Goal: Task Accomplishment & Management: Complete application form

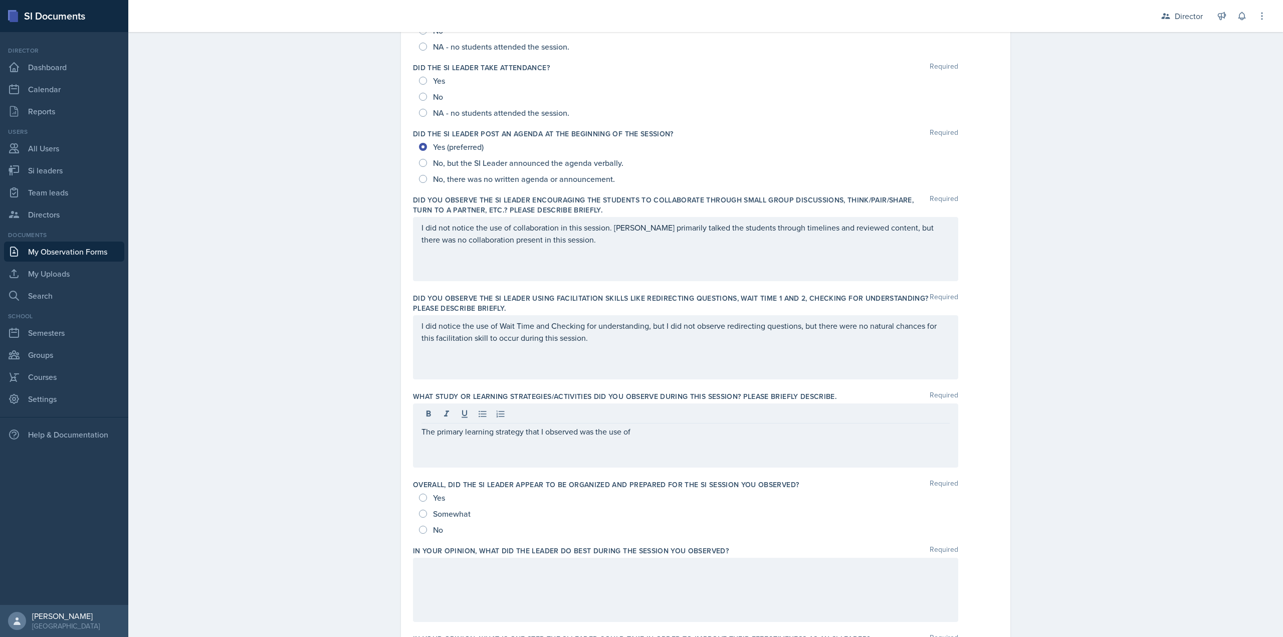
scroll to position [150, 0]
click at [559, 242] on p "I did not notice the use of collaboration in this session. Jack primarily talke…" at bounding box center [686, 234] width 528 height 24
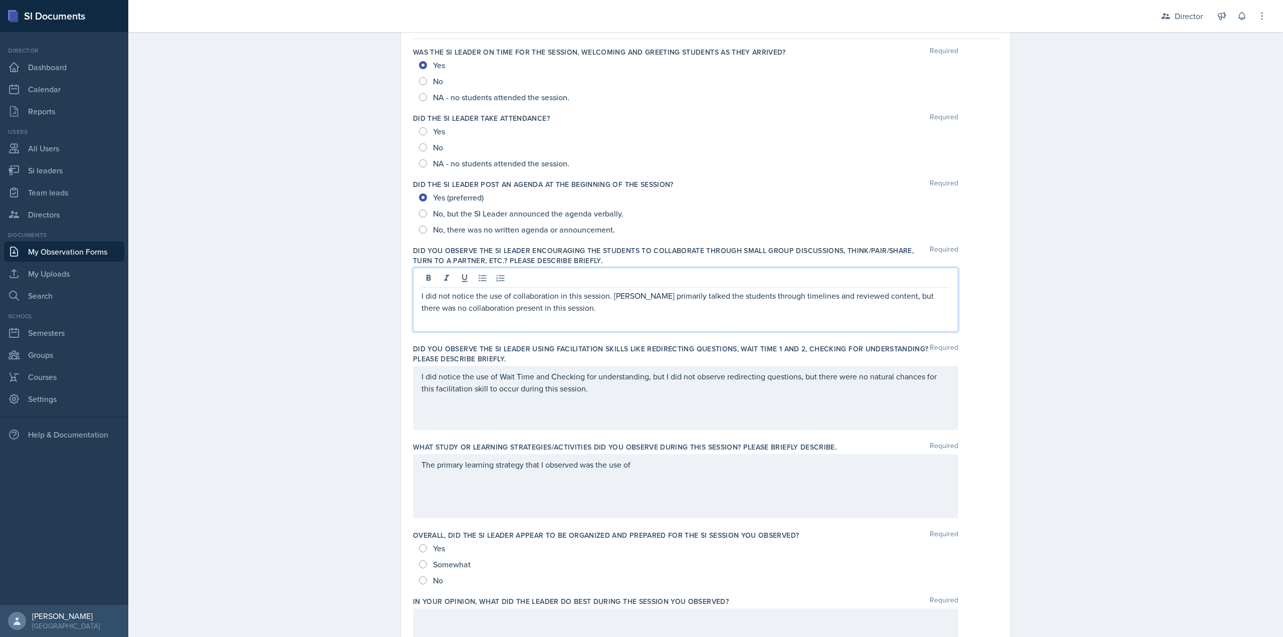
scroll to position [0, 0]
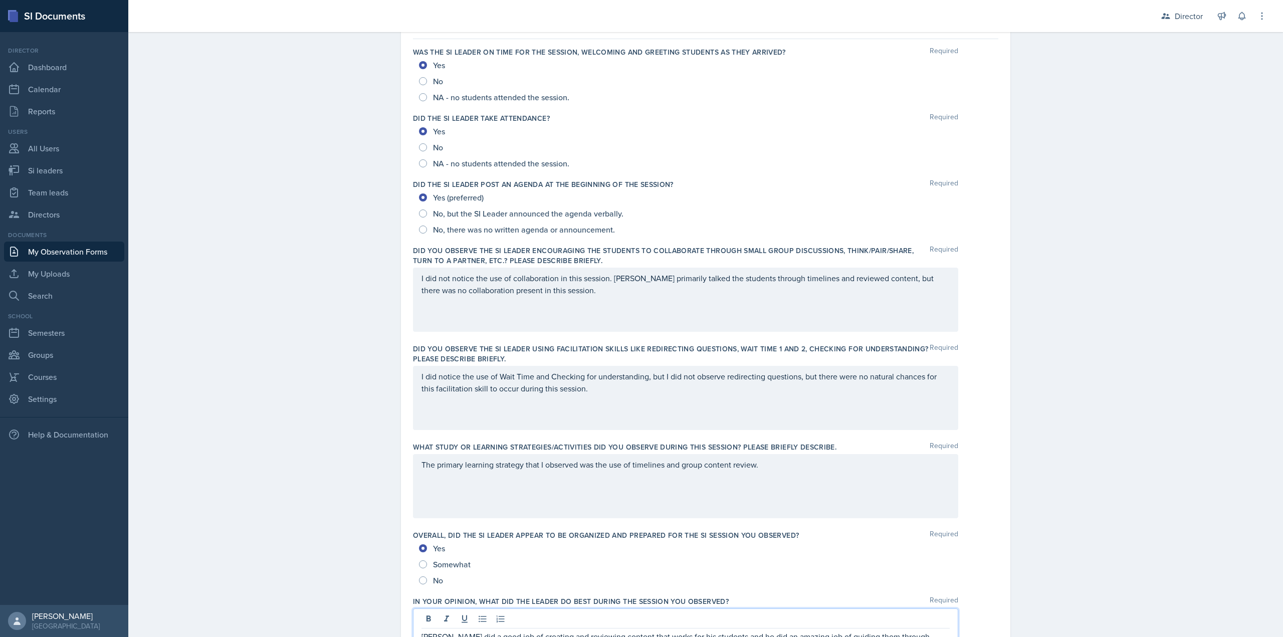
scroll to position [100, 0]
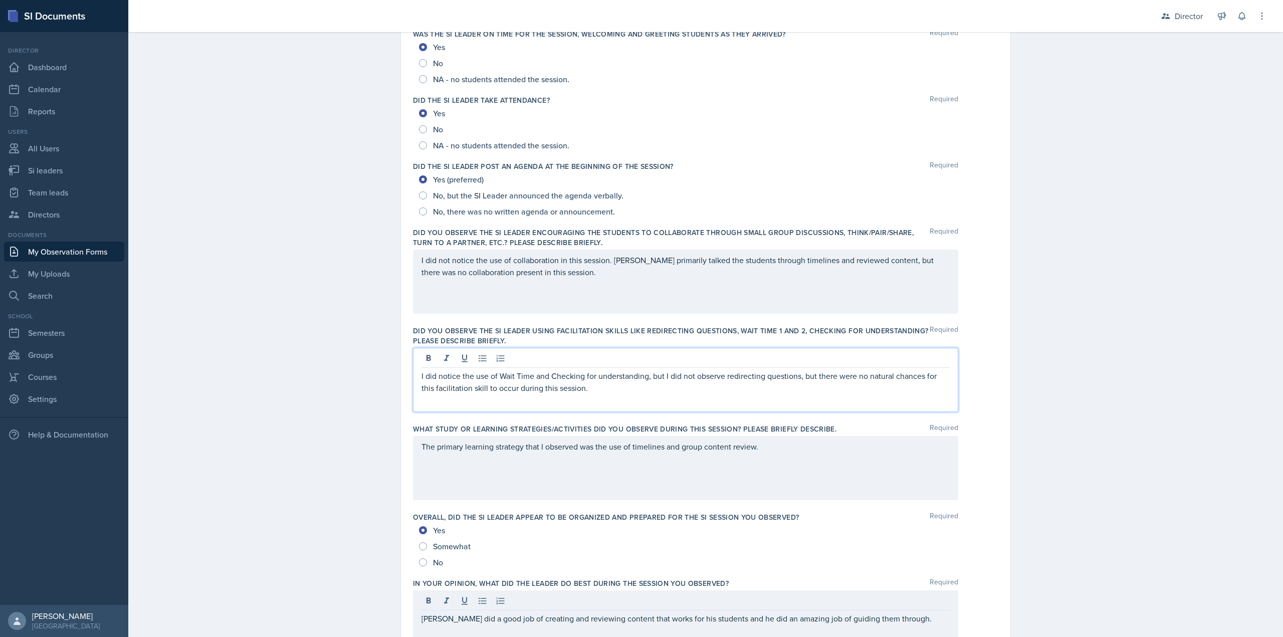
click at [595, 385] on p "I did notice the use of Wait Time and Checking for understanding, but I did not…" at bounding box center [686, 382] width 528 height 24
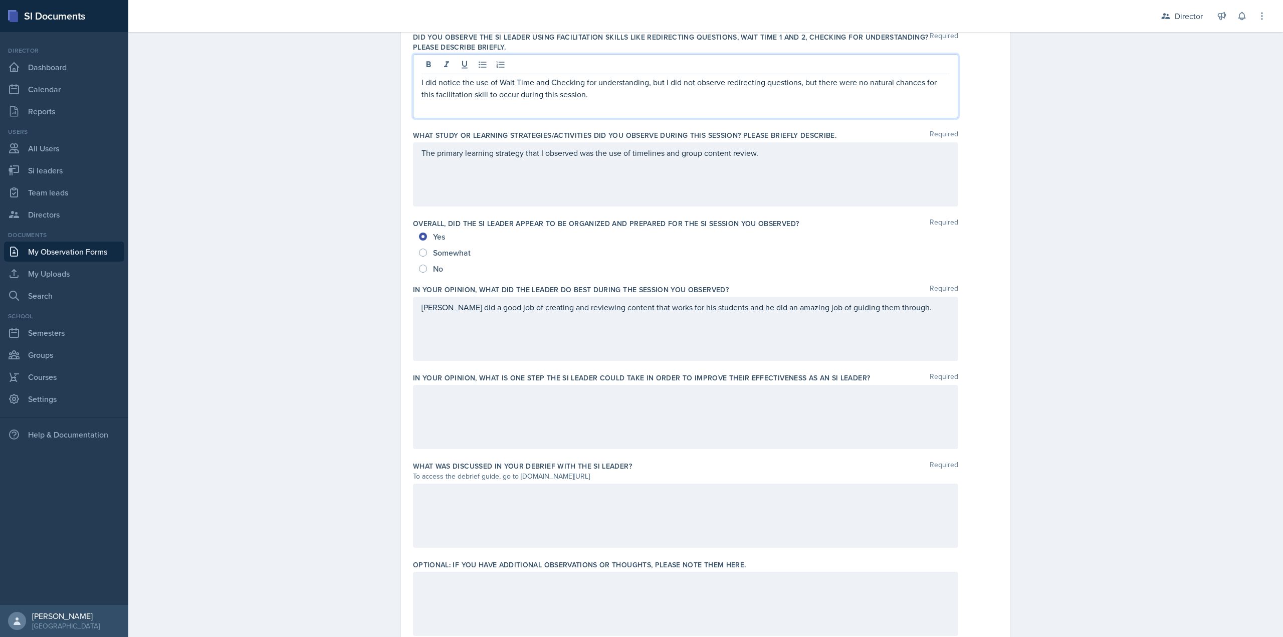
scroll to position [451, 0]
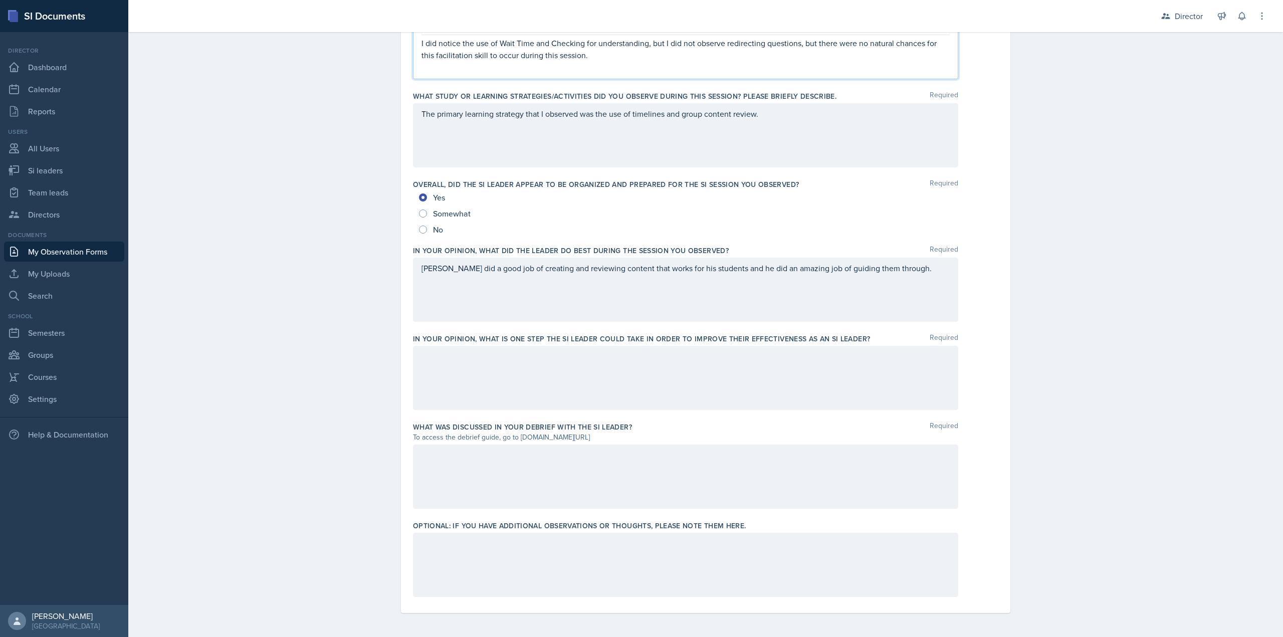
click at [751, 292] on div "Jack did a good job of creating and reviewing content that works for his studen…" at bounding box center [685, 290] width 545 height 64
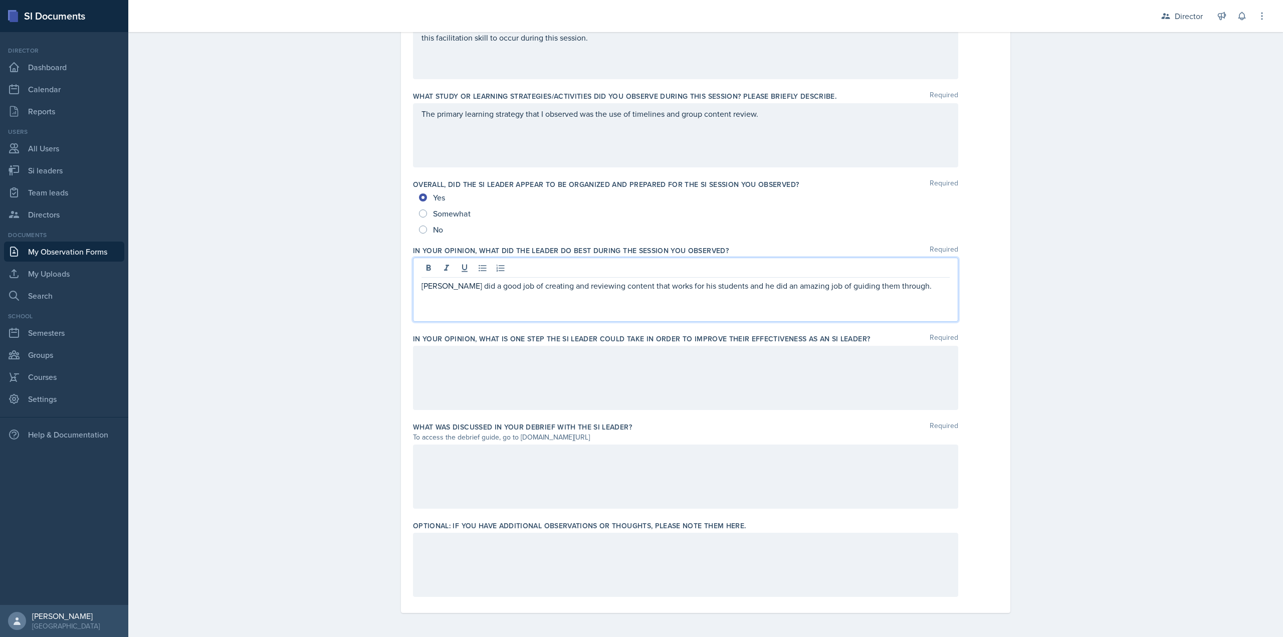
click at [632, 369] on div at bounding box center [685, 378] width 545 height 64
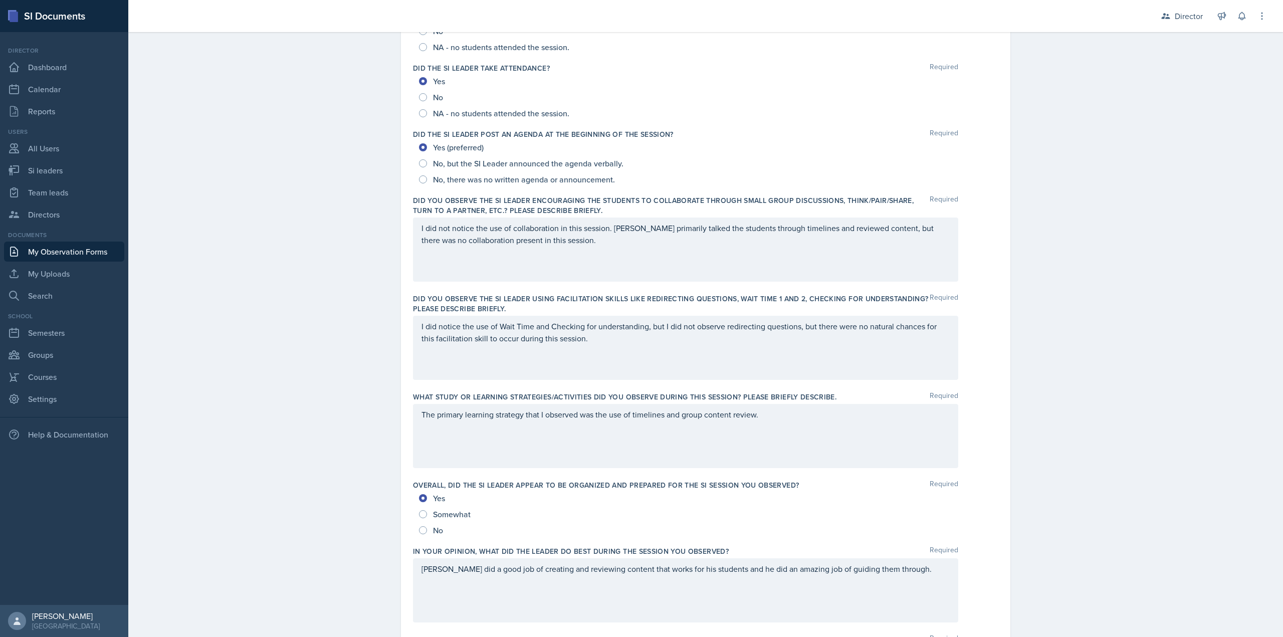
click at [599, 250] on div "I did not notice the use of collaboration in this session. Jack primarily talke…" at bounding box center [685, 250] width 545 height 64
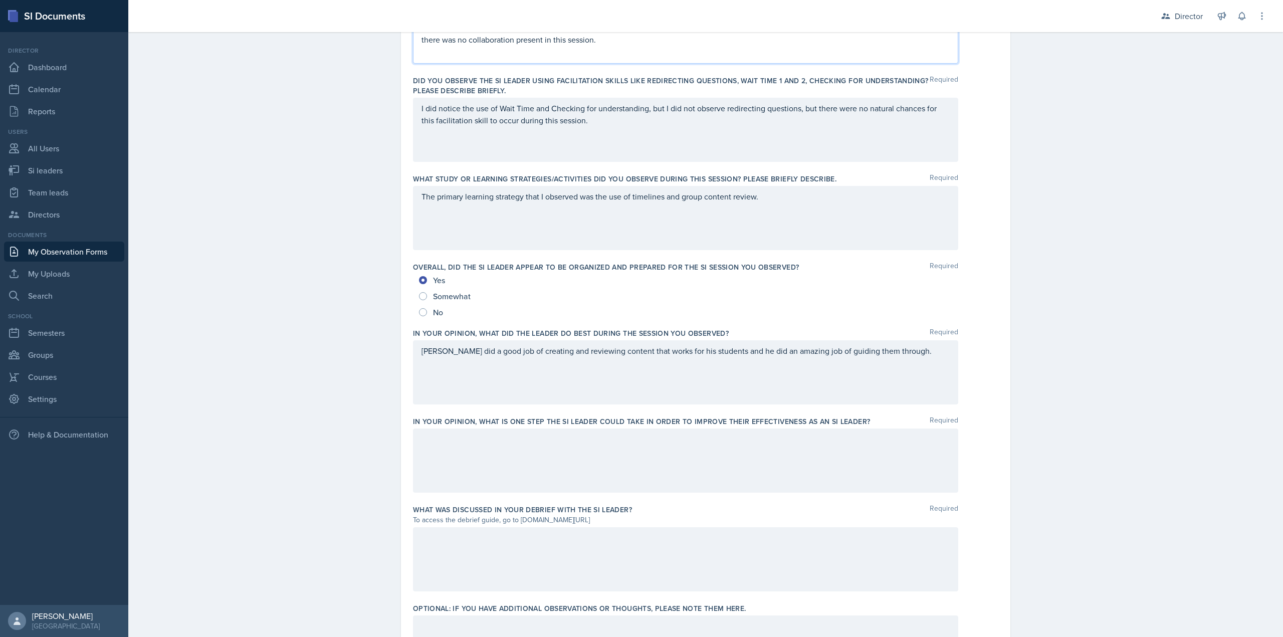
click at [540, 478] on div at bounding box center [685, 461] width 545 height 64
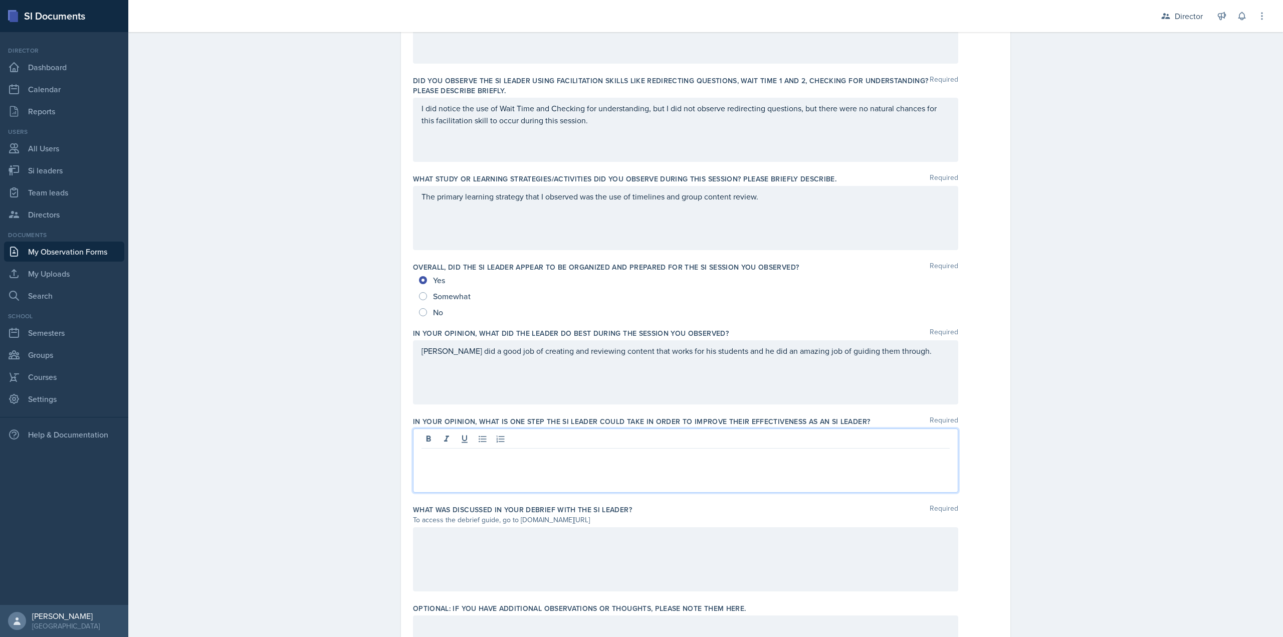
scroll to position [368, 0]
drag, startPoint x: 488, startPoint y: 461, endPoint x: 442, endPoint y: 459, distance: 46.2
click at [442, 459] on p "Jack's Achilles' heel" at bounding box center [686, 457] width 528 height 13
click at [497, 454] on p "Jack's Achilles' heel" at bounding box center [686, 457] width 528 height 12
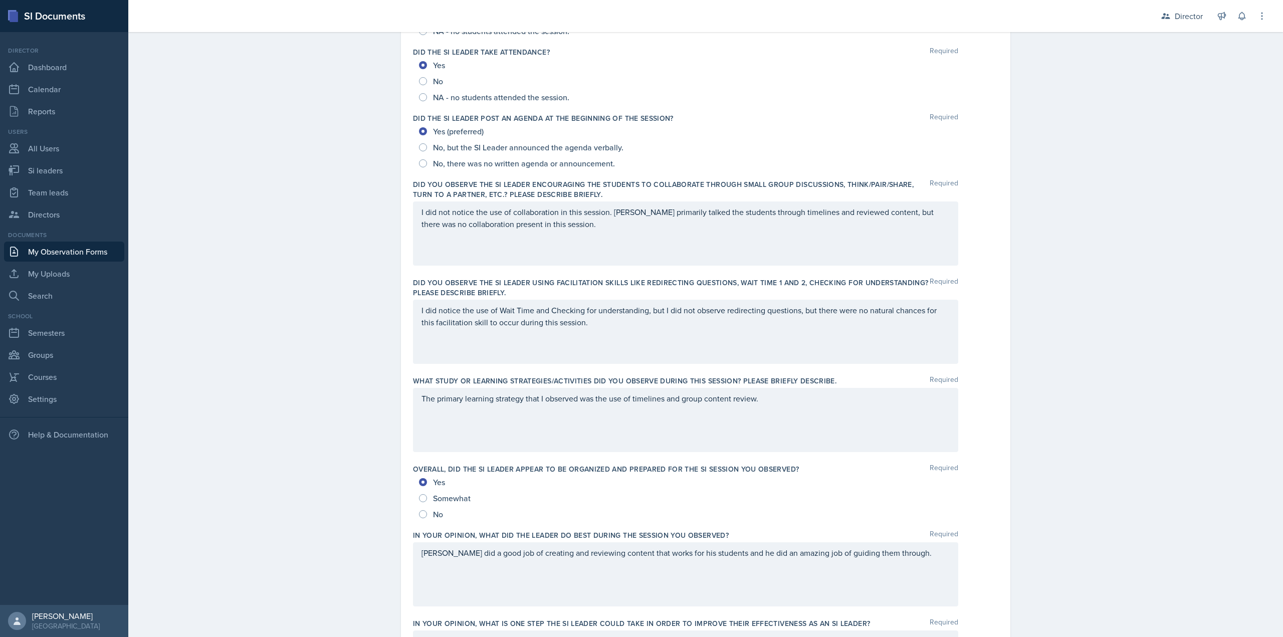
scroll to position [200, 0]
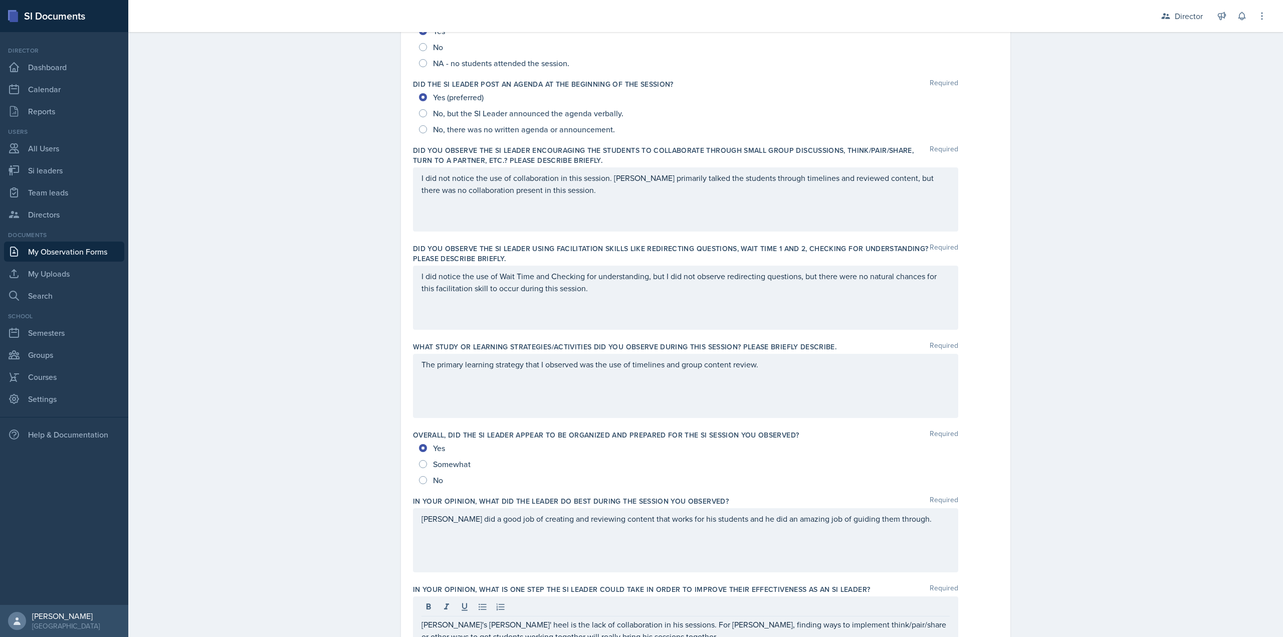
click at [905, 513] on p "Jack did a good job of creating and reviewing content that works for his studen…" at bounding box center [686, 519] width 528 height 12
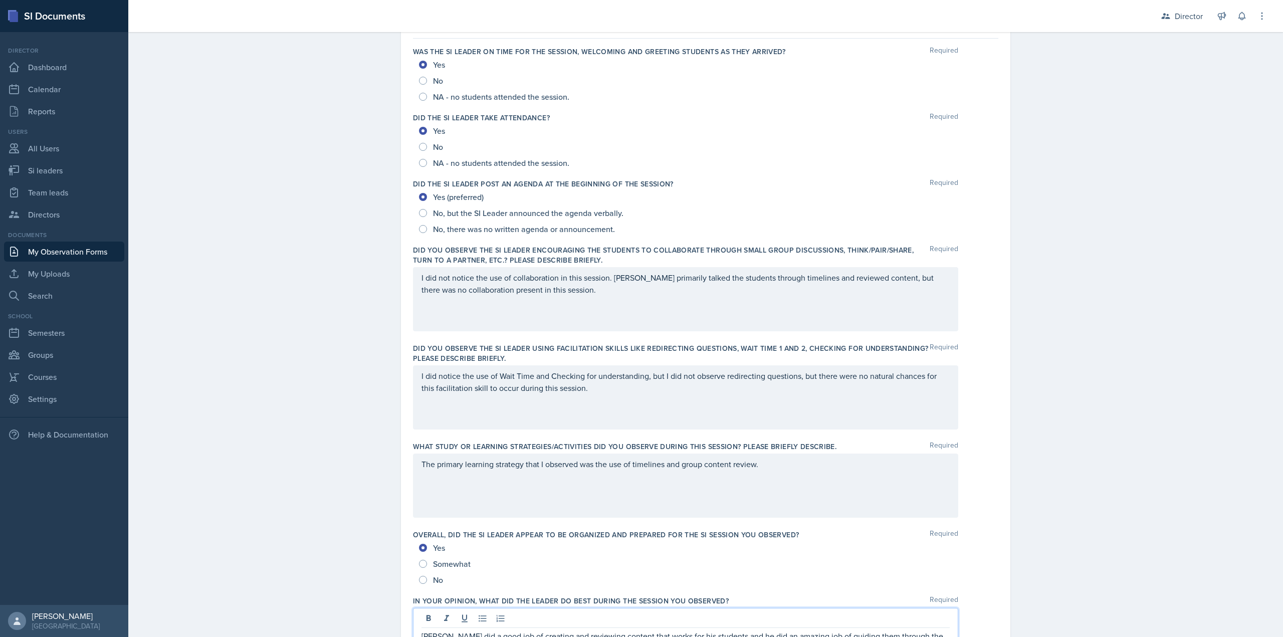
scroll to position [0, 0]
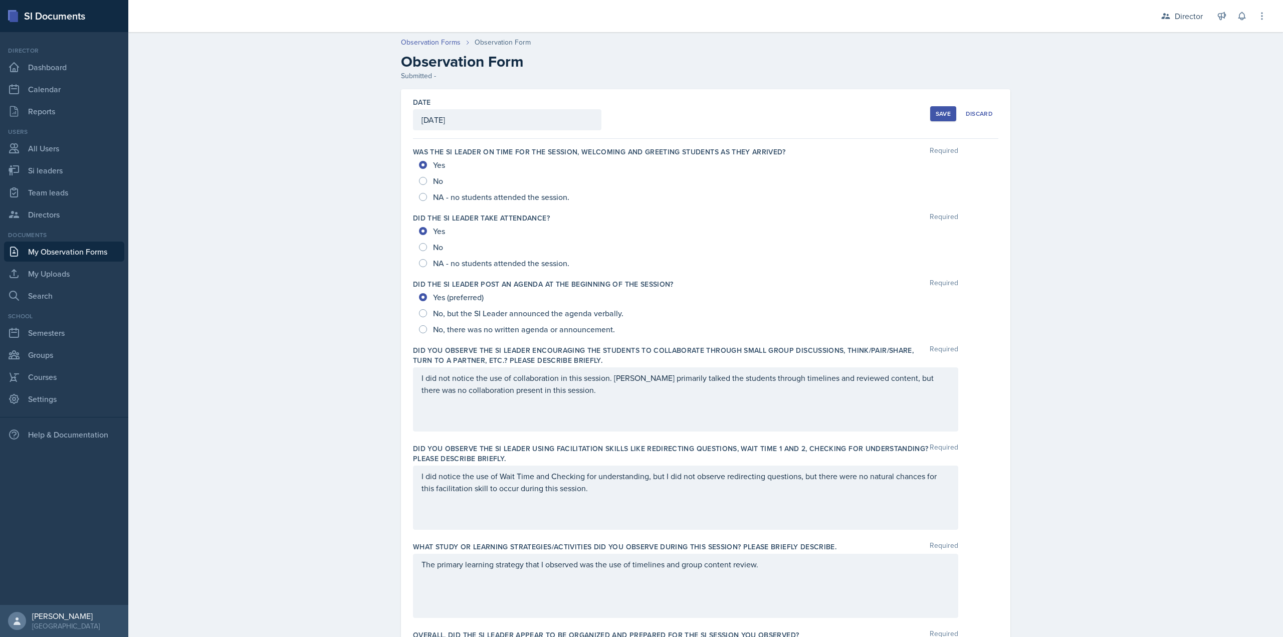
click at [936, 110] on div "Save" at bounding box center [943, 114] width 15 height 8
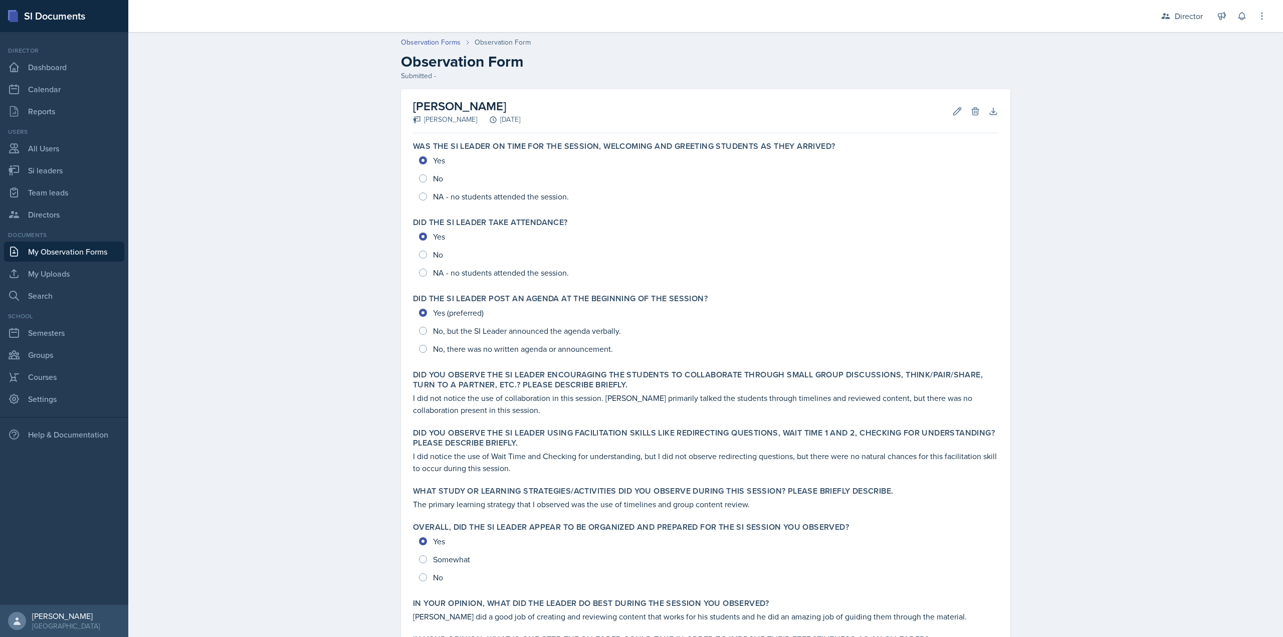
scroll to position [185, 0]
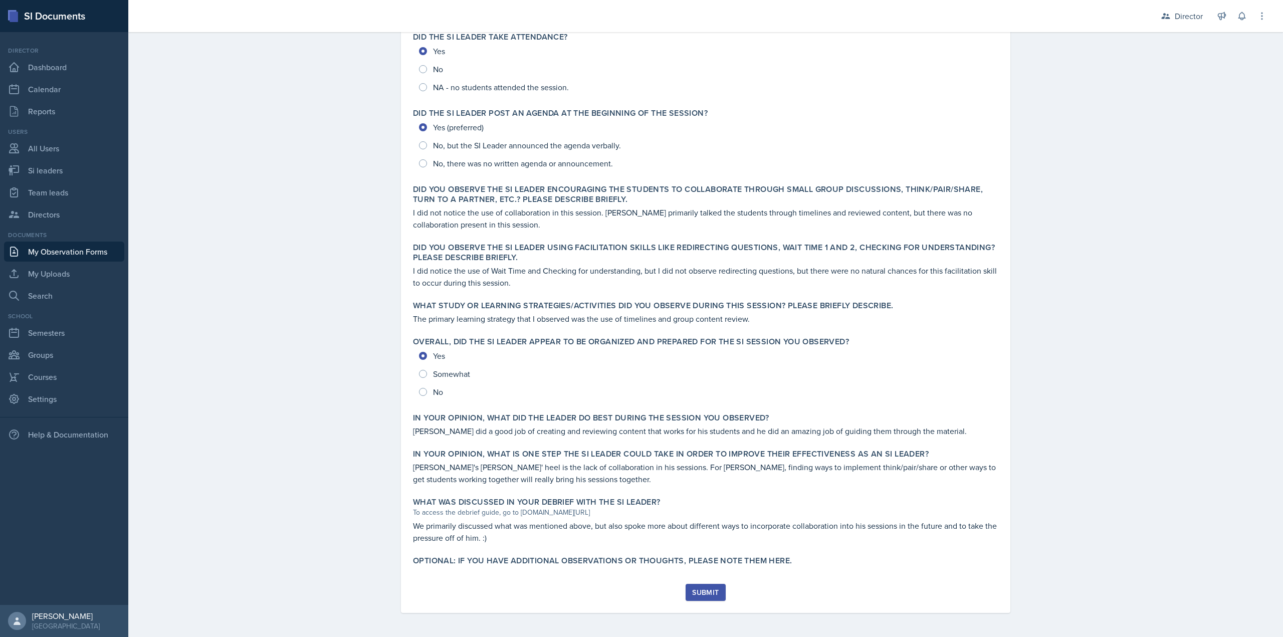
click at [692, 591] on div "Submit" at bounding box center [705, 592] width 27 height 8
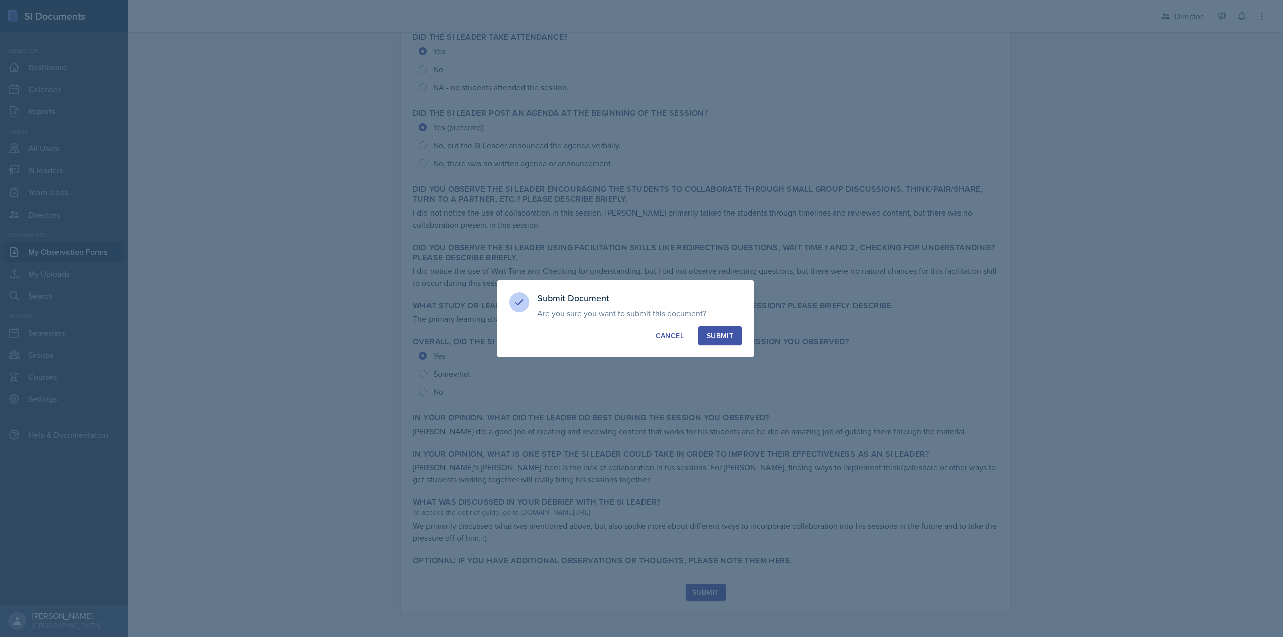
click at [724, 340] on div "Submit" at bounding box center [720, 336] width 27 height 10
radio input "true"
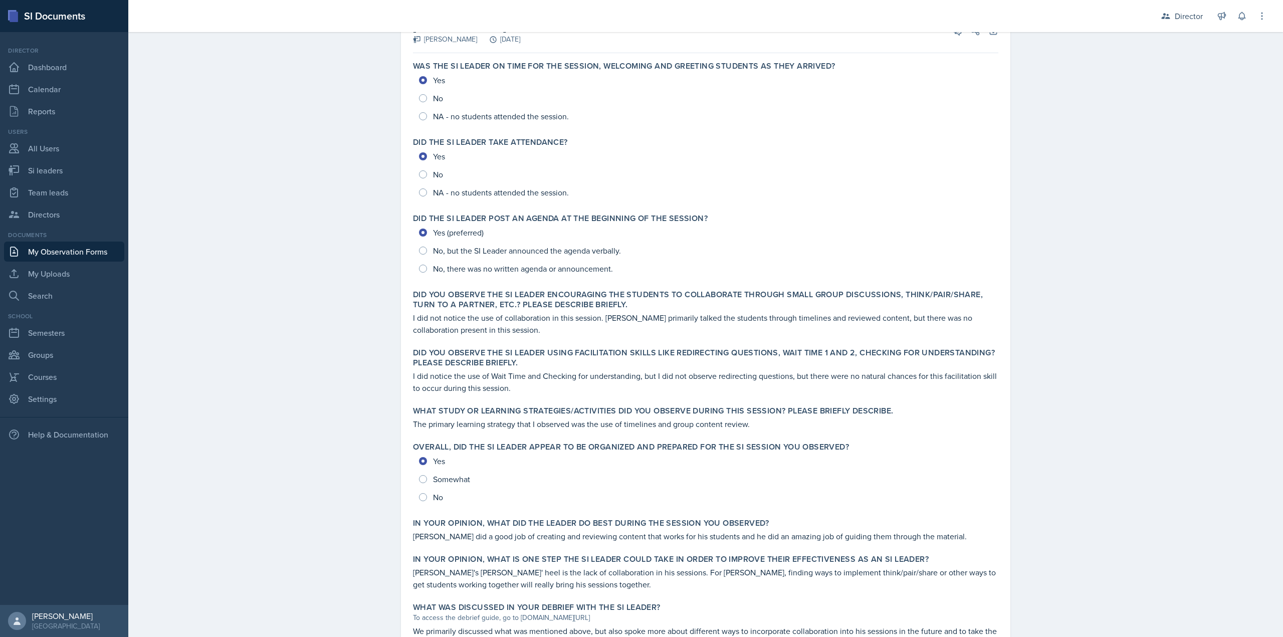
scroll to position [0, 0]
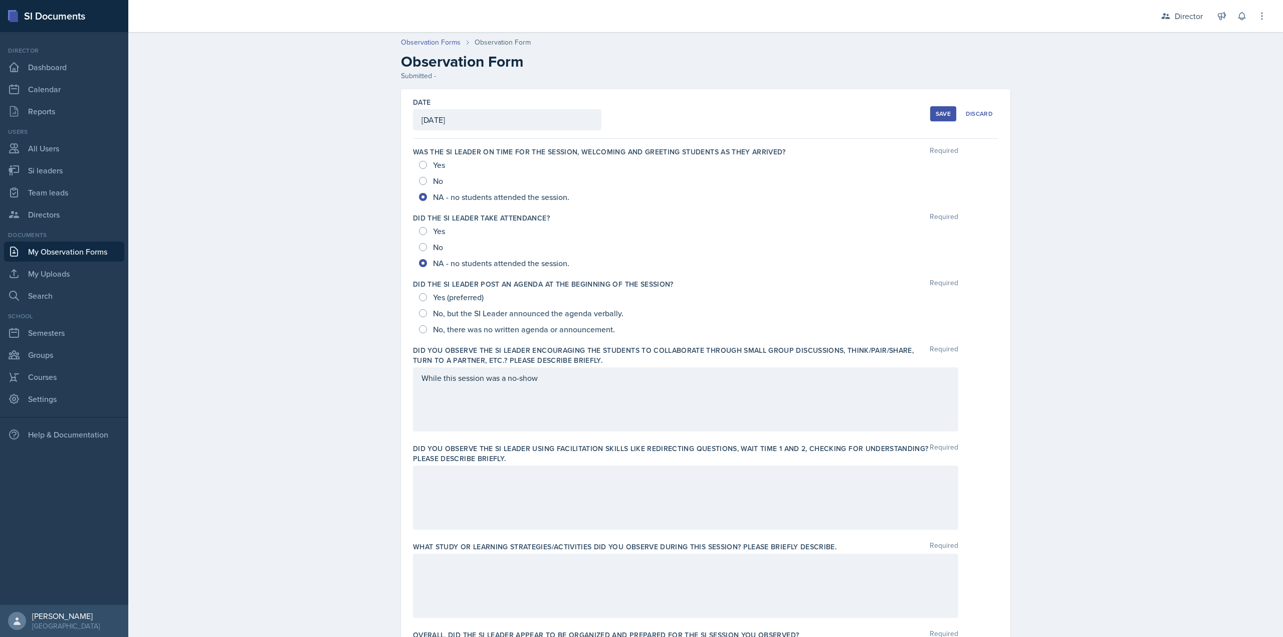
click at [945, 119] on button "Save" at bounding box center [943, 113] width 26 height 15
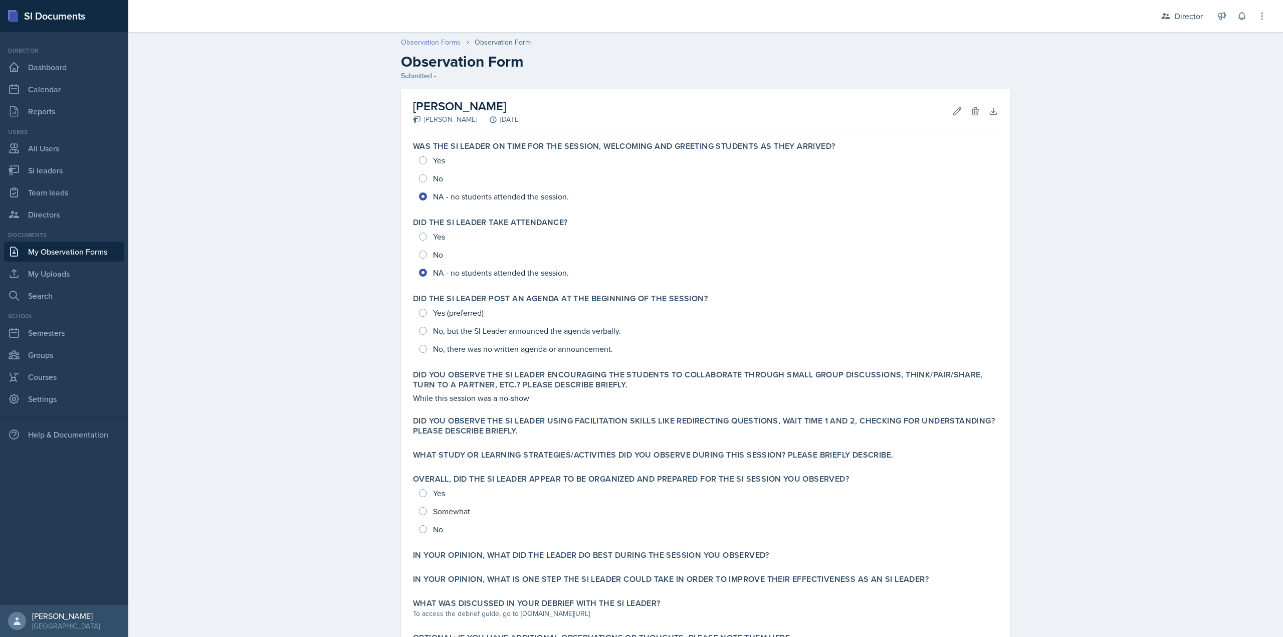
click at [425, 46] on link "Observation Forms" at bounding box center [431, 42] width 60 height 11
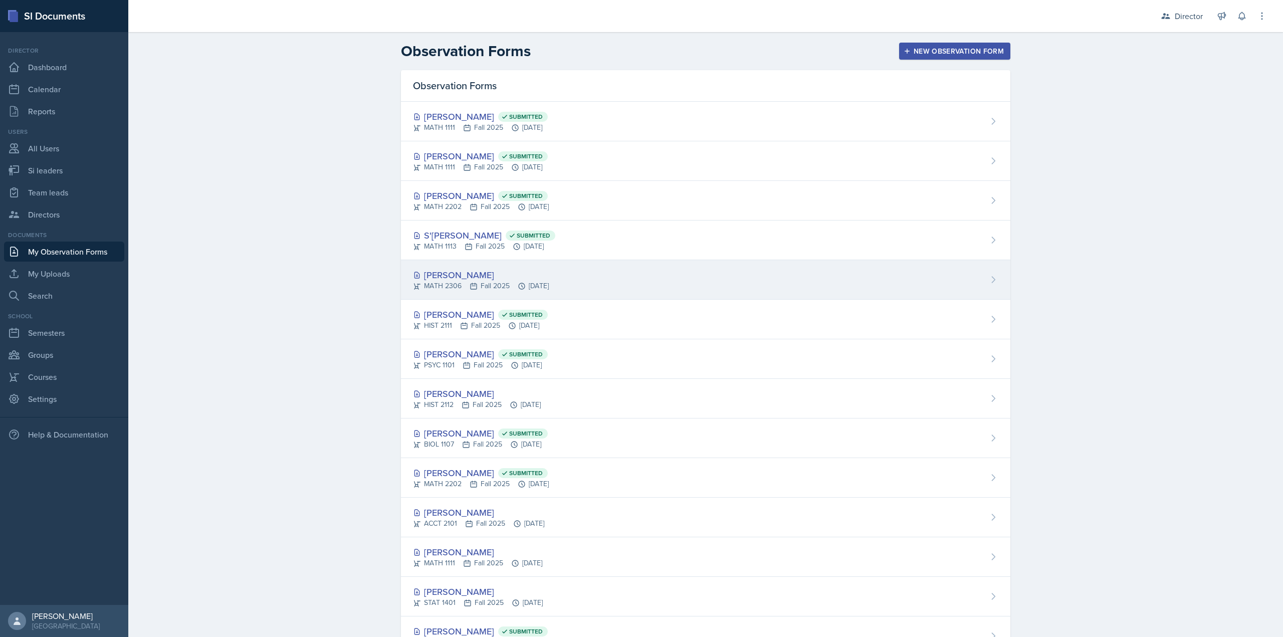
click at [485, 273] on div "[PERSON_NAME]" at bounding box center [481, 275] width 136 height 14
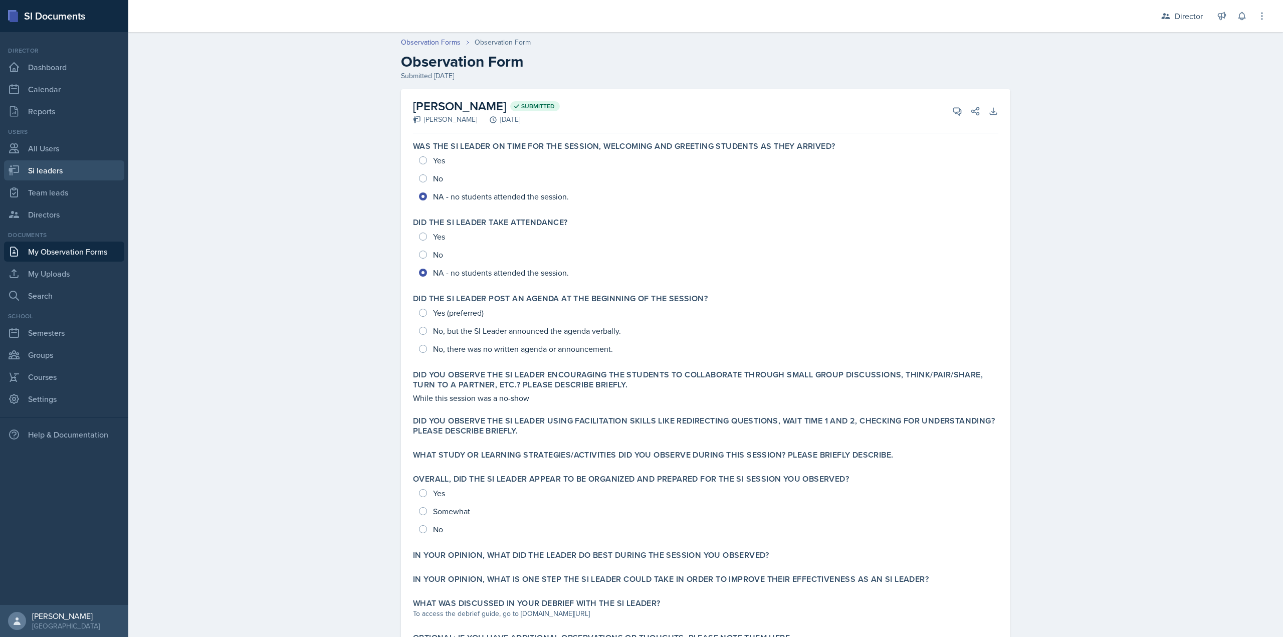
click at [23, 175] on link "Si leaders" at bounding box center [64, 170] width 120 height 20
select select "2bed604d-1099-4043-b1bc-2365e8740244"
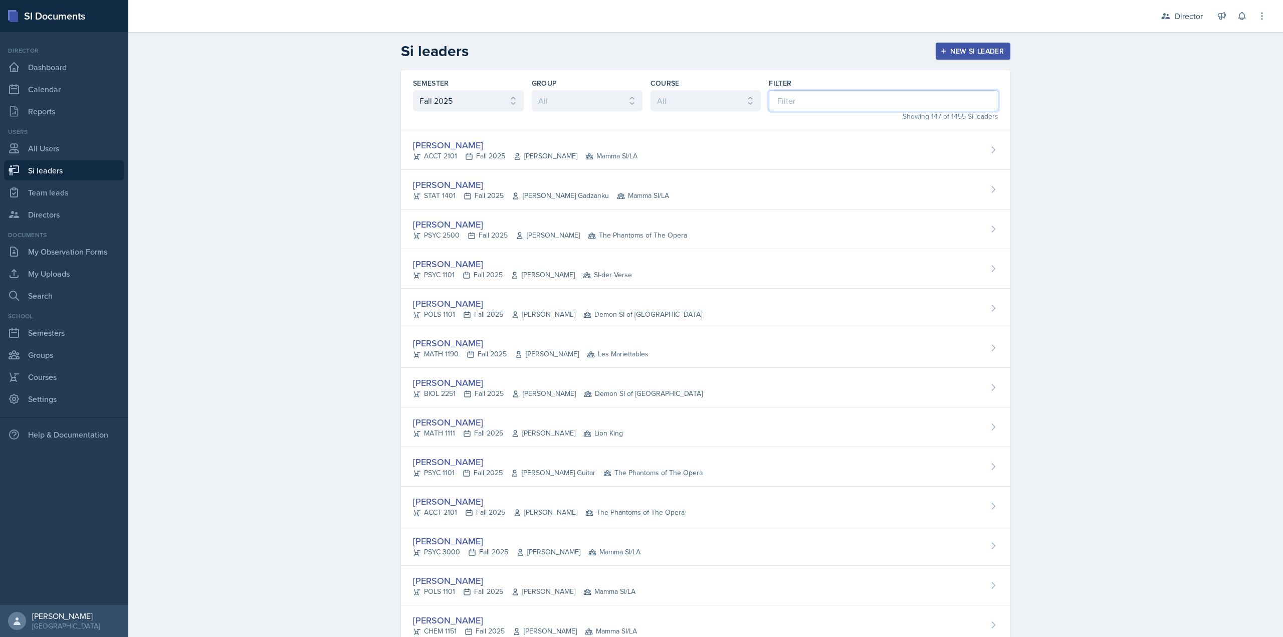
click at [931, 100] on input at bounding box center [884, 100] width 230 height 21
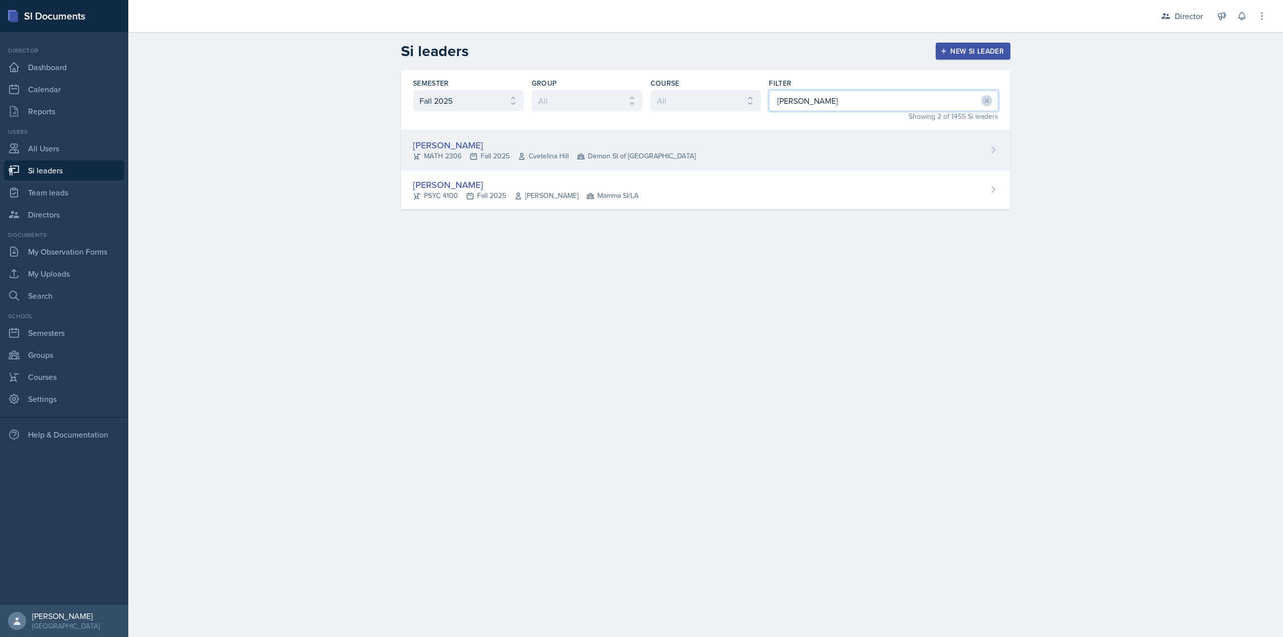
type input "julian"
click at [864, 164] on div "Julian Jahde MATH 2306 Fall 2025 Cvetelina Hill Demon SI of Fleet Street" at bounding box center [706, 150] width 610 height 40
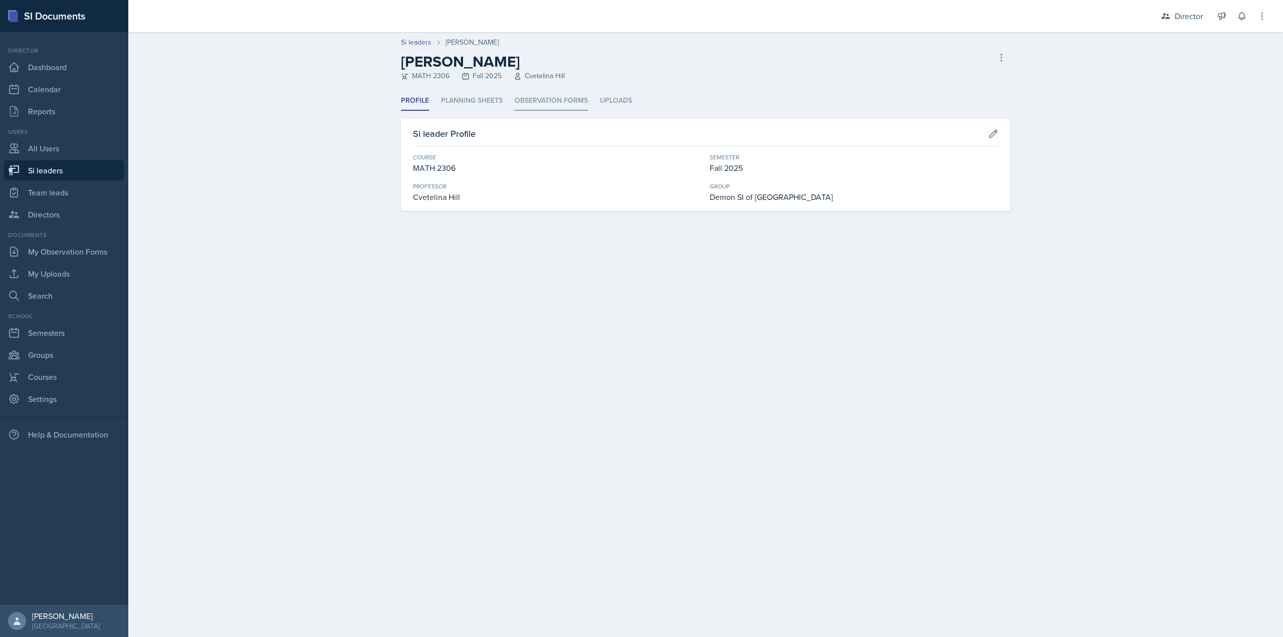
click at [519, 108] on li "Observation Forms" at bounding box center [551, 101] width 73 height 20
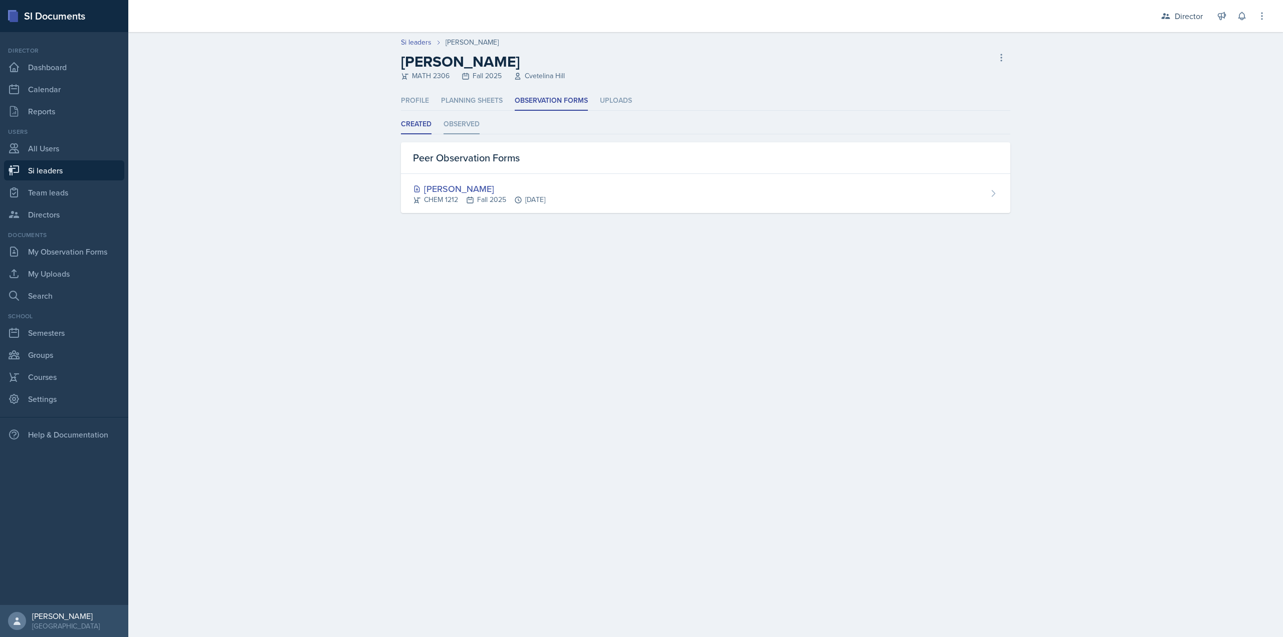
click at [460, 134] on li "Observed" at bounding box center [462, 125] width 36 height 20
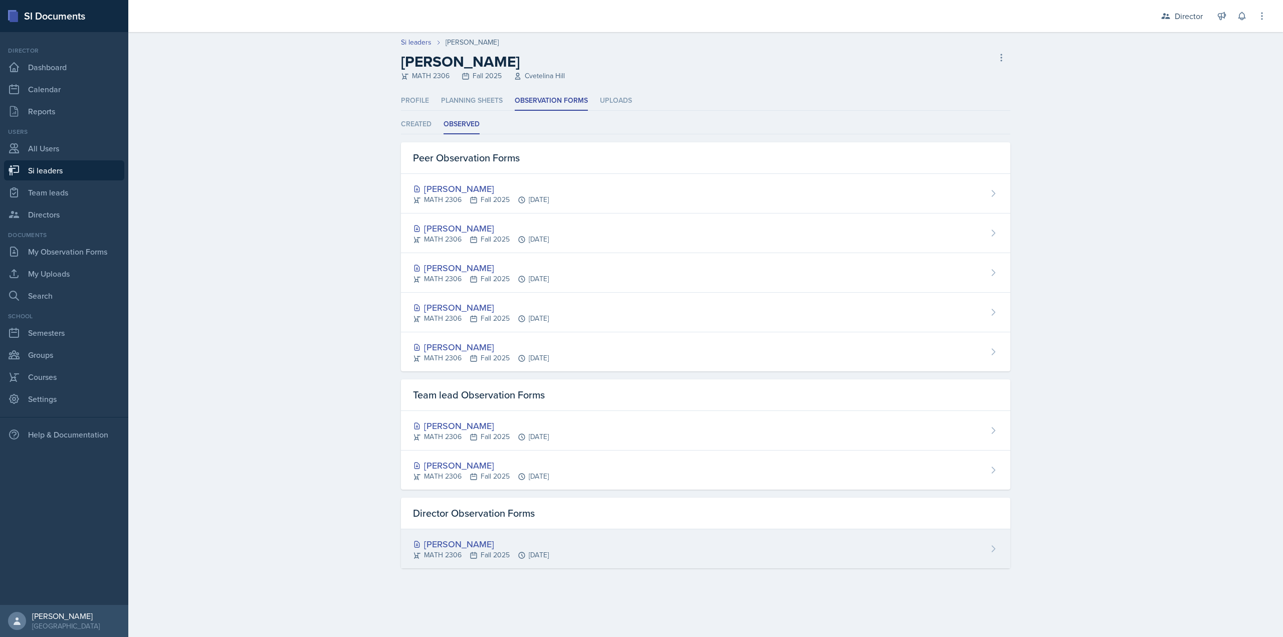
click at [505, 555] on div "MATH 2306 Fall 2025 Oct 9th, 2025" at bounding box center [481, 555] width 136 height 11
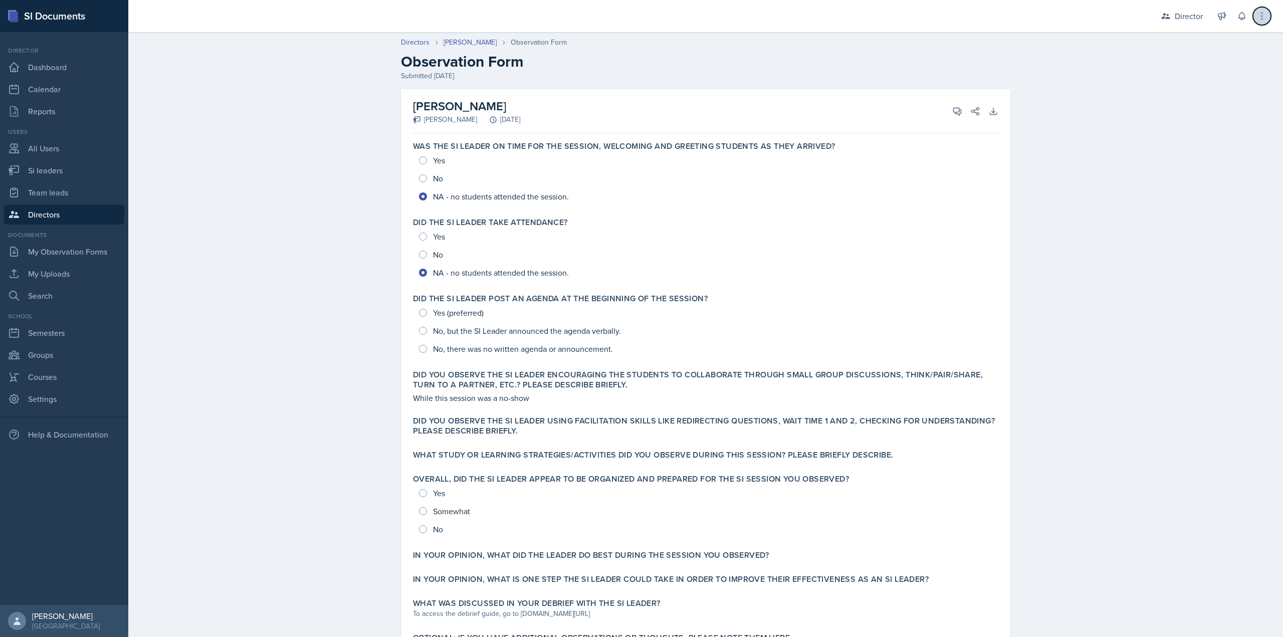
click at [1267, 12] on icon at bounding box center [1262, 16] width 10 height 10
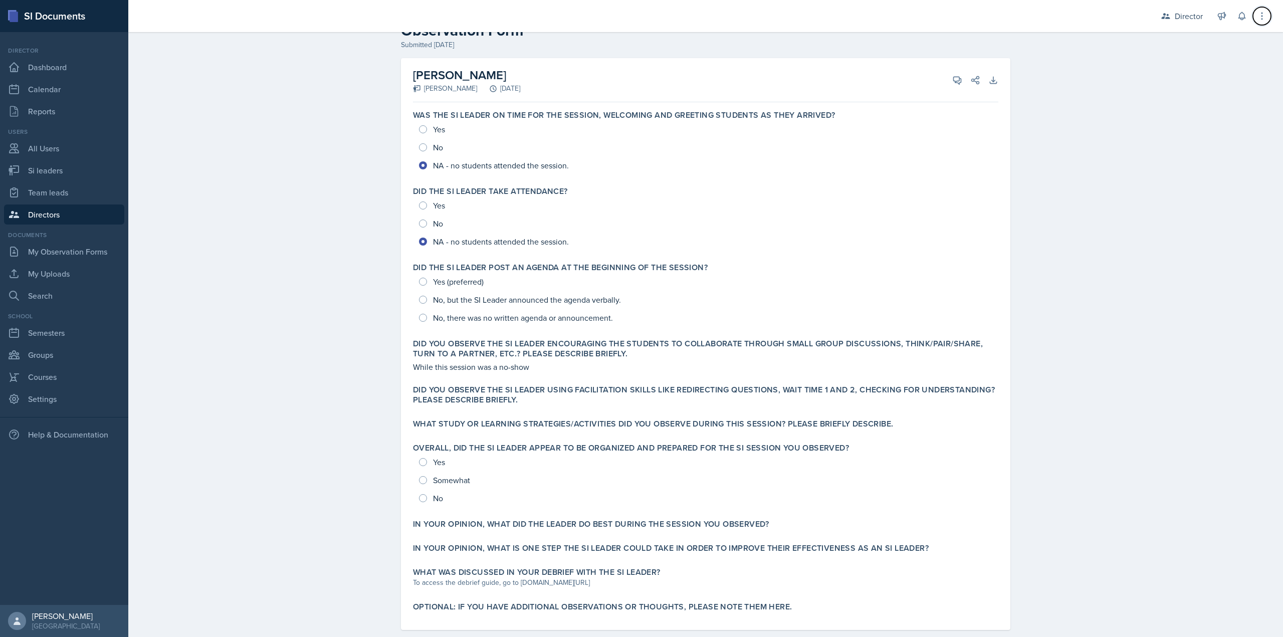
scroll to position [48, 0]
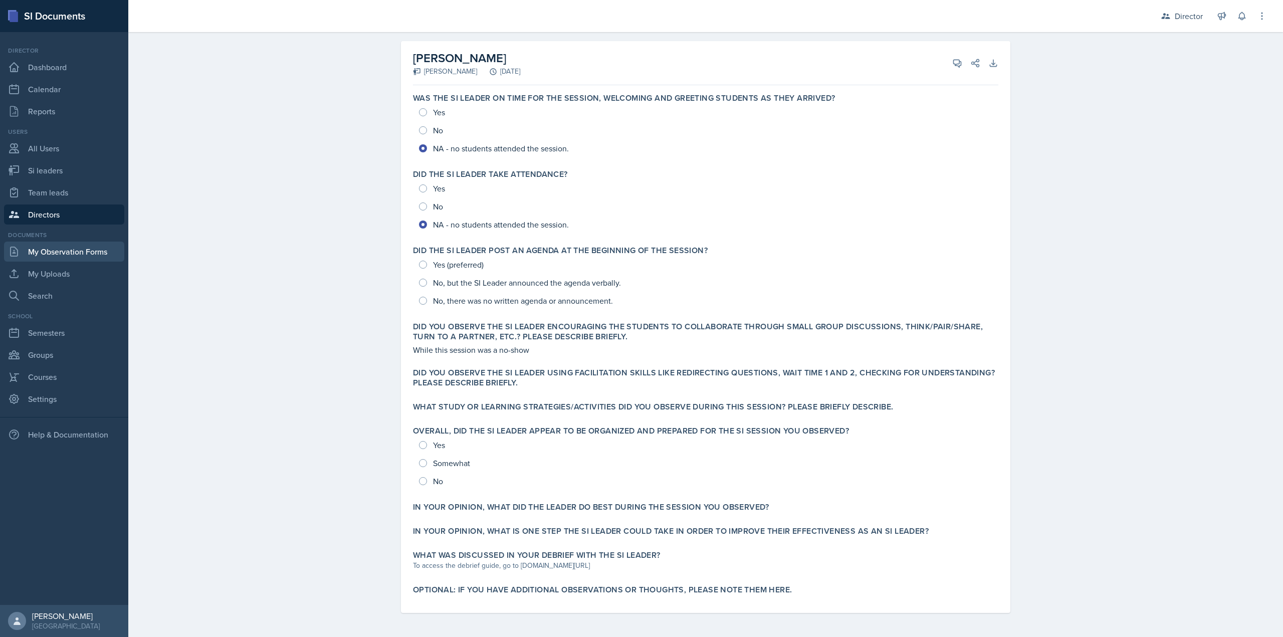
click at [65, 242] on link "My Observation Forms" at bounding box center [64, 252] width 120 height 20
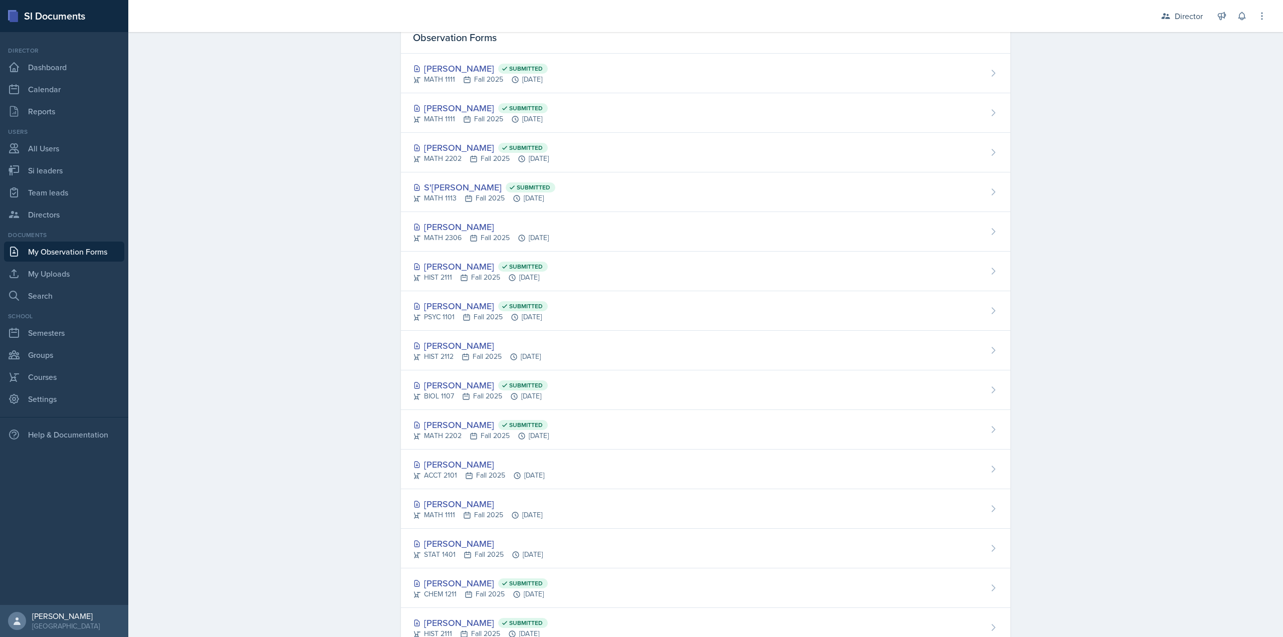
click at [66, 253] on link "My Observation Forms" at bounding box center [64, 252] width 120 height 20
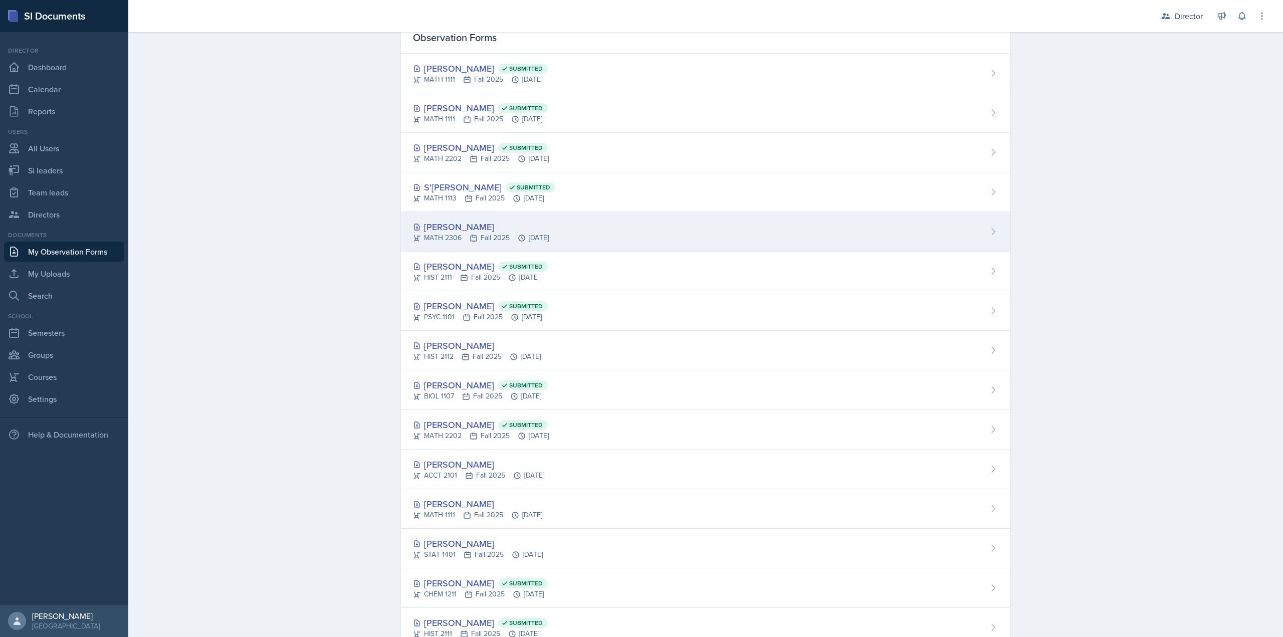
click at [475, 218] on div "Julian Jahde MATH 2306 Fall 2025 Oct 9th, 2025" at bounding box center [706, 232] width 610 height 40
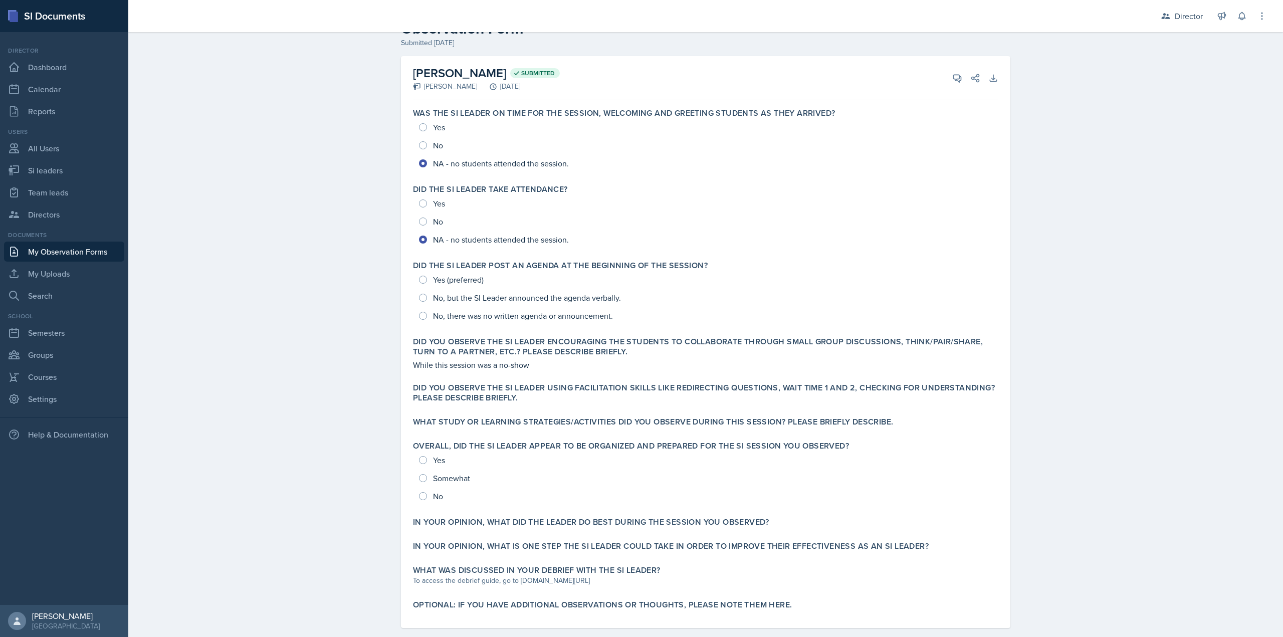
scroll to position [48, 0]
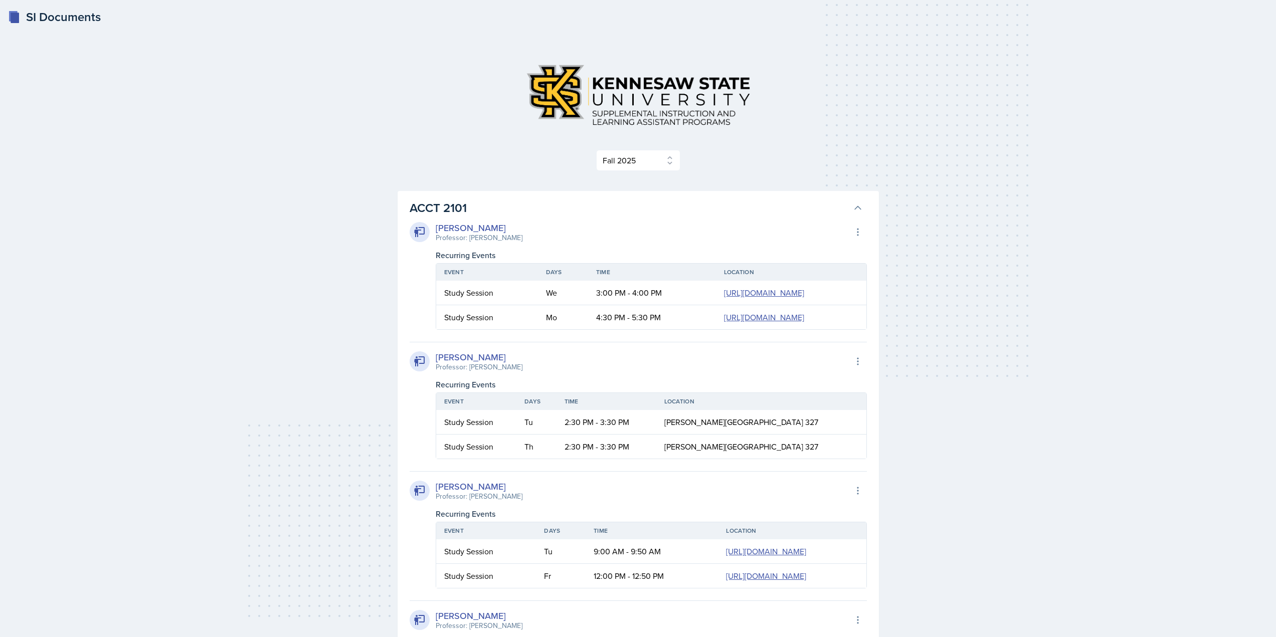
select select "2bed604d-1099-4043-b1bc-2365e8740244"
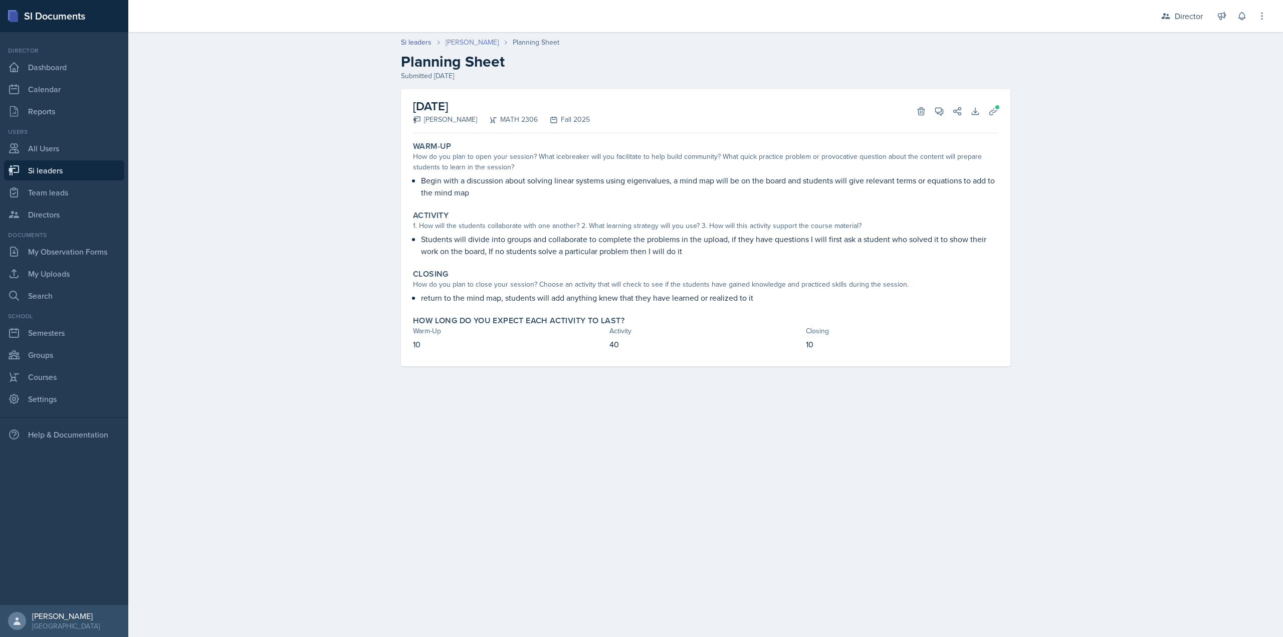
click at [463, 42] on link "[PERSON_NAME]" at bounding box center [472, 42] width 53 height 11
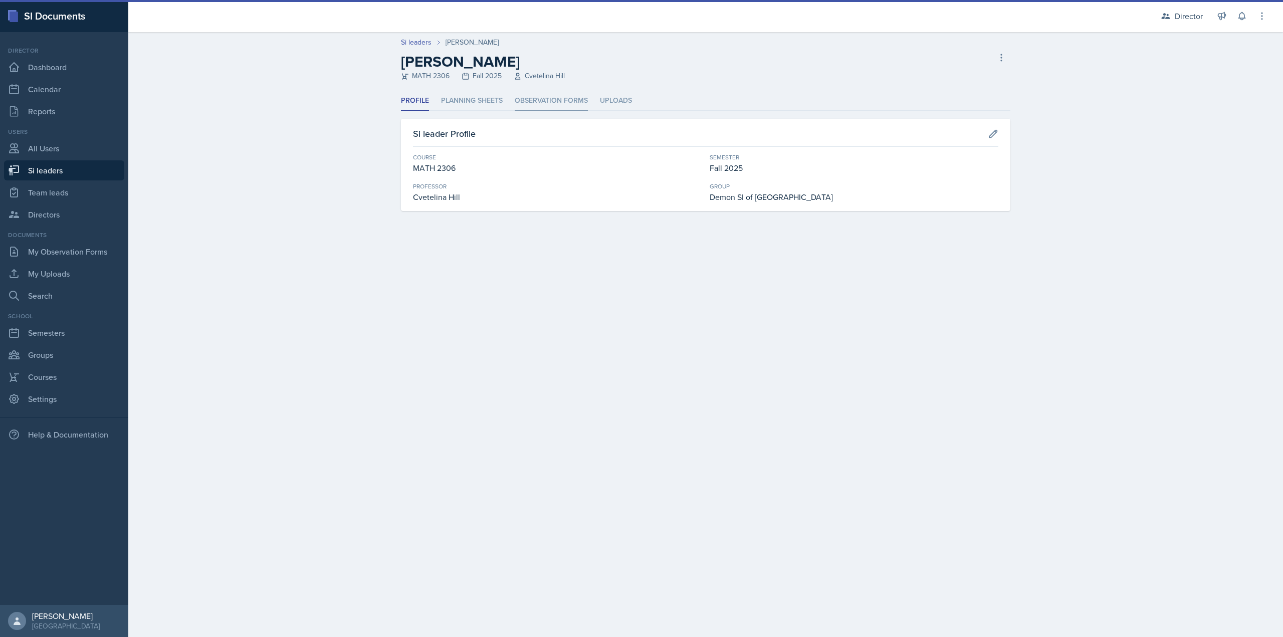
click at [561, 106] on li "Observation Forms" at bounding box center [551, 101] width 73 height 20
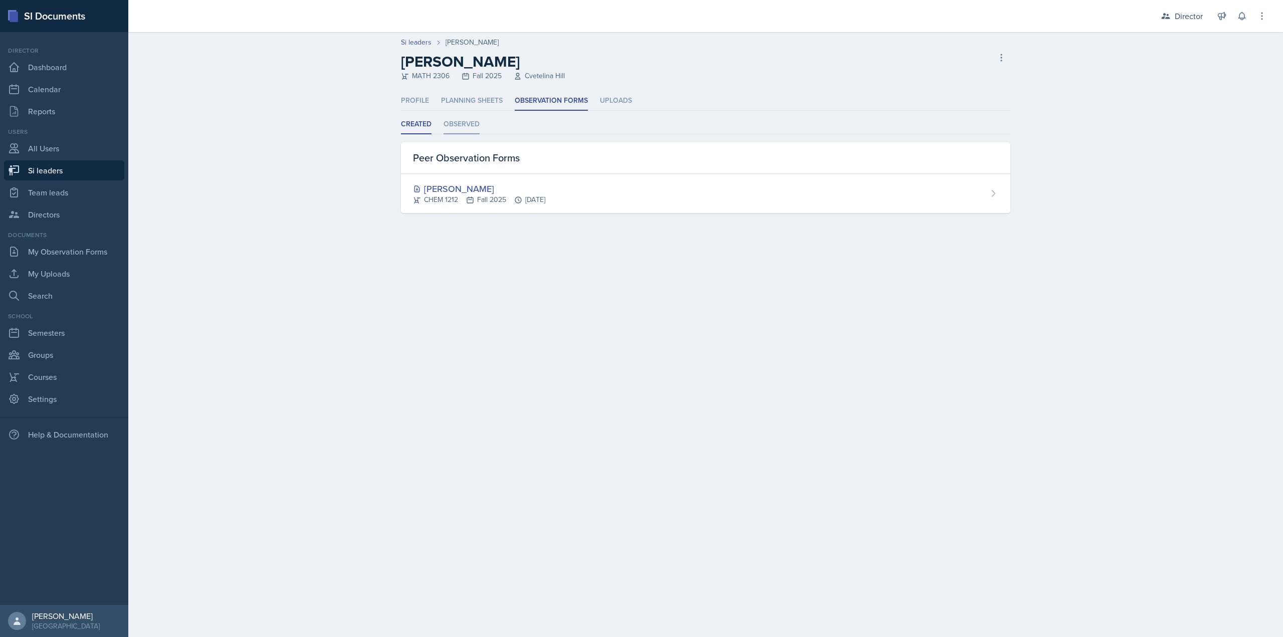
click at [466, 126] on li "Observed" at bounding box center [462, 125] width 36 height 20
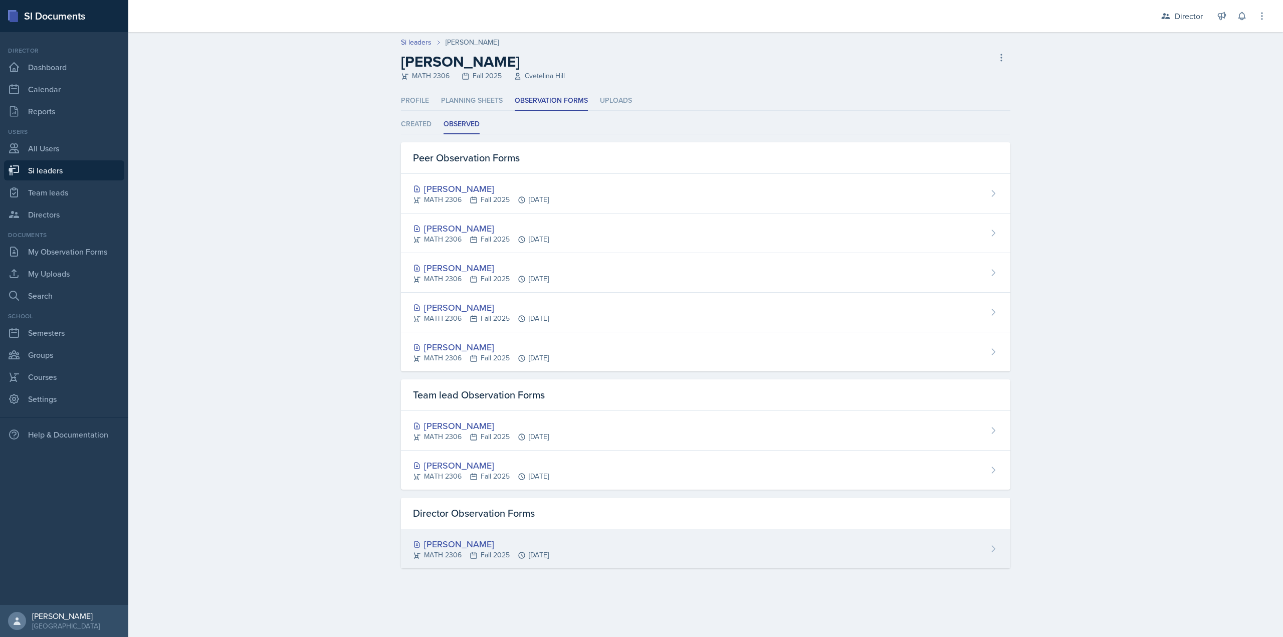
click at [484, 540] on div "Julian Jahde" at bounding box center [481, 544] width 136 height 14
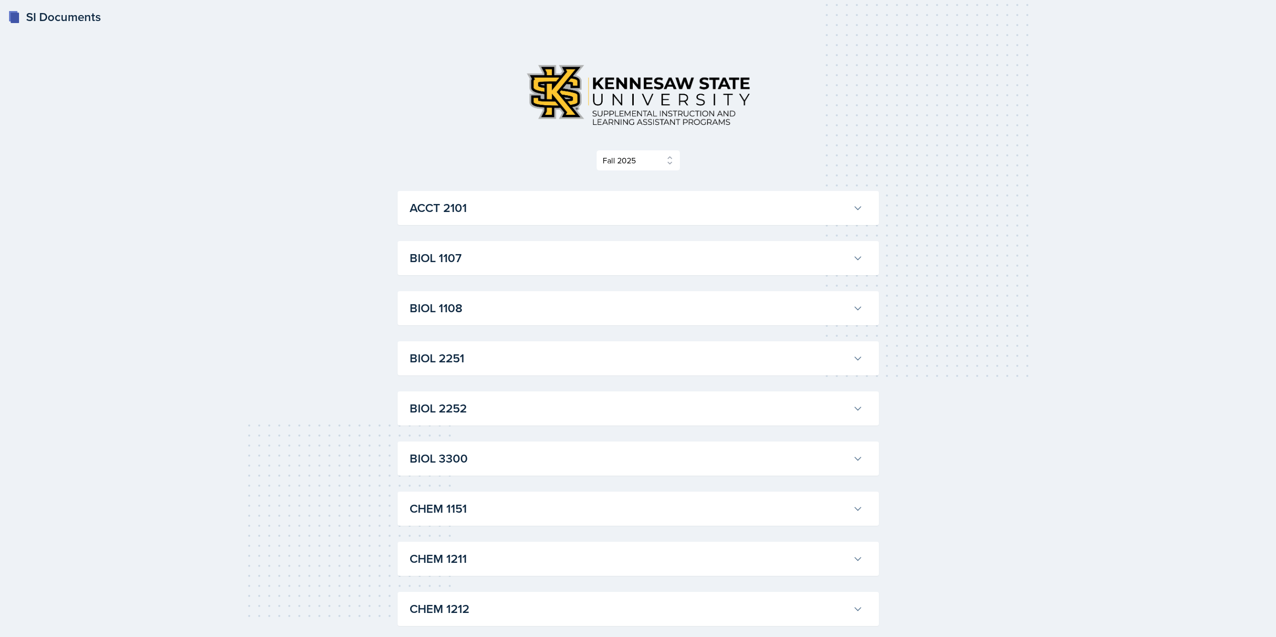
select select "2bed604d-1099-4043-b1bc-2365e8740244"
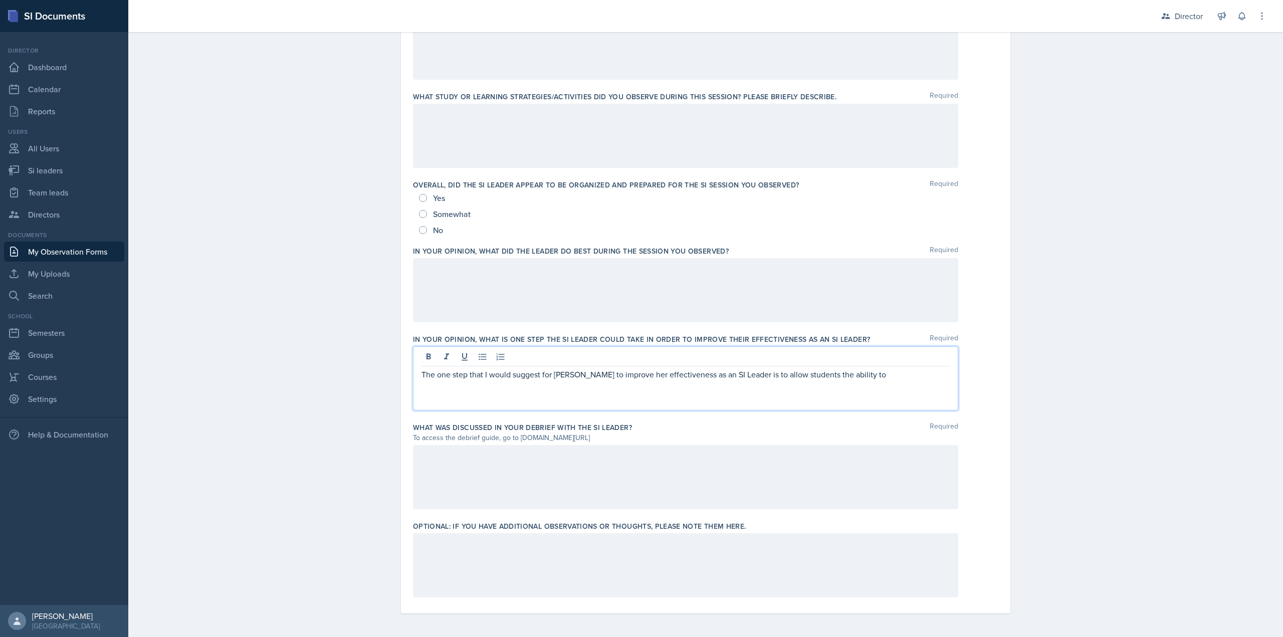
scroll to position [451, 0]
click at [663, 403] on div "The one step that I would suggest for Liliane to improve her effectiveness as a…" at bounding box center [685, 378] width 545 height 64
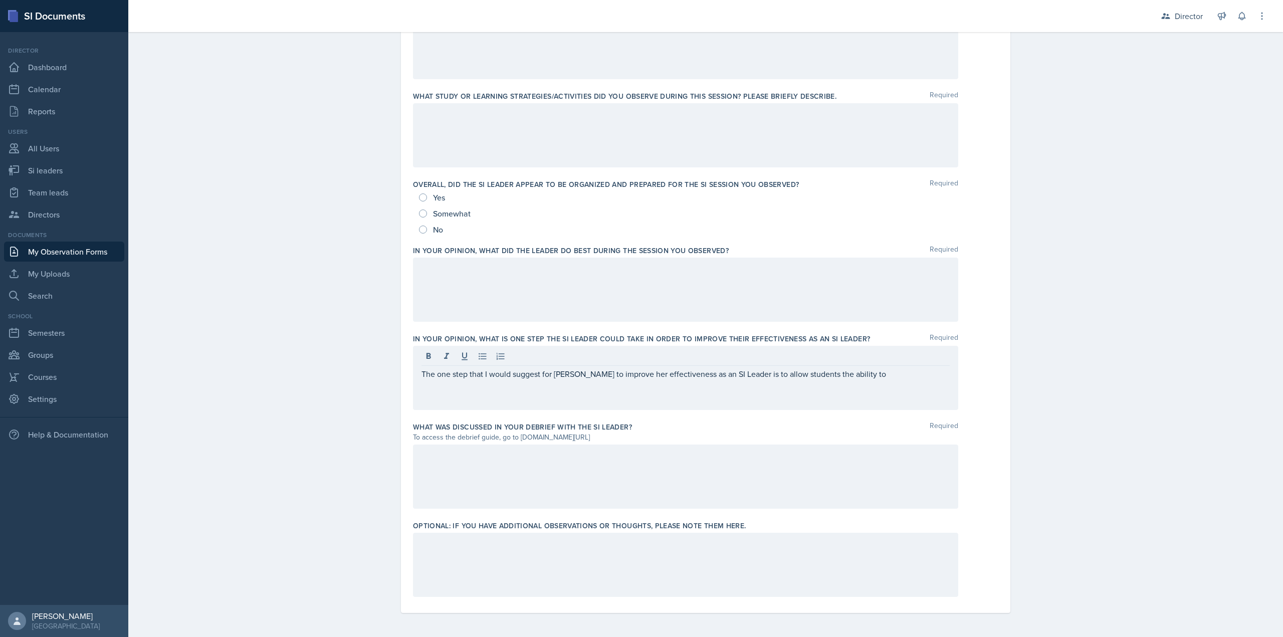
click at [746, 320] on div at bounding box center [685, 290] width 545 height 64
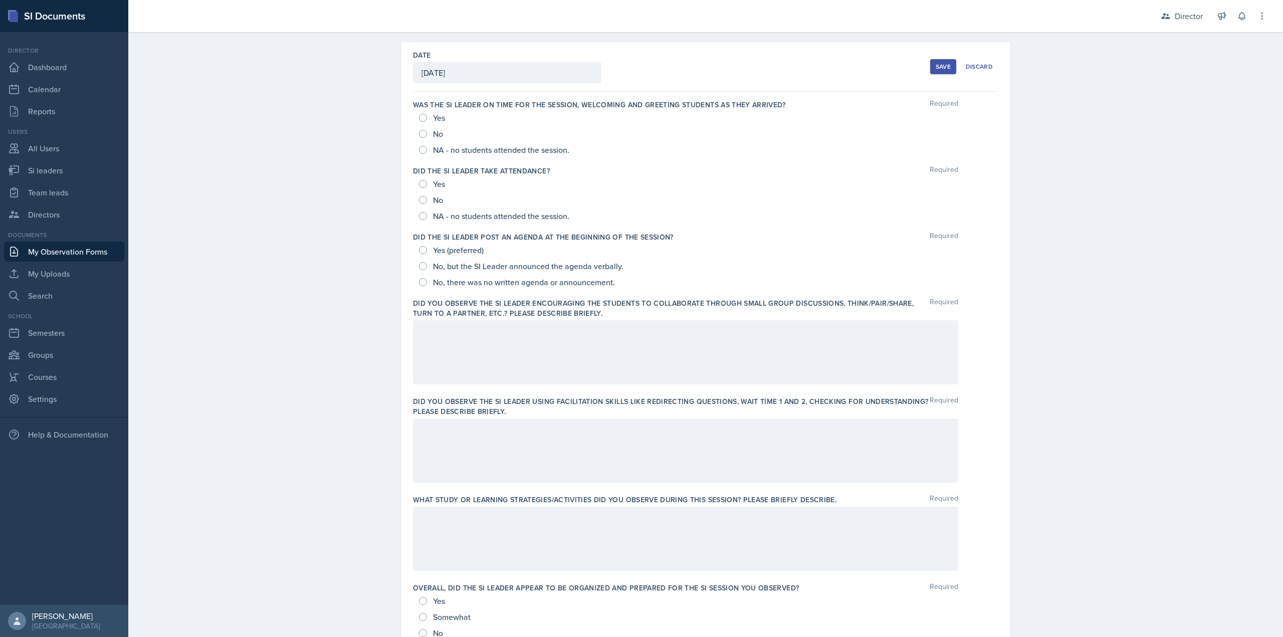
scroll to position [0, 0]
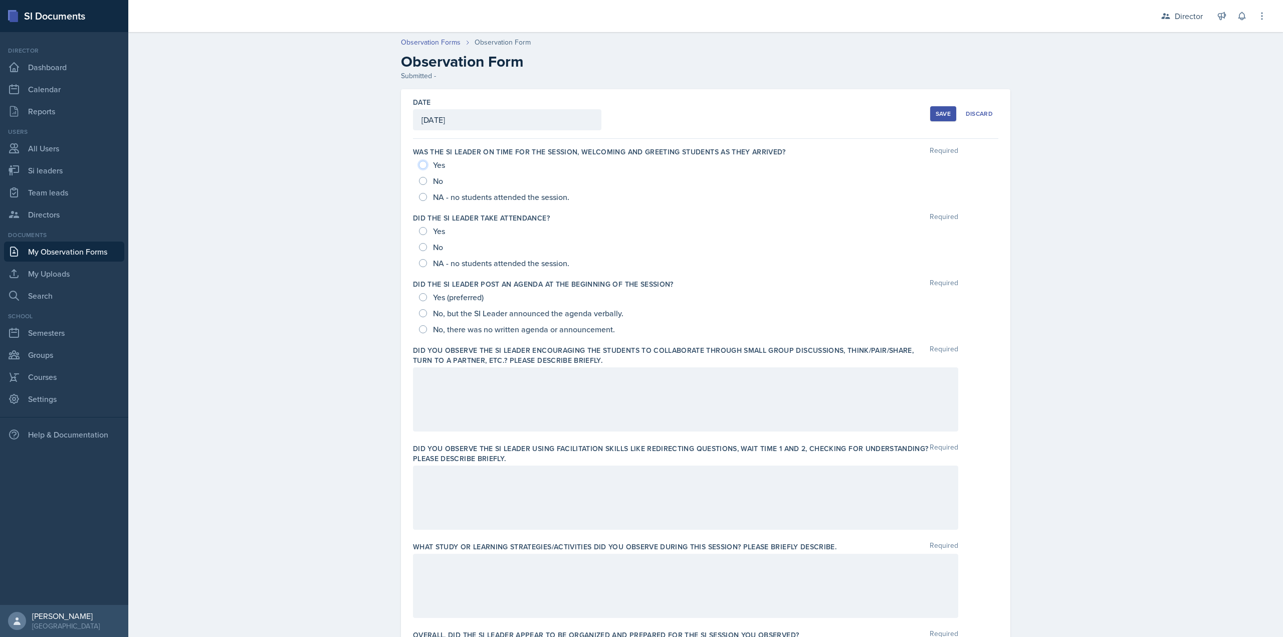
click at [419, 165] on input "Yes" at bounding box center [423, 165] width 8 height 8
radio input "true"
click at [415, 227] on div "Yes No NA - no students attended the session." at bounding box center [705, 247] width 585 height 48
click at [422, 233] on input "Yes" at bounding box center [423, 231] width 8 height 8
radio input "true"
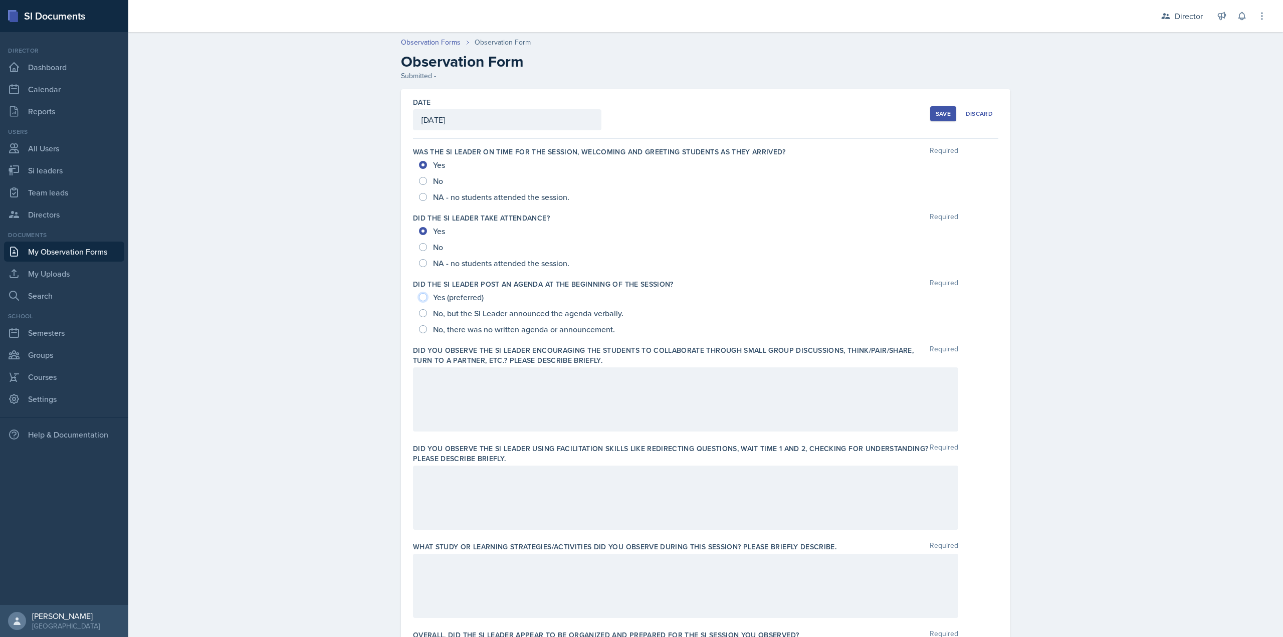
click at [419, 297] on input "Yes (preferred)" at bounding box center [423, 297] width 8 height 8
radio input "true"
click at [442, 378] on div at bounding box center [685, 399] width 545 height 64
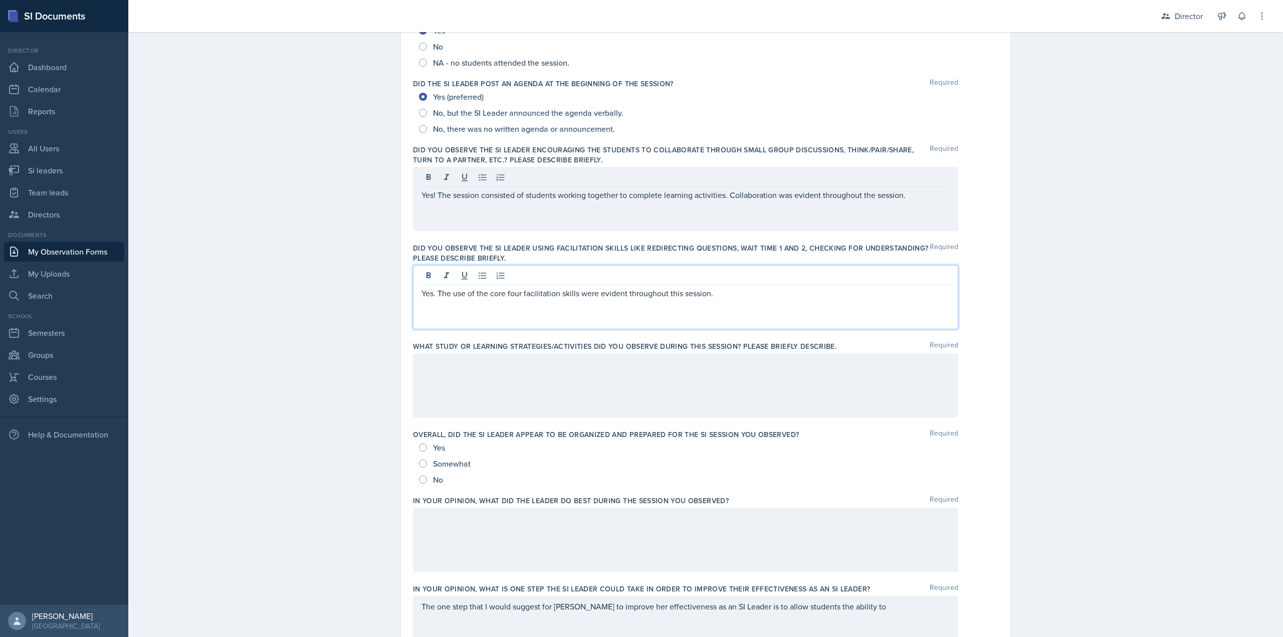
click at [528, 463] on div "Somewhat" at bounding box center [705, 464] width 573 height 16
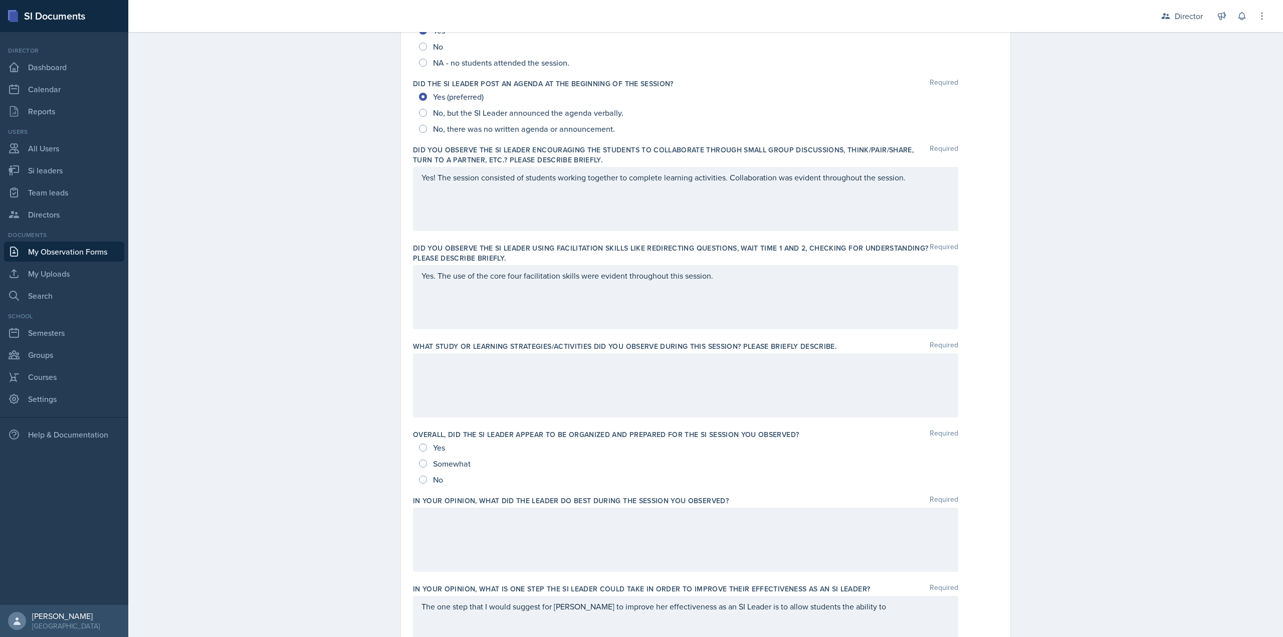
click at [560, 398] on div at bounding box center [685, 385] width 545 height 64
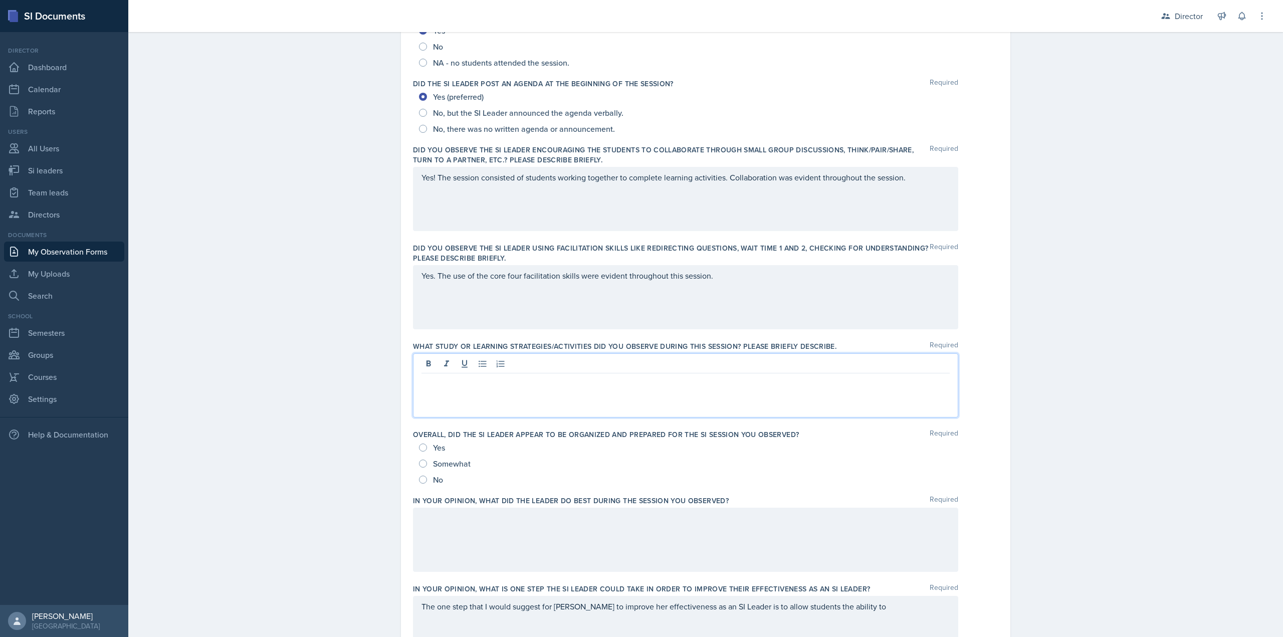
scroll to position [218, 0]
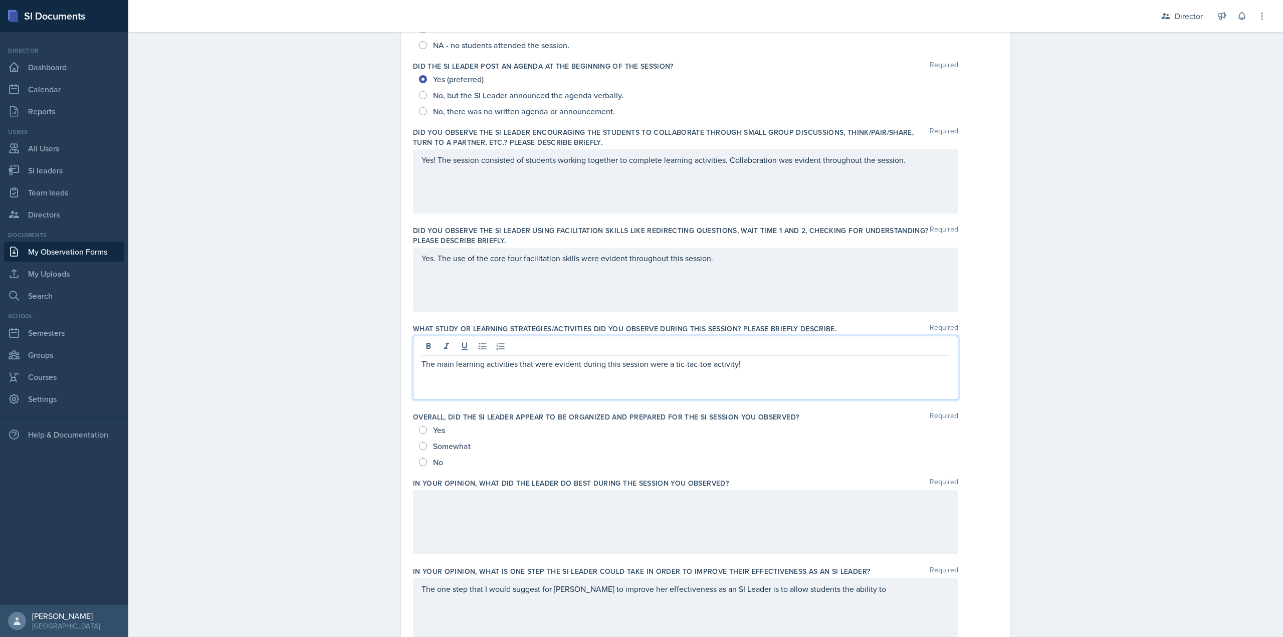
click at [413, 424] on div "Yes Somewhat No" at bounding box center [705, 446] width 585 height 48
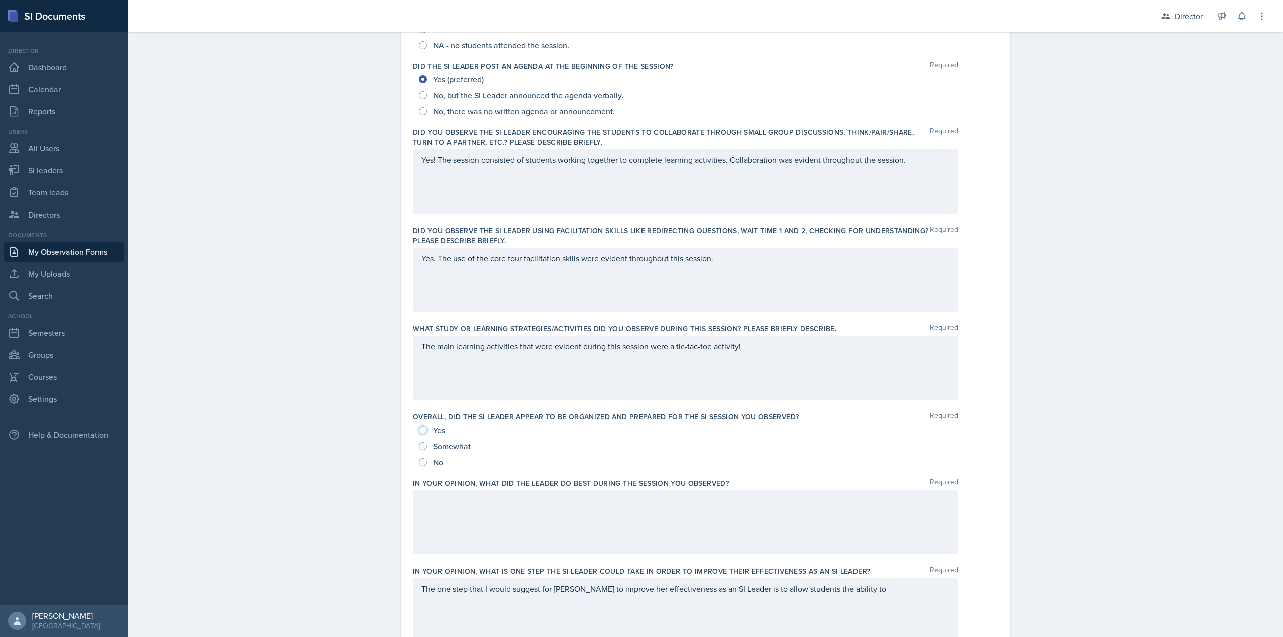
click at [419, 428] on input "Yes" at bounding box center [423, 430] width 8 height 8
radio input "true"
click at [461, 544] on div at bounding box center [685, 522] width 545 height 64
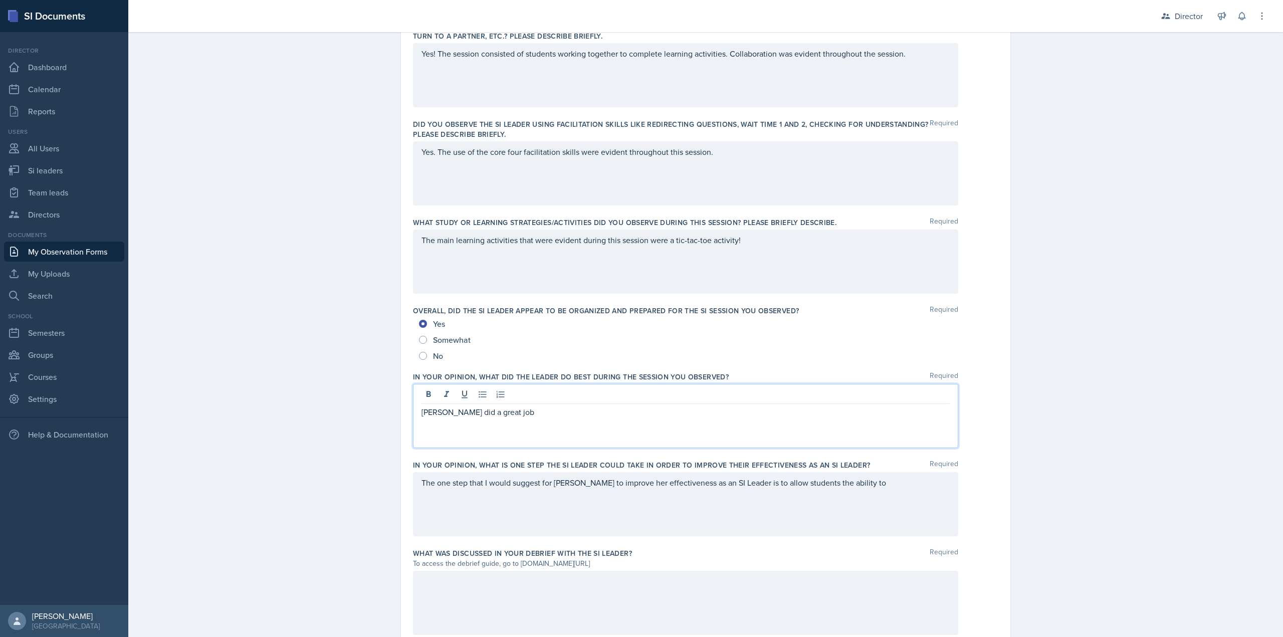
scroll to position [451, 0]
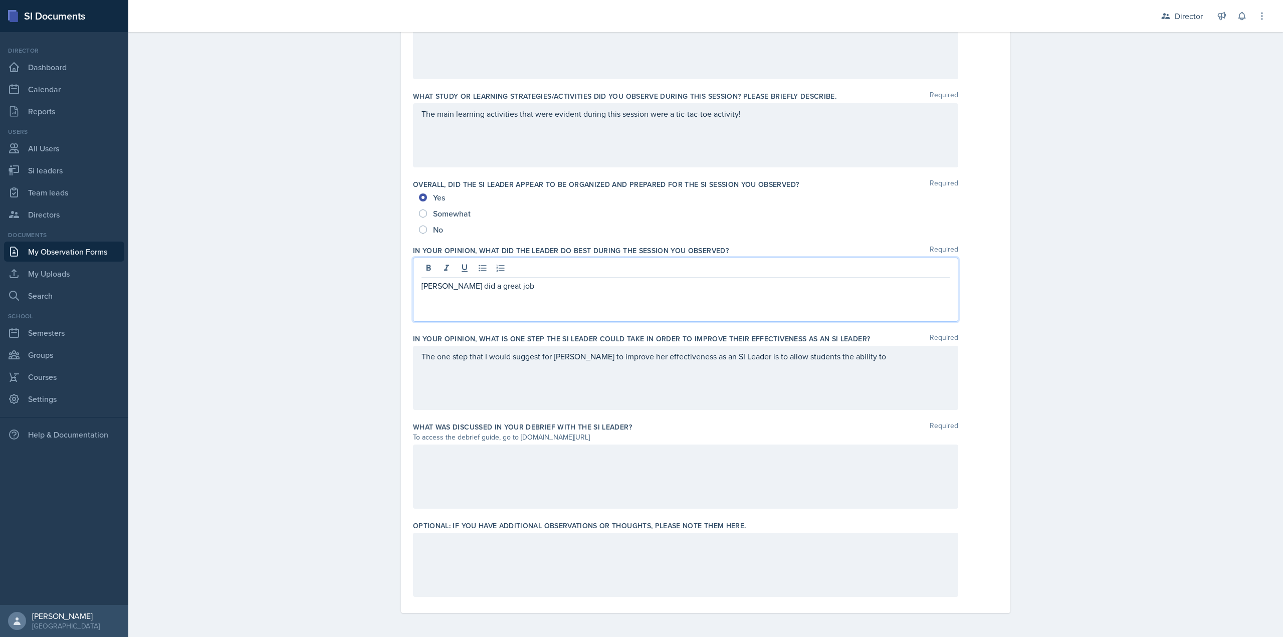
click at [925, 362] on div "The one step that I would suggest for Liliane to improve her effectiveness as a…" at bounding box center [685, 378] width 545 height 64
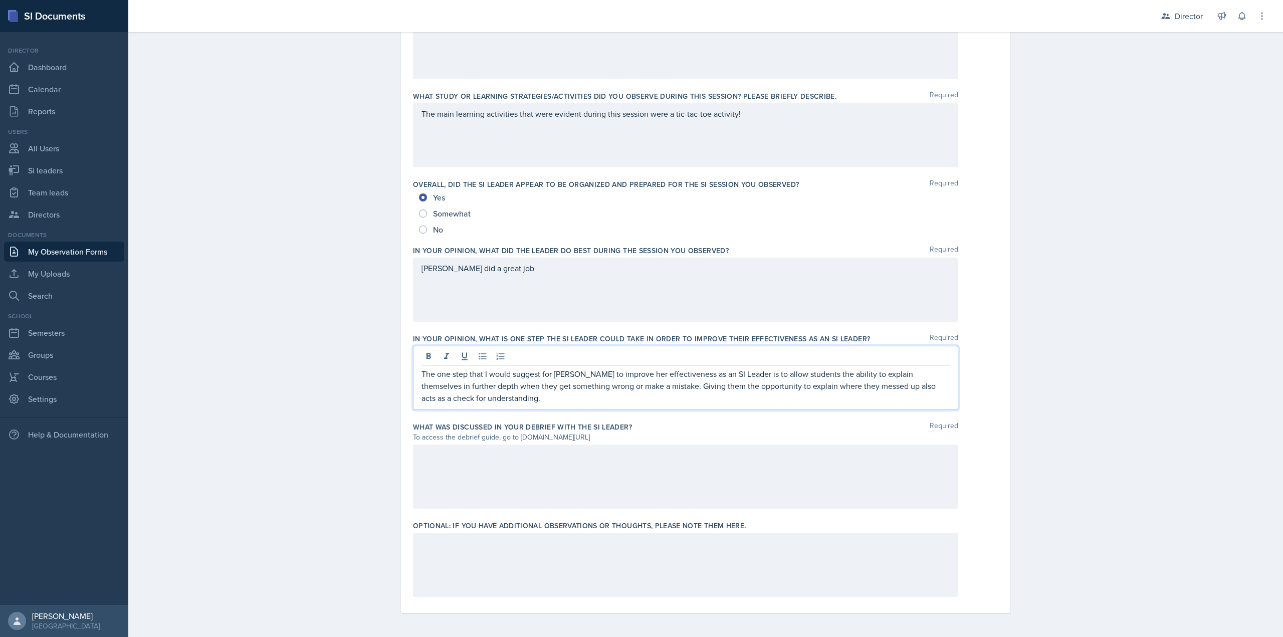
click at [701, 290] on div "Lilianne did a great job" at bounding box center [685, 290] width 545 height 64
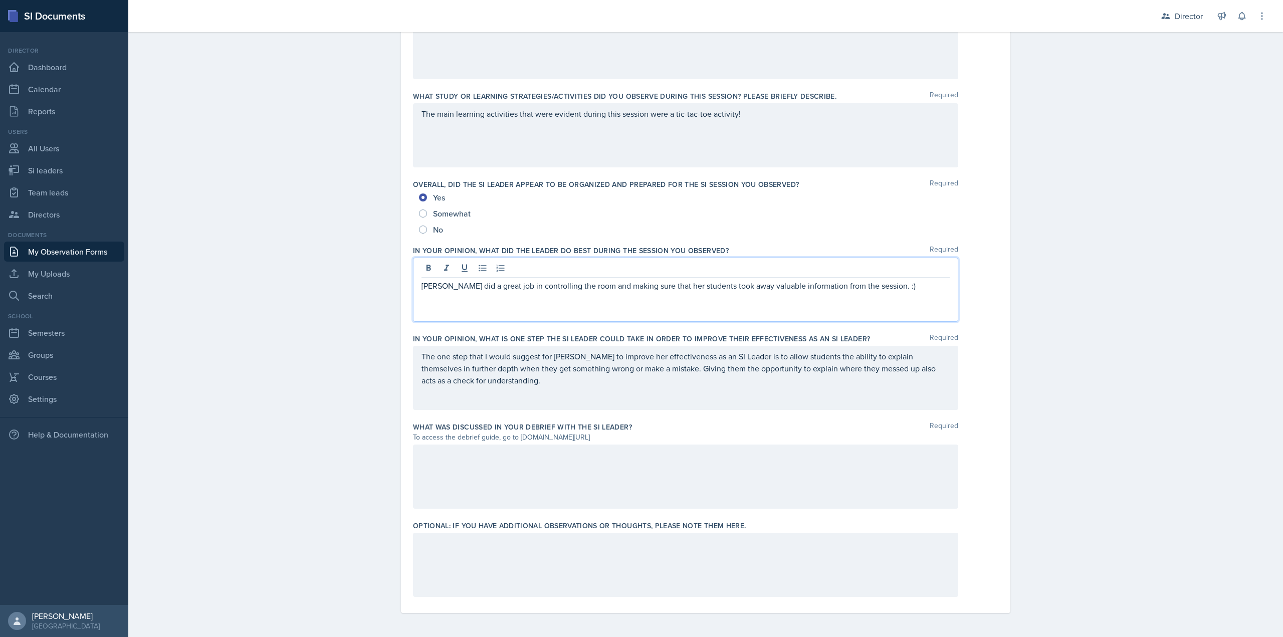
click at [546, 481] on div at bounding box center [685, 477] width 545 height 64
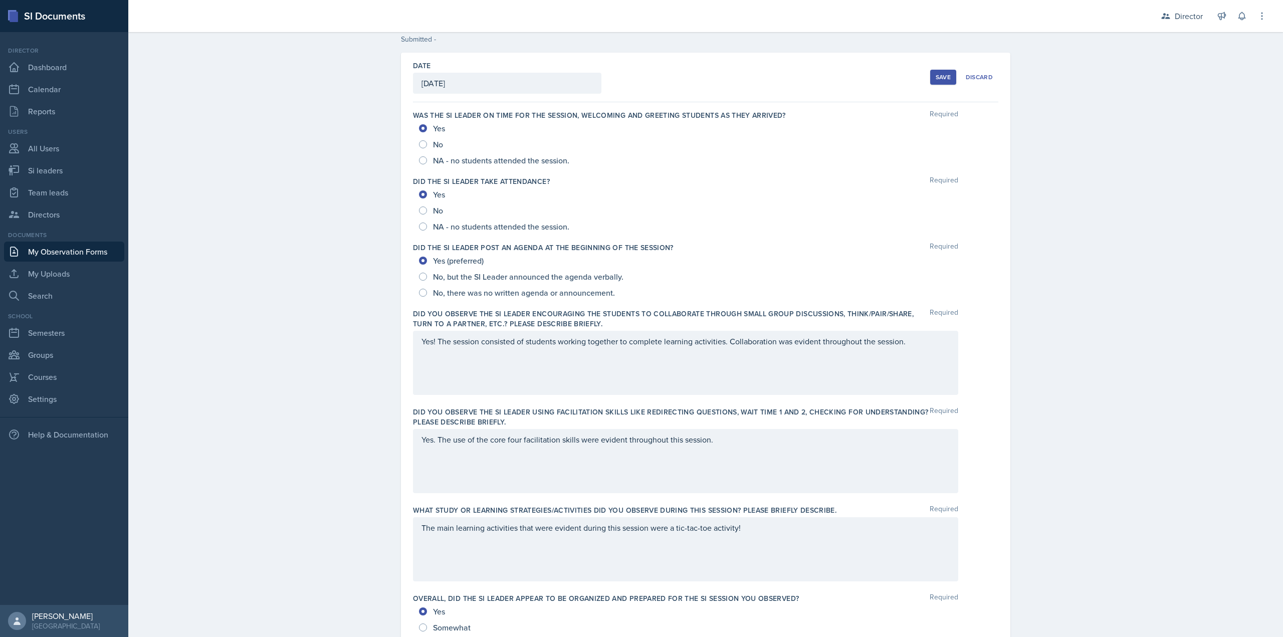
scroll to position [0, 0]
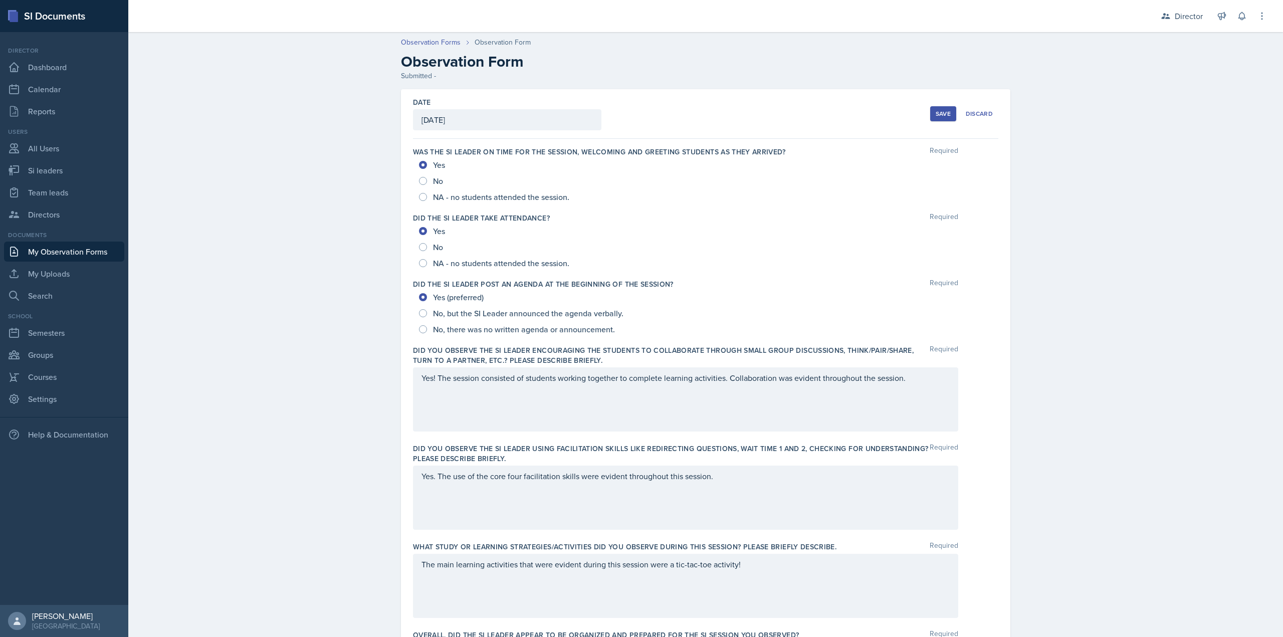
click at [921, 115] on div "Date October 10th, 2025 October 2025 28 29 30 1 2 3 4 5 6 7 8 9 10 11 12 13 14 …" at bounding box center [705, 114] width 585 height 50
click at [930, 112] on button "Save" at bounding box center [943, 113] width 26 height 15
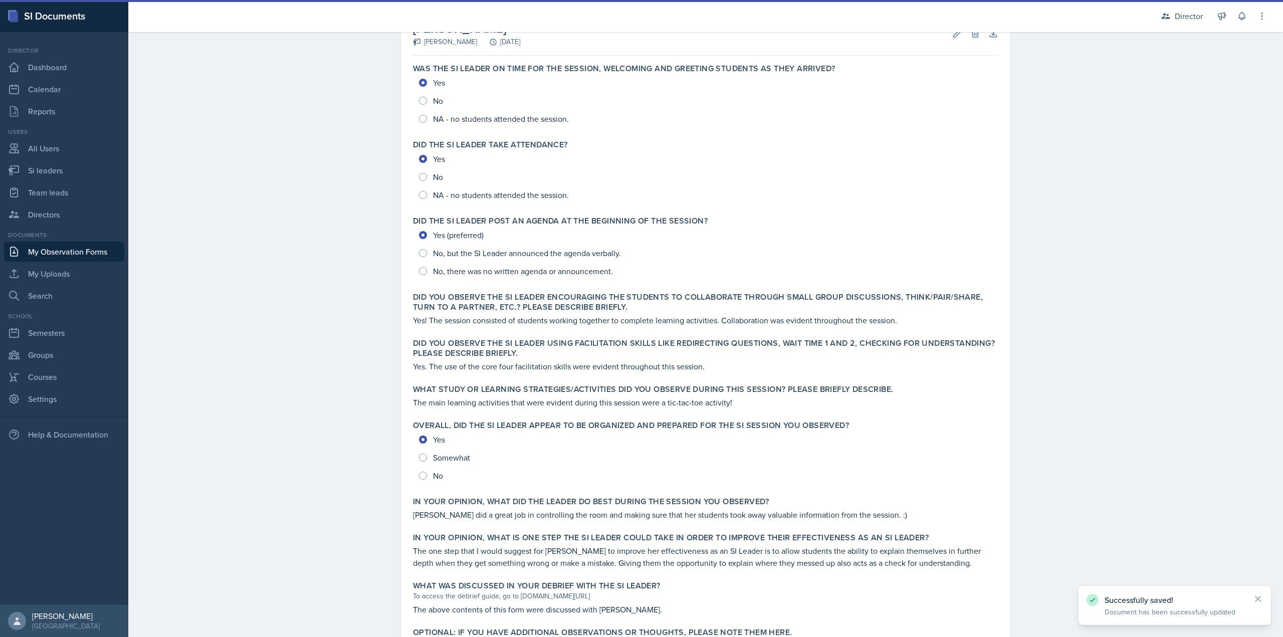
scroll to position [149, 0]
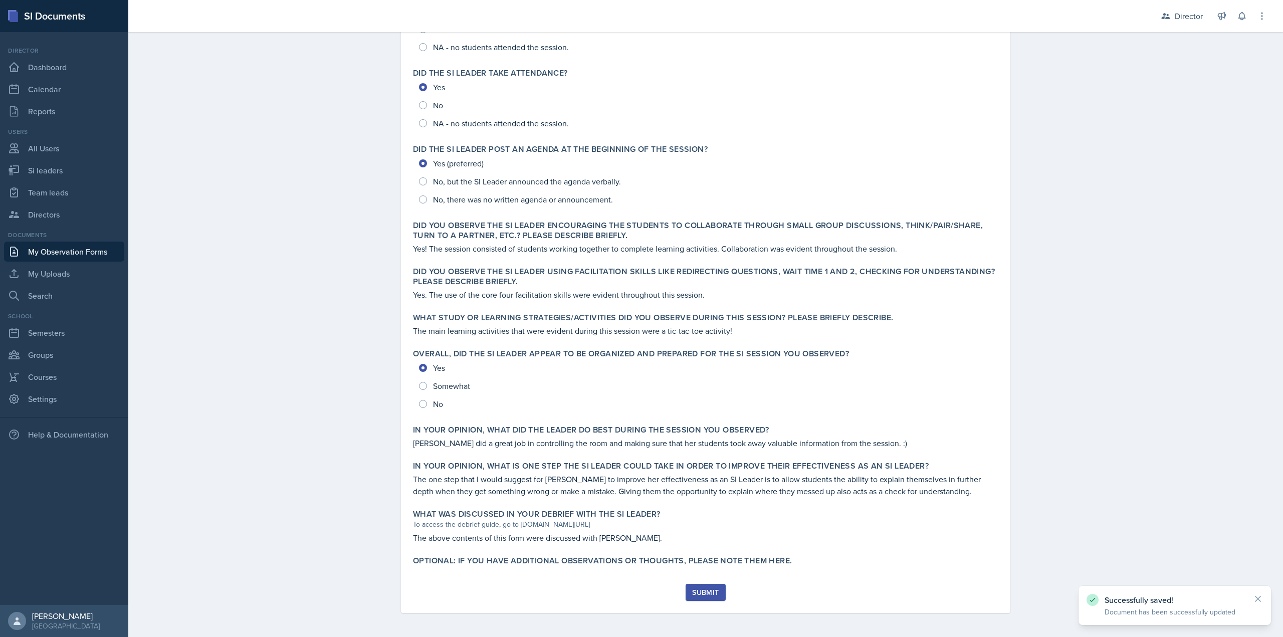
click at [704, 595] on div "Submit" at bounding box center [705, 592] width 27 height 8
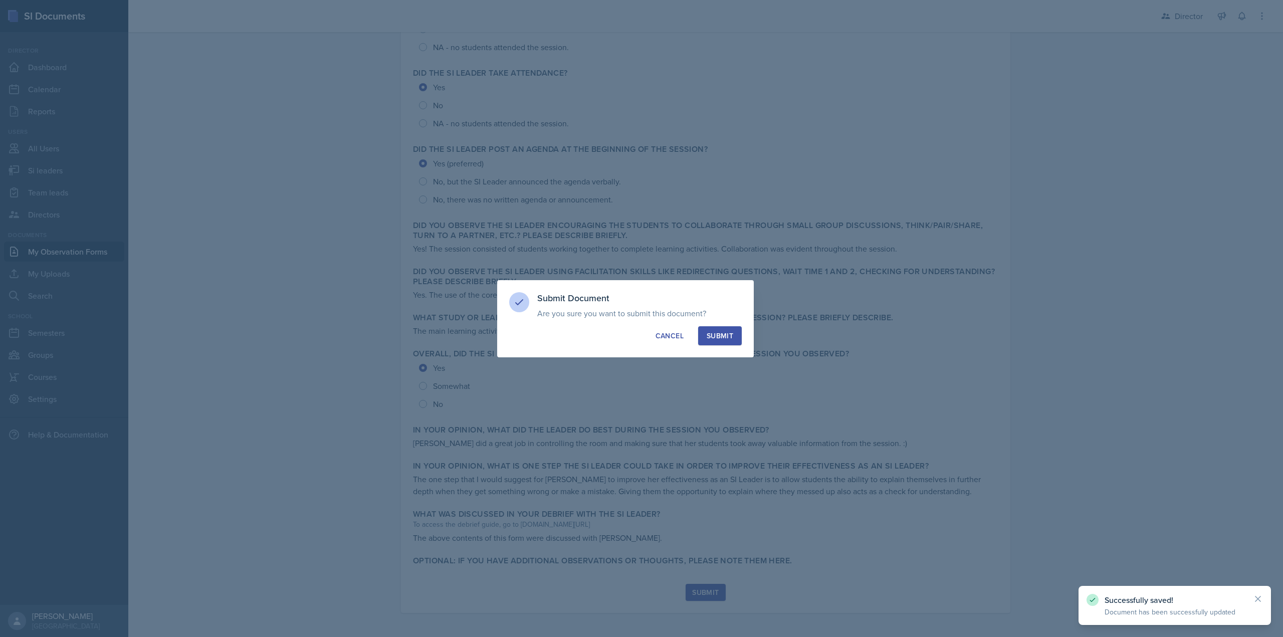
click at [734, 326] on button "Submit" at bounding box center [720, 335] width 44 height 19
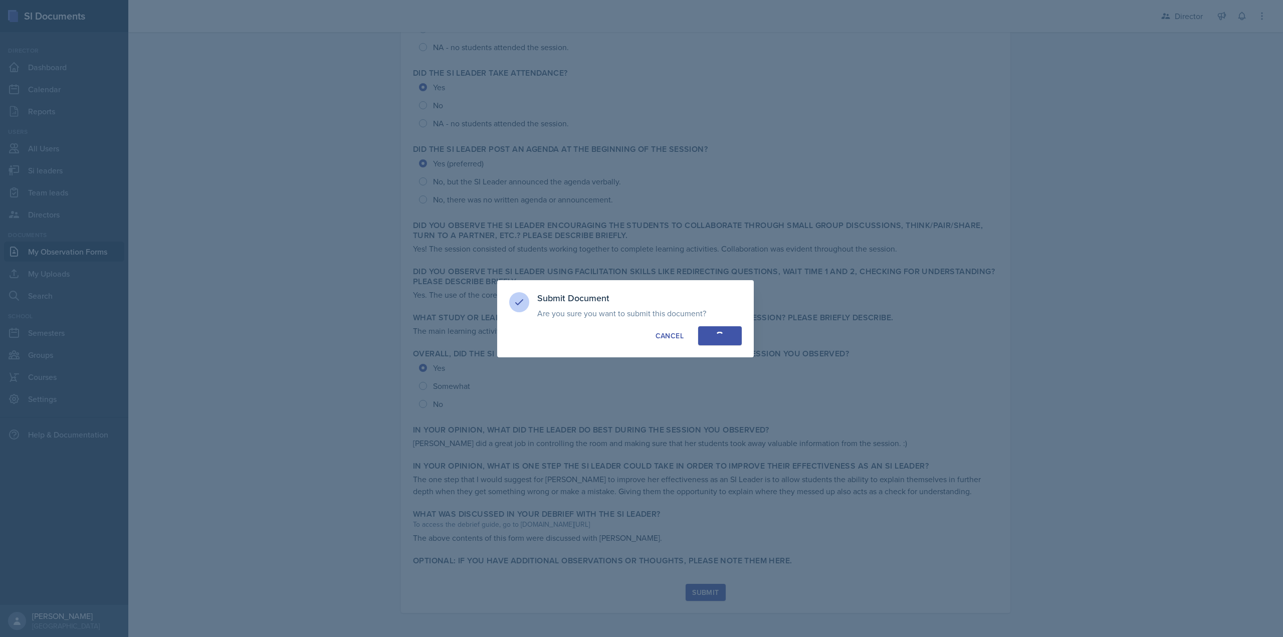
radio input "true"
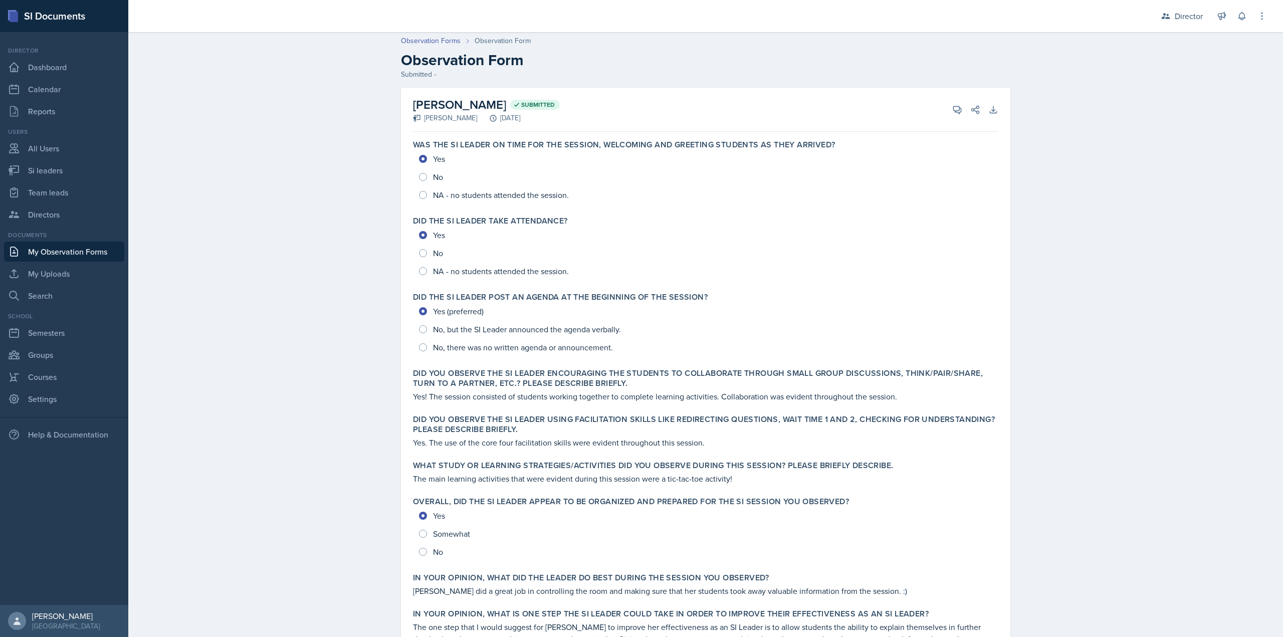
scroll to position [0, 0]
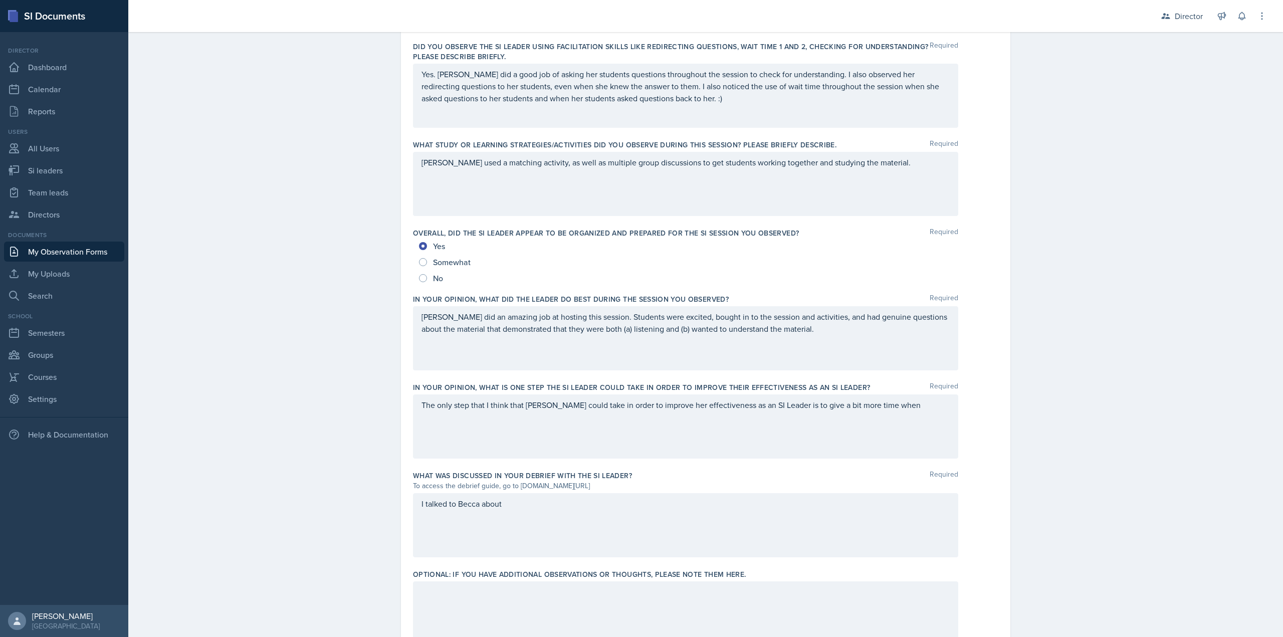
scroll to position [451, 0]
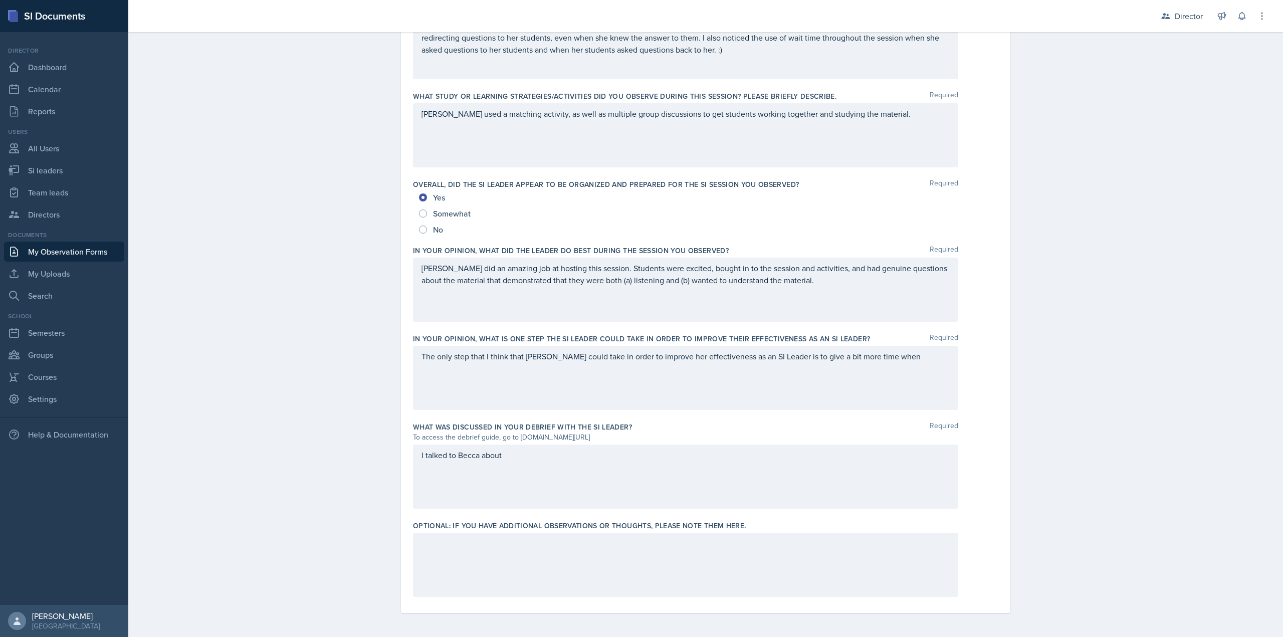
click at [900, 359] on div "The only step that I think that Becca could take in order to improve her effect…" at bounding box center [685, 378] width 545 height 64
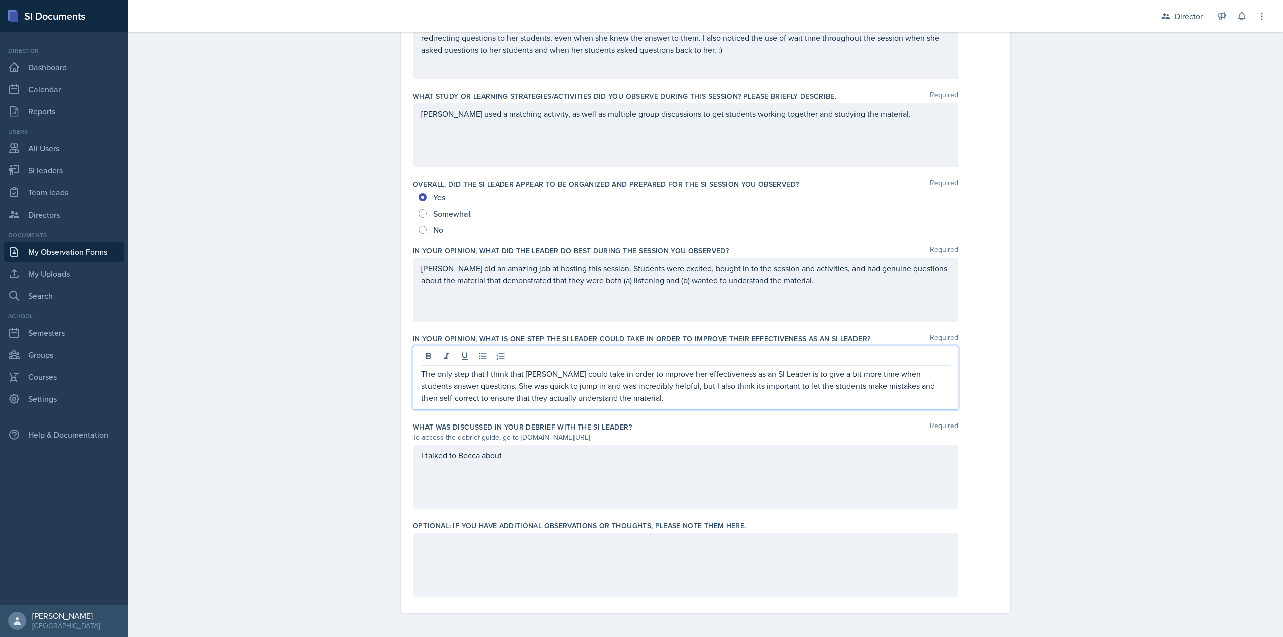
click at [747, 459] on div "I talked to Becca about" at bounding box center [685, 477] width 545 height 64
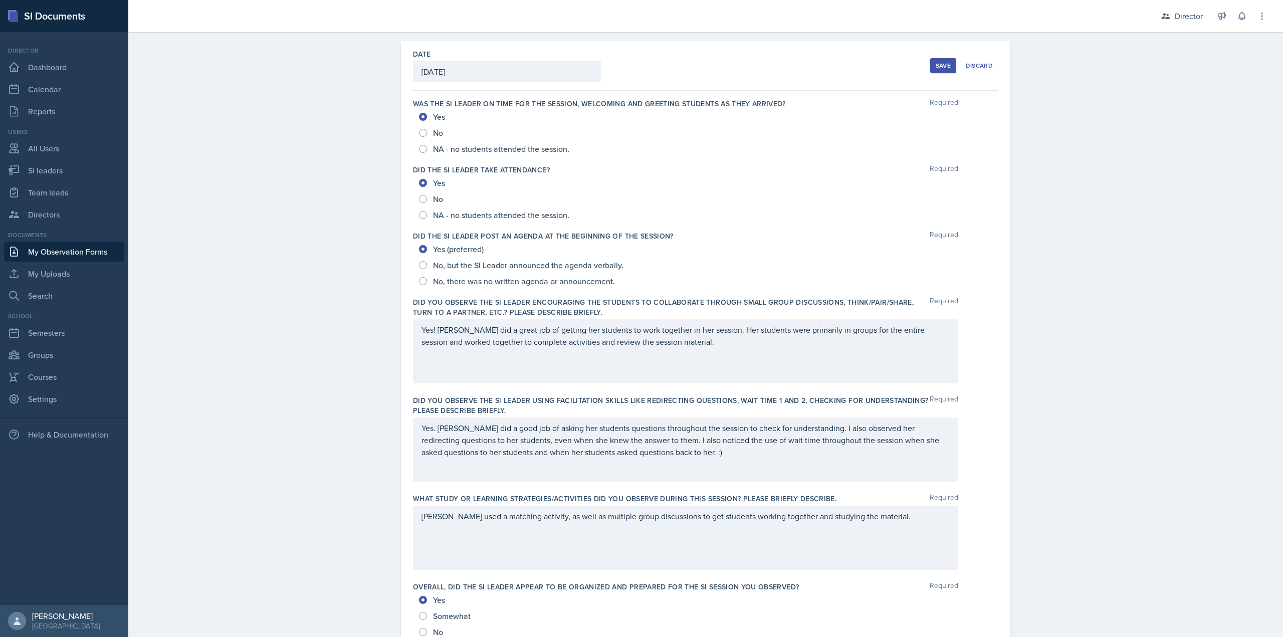
scroll to position [0, 0]
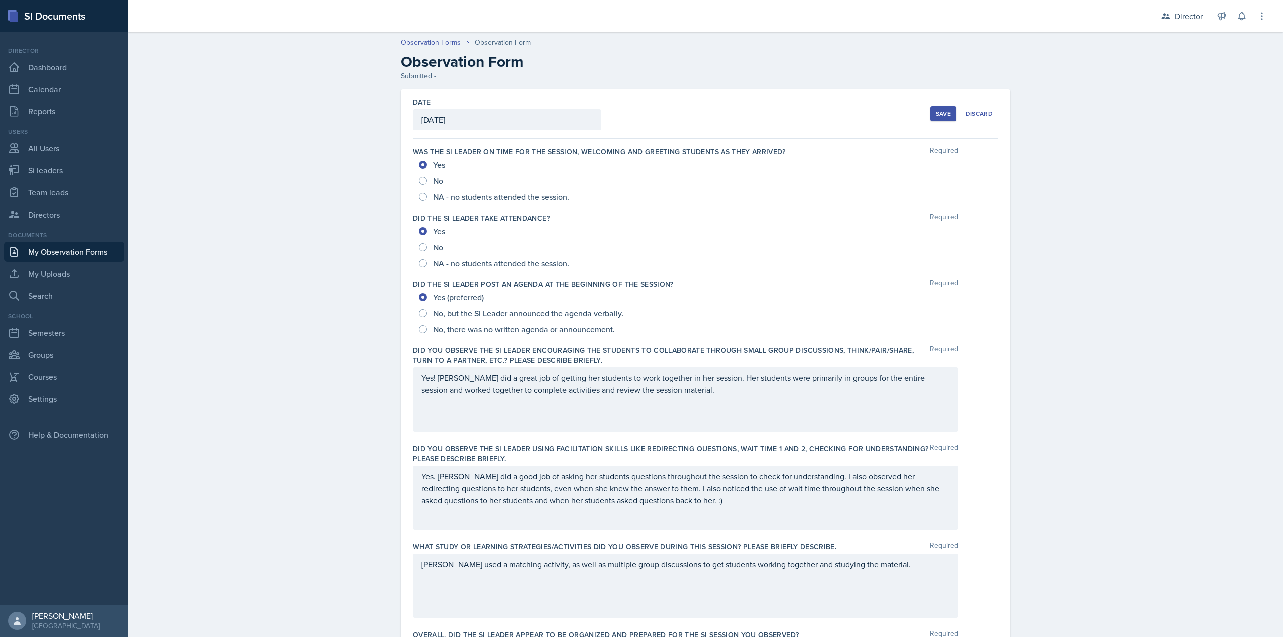
click at [930, 110] on button "Save" at bounding box center [943, 113] width 26 height 15
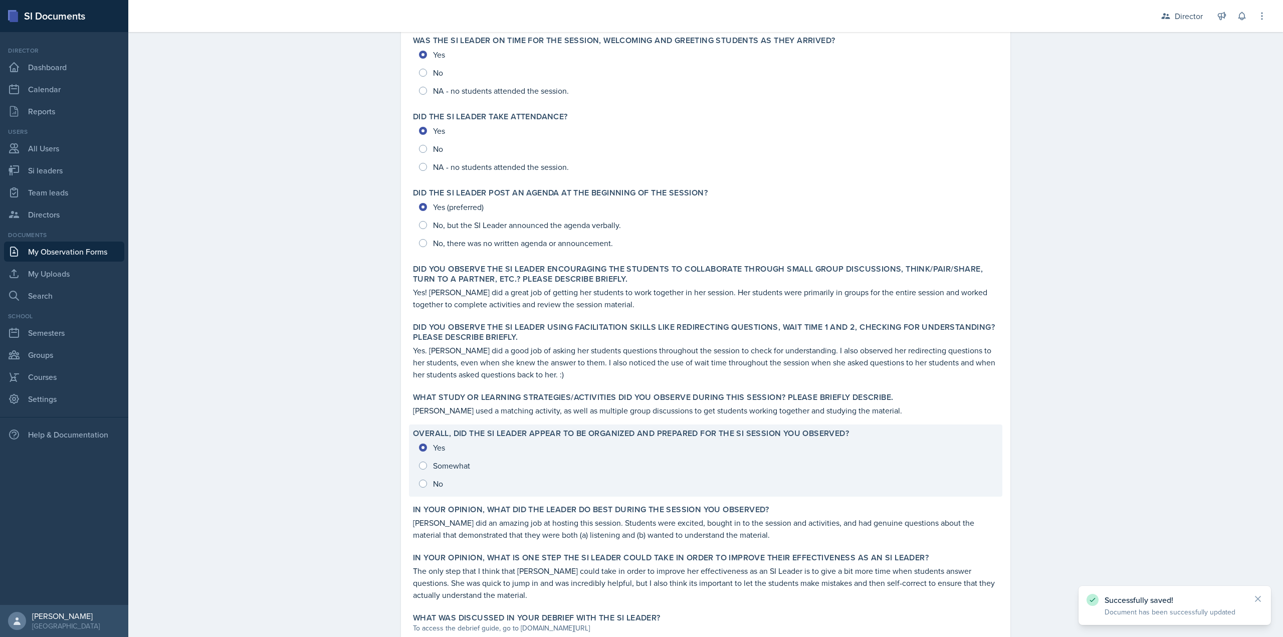
scroll to position [210, 0]
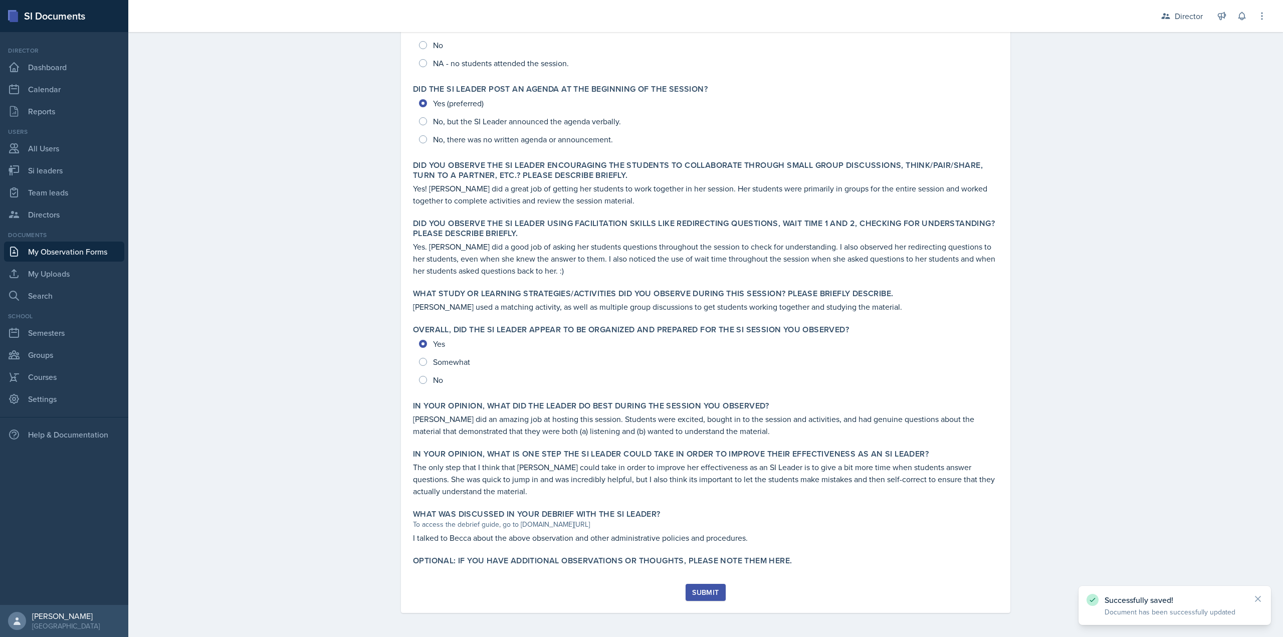
click at [695, 599] on button "Submit" at bounding box center [706, 592] width 40 height 17
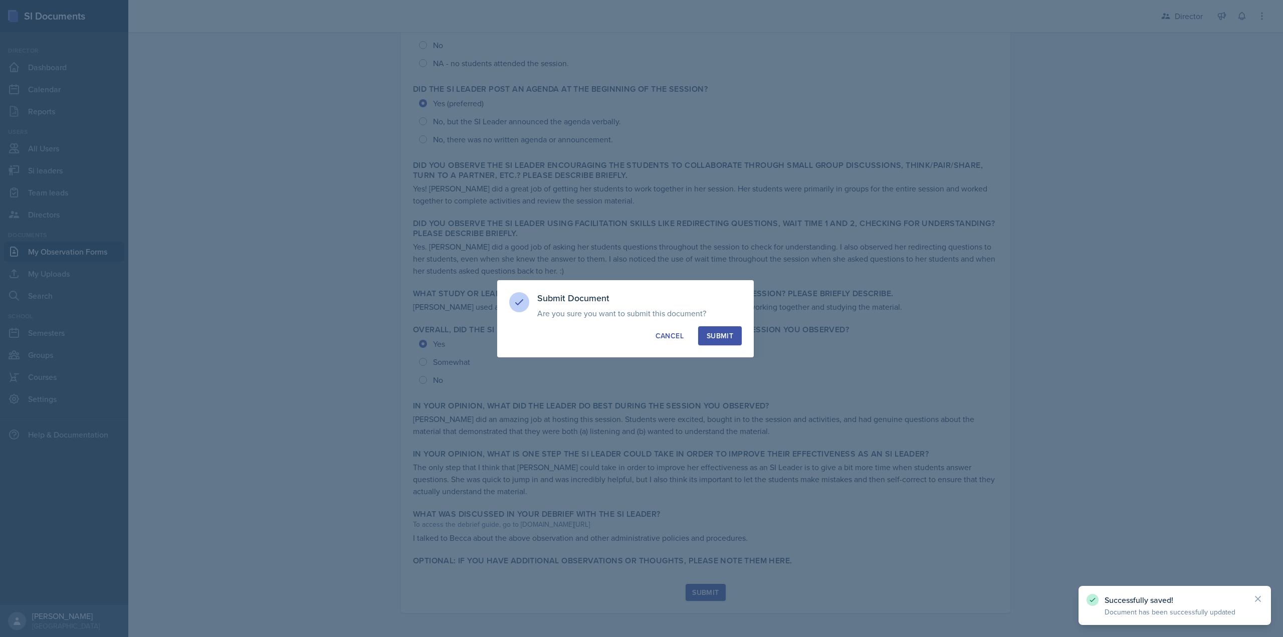
click at [716, 335] on div "Submit" at bounding box center [720, 336] width 27 height 10
radio input "true"
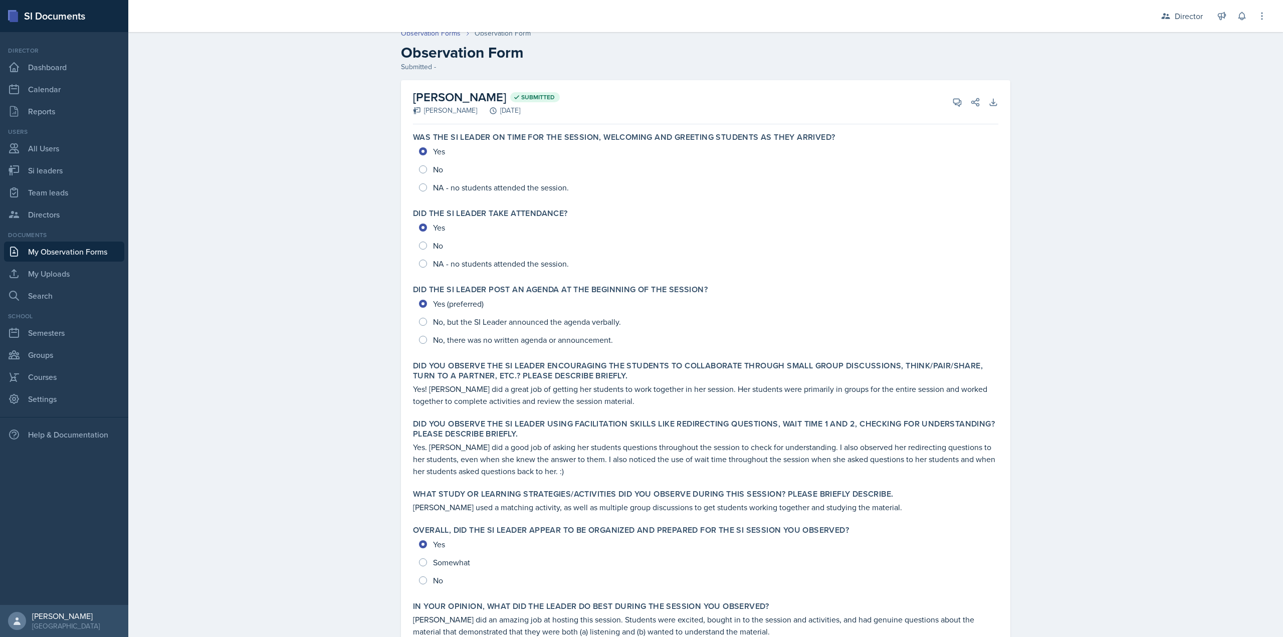
scroll to position [0, 0]
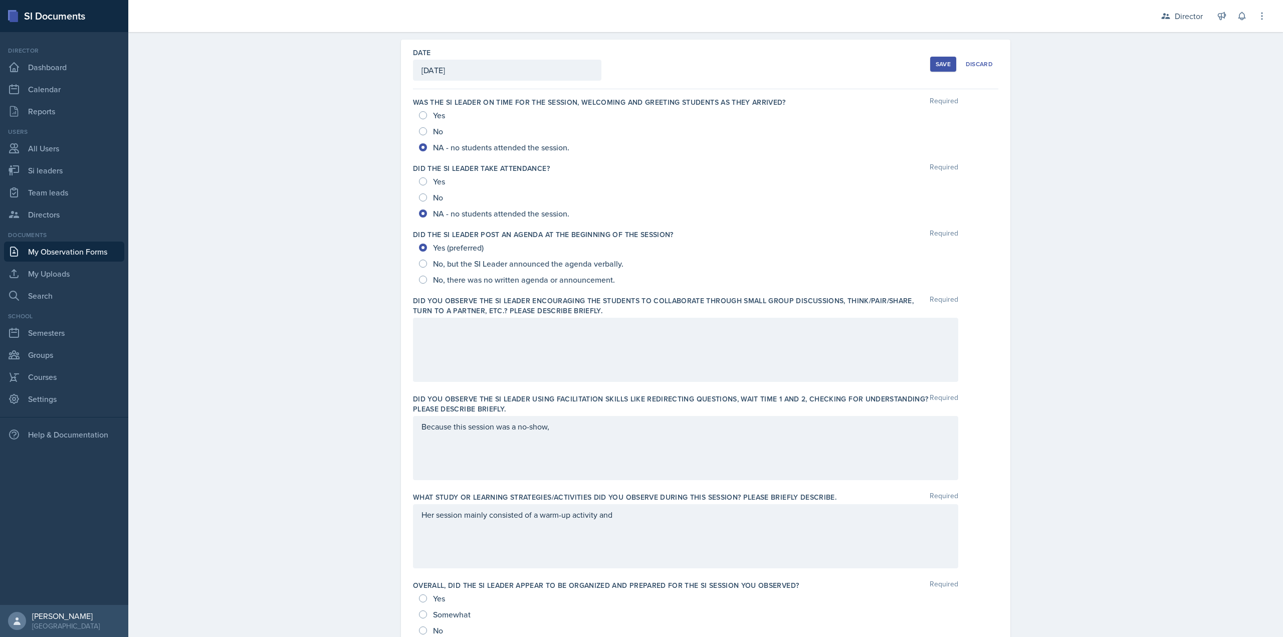
click at [463, 338] on div at bounding box center [685, 350] width 545 height 64
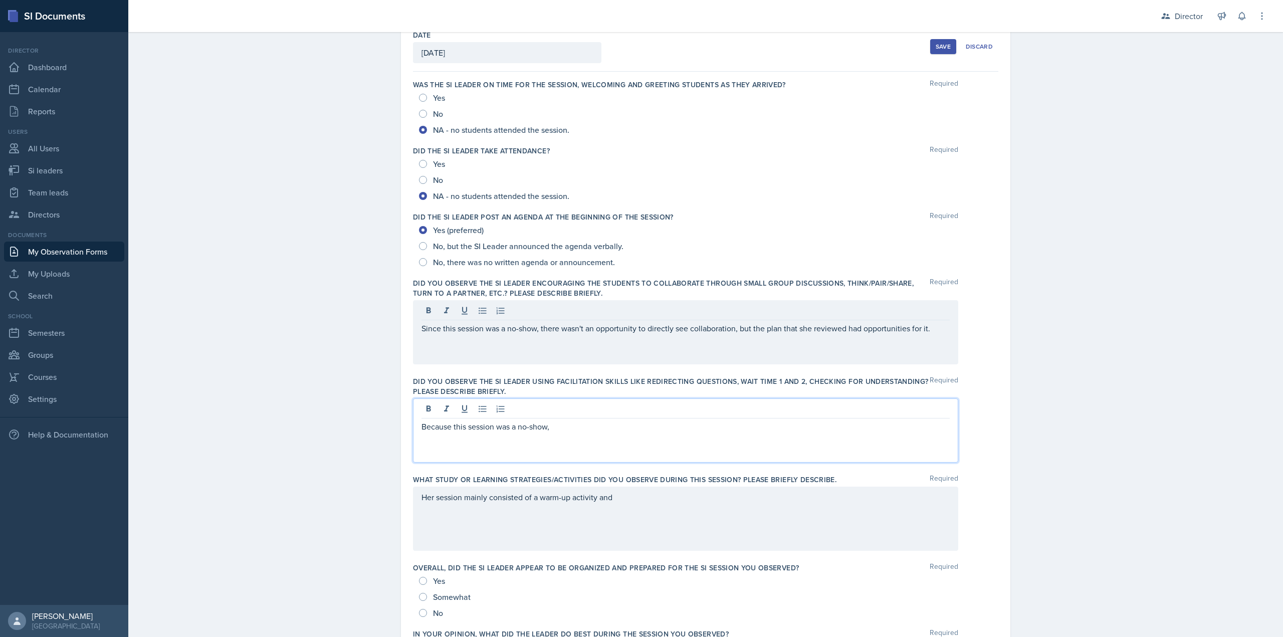
click at [564, 424] on p "Because this session was a no-show," at bounding box center [686, 427] width 528 height 12
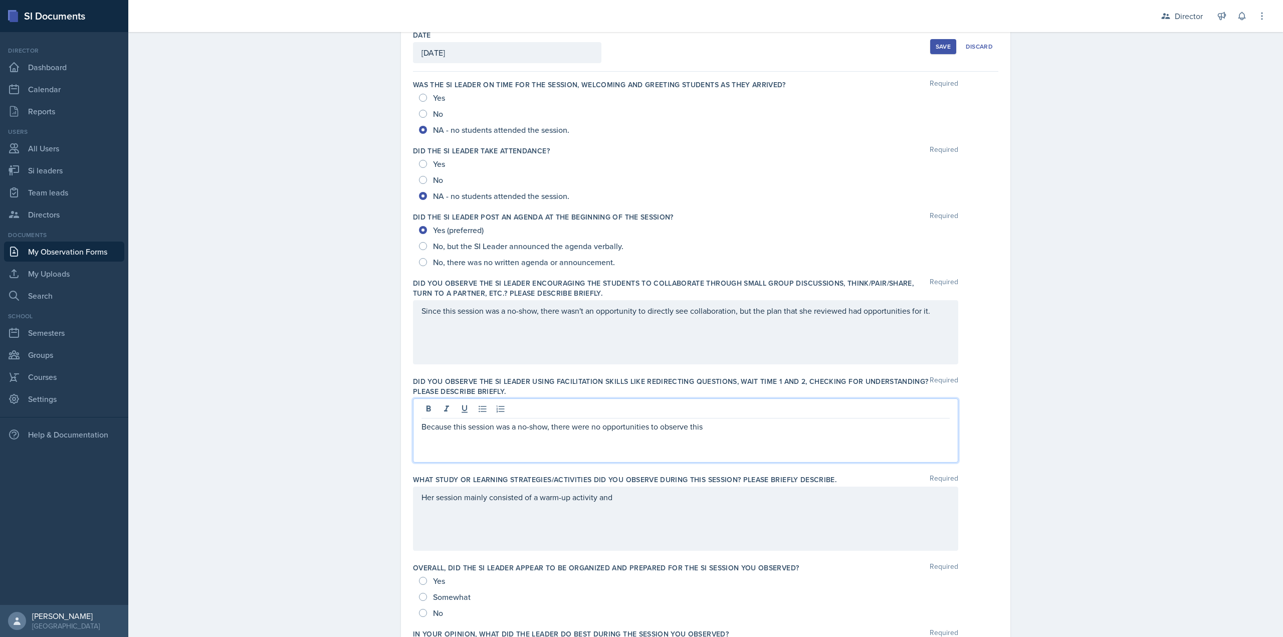
click at [657, 558] on div "What study or learning strategies/activities did you observe during this sessio…" at bounding box center [705, 515] width 585 height 88
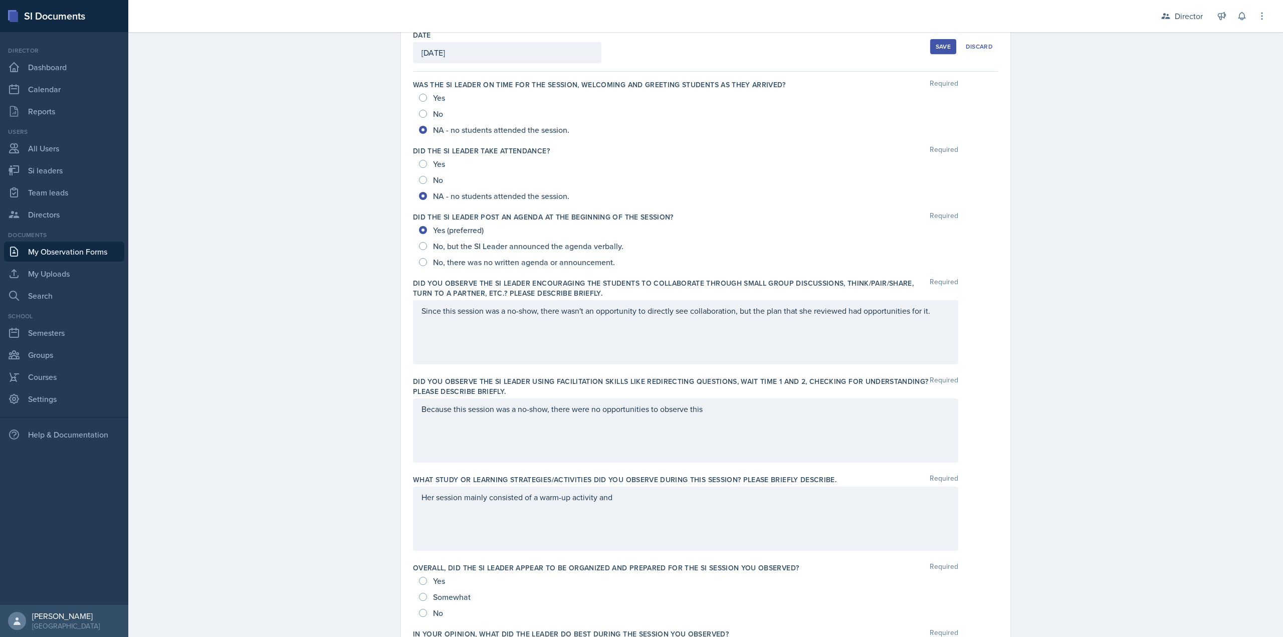
click at [658, 528] on div "Her session mainly consisted of a warm-up activity and" at bounding box center [685, 519] width 545 height 64
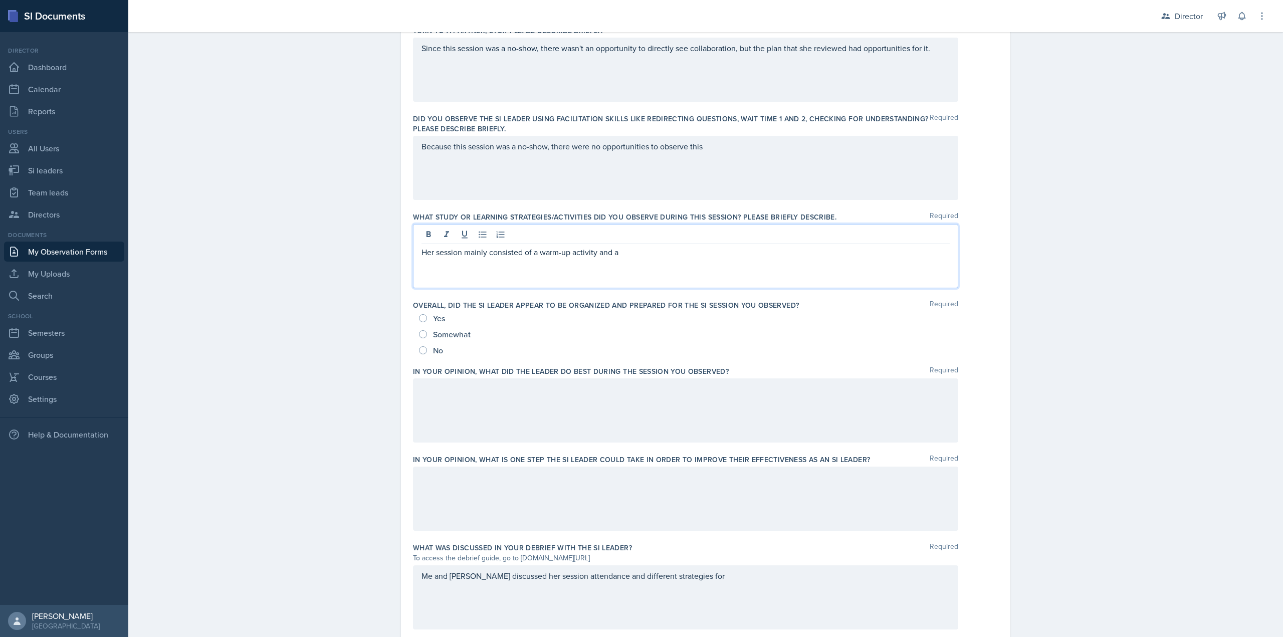
scroll to position [351, 0]
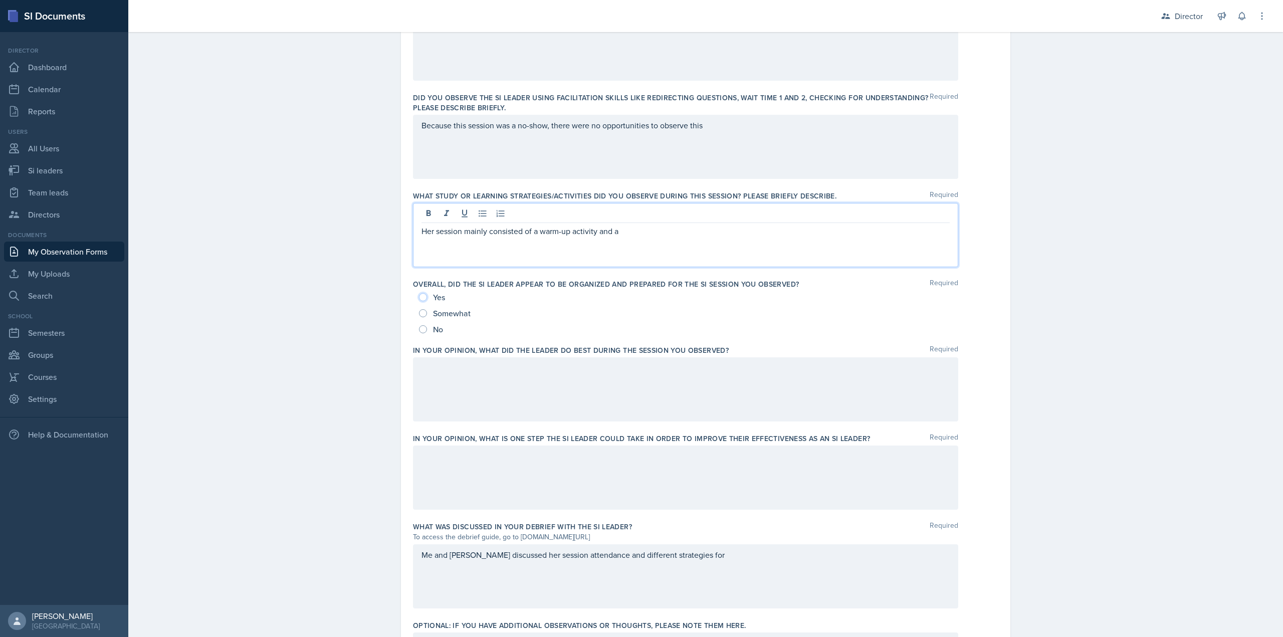
click at [419, 293] on input "Yes" at bounding box center [423, 297] width 8 height 8
radio input "true"
click at [623, 214] on div "Her session mainly consisted of a warm-up activity and a" at bounding box center [685, 235] width 545 height 64
click at [580, 396] on div at bounding box center [685, 389] width 545 height 64
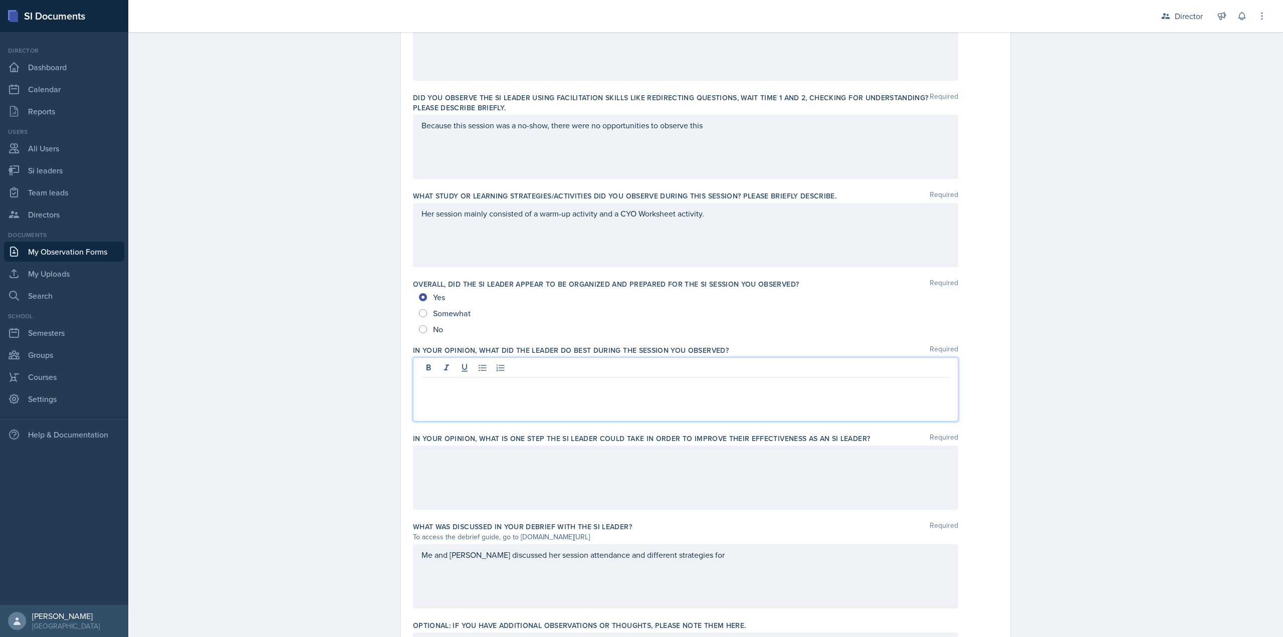
scroll to position [368, 0]
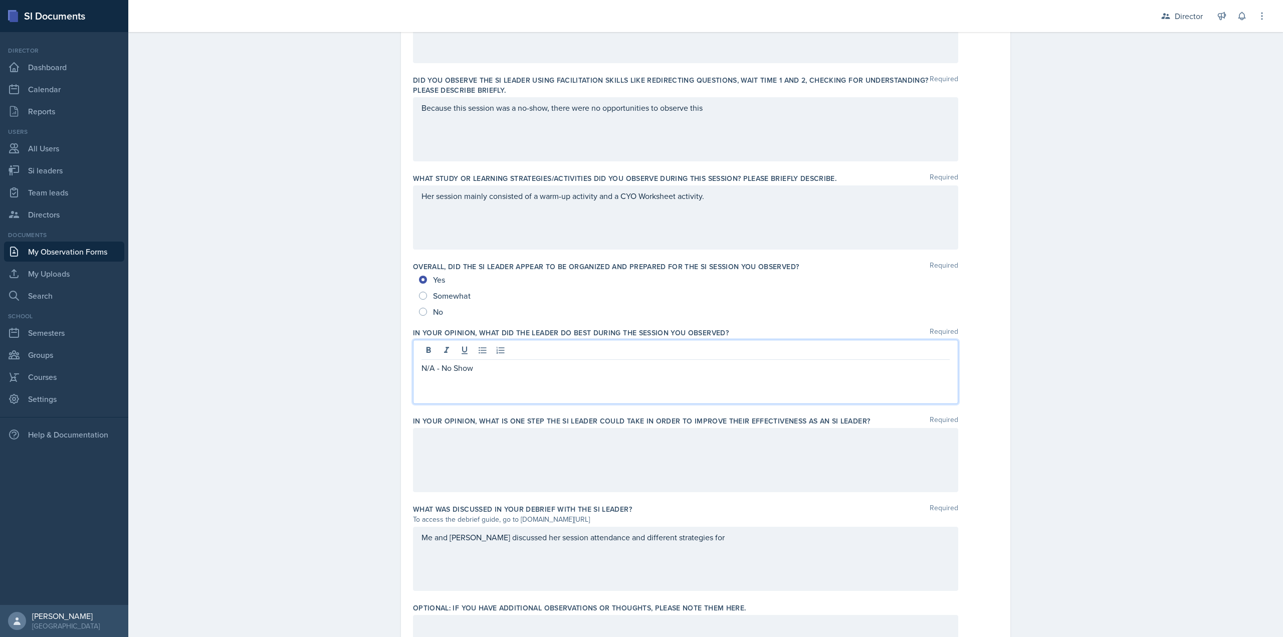
click at [520, 386] on div "N/A - No Show" at bounding box center [685, 372] width 545 height 64
click at [517, 372] on p "N/A - No Show" at bounding box center [686, 368] width 528 height 12
click at [495, 448] on div at bounding box center [685, 460] width 545 height 64
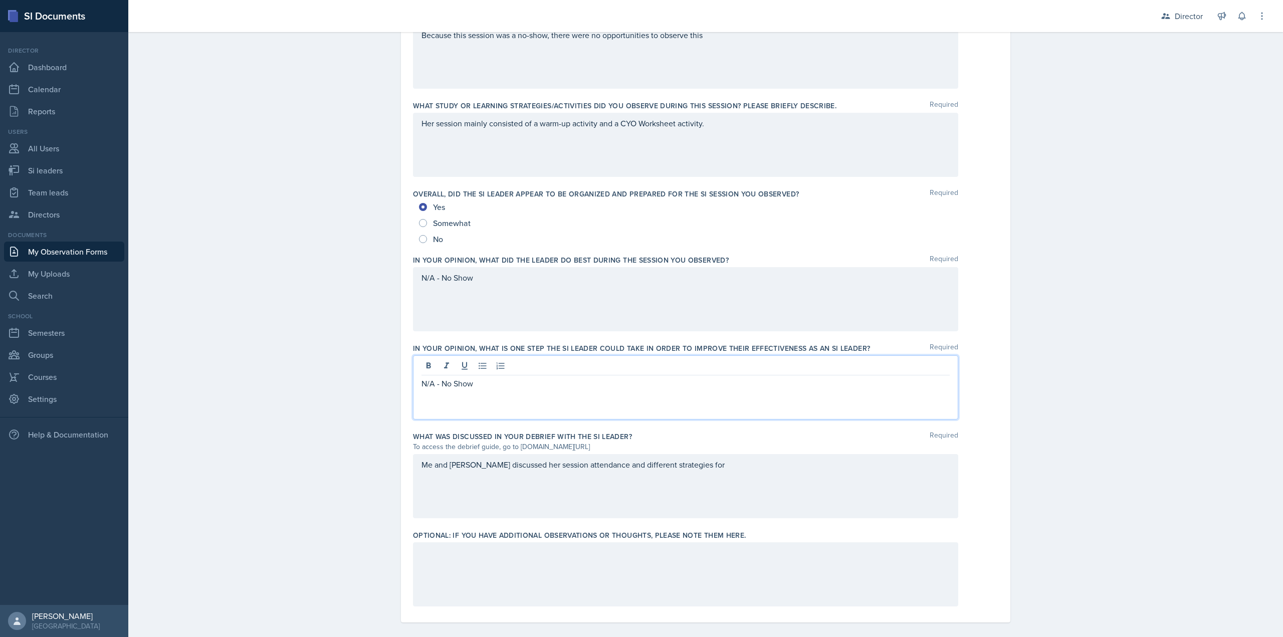
scroll to position [451, 0]
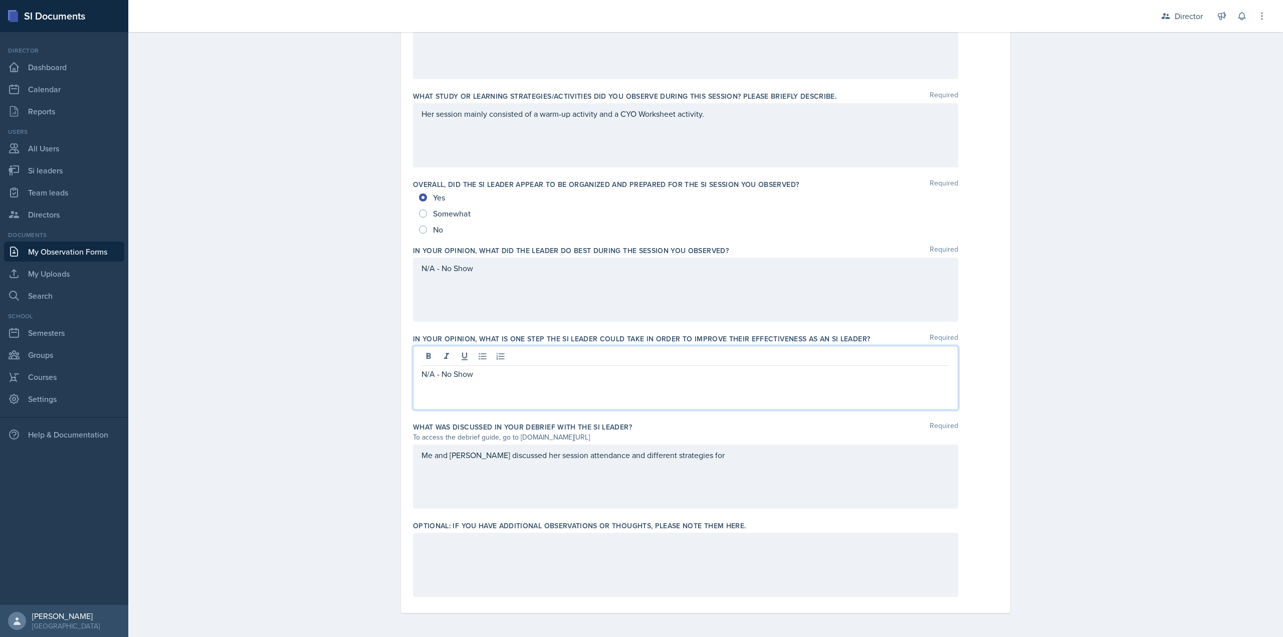
click at [728, 479] on div "Me and Niesha discussed her session attendance and different strategies for" at bounding box center [685, 477] width 545 height 64
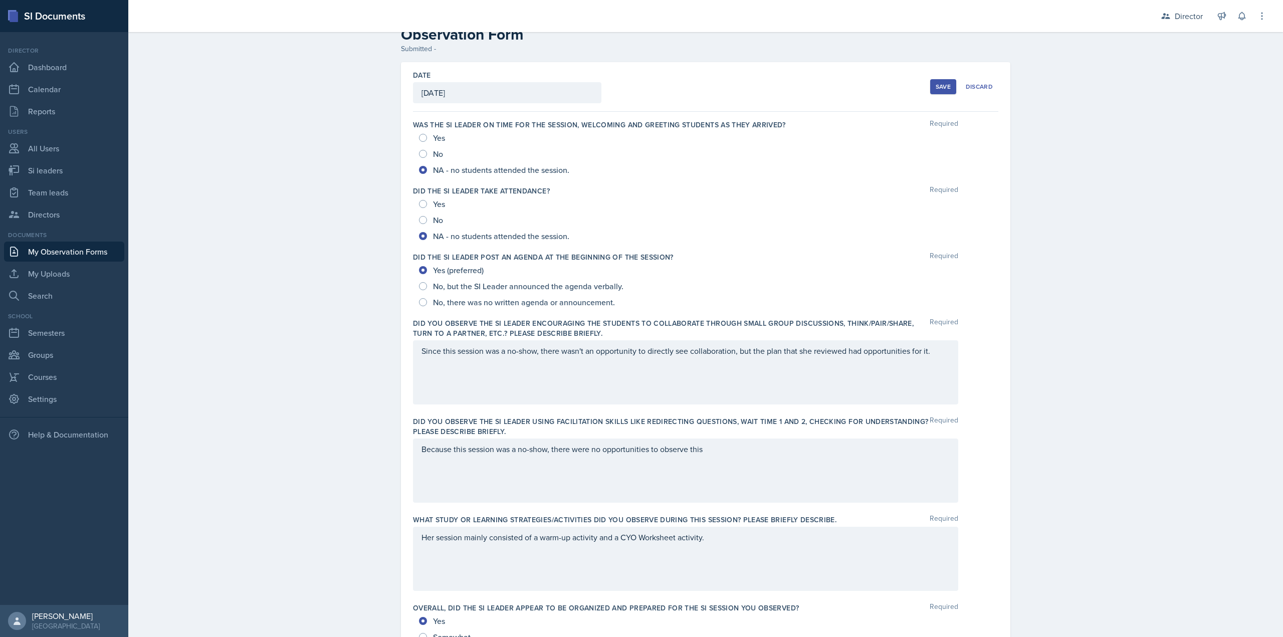
scroll to position [0, 0]
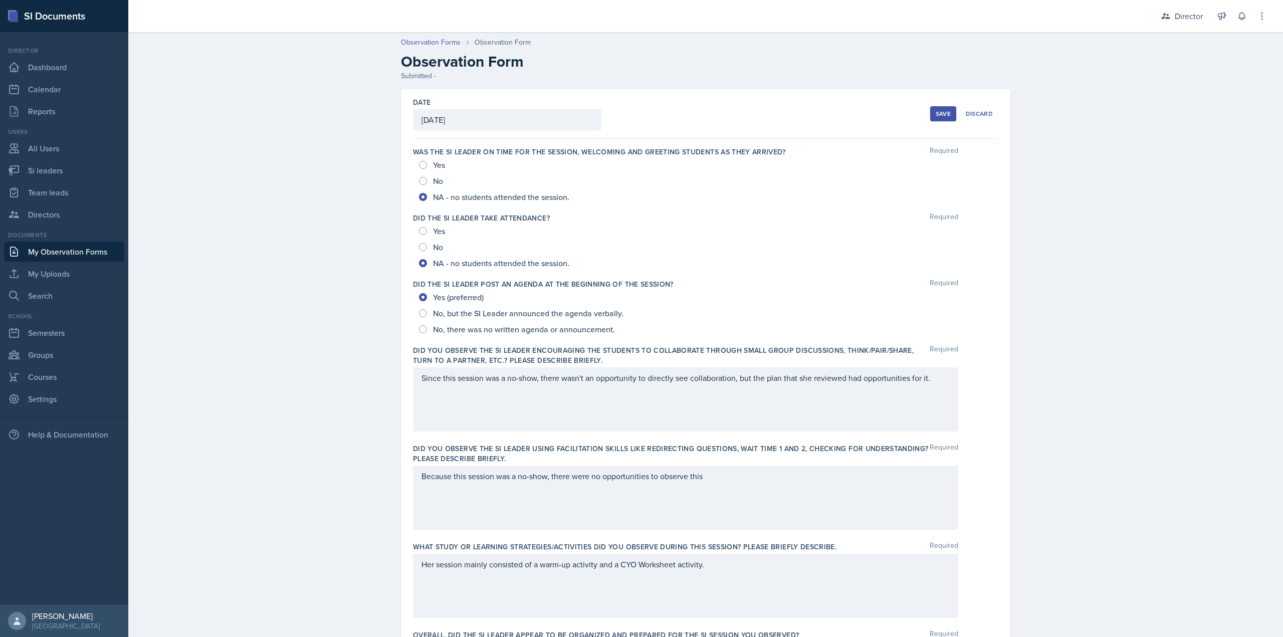
click at [930, 119] on button "Save" at bounding box center [943, 113] width 26 height 15
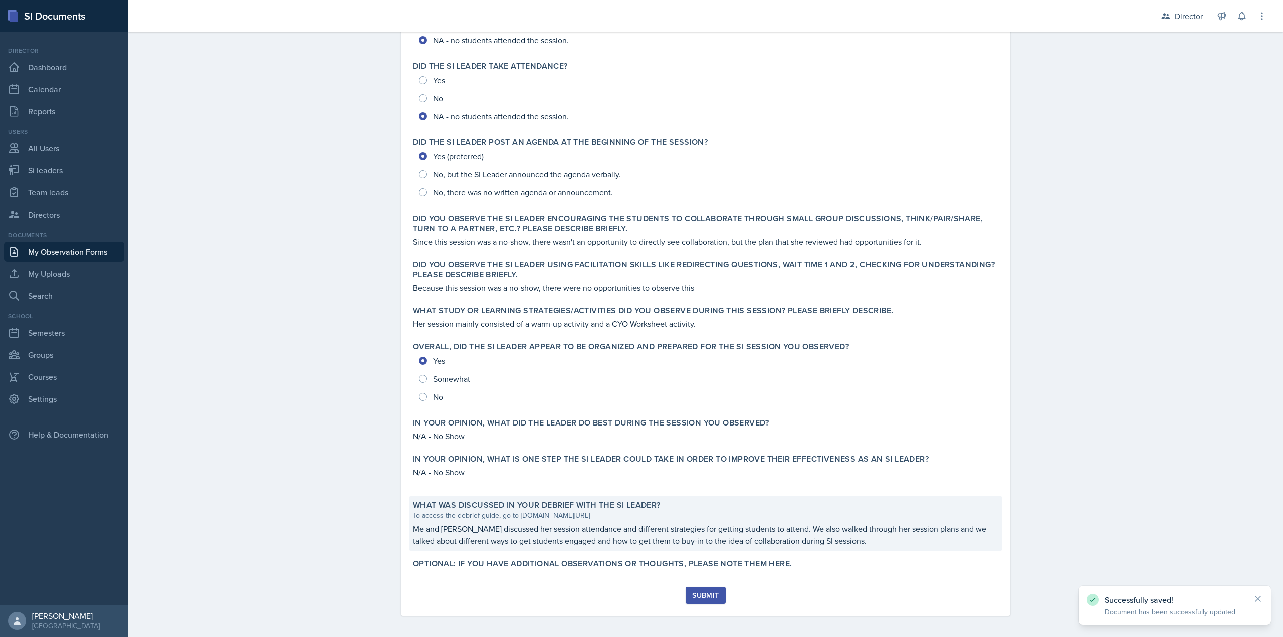
scroll to position [159, 0]
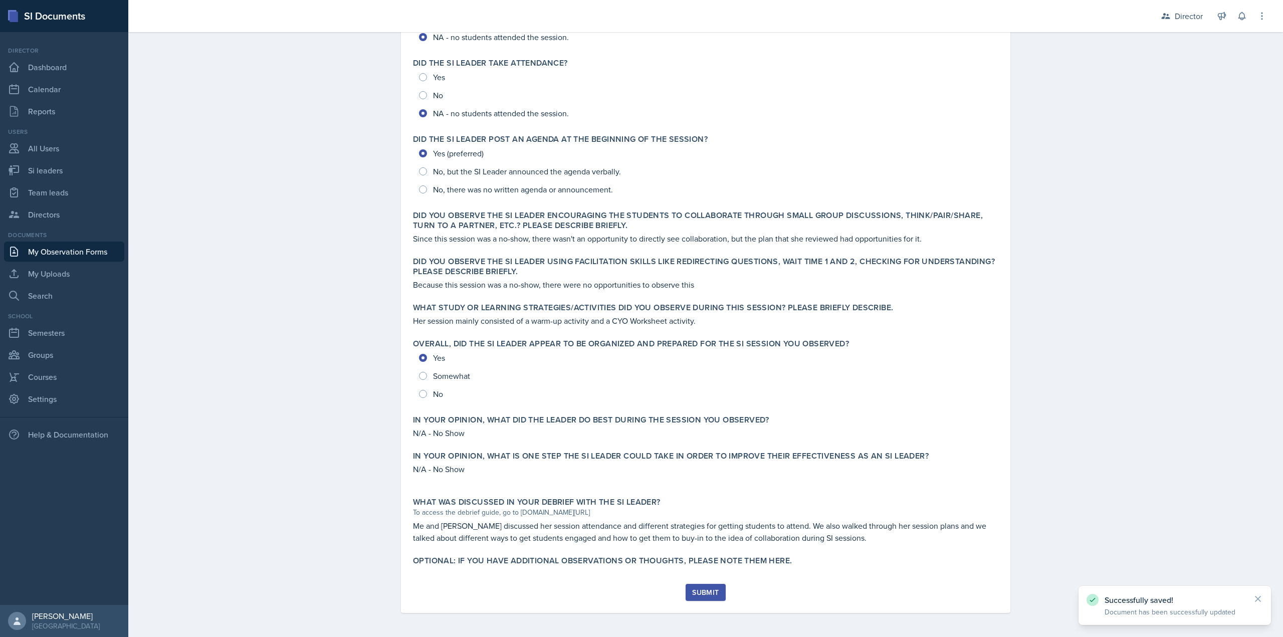
click at [707, 595] on div "Submit" at bounding box center [705, 592] width 27 height 8
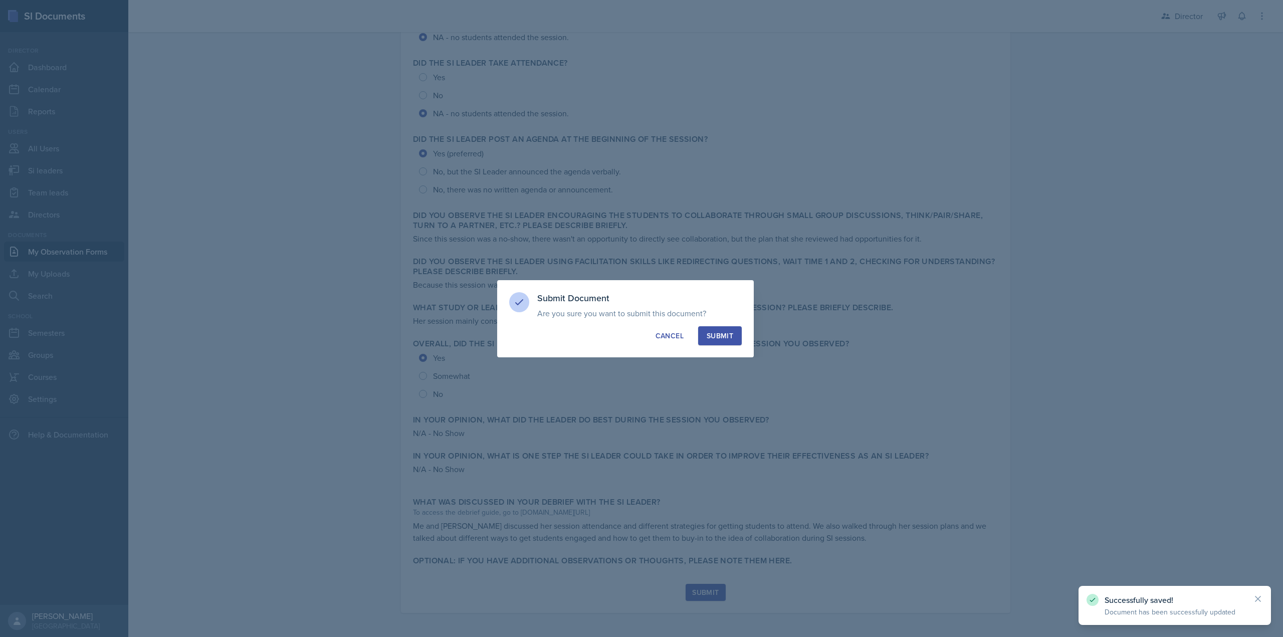
click at [725, 338] on div "Submit" at bounding box center [720, 336] width 27 height 10
radio input "true"
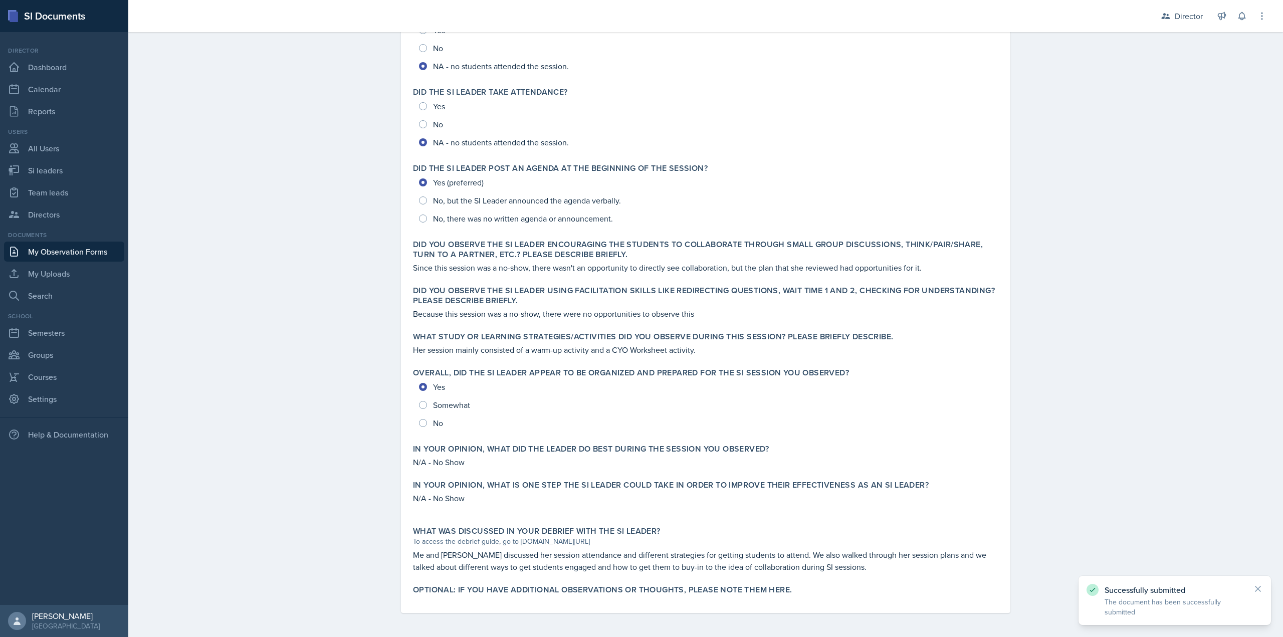
scroll to position [0, 0]
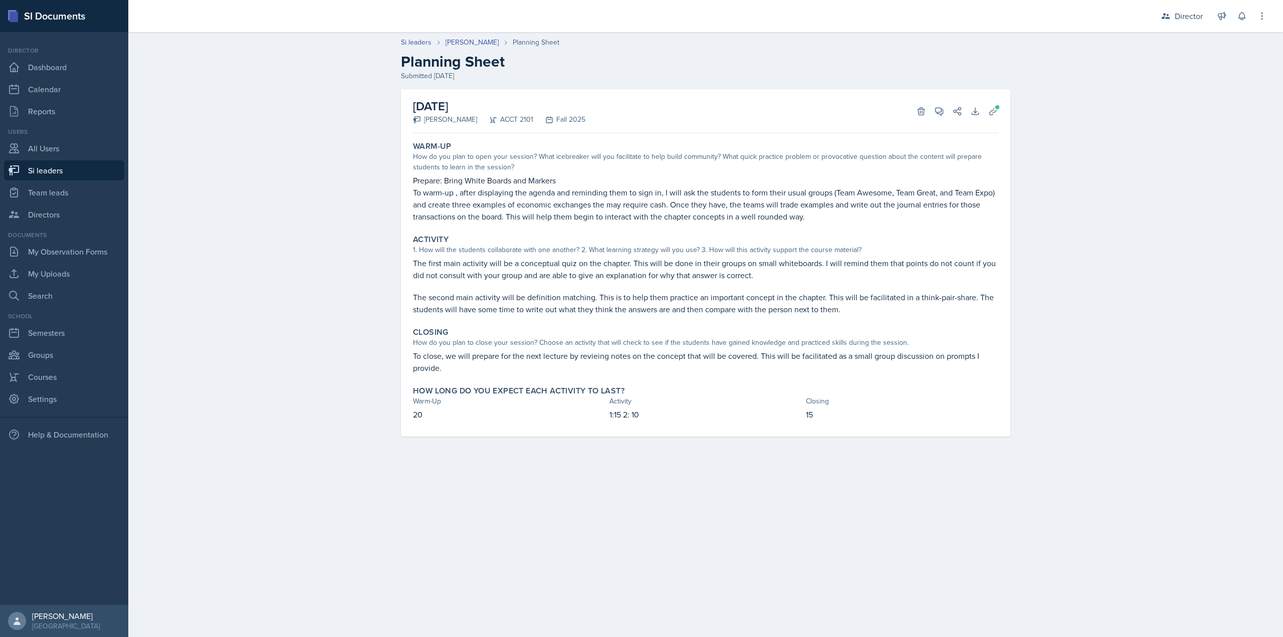
click at [429, 34] on header "Si leaders [PERSON_NAME] Planning Sheet Planning Sheet Submitted [DATE]" at bounding box center [705, 59] width 1155 height 64
click at [417, 47] on link "Si leaders" at bounding box center [416, 42] width 31 height 11
select select "2bed604d-1099-4043-b1bc-2365e8740244"
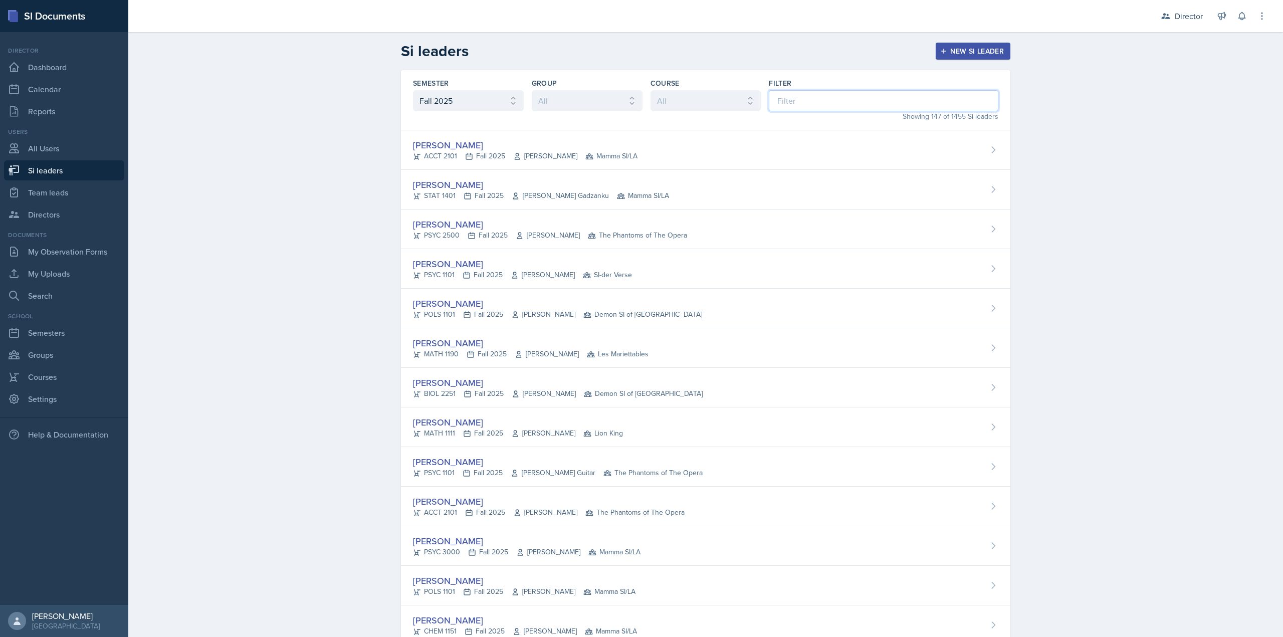
click at [812, 100] on input at bounding box center [884, 100] width 230 height 21
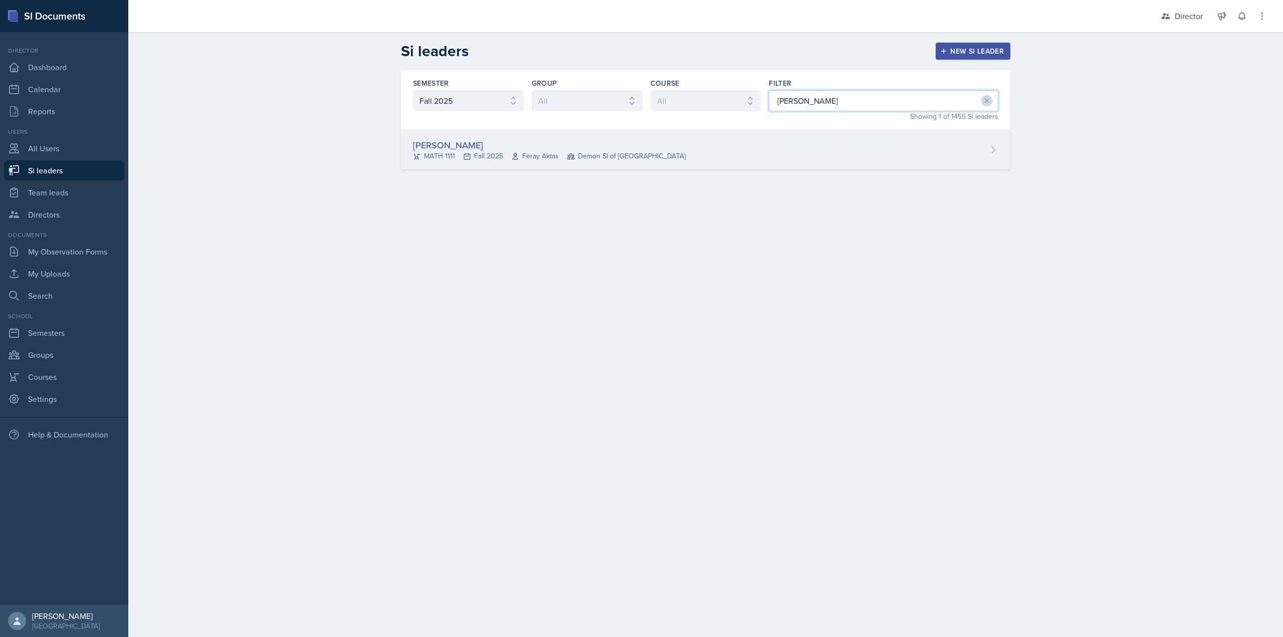
type input "[PERSON_NAME]"
click at [686, 159] on div "[PERSON_NAME] MATH 1111 Fall 2025 Feray Aktas Demon SI of [GEOGRAPHIC_DATA]" at bounding box center [706, 150] width 610 height 40
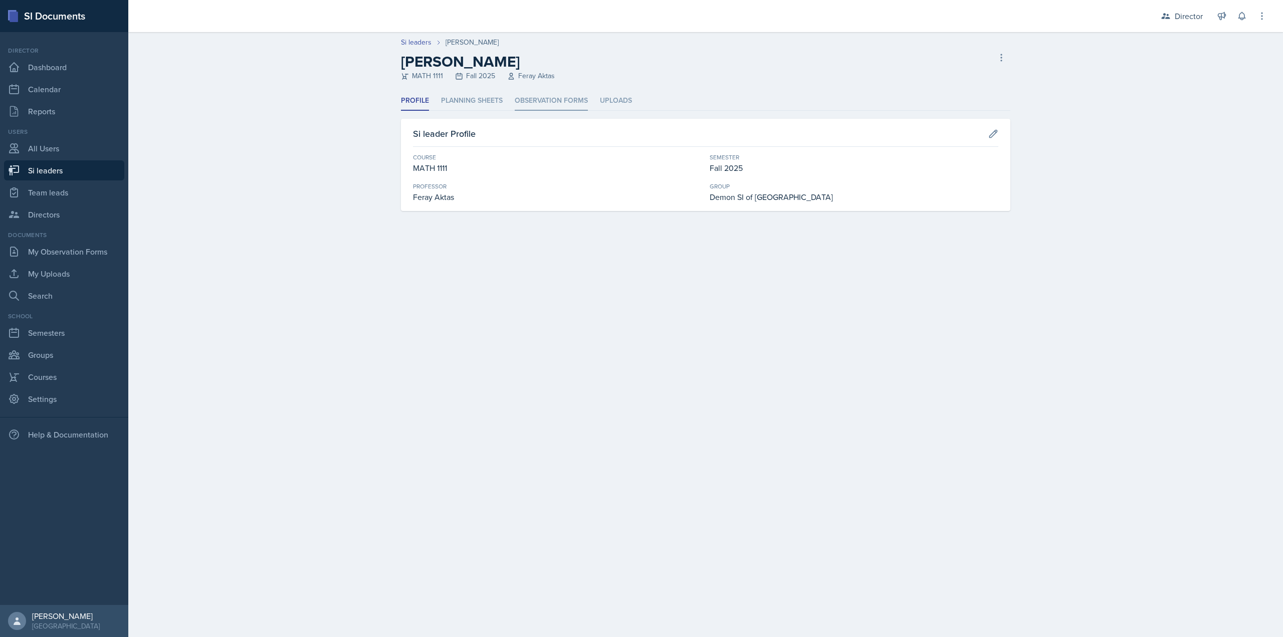
click at [539, 100] on li "Observation Forms" at bounding box center [551, 101] width 73 height 20
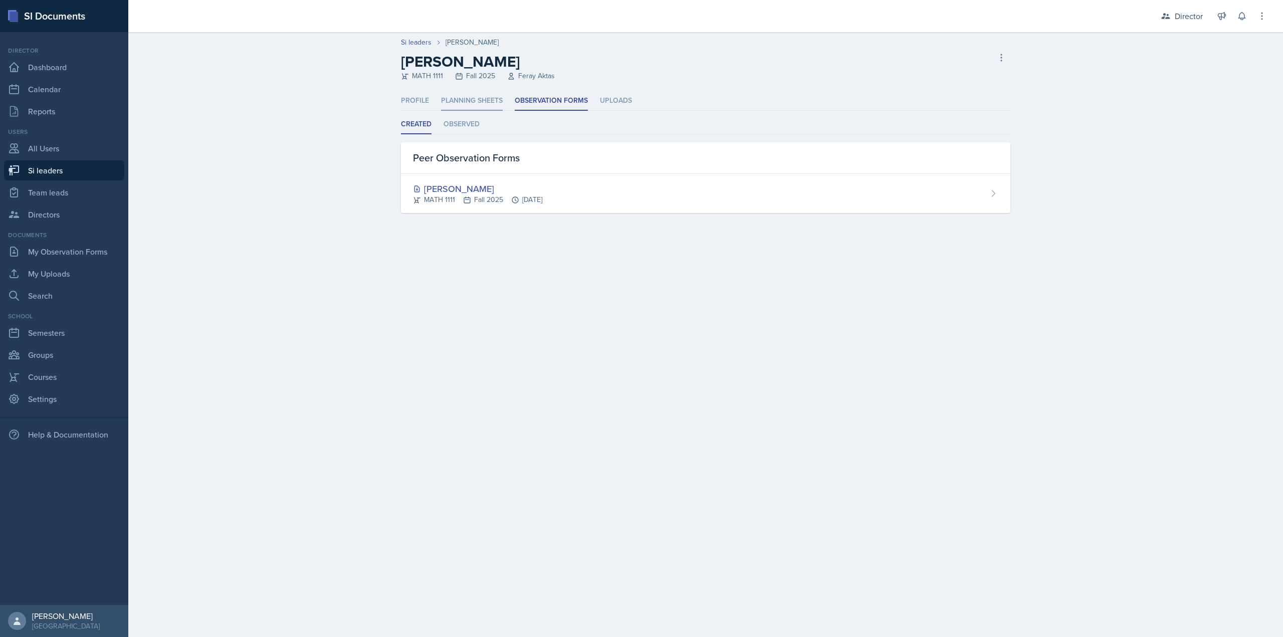
click at [479, 95] on li "Planning Sheets" at bounding box center [472, 101] width 62 height 20
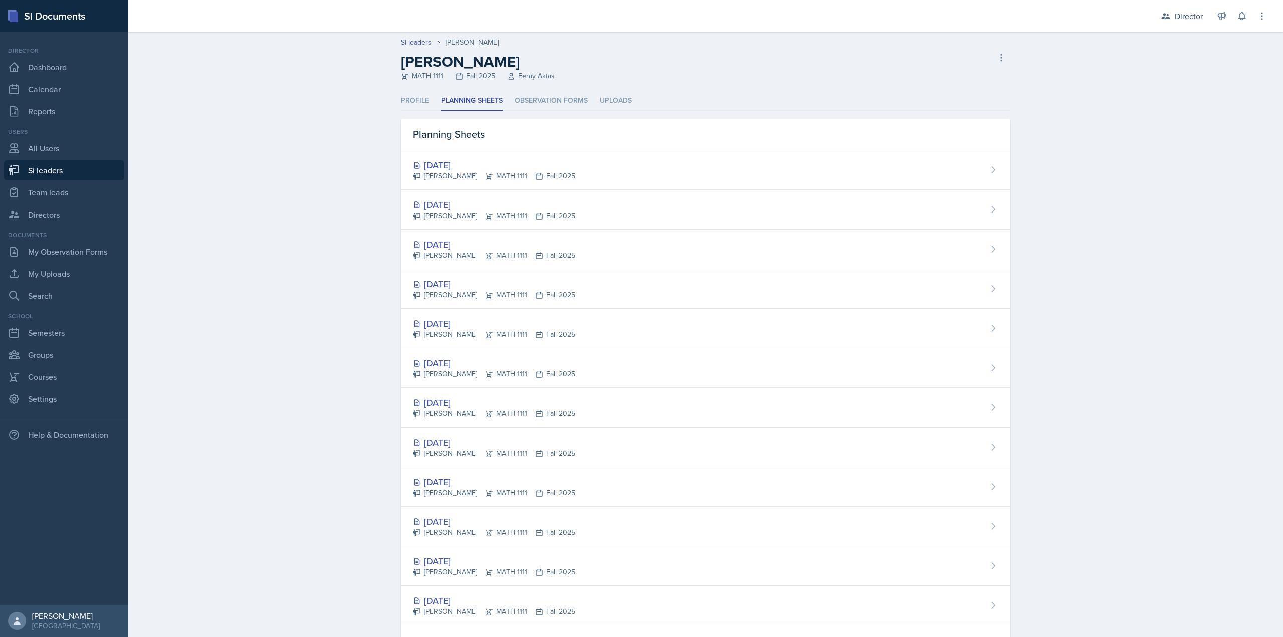
drag, startPoint x: 554, startPoint y: 78, endPoint x: 555, endPoint y: 85, distance: 7.6
click at [555, 78] on div "LaNiesha Sparks MATH 1111 Fall 2025 Feray Aktas Delete Si leader" at bounding box center [706, 67] width 610 height 29
click at [550, 95] on li "Observation Forms" at bounding box center [551, 101] width 73 height 20
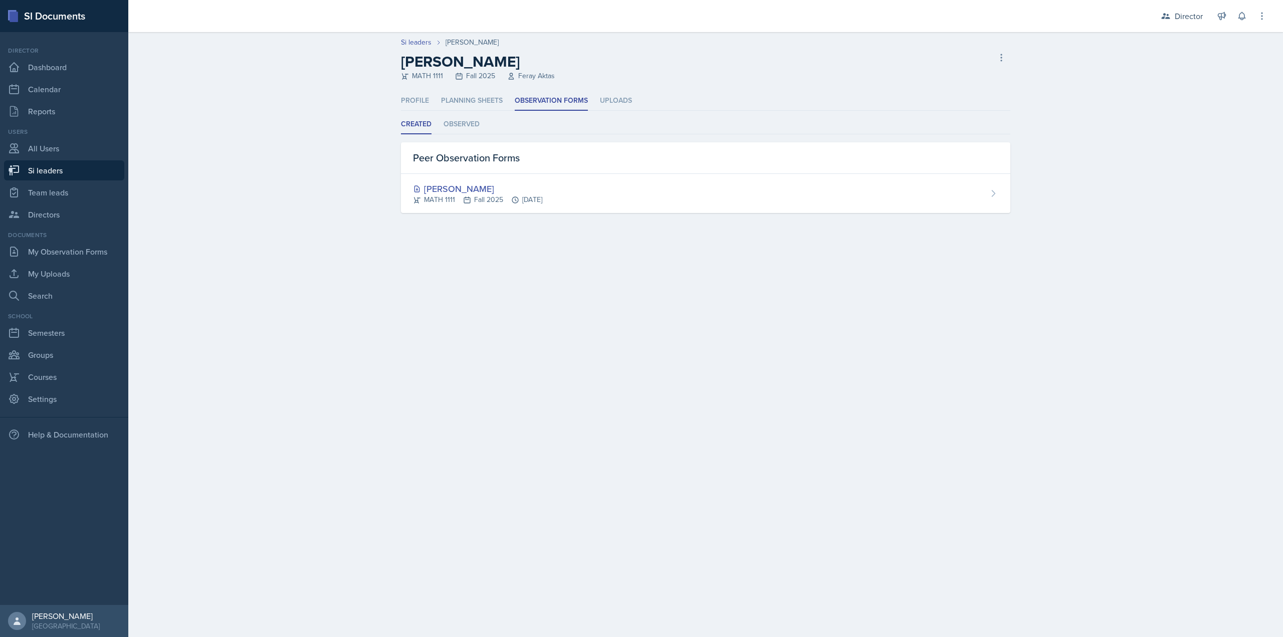
click at [493, 126] on ul "Created Observed" at bounding box center [706, 125] width 610 height 20
click at [476, 131] on li "Observed" at bounding box center [462, 125] width 36 height 20
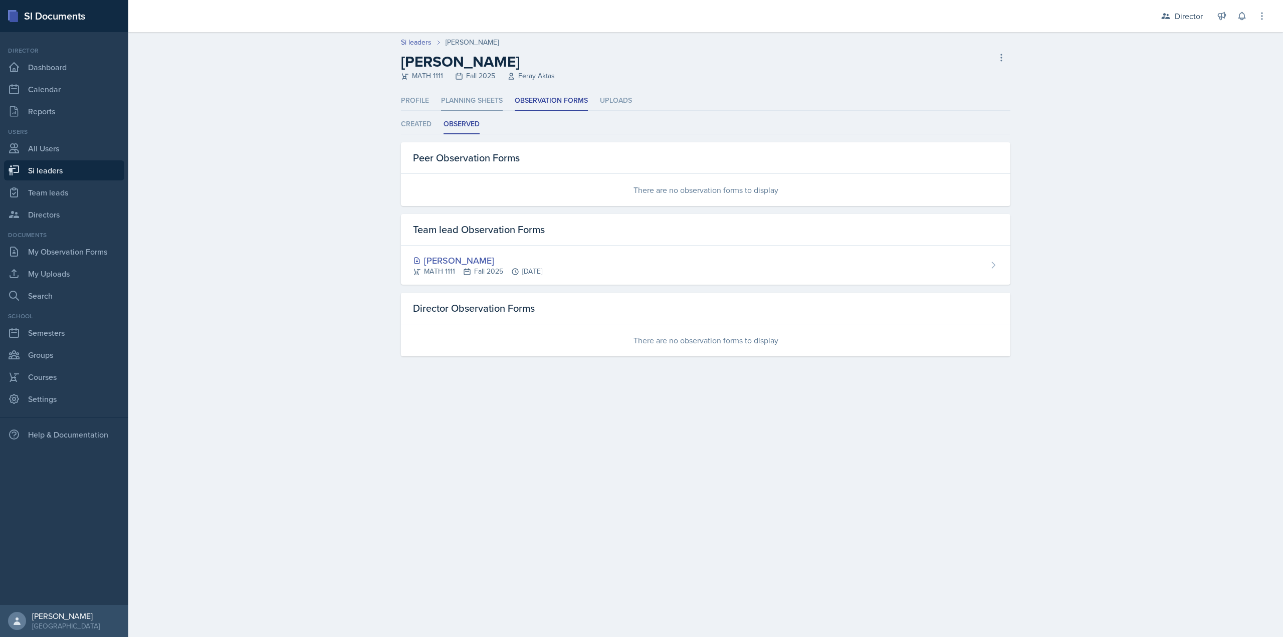
click at [480, 101] on li "Planning Sheets" at bounding box center [472, 101] width 62 height 20
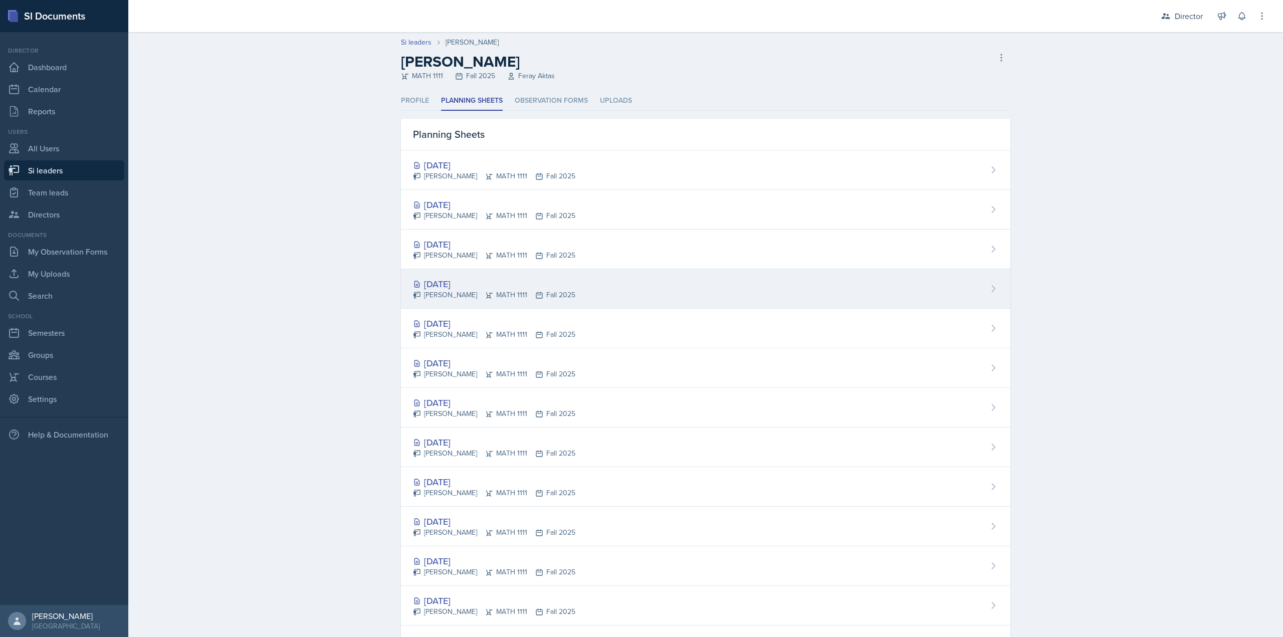
click at [479, 297] on div "LaNiesha Sparks MATH 1111 Fall 2025" at bounding box center [494, 295] width 162 height 11
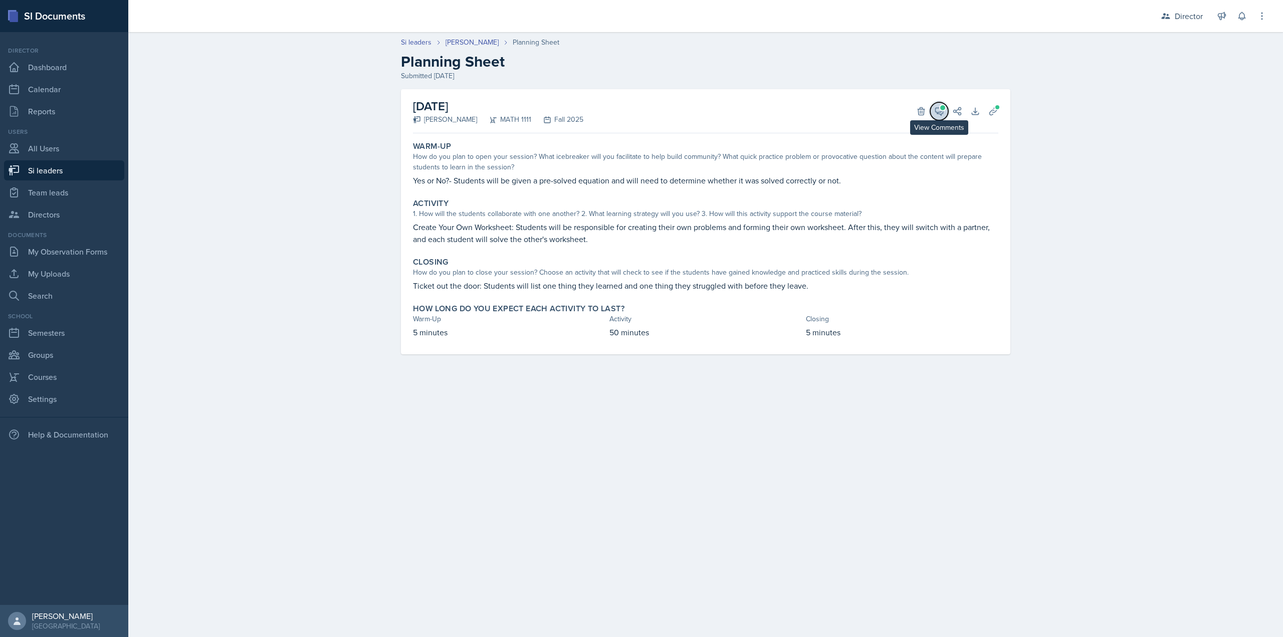
click at [943, 114] on icon at bounding box center [939, 111] width 10 height 10
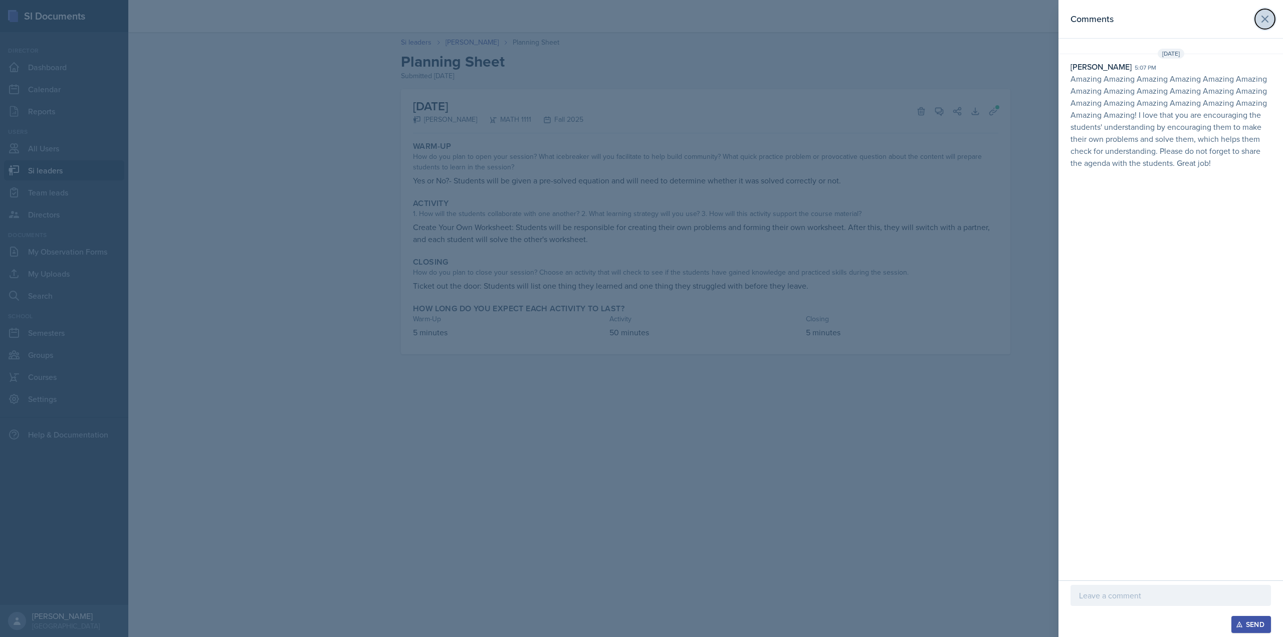
click at [1266, 20] on icon at bounding box center [1265, 19] width 6 height 6
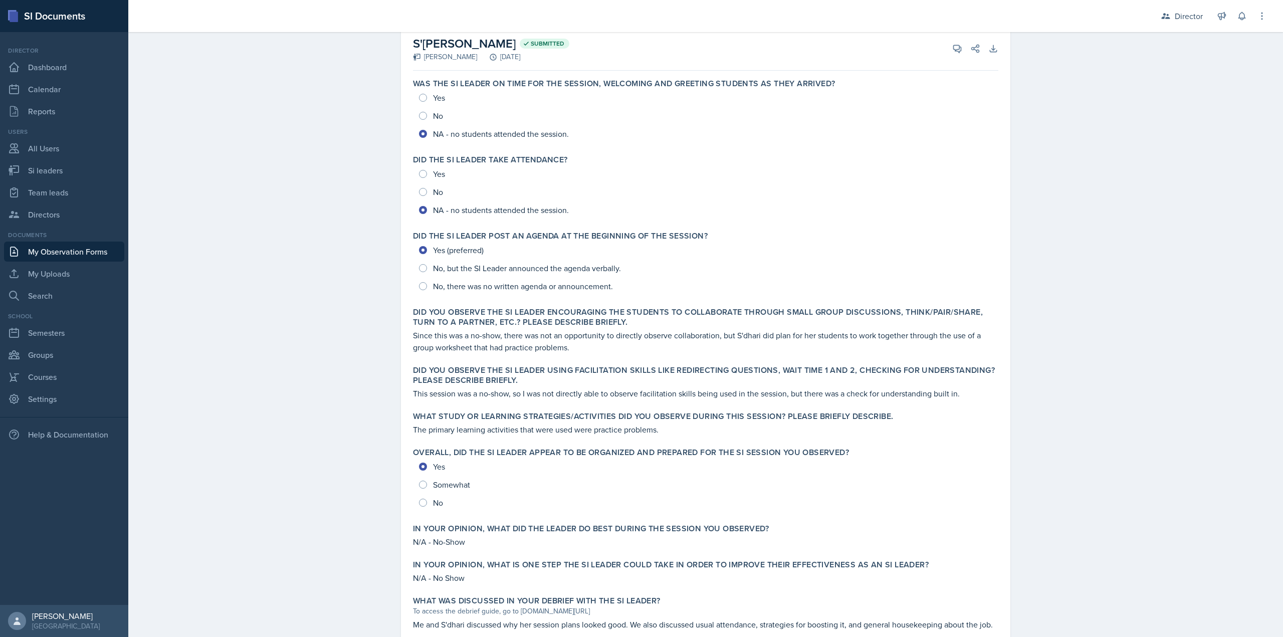
scroll to position [120, 0]
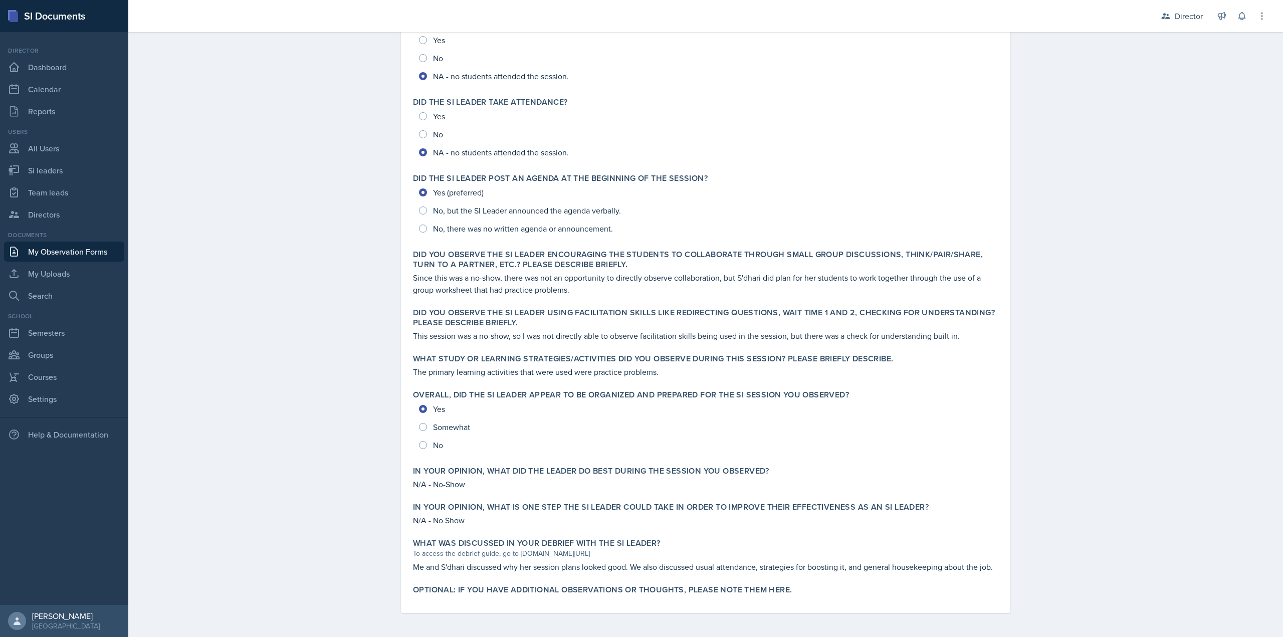
click at [90, 248] on link "My Observation Forms" at bounding box center [64, 252] width 120 height 20
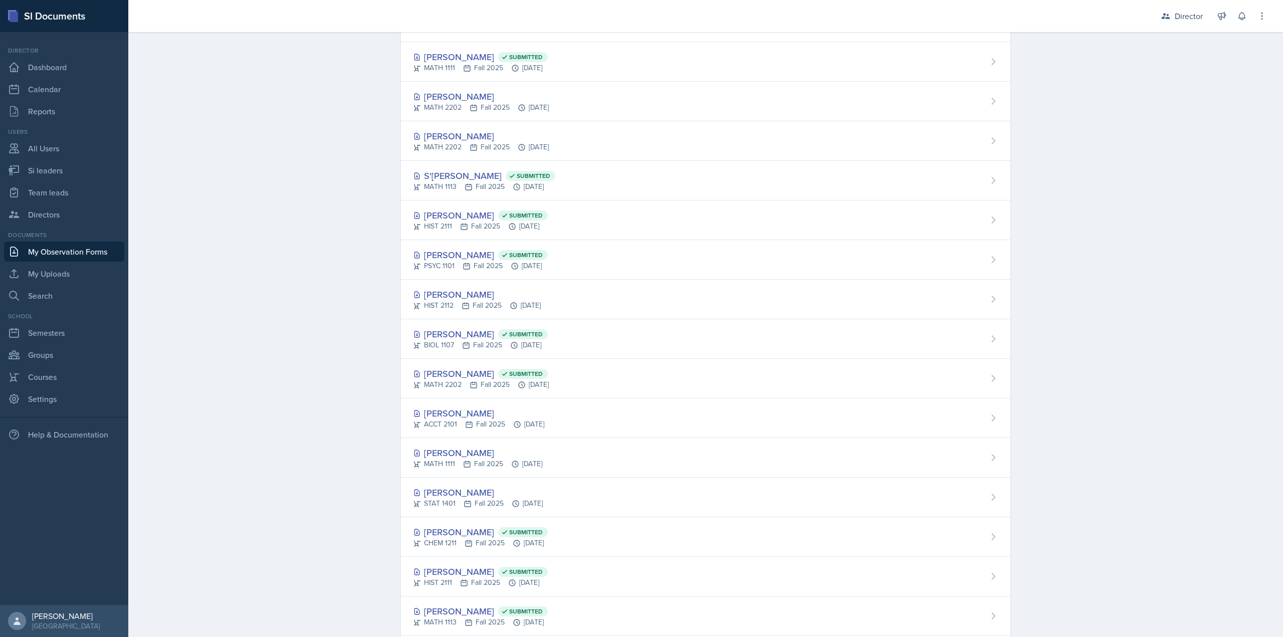
scroll to position [100, 0]
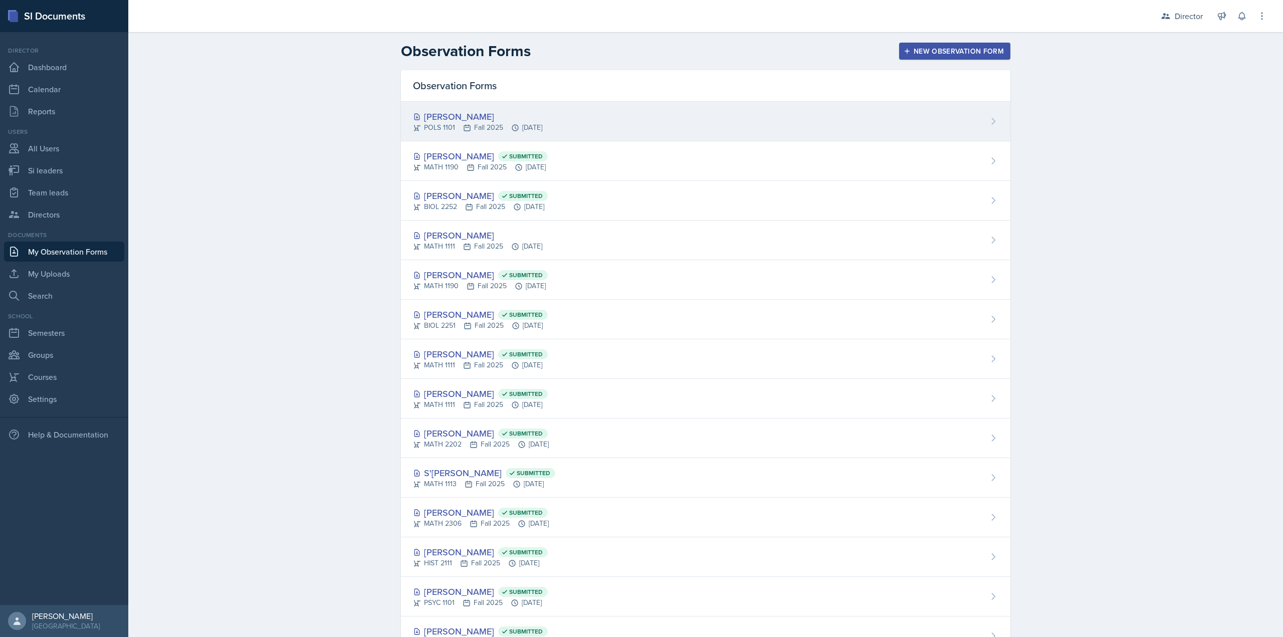
click at [511, 124] on icon at bounding box center [515, 128] width 8 height 8
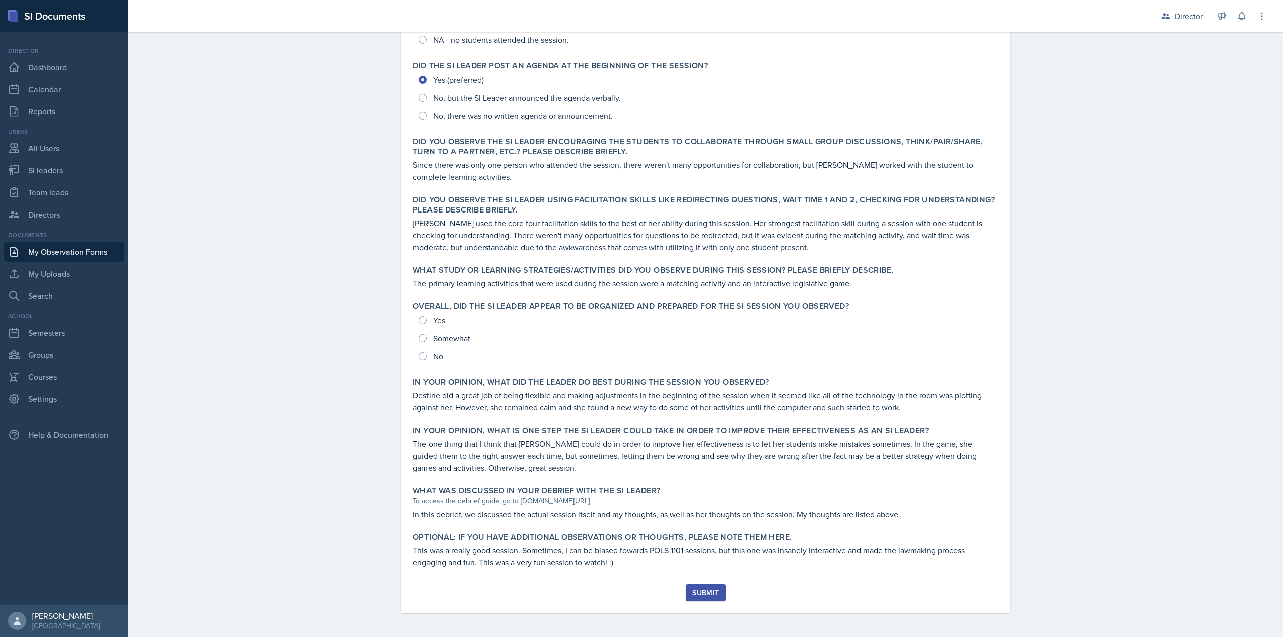
scroll to position [234, 0]
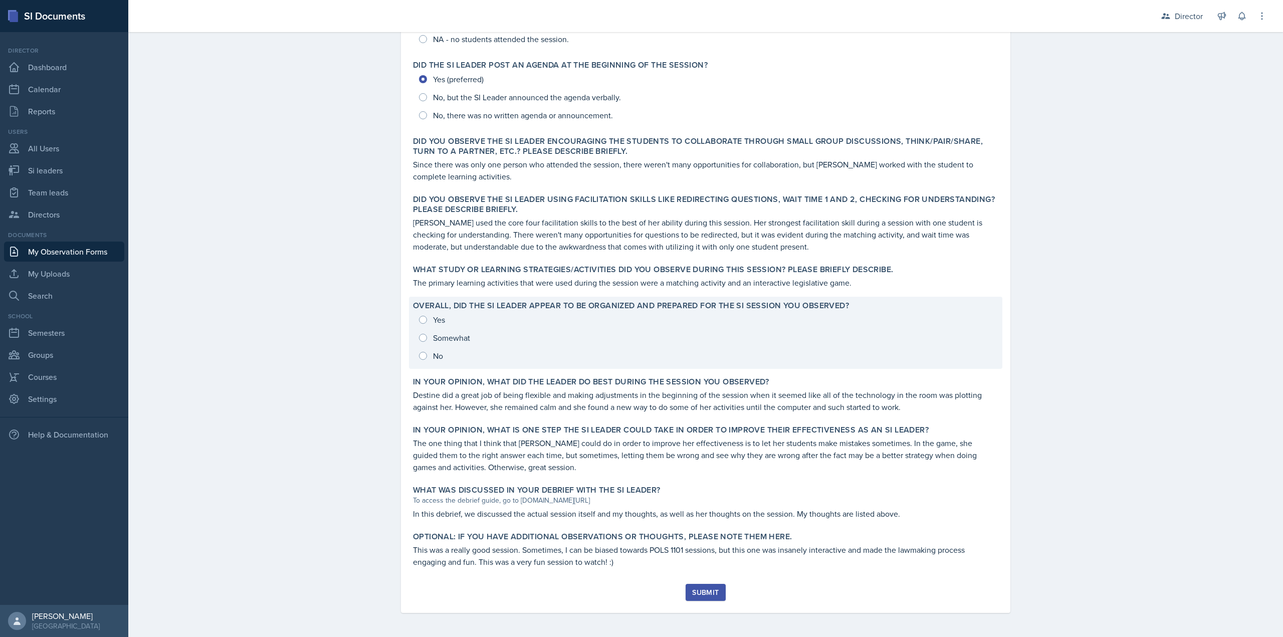
click at [617, 298] on div "Overall, did the SI Leader appear to be organized and prepared for the SI Sessi…" at bounding box center [705, 333] width 593 height 72
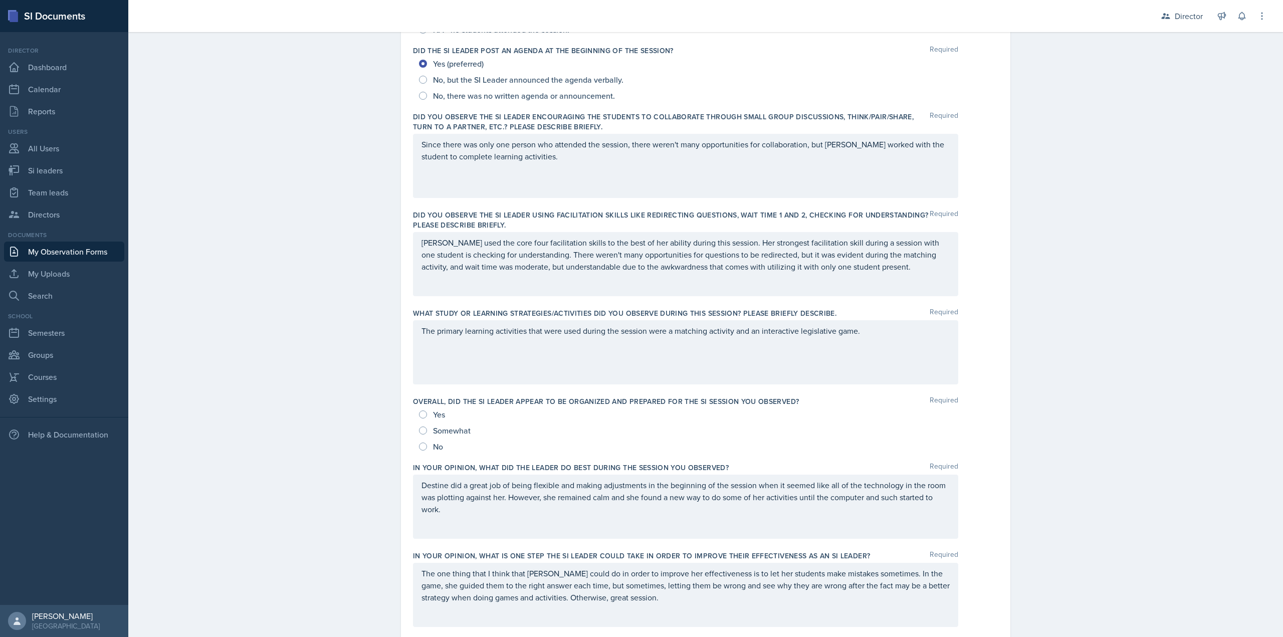
click at [426, 419] on div "Yes" at bounding box center [433, 415] width 28 height 16
click at [428, 415] on div "Yes" at bounding box center [433, 415] width 28 height 16
click at [423, 415] on input "Yes" at bounding box center [423, 415] width 8 height 8
radio input "true"
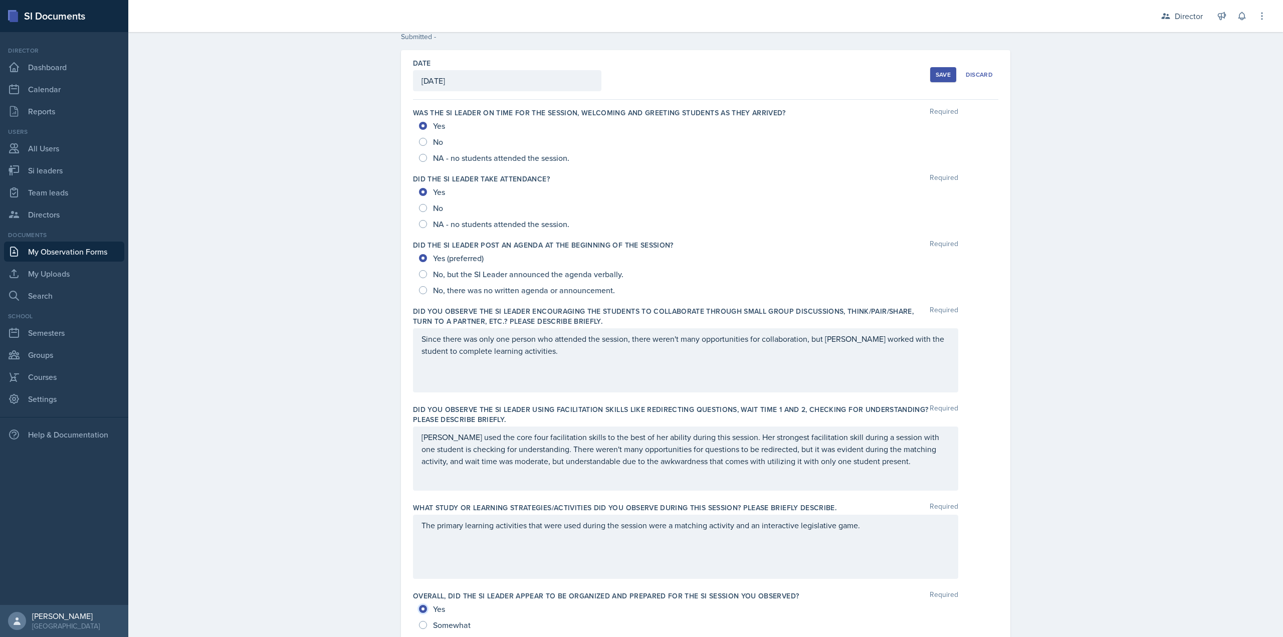
scroll to position [0, 0]
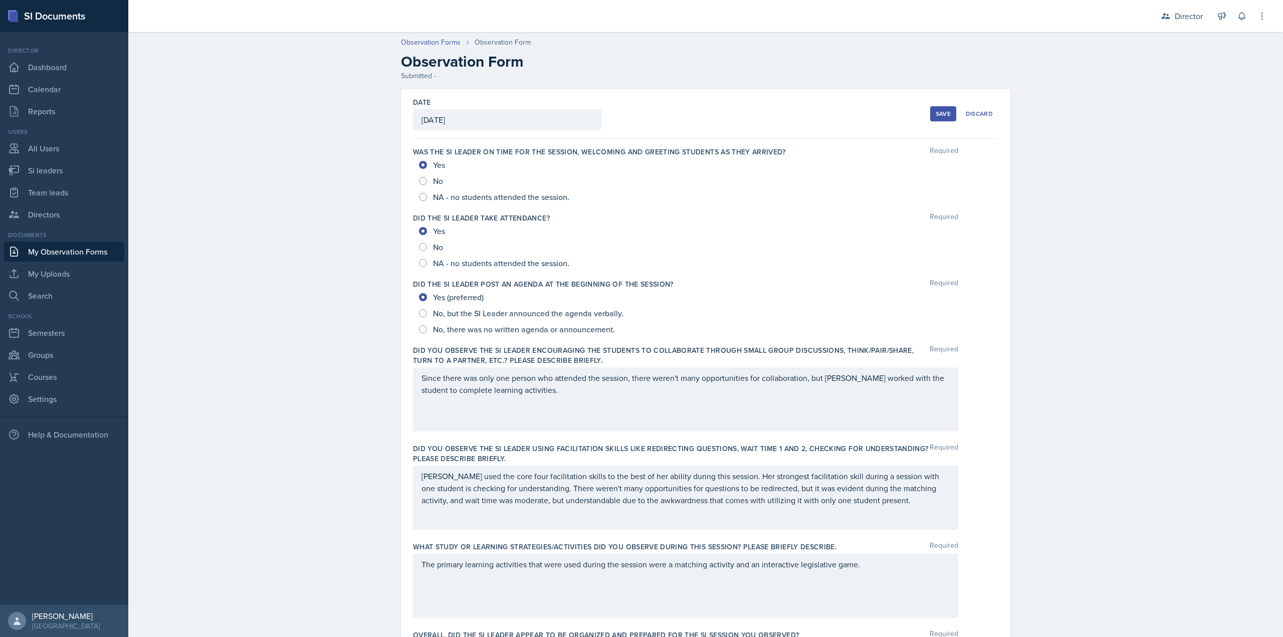
click at [930, 113] on button "Save" at bounding box center [943, 113] width 26 height 15
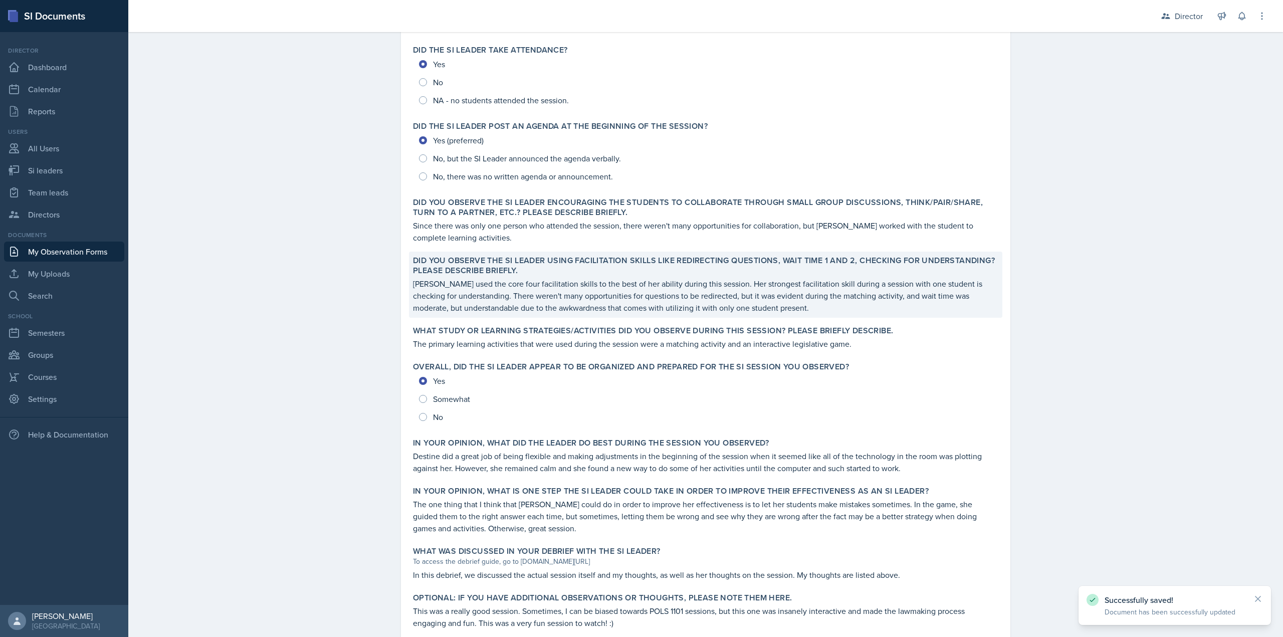
scroll to position [234, 0]
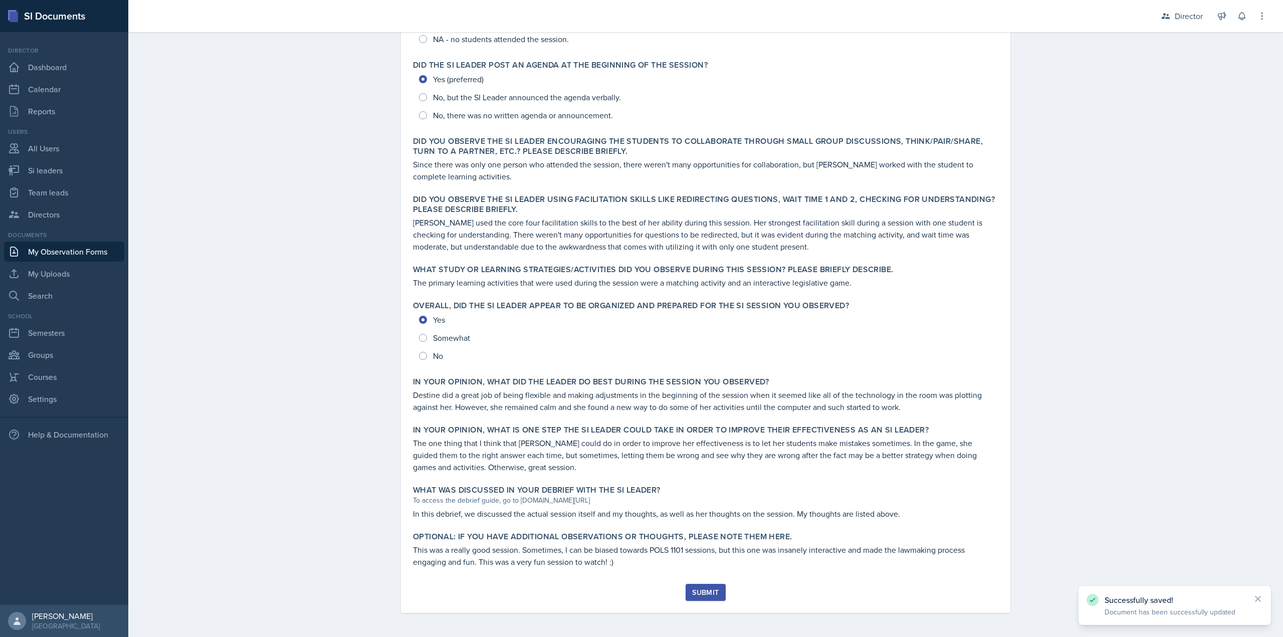
click at [687, 597] on button "Submit" at bounding box center [706, 592] width 40 height 17
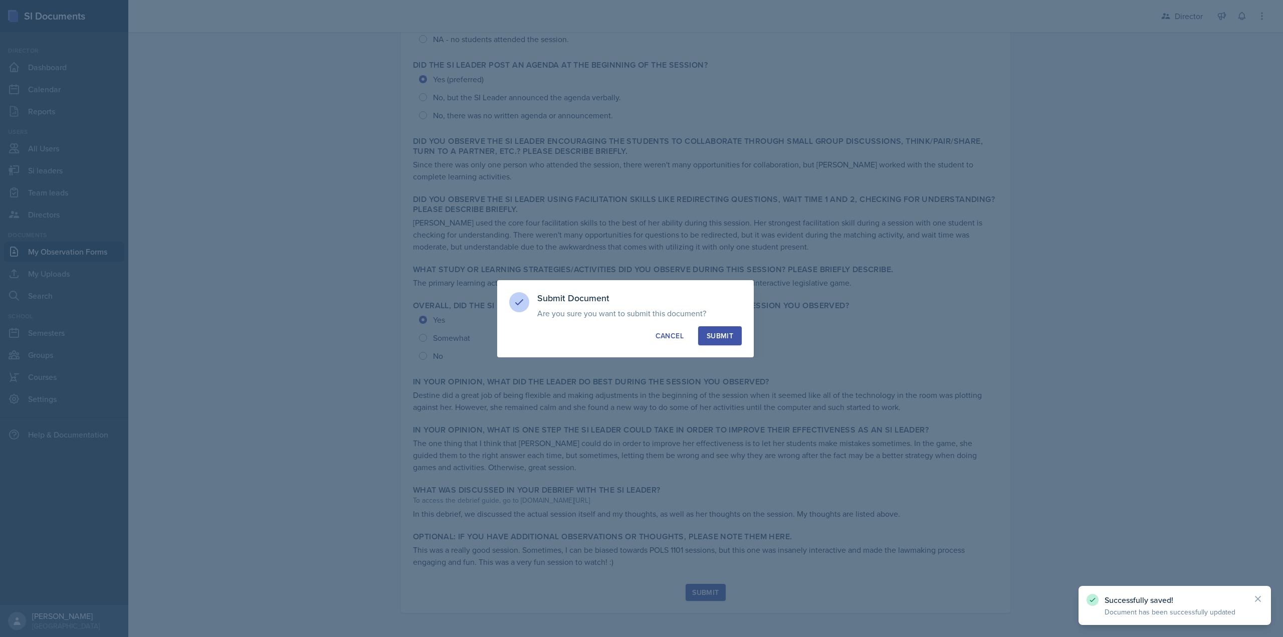
click at [731, 333] on div "Submit" at bounding box center [720, 336] width 27 height 10
radio input "true"
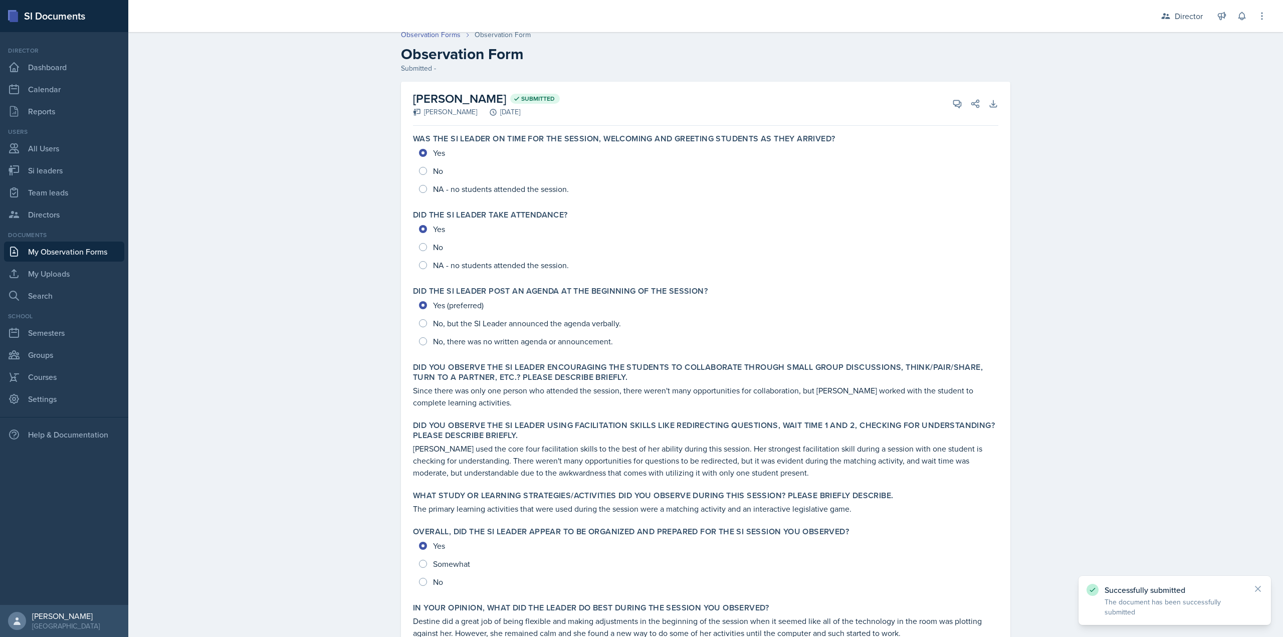
scroll to position [0, 0]
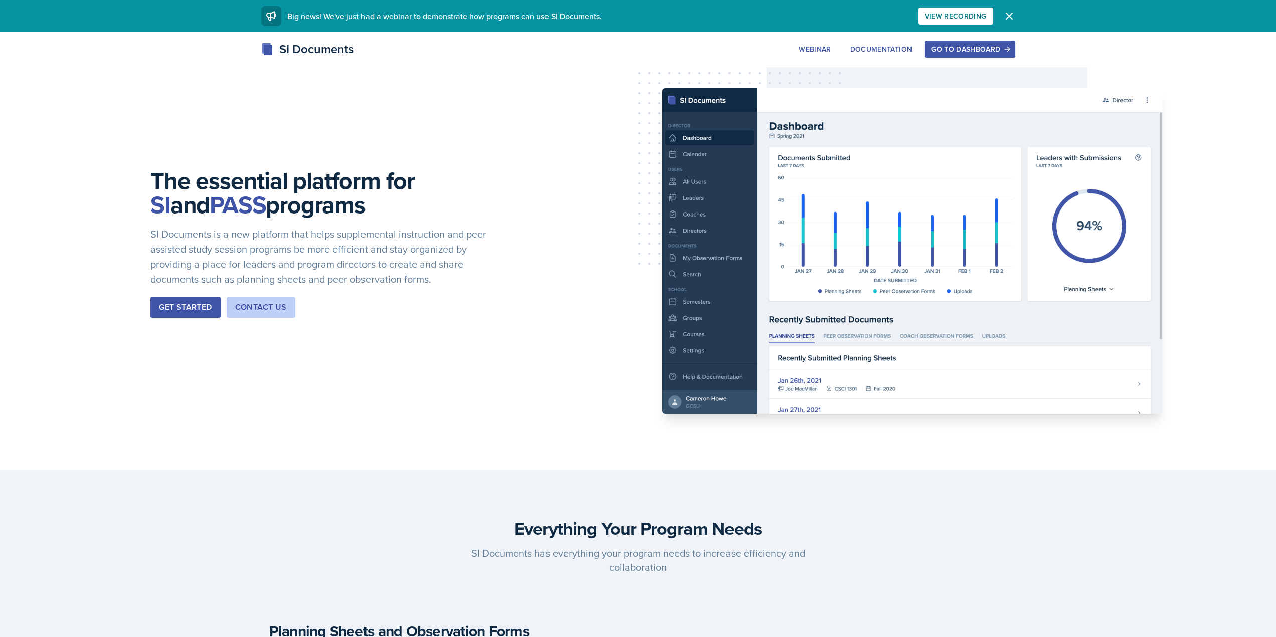
click at [965, 54] on button "Go to Dashboard" at bounding box center [969, 49] width 90 height 17
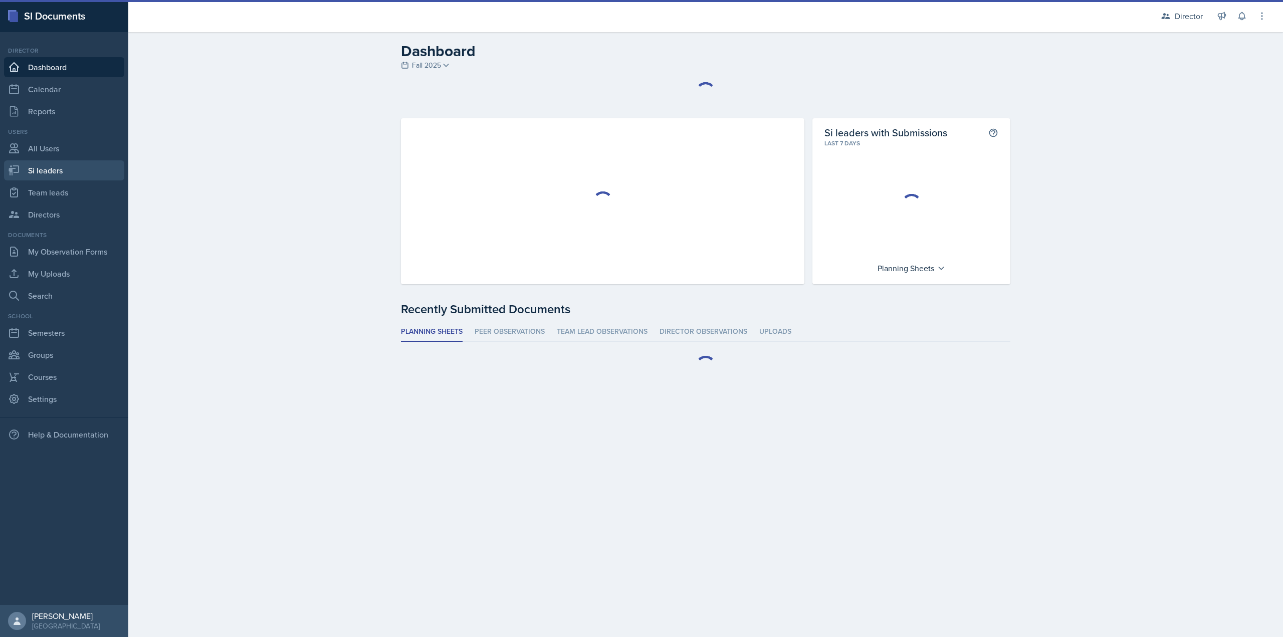
click at [72, 172] on link "Si leaders" at bounding box center [64, 170] width 120 height 20
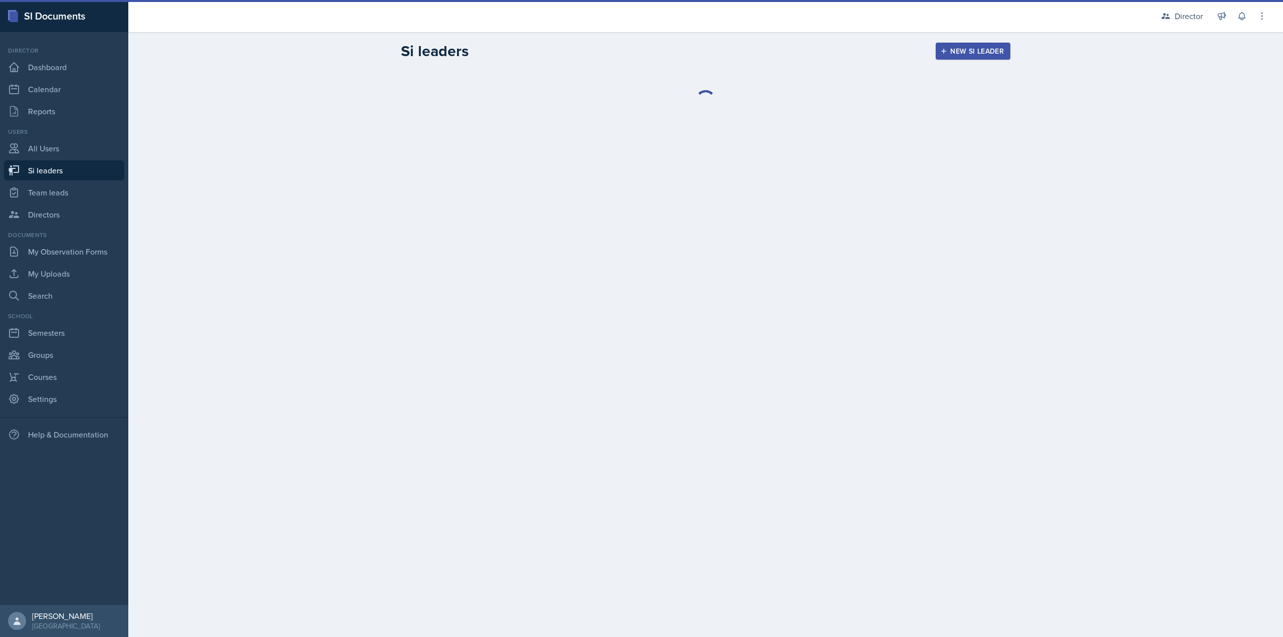
select select "2bed604d-1099-4043-b1bc-2365e8740244"
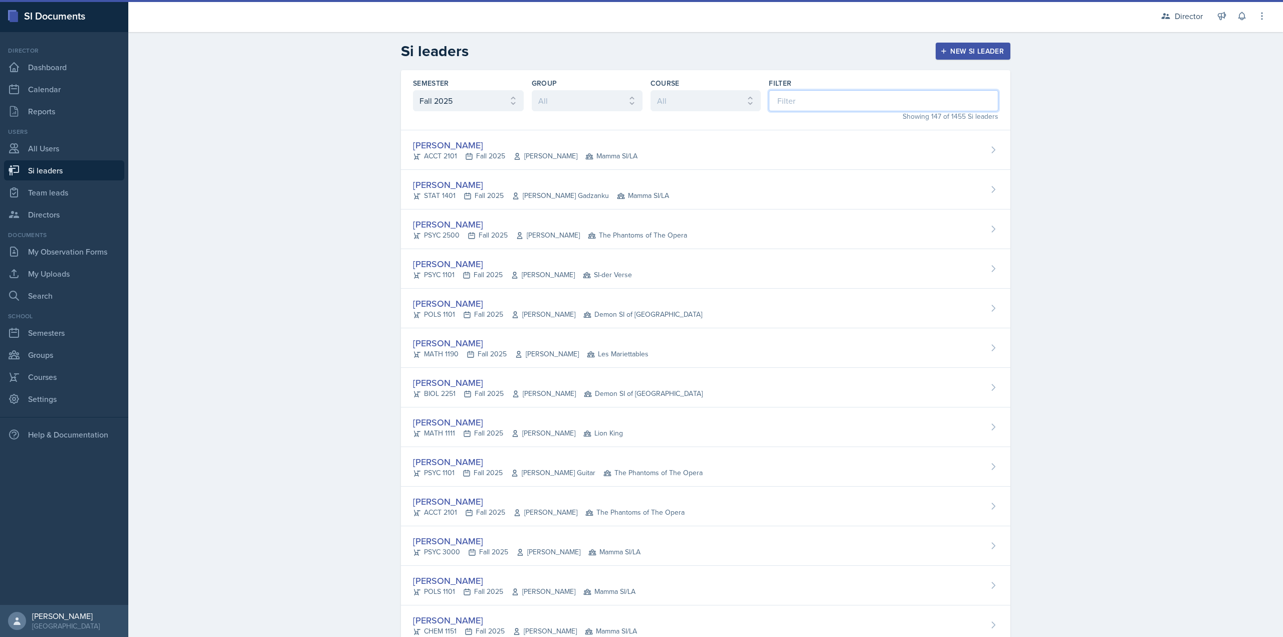
click at [854, 105] on input at bounding box center [884, 100] width 230 height 21
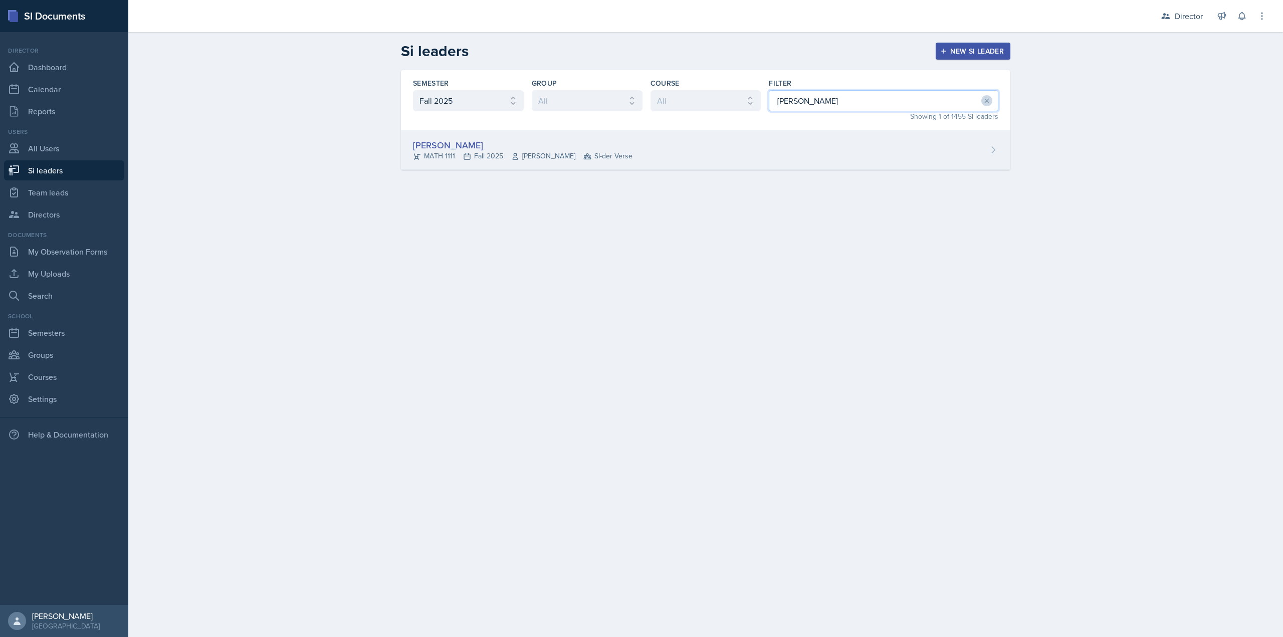
type input "[PERSON_NAME]"
click at [794, 135] on div "[PERSON_NAME] MATH 1111 Fall 2025 [PERSON_NAME] SI-der Verse" at bounding box center [706, 150] width 610 height 40
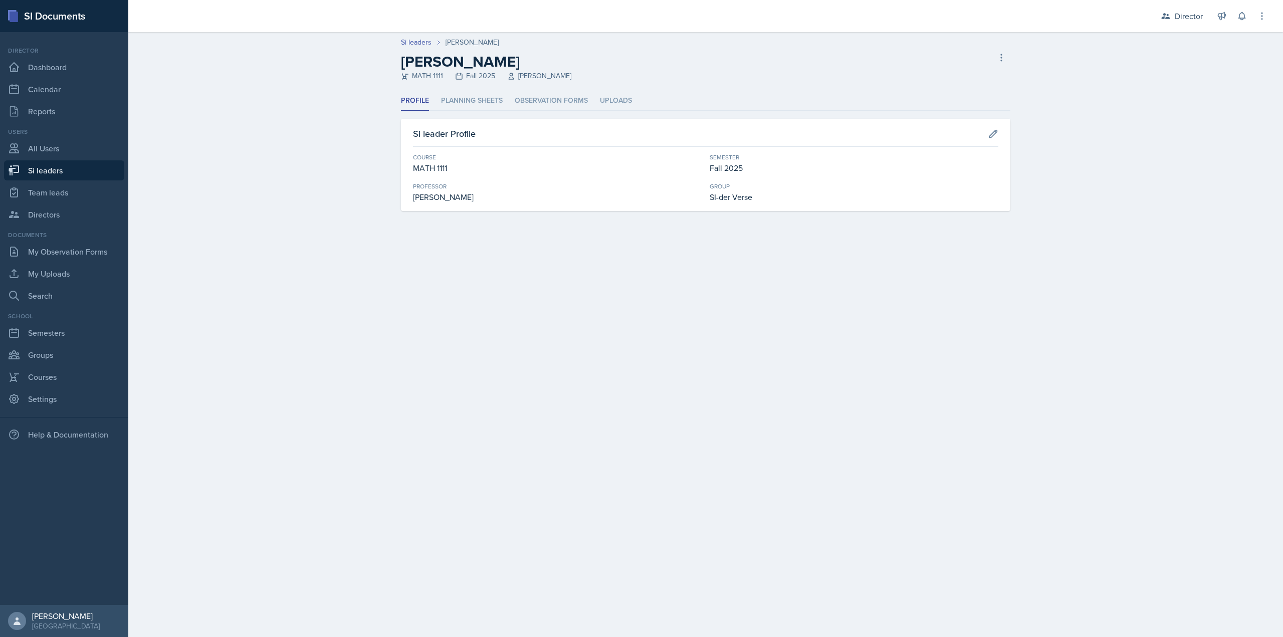
click at [454, 86] on header "Si leaders [PERSON_NAME] [PERSON_NAME] MATH 1111 Fall 2025 [PERSON_NAME] leader" at bounding box center [705, 61] width 1155 height 59
click at [460, 91] on header "Si leaders Lilianne Mezayek Lilianne Mezayek MATH 1111 Fall 2025 Lori Joseph De…" at bounding box center [705, 61] width 1155 height 59
click at [468, 95] on li "Planning Sheets" at bounding box center [472, 101] width 62 height 20
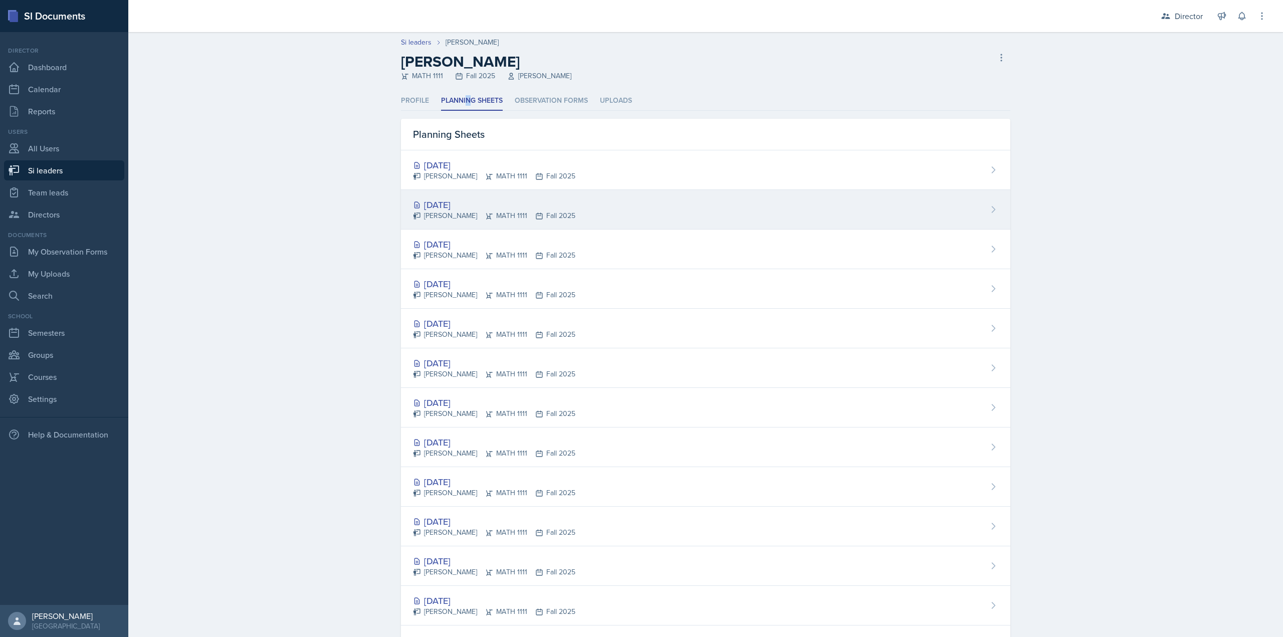
click at [498, 205] on div "[DATE]" at bounding box center [494, 205] width 162 height 14
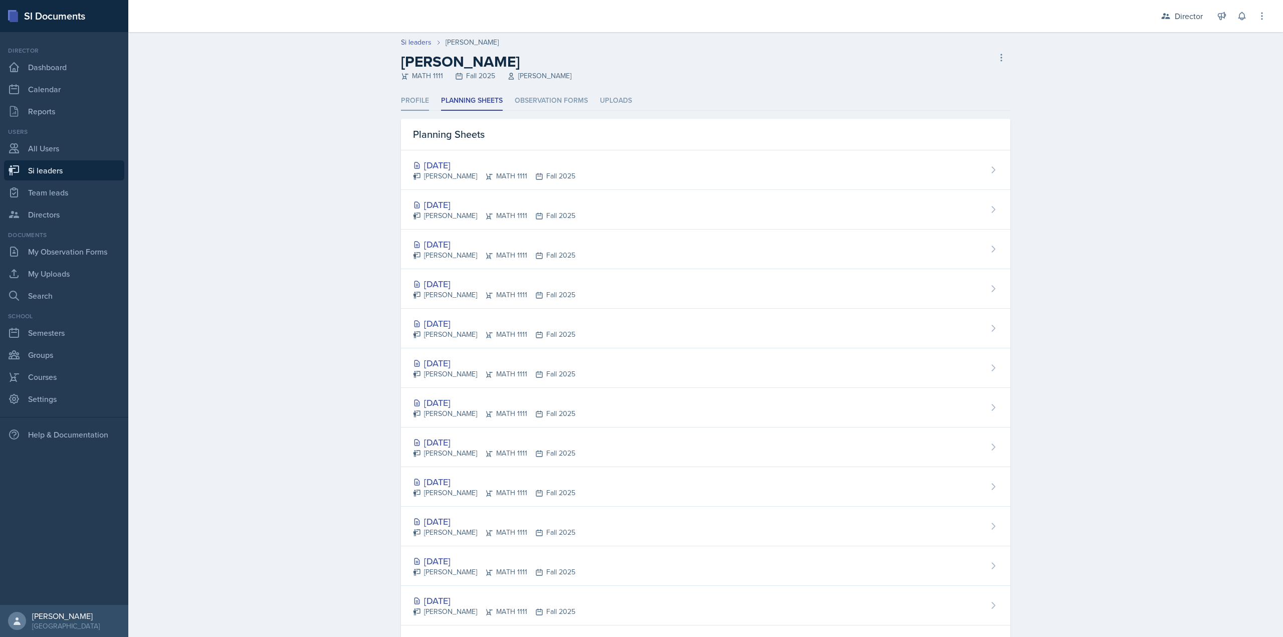
click at [406, 95] on li "Profile" at bounding box center [415, 101] width 28 height 20
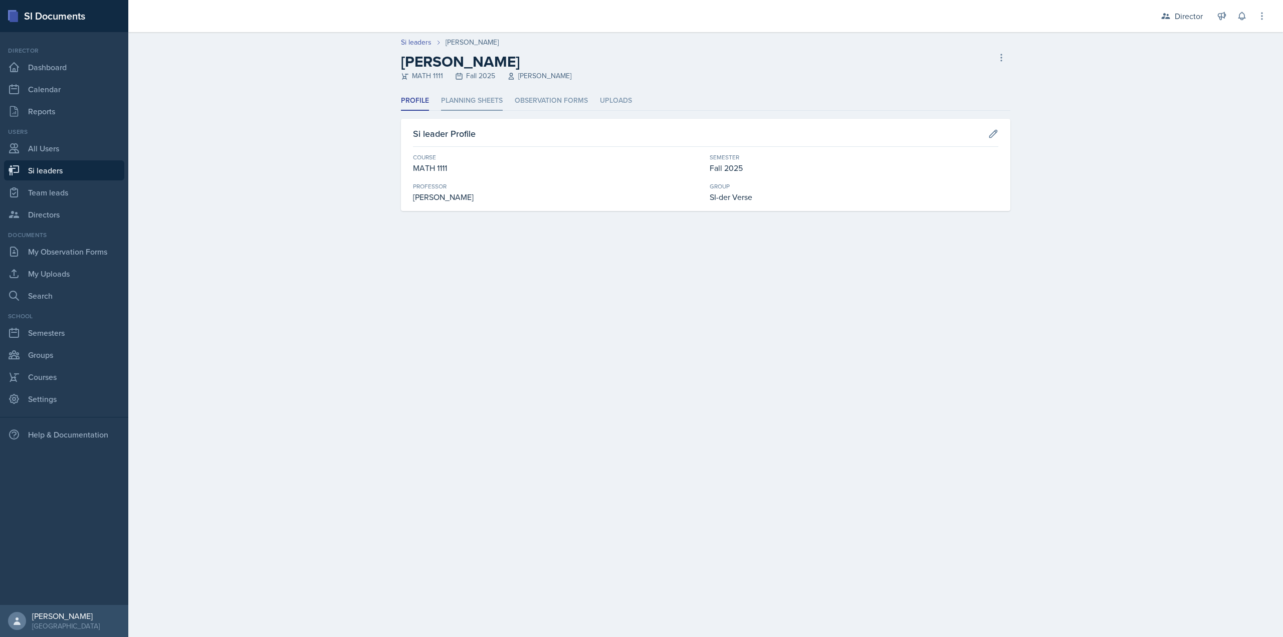
click at [480, 100] on li "Planning Sheets" at bounding box center [472, 101] width 62 height 20
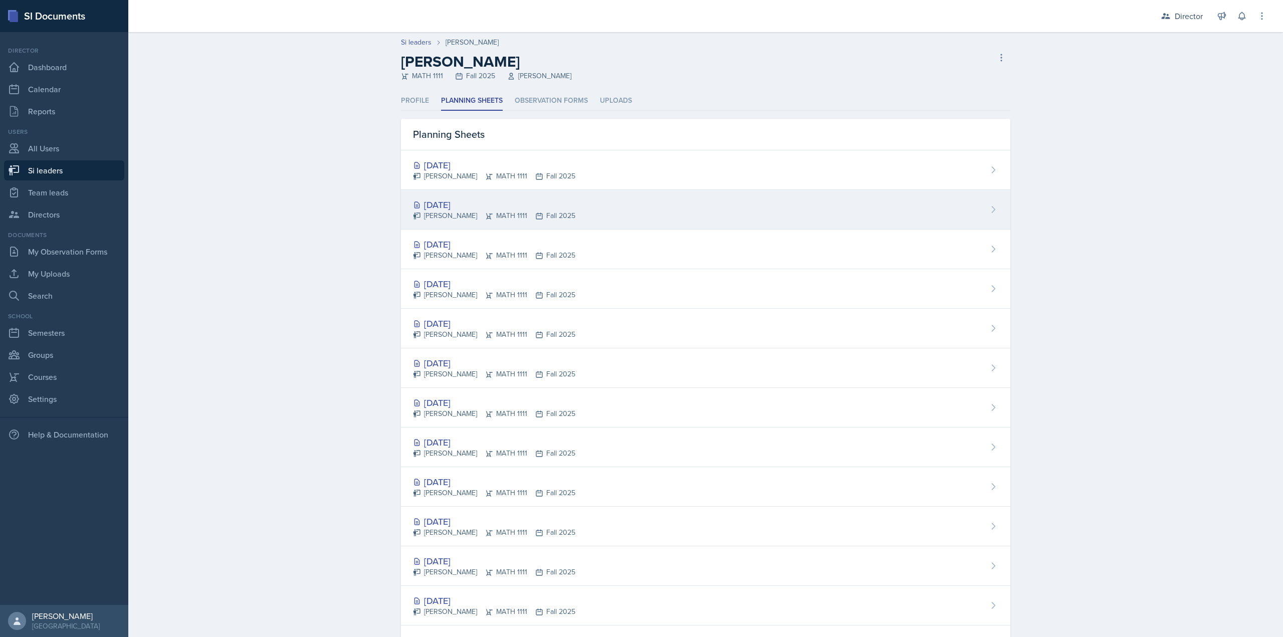
click at [476, 192] on div "Oct 10th, 2025 Lilianne Mezayek MATH 1111 Fall 2025" at bounding box center [706, 210] width 610 height 40
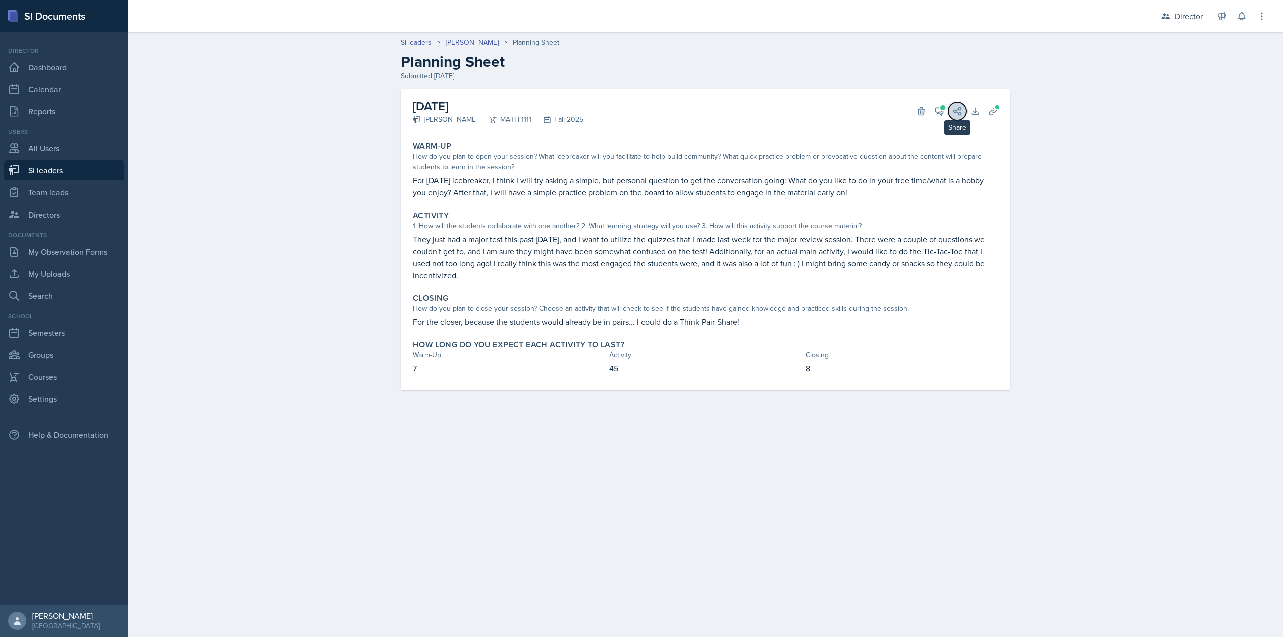
click at [962, 107] on icon at bounding box center [957, 111] width 10 height 10
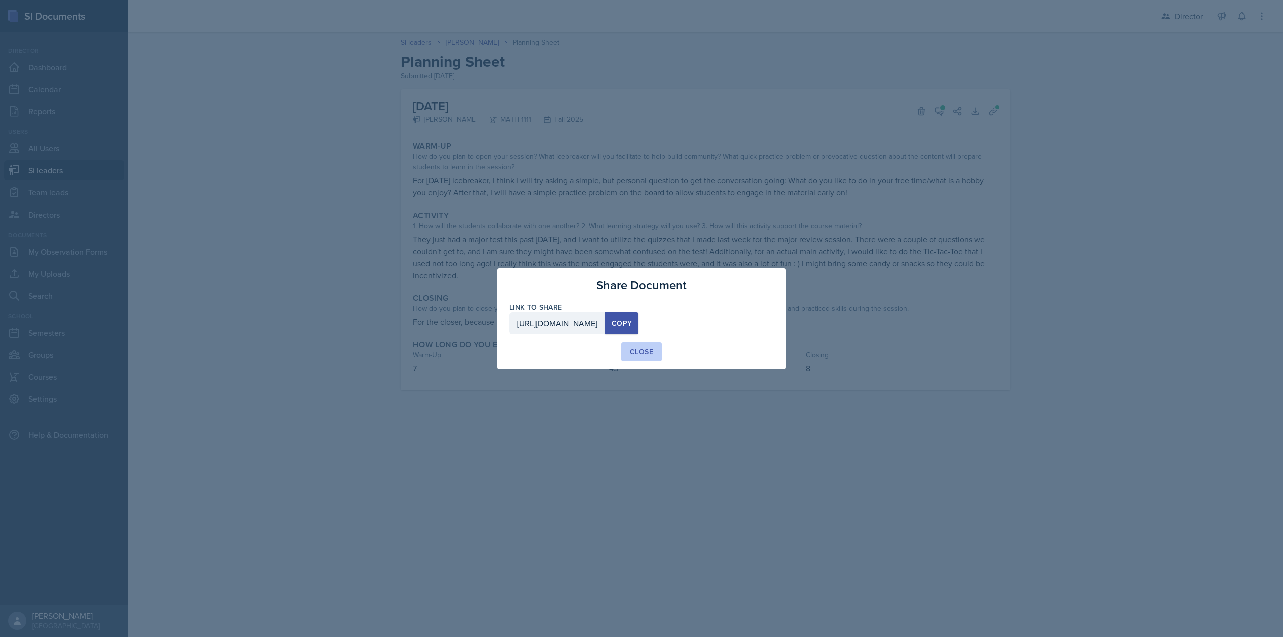
click at [644, 352] on div "Close" at bounding box center [641, 352] width 23 height 10
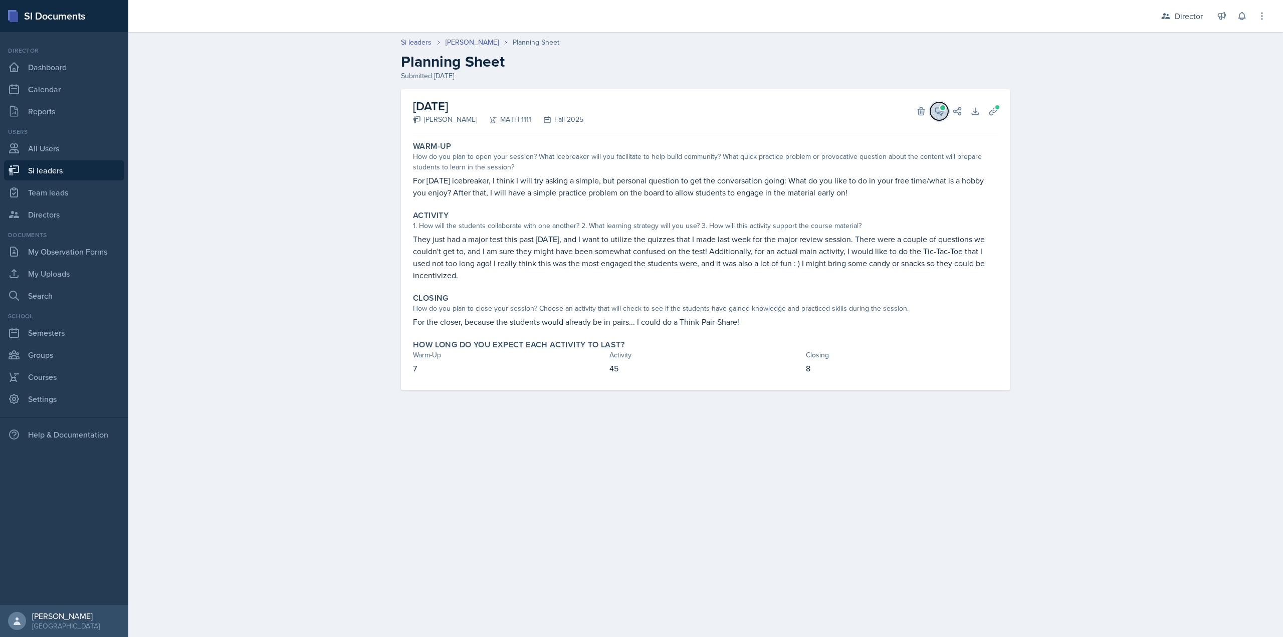
click at [938, 115] on icon at bounding box center [939, 111] width 10 height 10
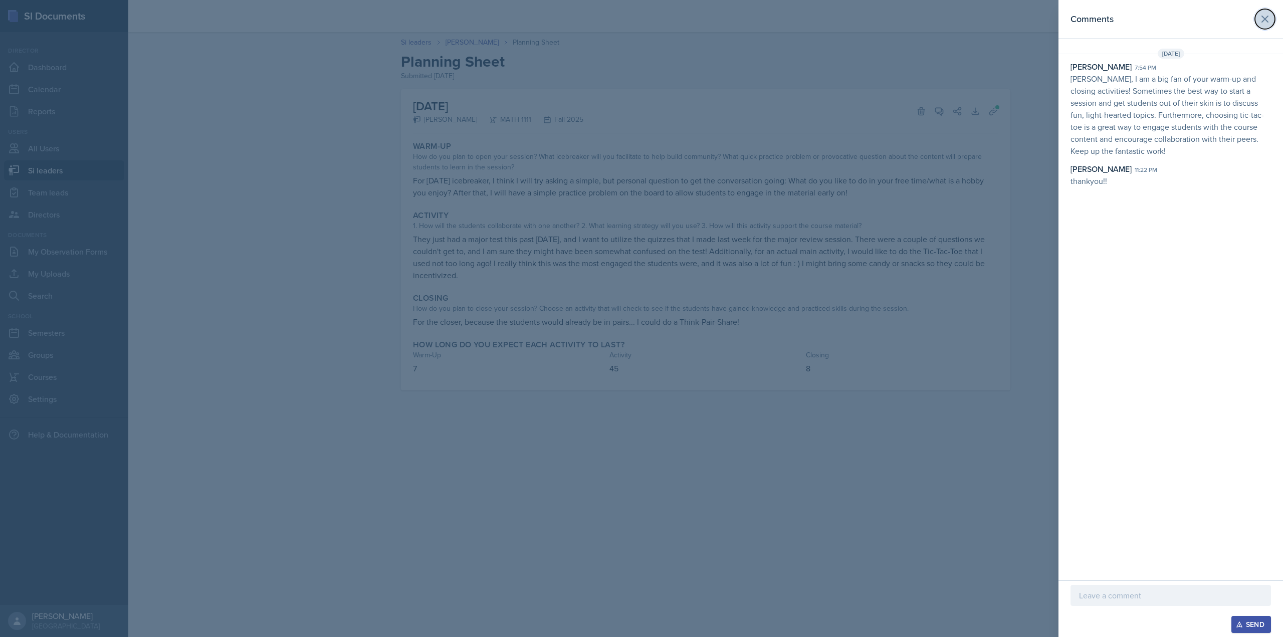
click at [1264, 20] on icon at bounding box center [1265, 19] width 6 height 6
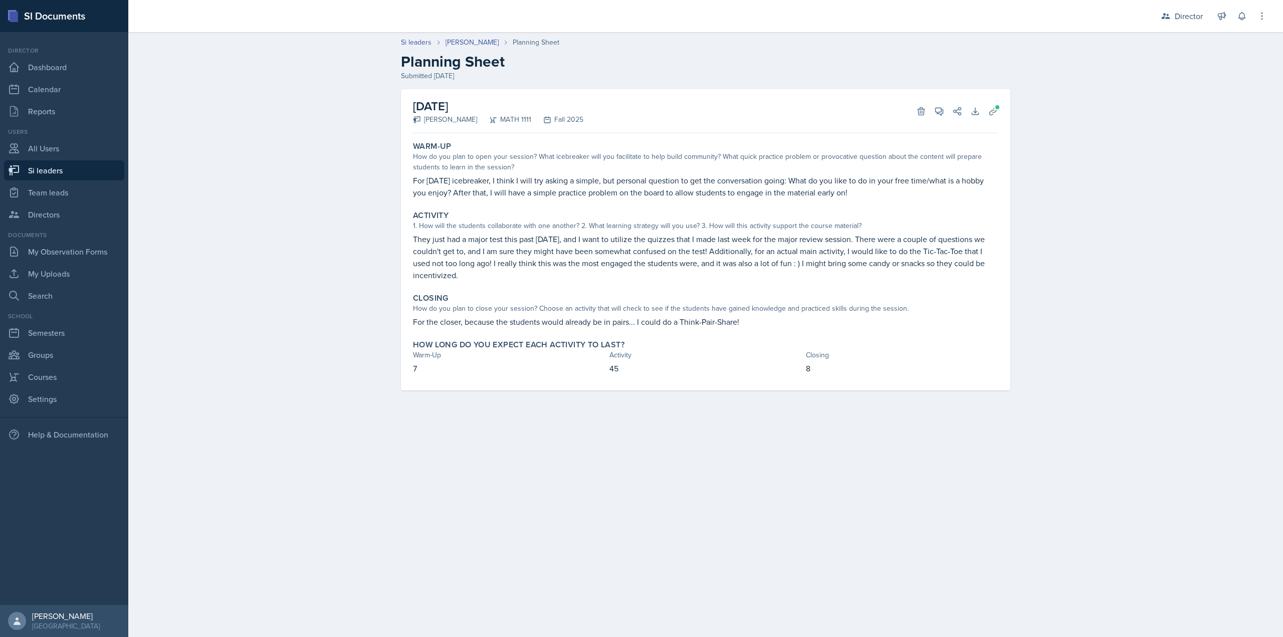
drag, startPoint x: 89, startPoint y: 163, endPoint x: 202, endPoint y: 3, distance: 195.7
click at [89, 163] on link "Si leaders" at bounding box center [64, 170] width 120 height 20
select select "2bed604d-1099-4043-b1bc-2365e8740244"
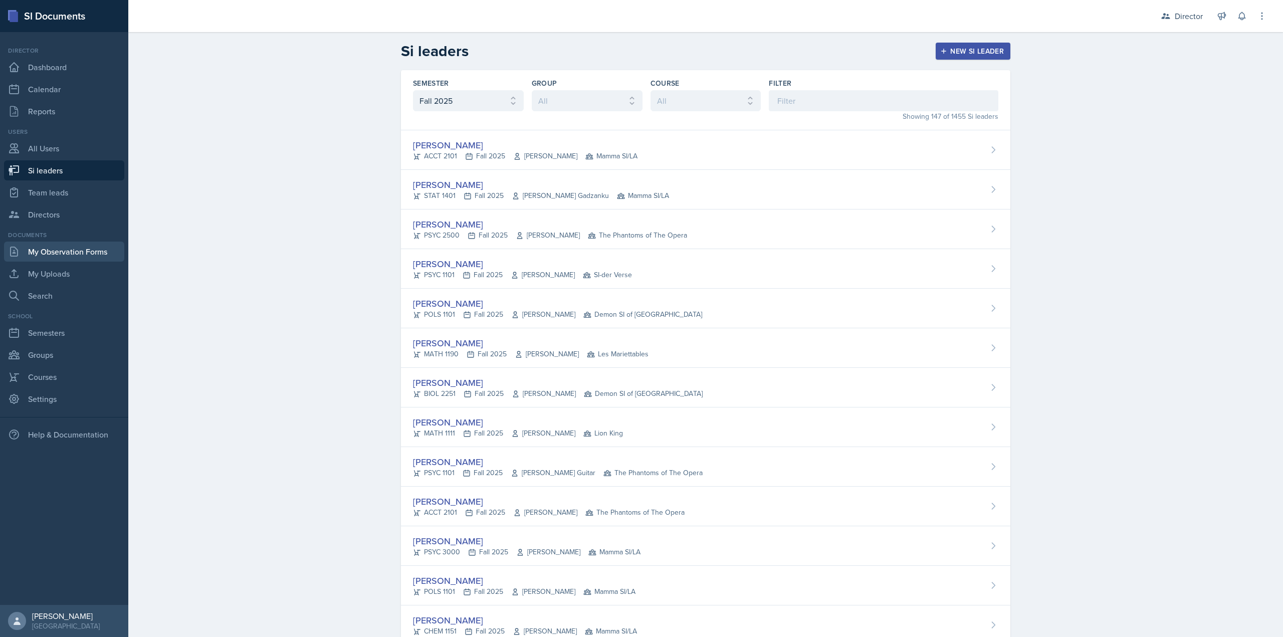
drag, startPoint x: 85, startPoint y: 236, endPoint x: 80, endPoint y: 249, distance: 13.5
click at [85, 236] on div "Documents" at bounding box center [64, 235] width 120 height 9
click at [79, 253] on link "My Observation Forms" at bounding box center [64, 252] width 120 height 20
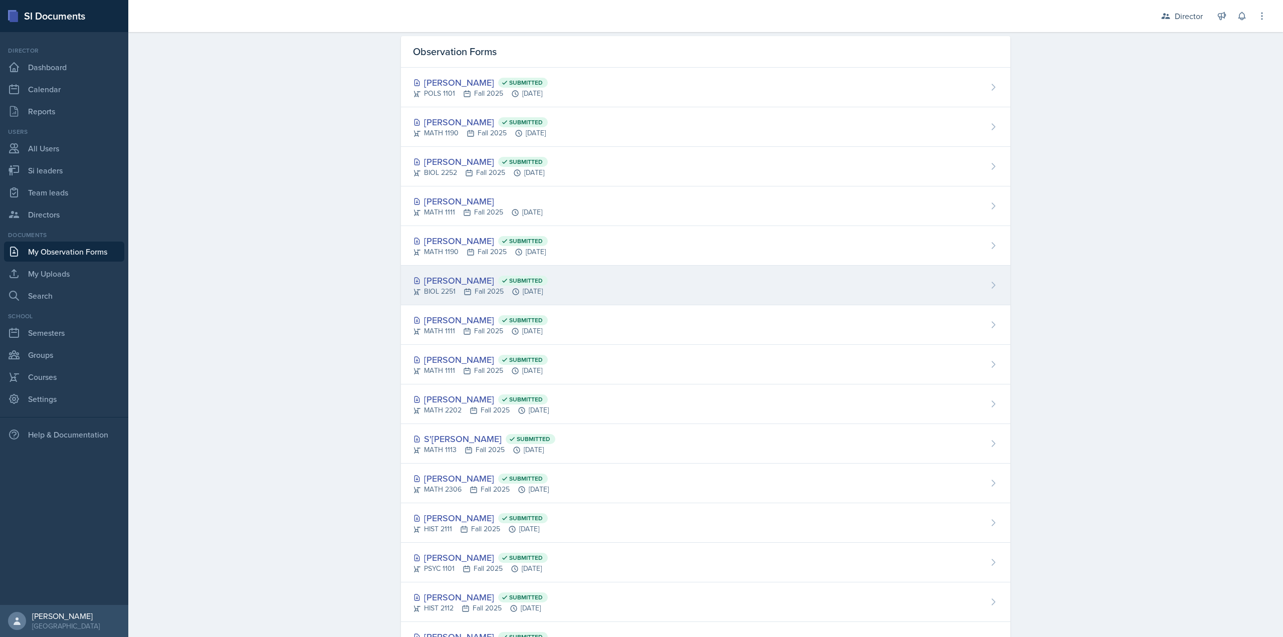
scroll to position [50, 0]
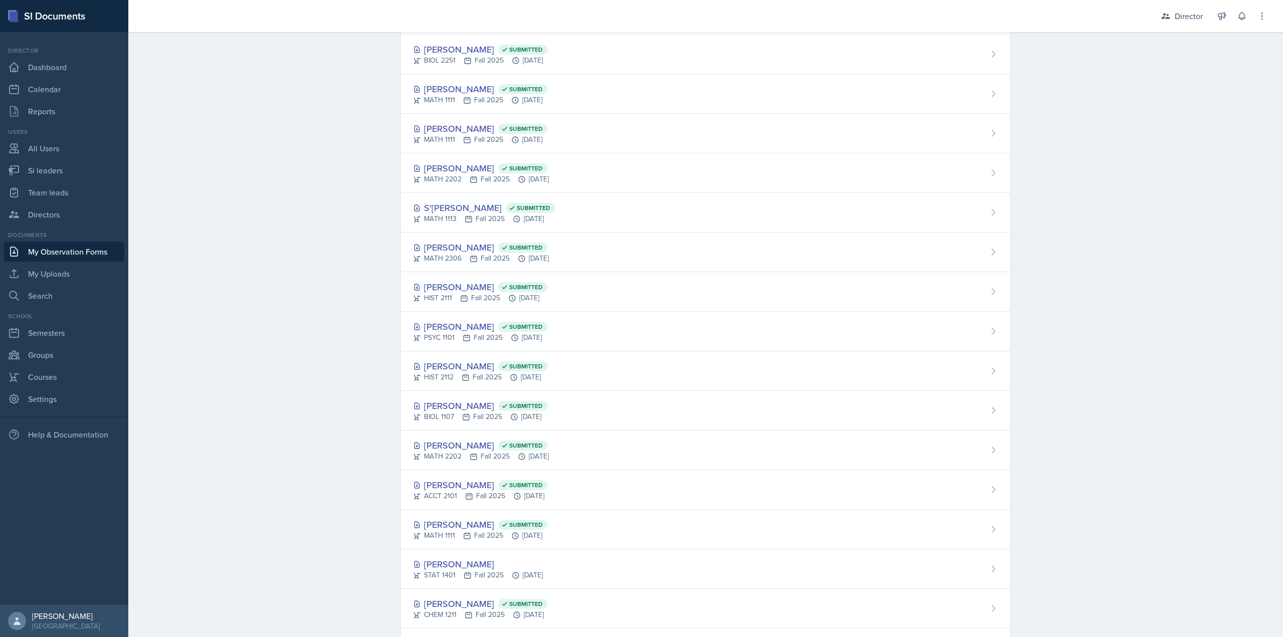
scroll to position [251, 0]
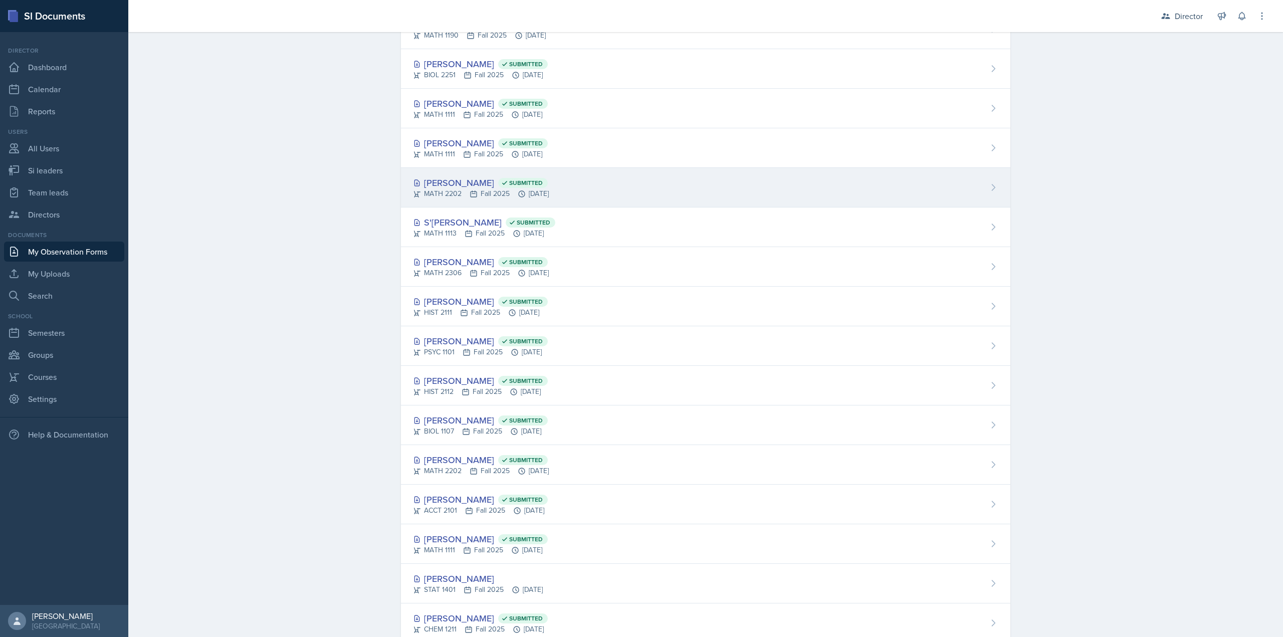
click at [427, 179] on div "[PERSON_NAME] Submitted" at bounding box center [481, 183] width 136 height 14
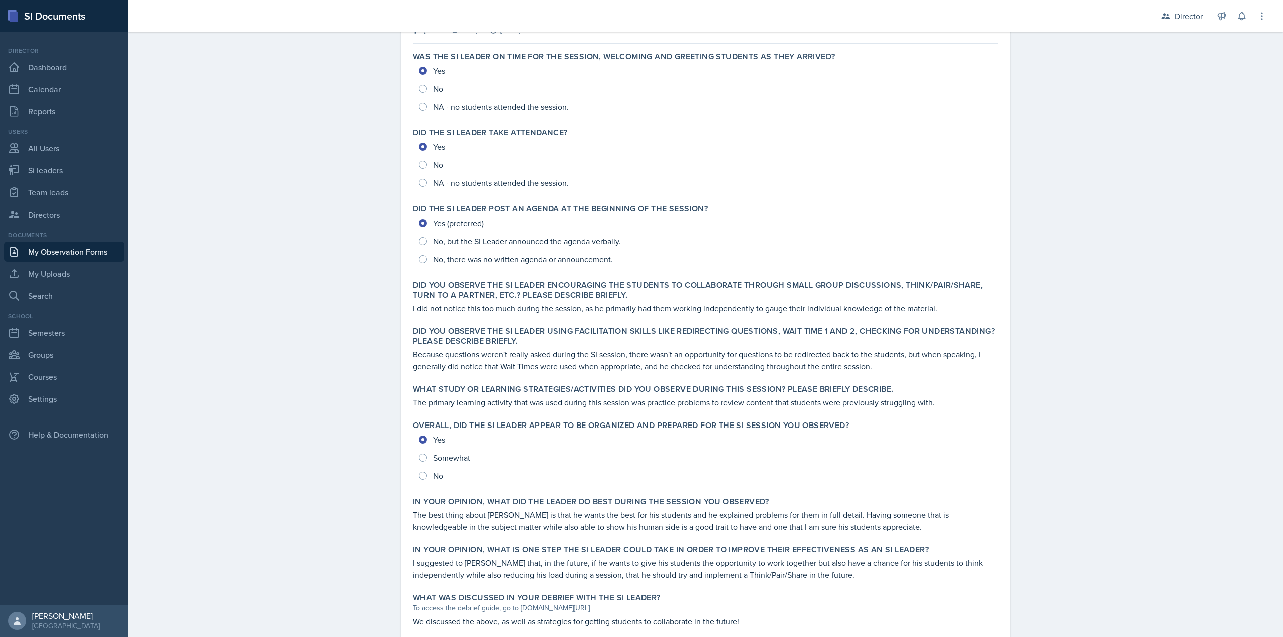
scroll to position [144, 0]
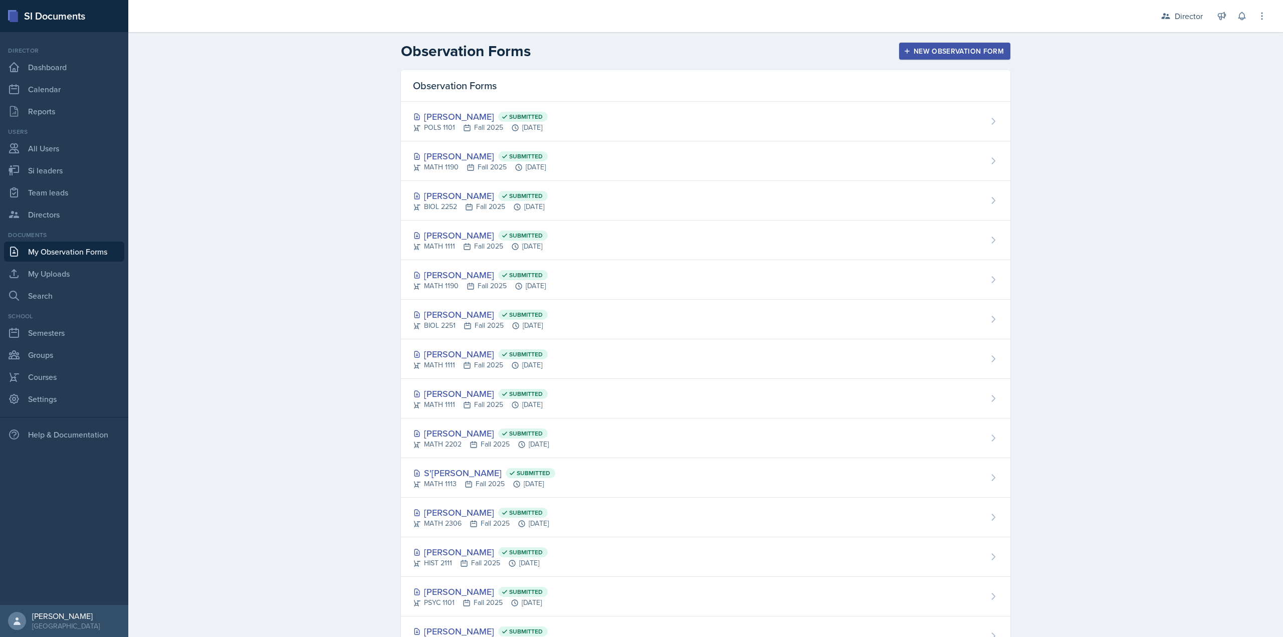
click at [904, 51] on icon "button" at bounding box center [907, 51] width 7 height 7
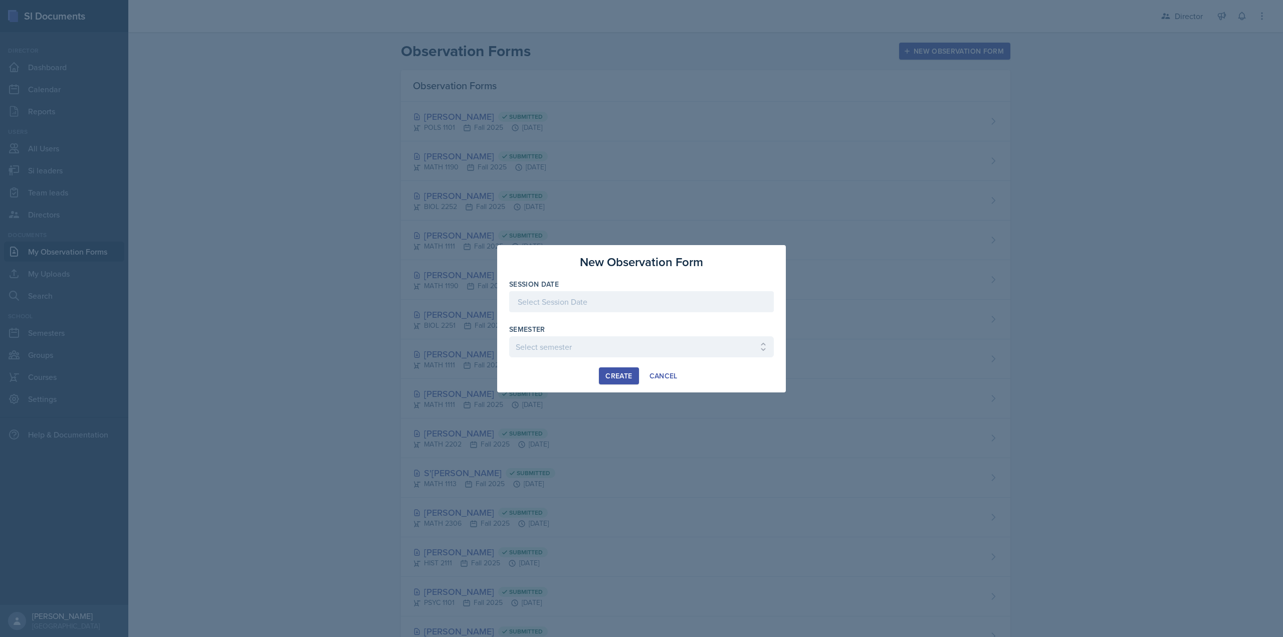
click at [553, 290] on div "Session Date" at bounding box center [641, 300] width 265 height 43
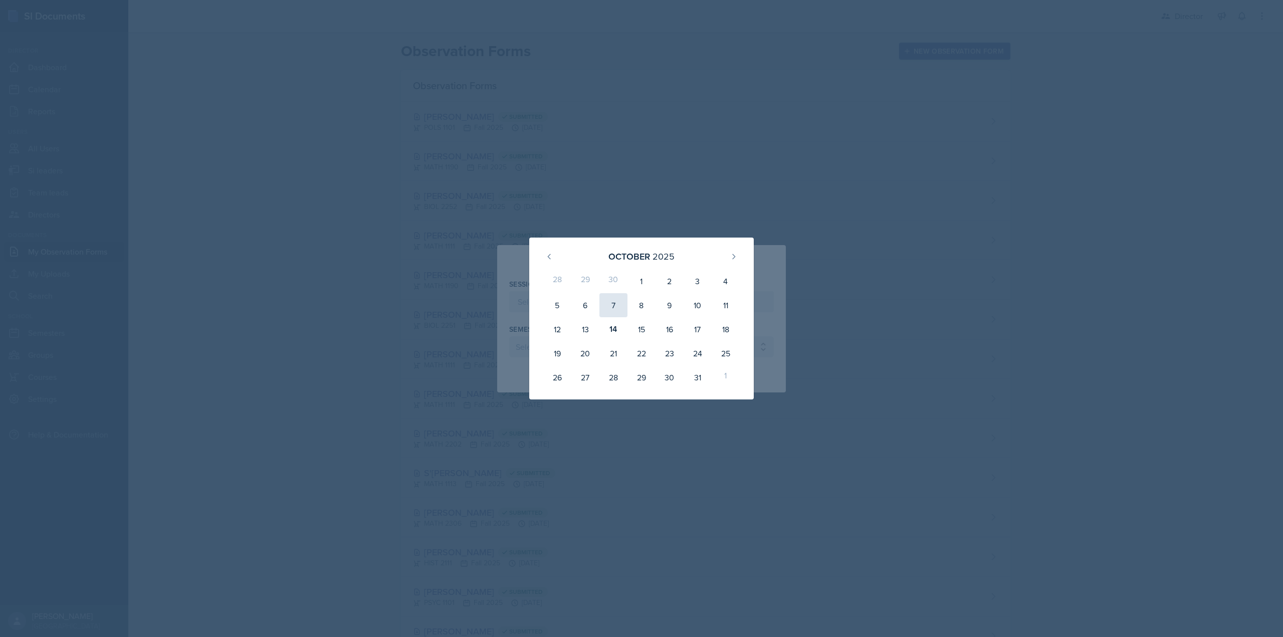
click at [619, 312] on div "7" at bounding box center [614, 305] width 28 height 24
type input "[DATE]"
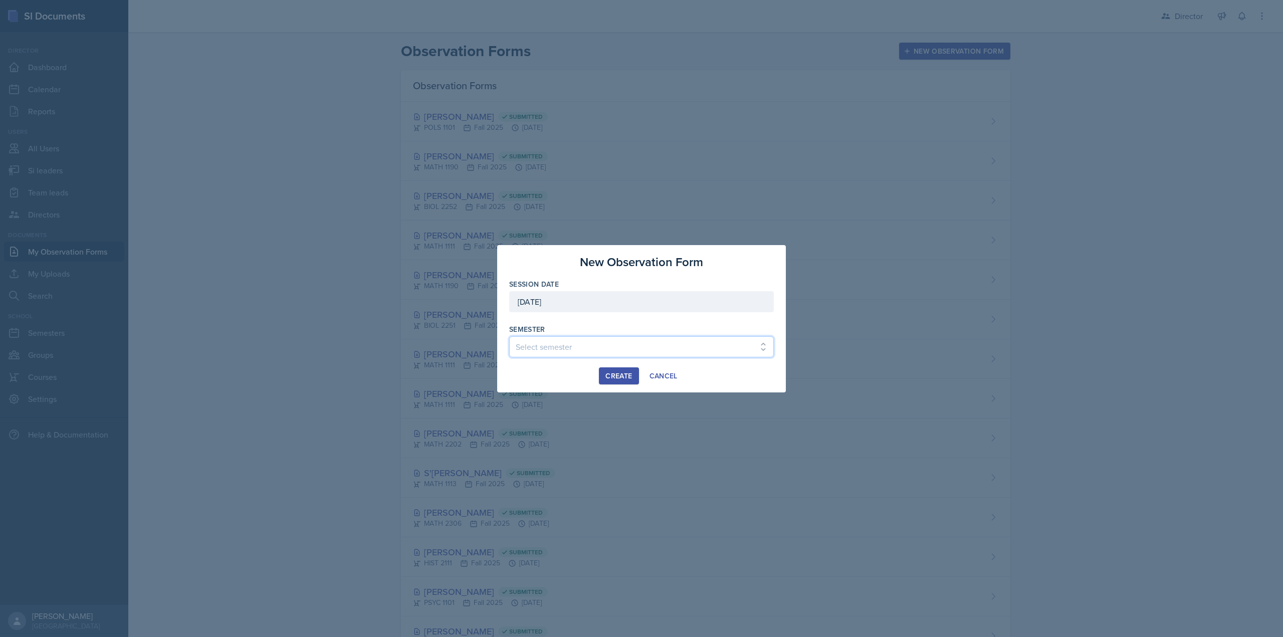
click at [558, 349] on select "Select semester Fall 2025 Summer 2025 Spring 2025 Fall 2024 Summer 2024 Spring …" at bounding box center [641, 346] width 265 height 21
select select "2bed604d-1099-4043-b1bc-2365e8740244"
click at [509, 336] on select "Select semester Fall 2025 Summer 2025 Spring 2025 Fall 2024 Summer 2024 Spring …" at bounding box center [641, 346] width 265 height 21
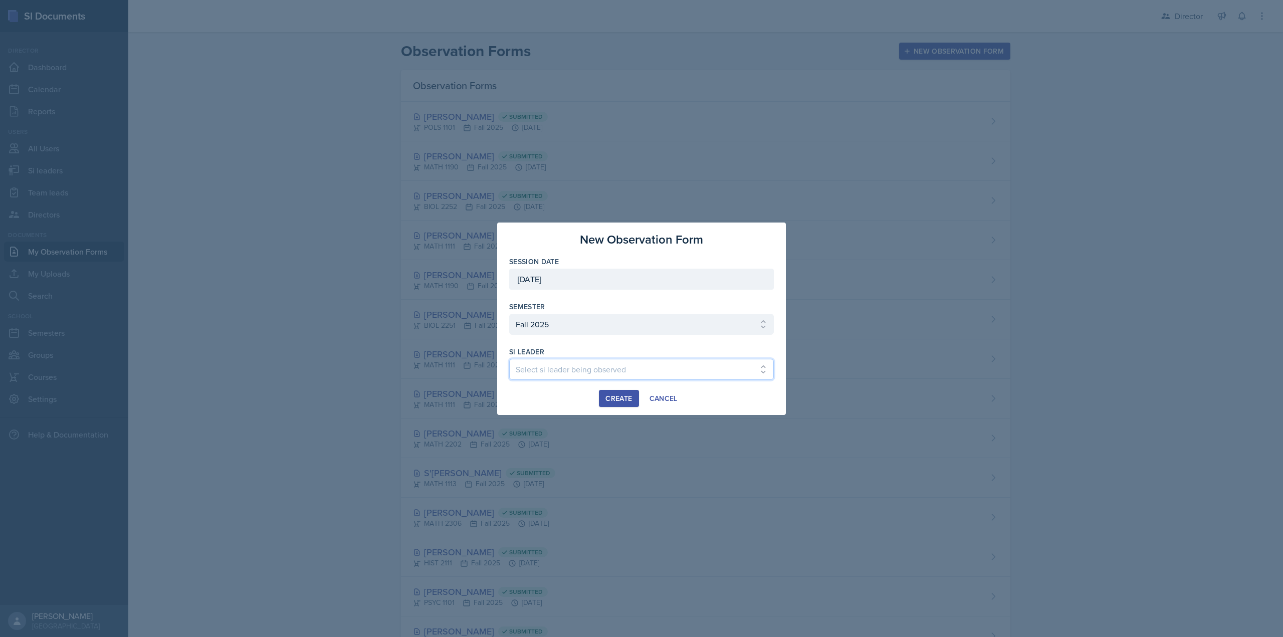
click at [545, 377] on select "Select si leader being observed Rayann Afani Sam Alderton Malk Almimar James Co…" at bounding box center [641, 369] width 265 height 21
select select "b6e9518b-93fb-4446-9532-5cee12cfdbcd"
click at [509, 359] on select "Select si leader being observed Rayann Afani Sam Alderton Malk Almimar James Co…" at bounding box center [641, 369] width 265 height 21
click at [620, 409] on div "New Observation Form Session Date October 7th, 2025 October 2025 28 29 30 1 2 3…" at bounding box center [641, 319] width 289 height 192
click at [619, 404] on button "Create" at bounding box center [619, 398] width 40 height 17
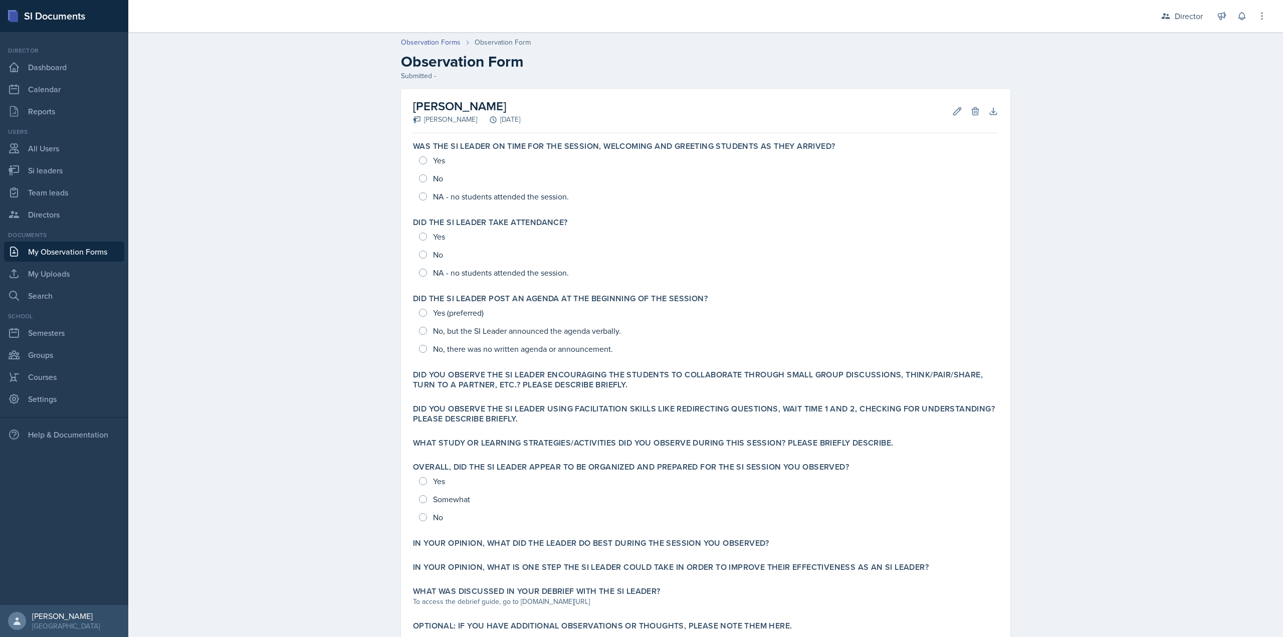
click at [55, 252] on link "My Observation Forms" at bounding box center [64, 252] width 120 height 20
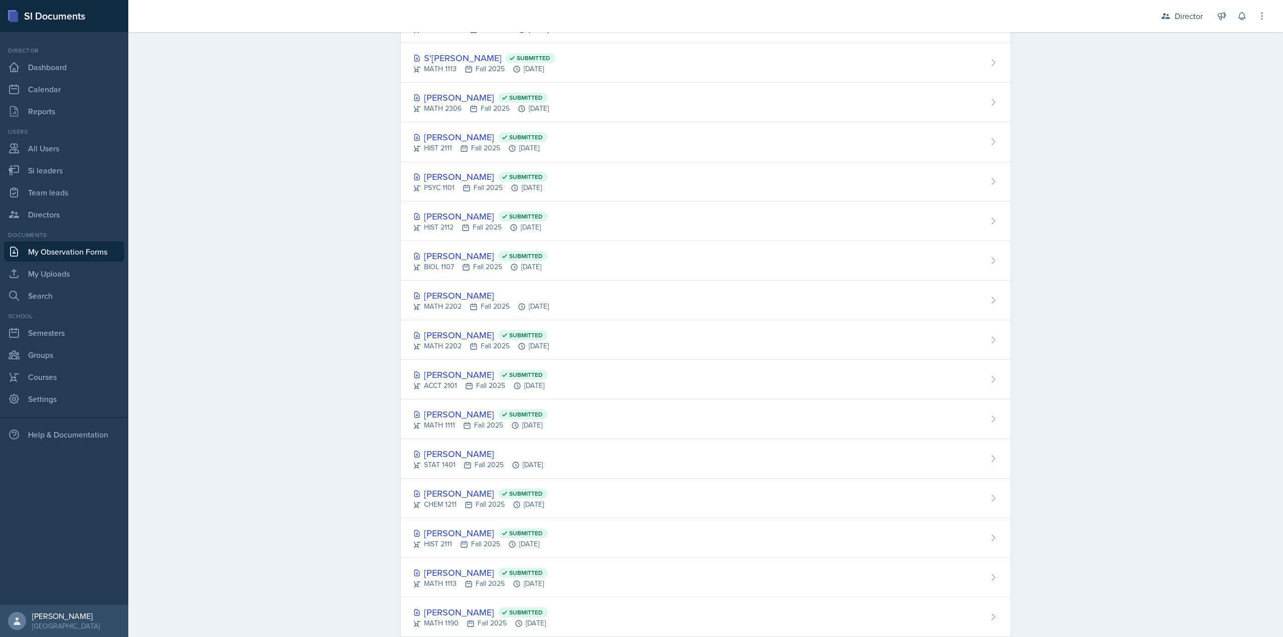
scroll to position [451, 0]
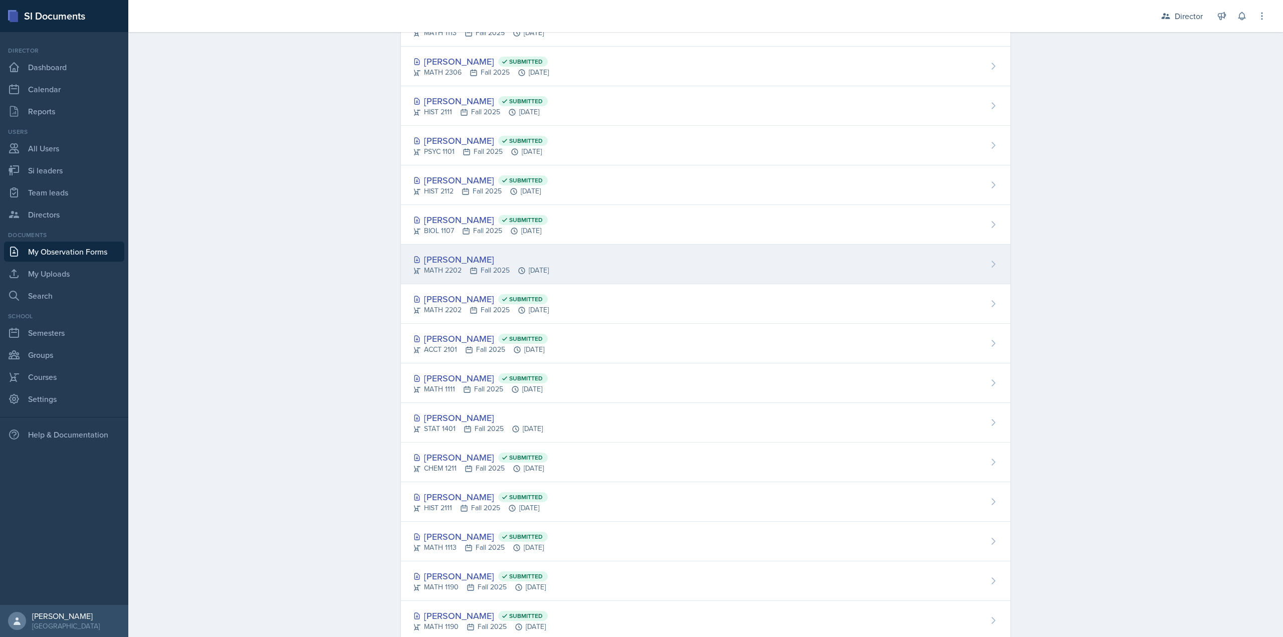
click at [444, 273] on div "MATH 2202 Fall 2025 Oct 7th, 2025" at bounding box center [481, 270] width 136 height 11
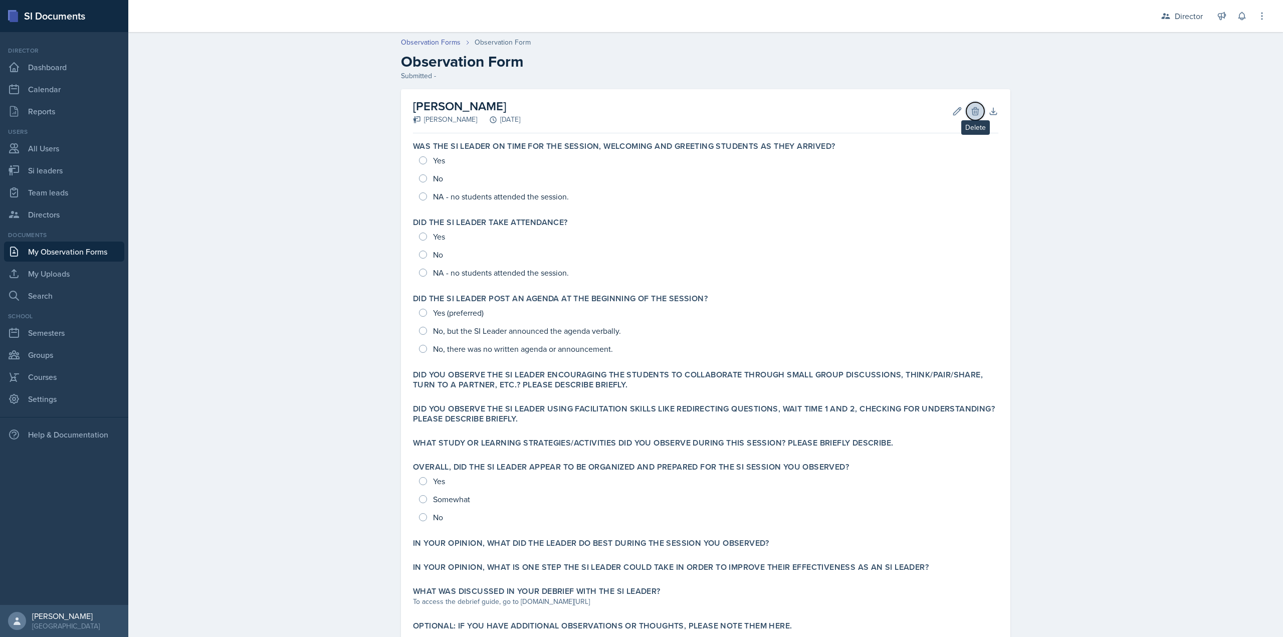
click at [972, 110] on icon at bounding box center [975, 111] width 7 height 8
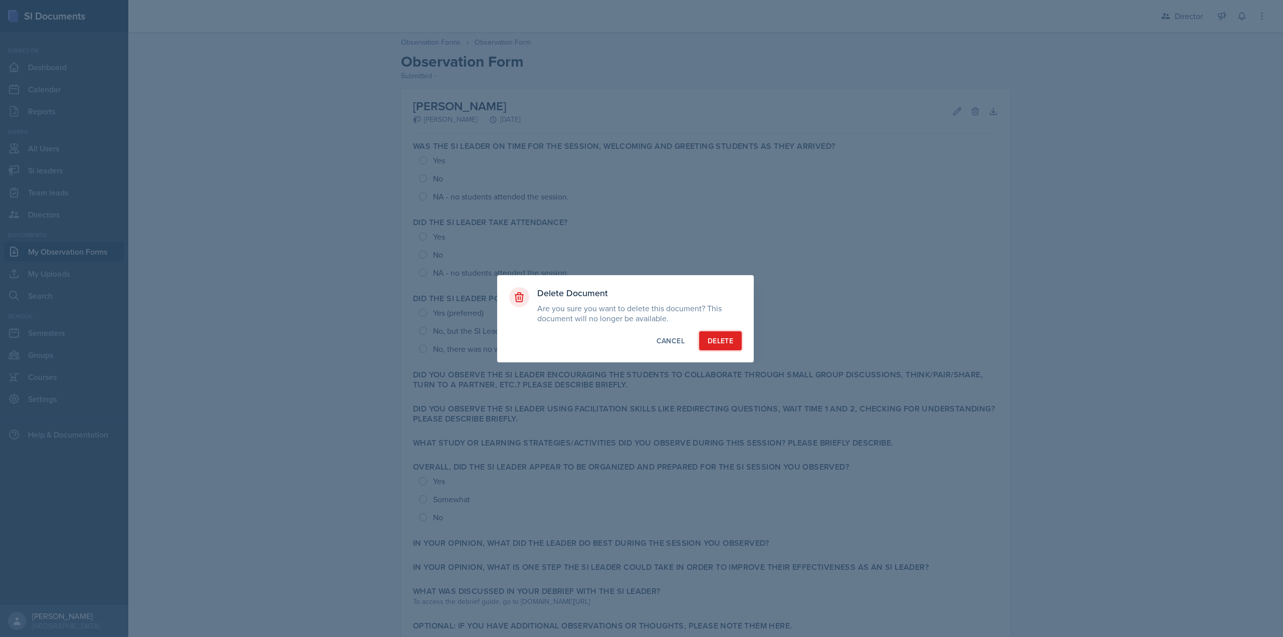
click at [725, 345] on div "Delete" at bounding box center [721, 341] width 26 height 10
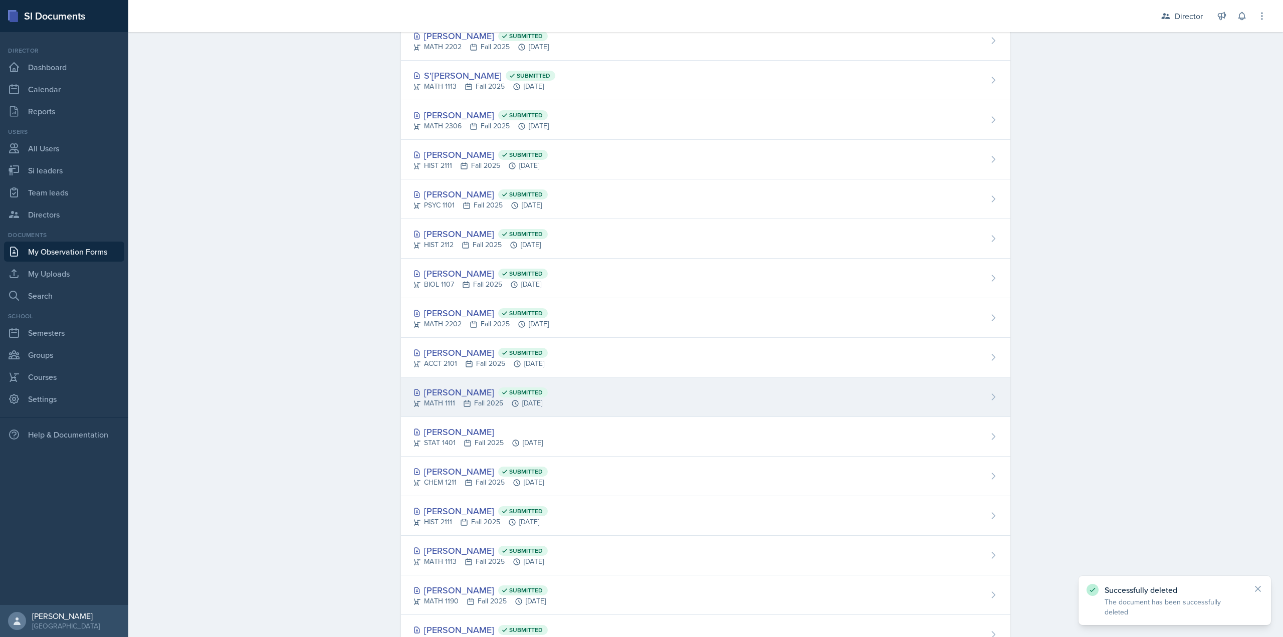
scroll to position [401, 0]
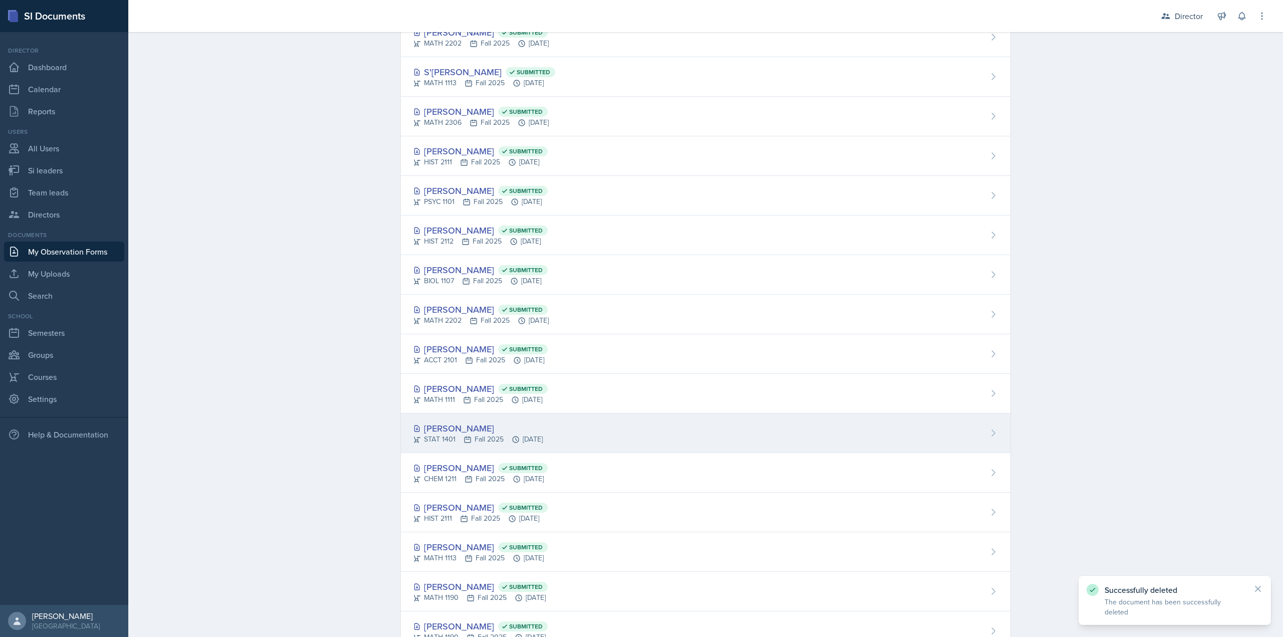
click at [499, 434] on div "Nicolle Maldonado" at bounding box center [478, 429] width 130 height 14
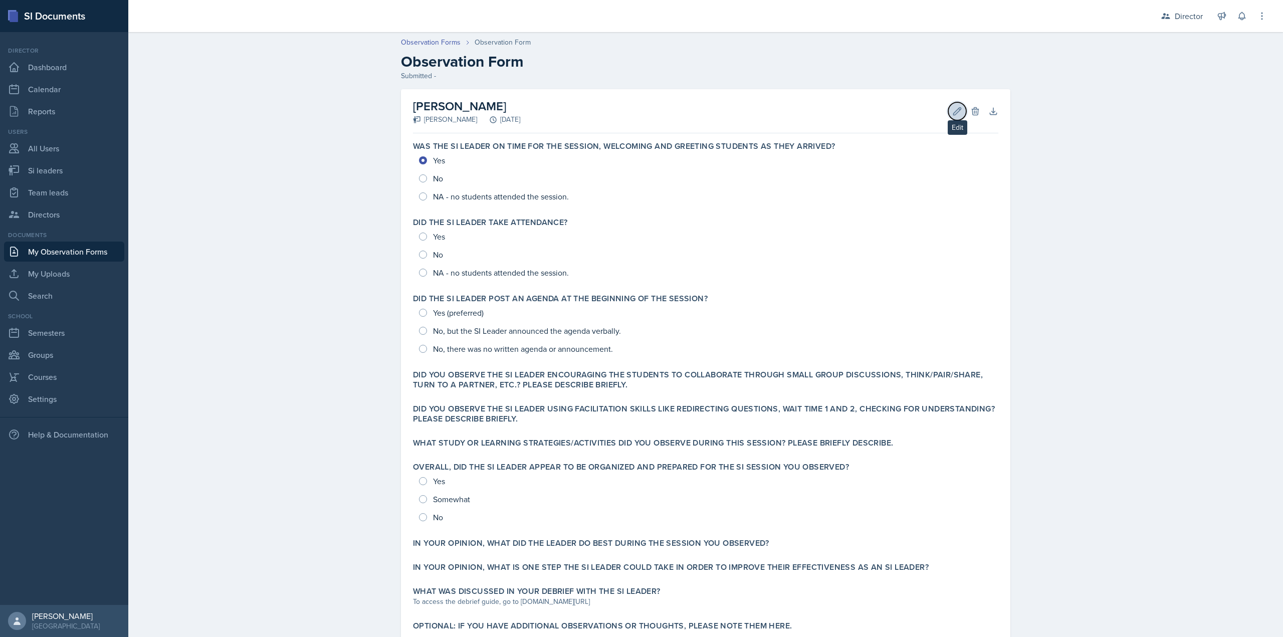
click at [954, 112] on icon at bounding box center [958, 111] width 8 height 8
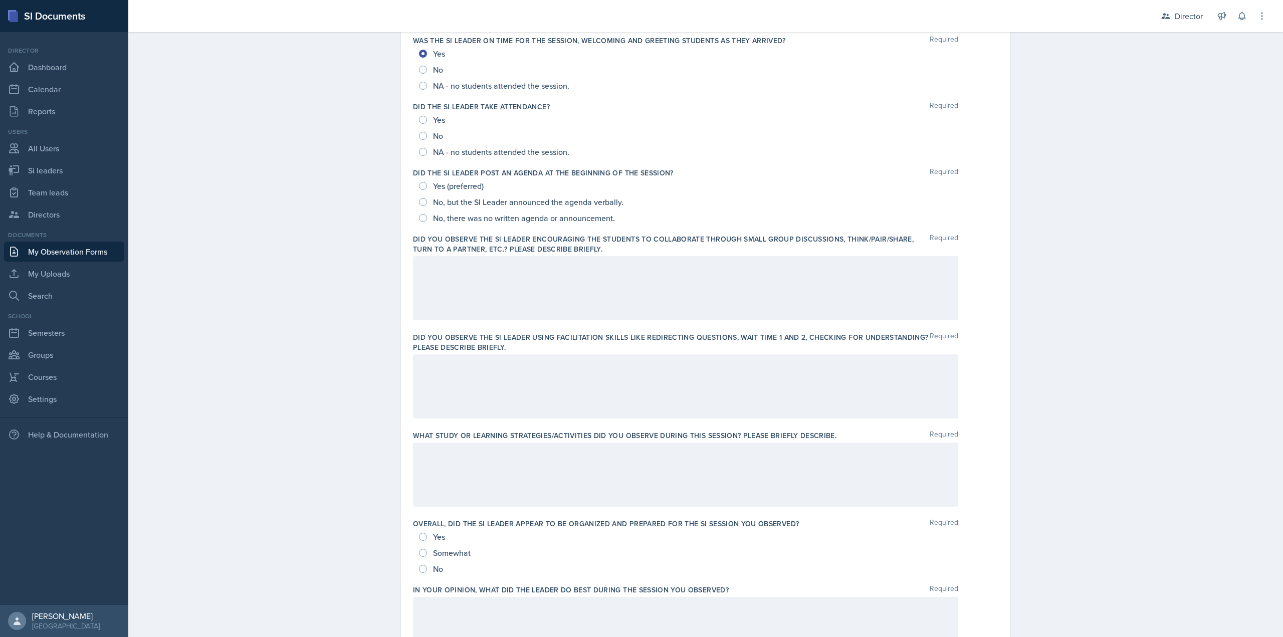
scroll to position [100, 0]
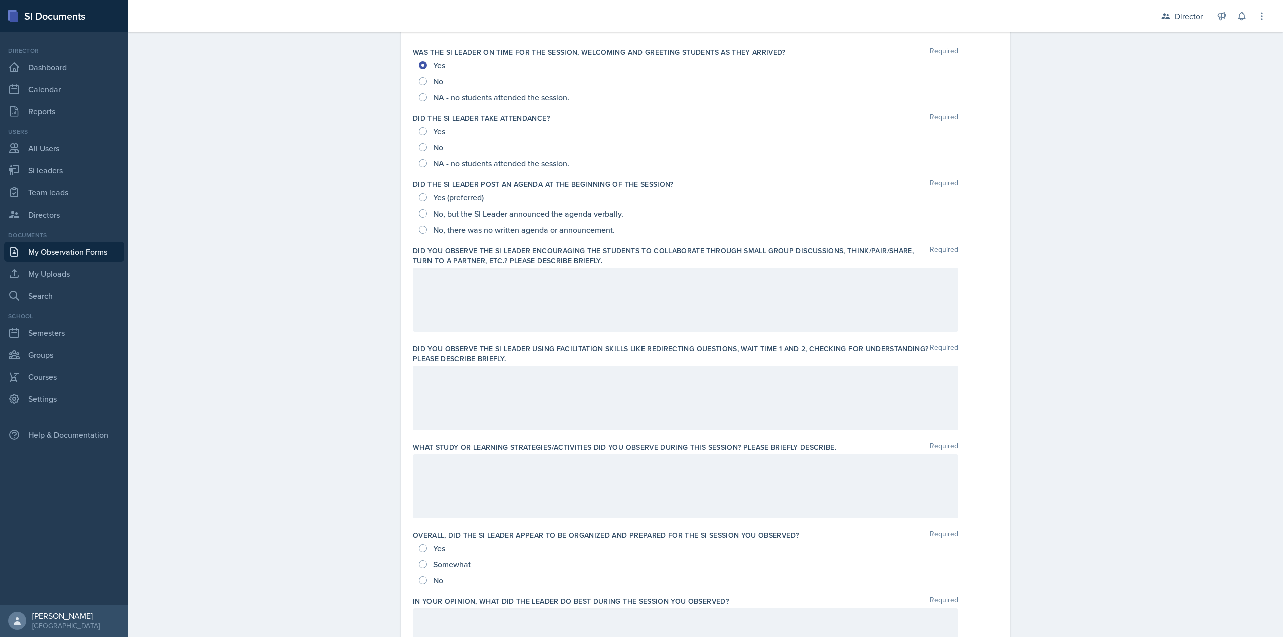
click at [438, 95] on span "NA - no students attended the session." at bounding box center [501, 97] width 136 height 10
click at [427, 95] on input "NA - no students attended the session." at bounding box center [423, 97] width 8 height 8
radio input "true"
click at [419, 155] on div "No" at bounding box center [432, 147] width 26 height 16
click at [421, 162] on input "NA - no students attended the session." at bounding box center [423, 163] width 8 height 8
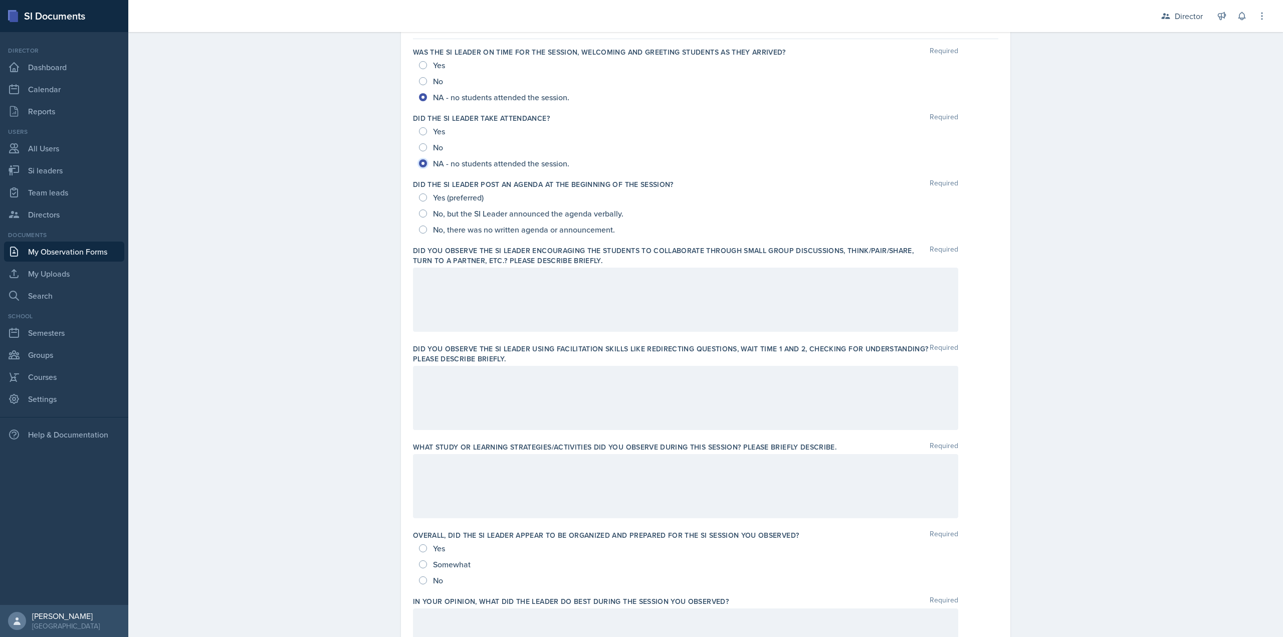
radio input "true"
click at [419, 231] on input "No, there was no written agenda or announcement." at bounding box center [423, 230] width 8 height 8
radio input "true"
click at [525, 295] on div at bounding box center [685, 300] width 545 height 64
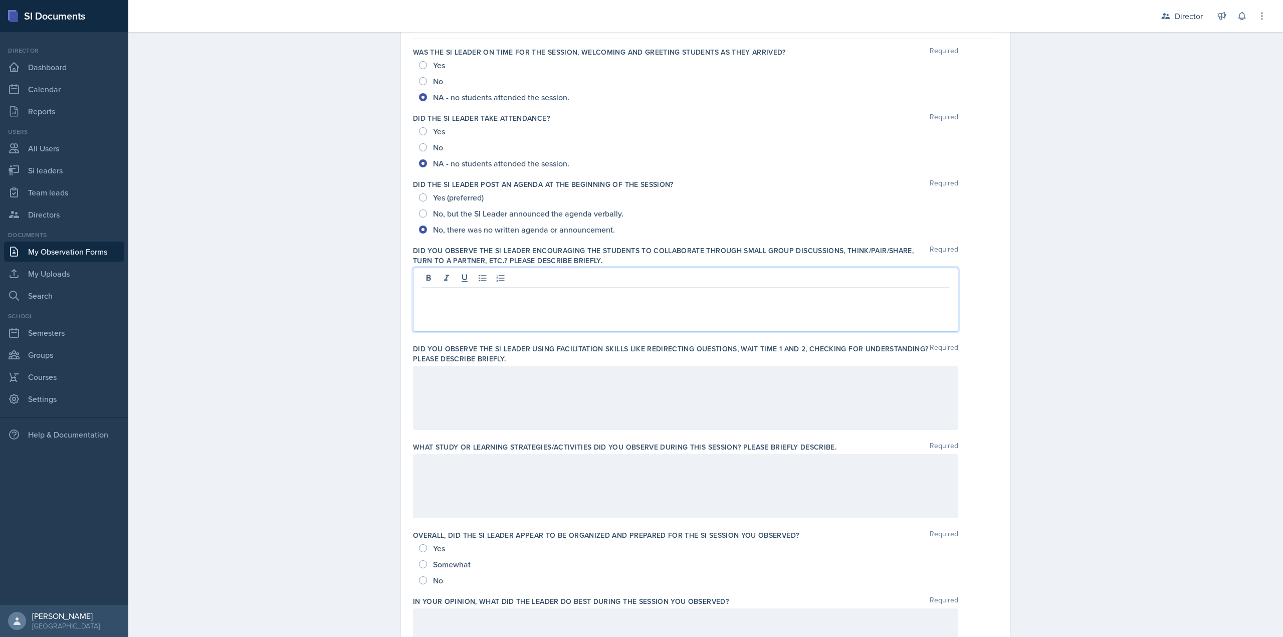
scroll to position [117, 0]
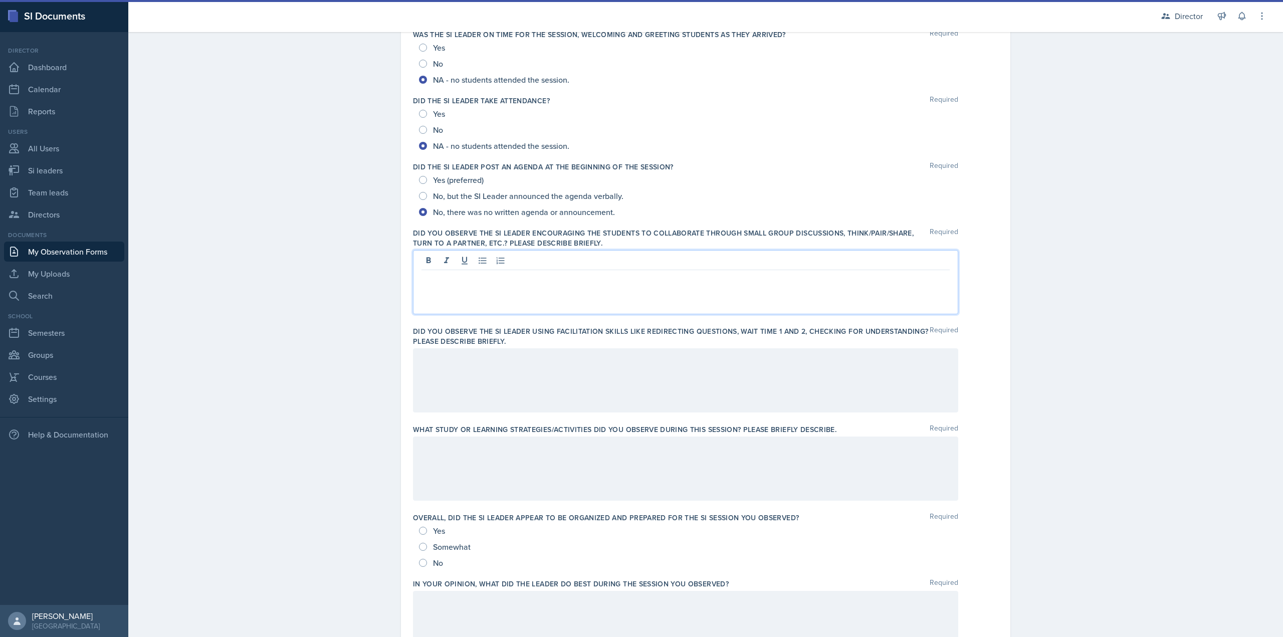
click at [446, 184] on span "Yes (preferred)" at bounding box center [458, 180] width 51 height 10
click at [427, 184] on input "Yes (preferred)" at bounding box center [423, 180] width 8 height 8
radio input "true"
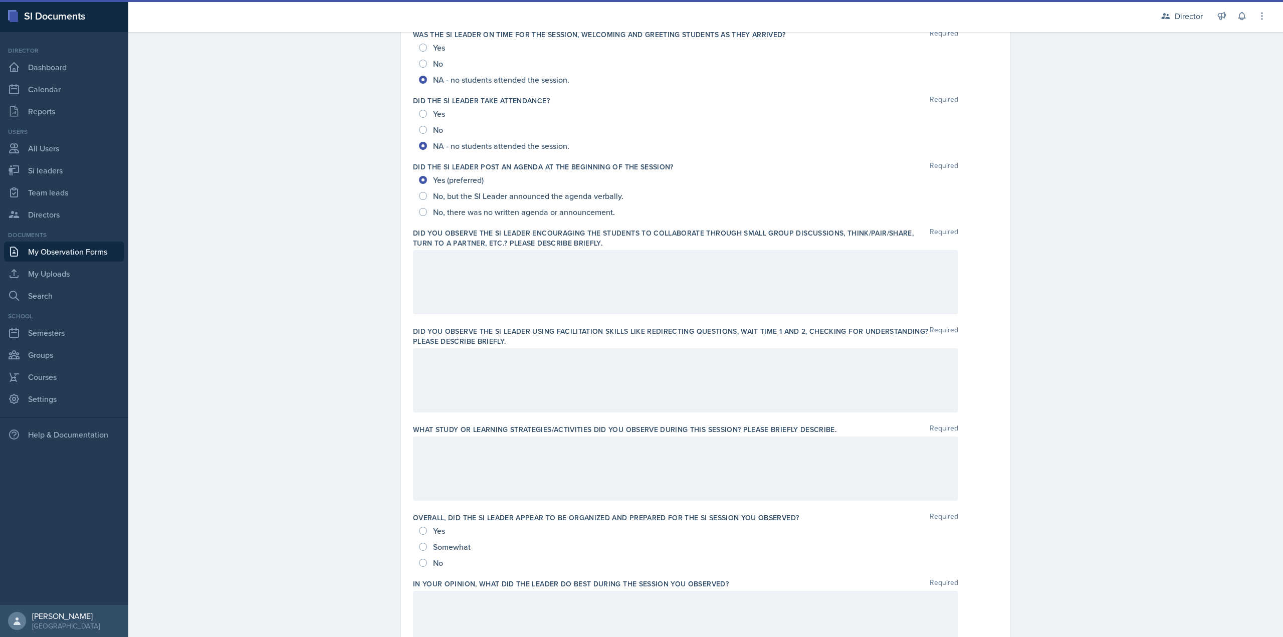
click at [438, 285] on div at bounding box center [685, 282] width 545 height 64
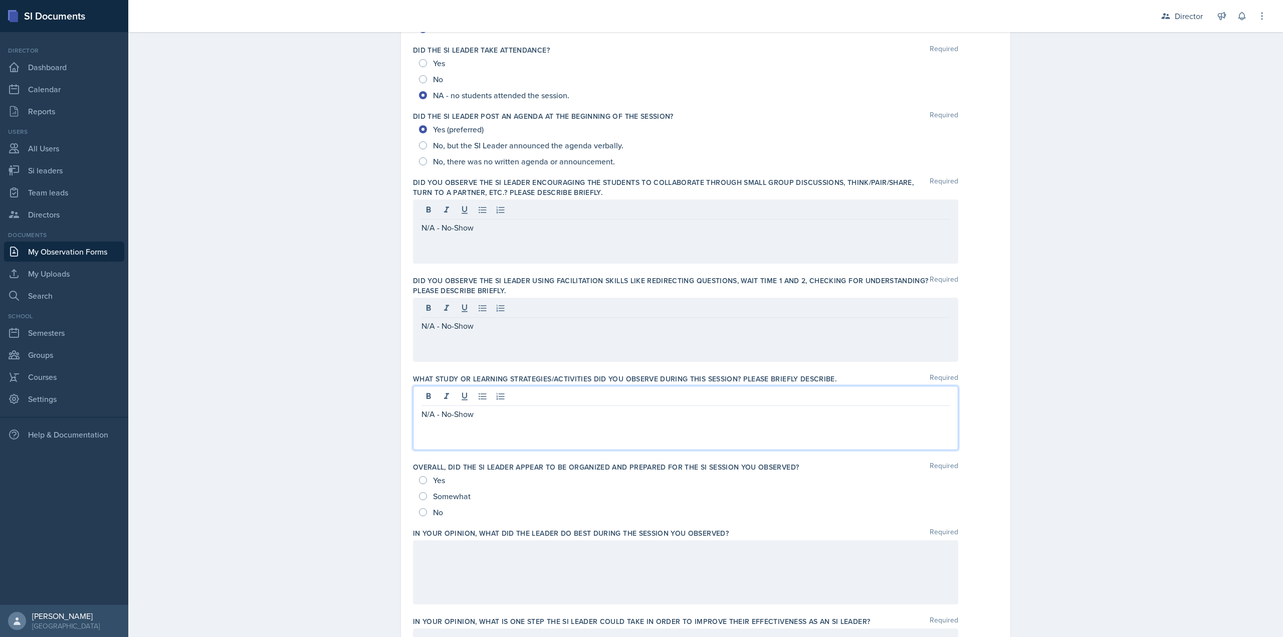
scroll to position [235, 0]
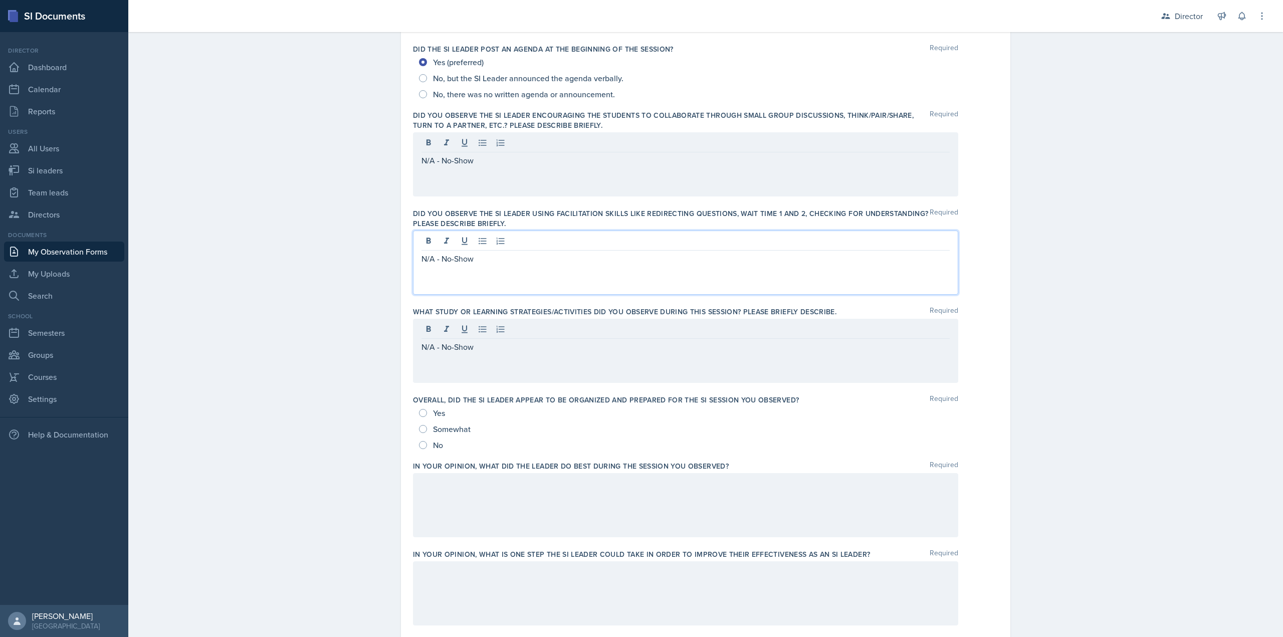
click at [489, 255] on p "N/A - No-Show" at bounding box center [686, 259] width 528 height 12
click at [492, 174] on div "N/A - No-Show" at bounding box center [685, 164] width 545 height 64
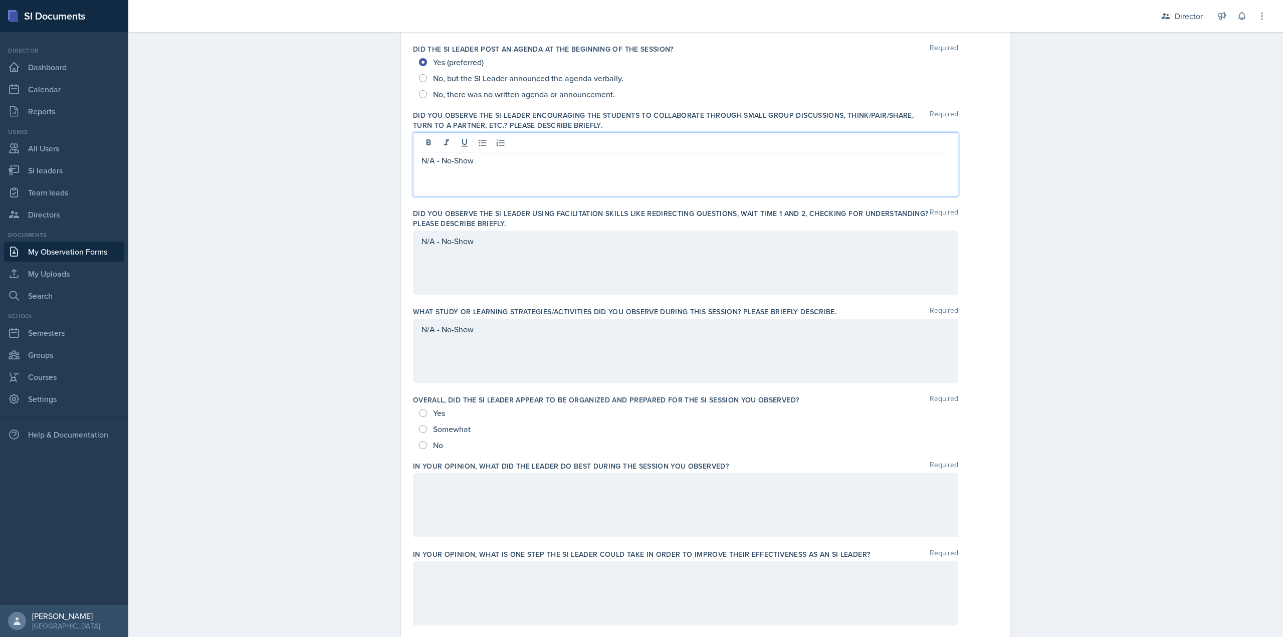
scroll to position [253, 0]
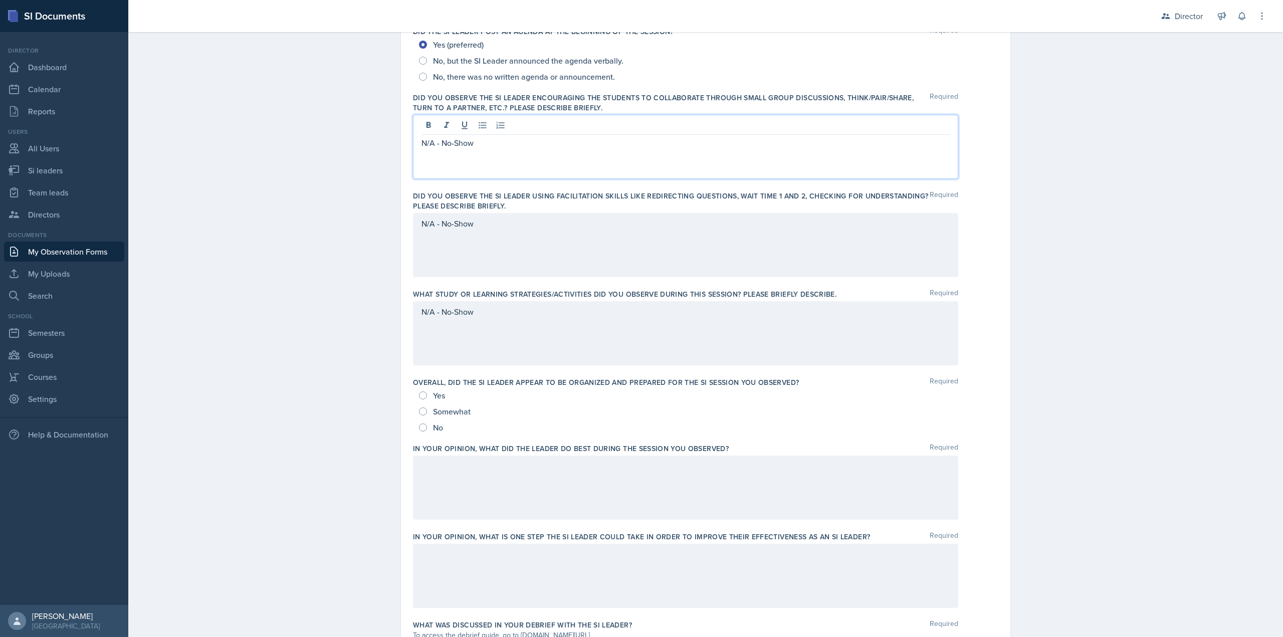
click at [492, 174] on div "N/A - No-Show" at bounding box center [685, 147] width 545 height 64
click at [493, 161] on div "N/A - No-Show" at bounding box center [685, 147] width 545 height 64
click at [460, 276] on div "N/A - No-Show" at bounding box center [685, 245] width 545 height 64
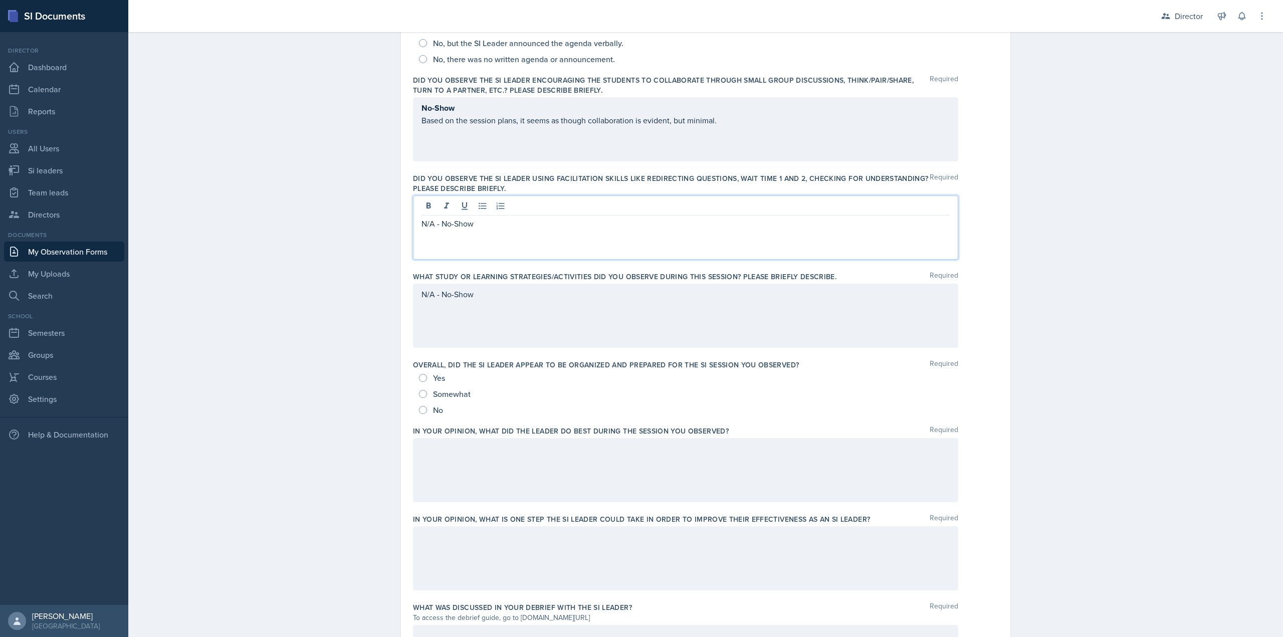
click at [476, 338] on div "N/A - No-Show" at bounding box center [685, 316] width 545 height 64
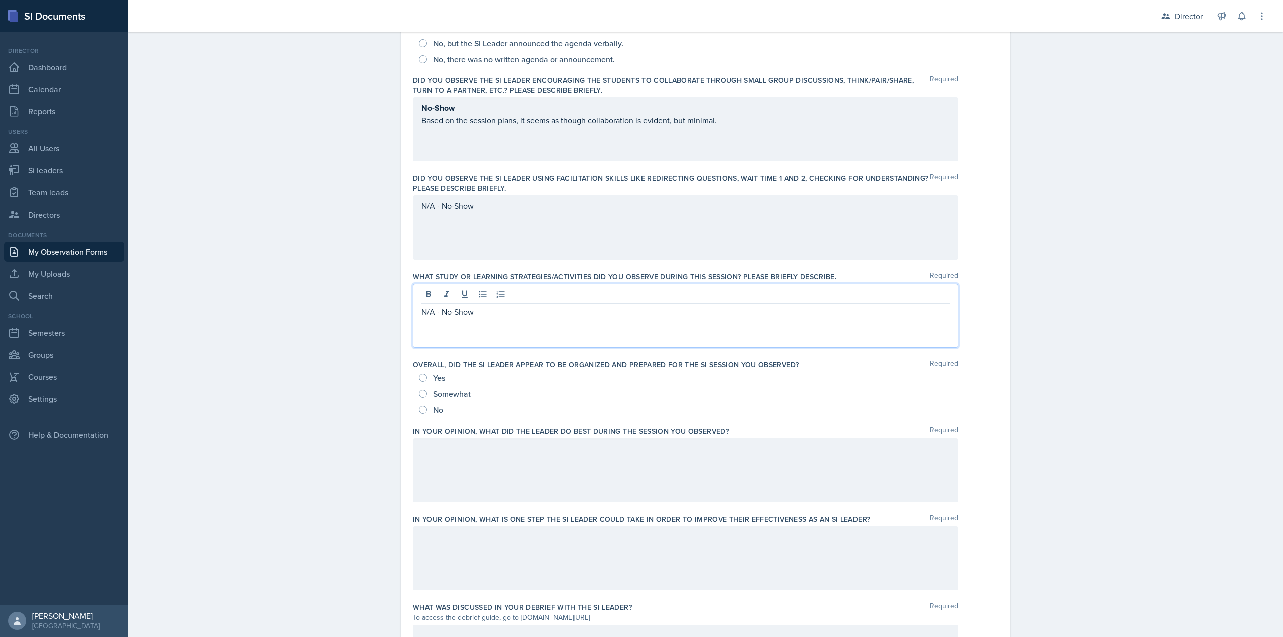
scroll to position [288, 0]
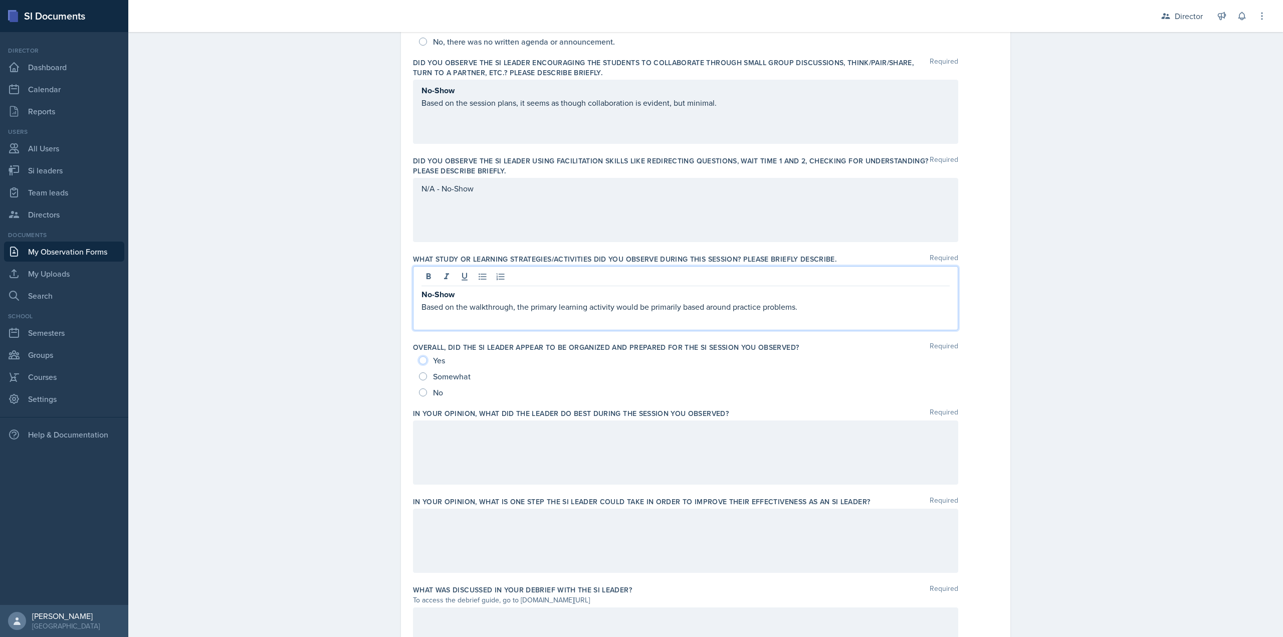
click at [421, 360] on input "Yes" at bounding box center [423, 360] width 8 height 8
radio input "true"
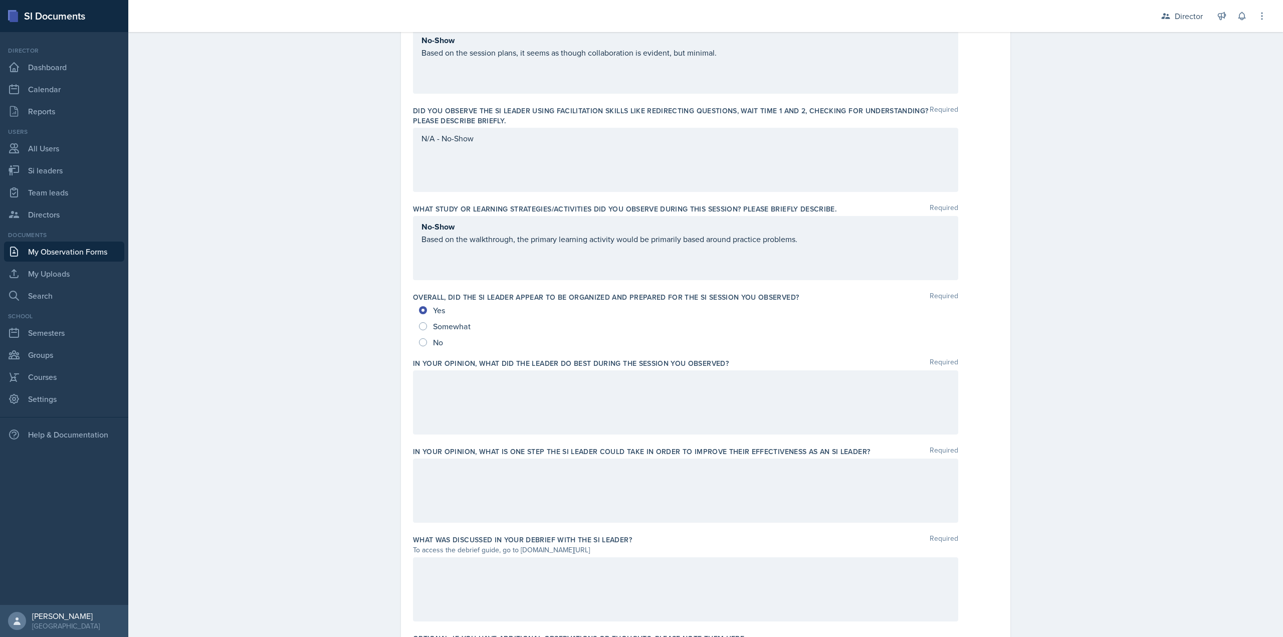
click at [510, 395] on div at bounding box center [685, 402] width 545 height 64
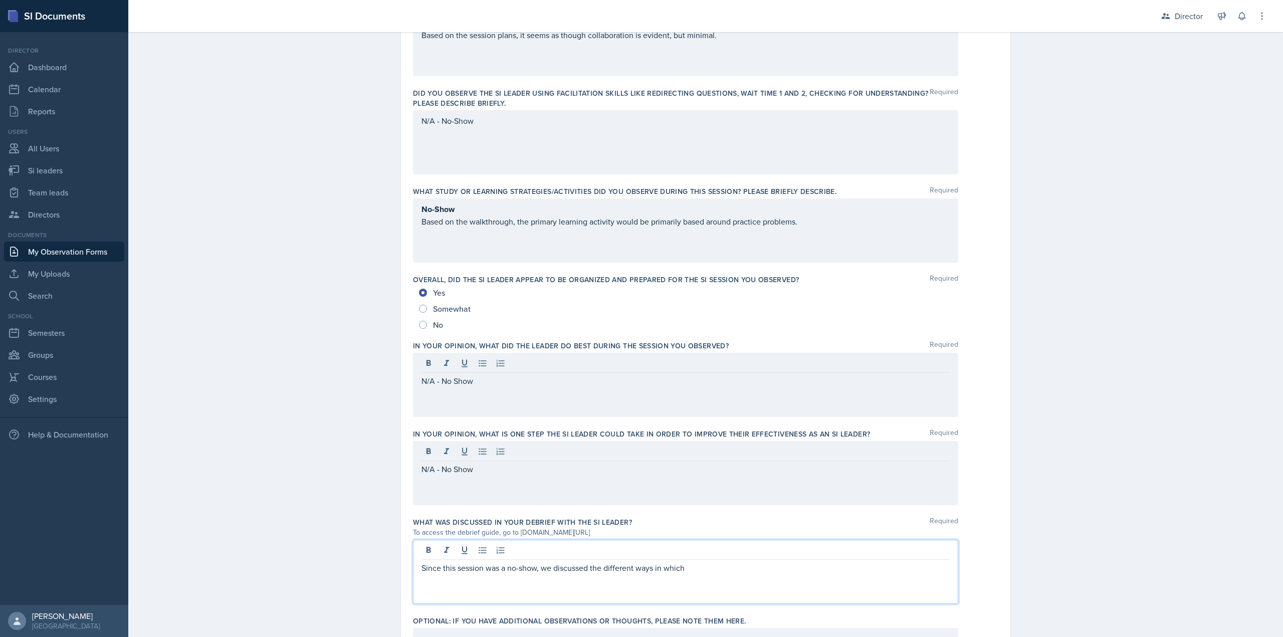
click at [706, 579] on div "Since this session was a no-show, we discussed the different ways in which" at bounding box center [685, 572] width 545 height 64
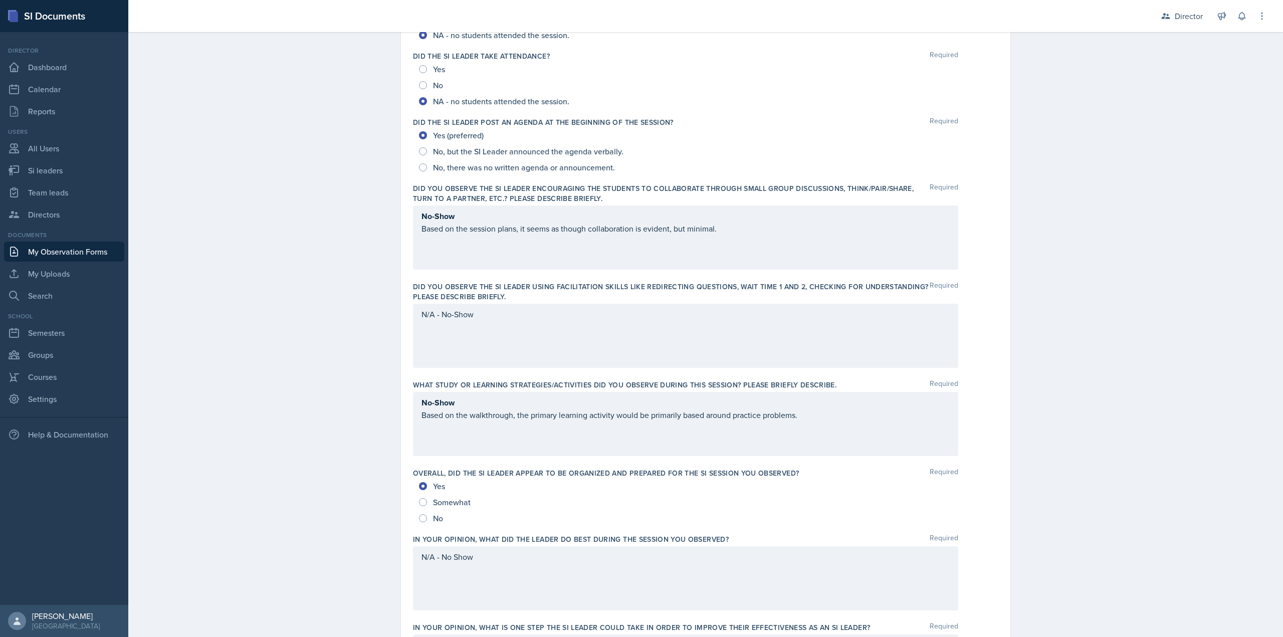
scroll to position [0, 0]
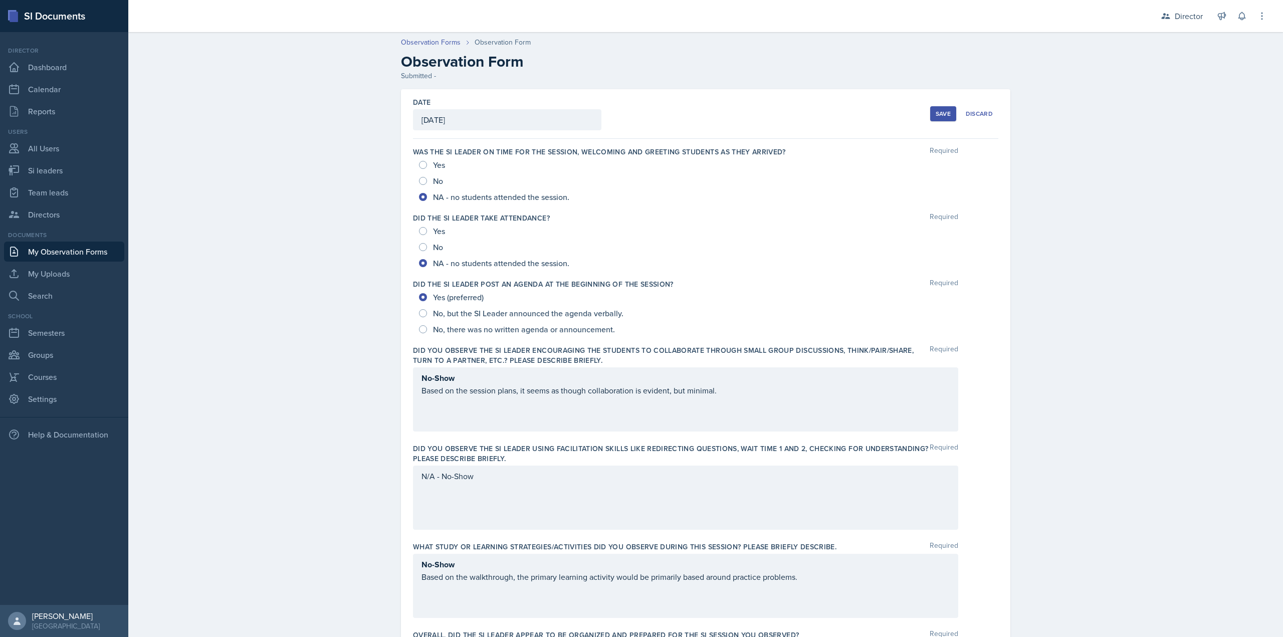
click at [922, 117] on div "Date October 6th, 2025 October 2025 28 29 30 1 2 3 4 5 6 7 8 9 10 11 12 13 14 1…" at bounding box center [705, 114] width 585 height 50
click at [936, 115] on div "Save" at bounding box center [943, 114] width 15 height 8
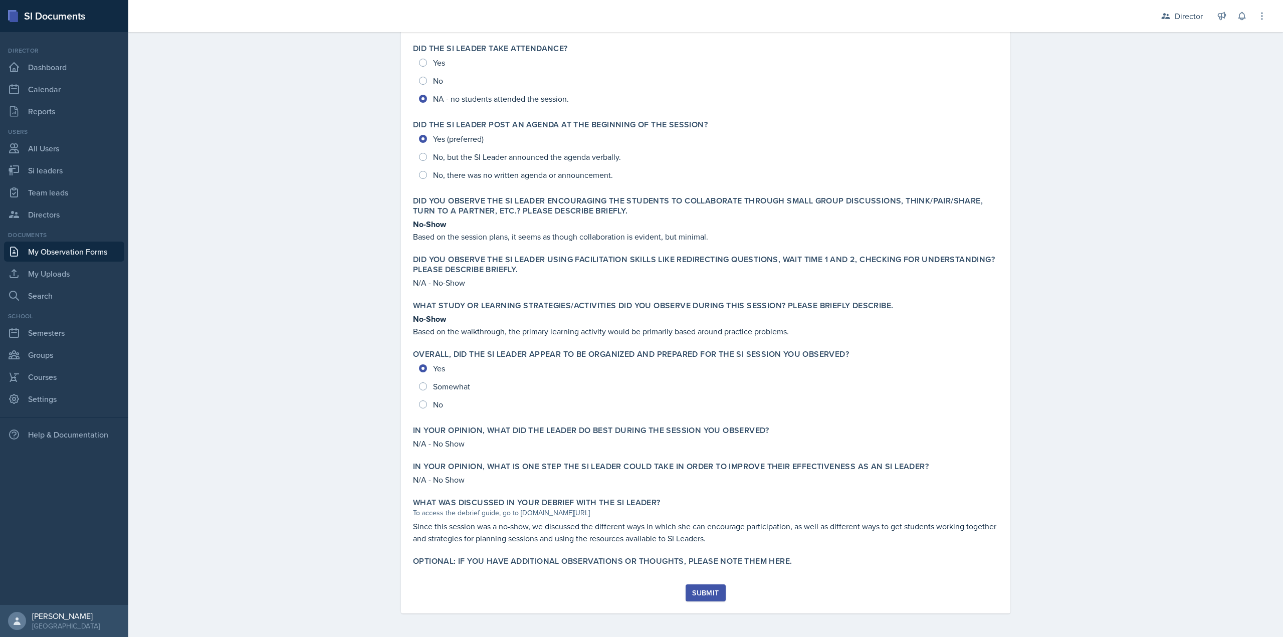
scroll to position [174, 0]
click at [706, 590] on div "Submit" at bounding box center [705, 592] width 27 height 8
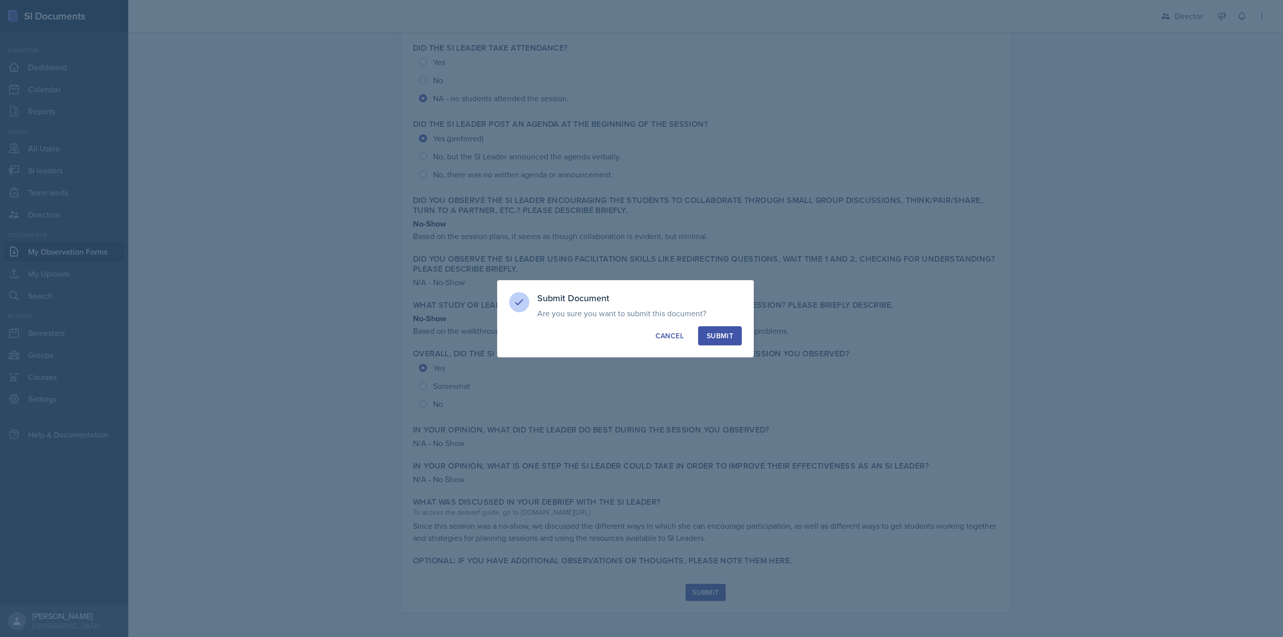
drag, startPoint x: 716, startPoint y: 337, endPoint x: 643, endPoint y: 327, distance: 73.9
click at [717, 337] on div "Submit" at bounding box center [720, 336] width 27 height 10
radio input "true"
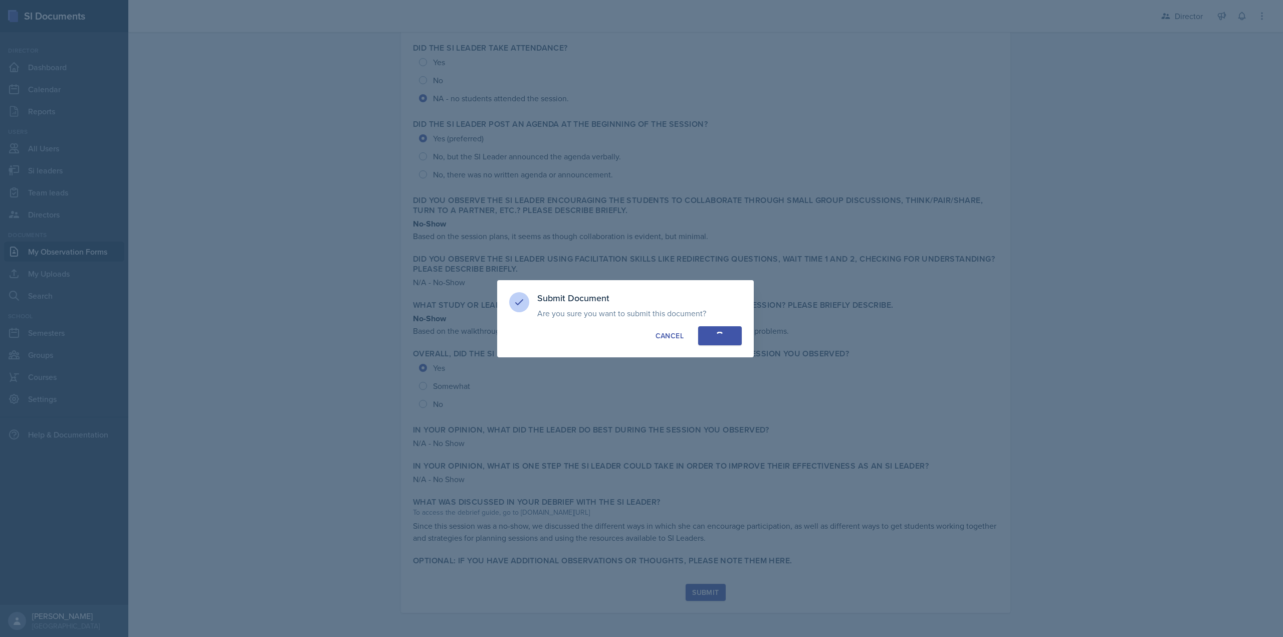
radio input "true"
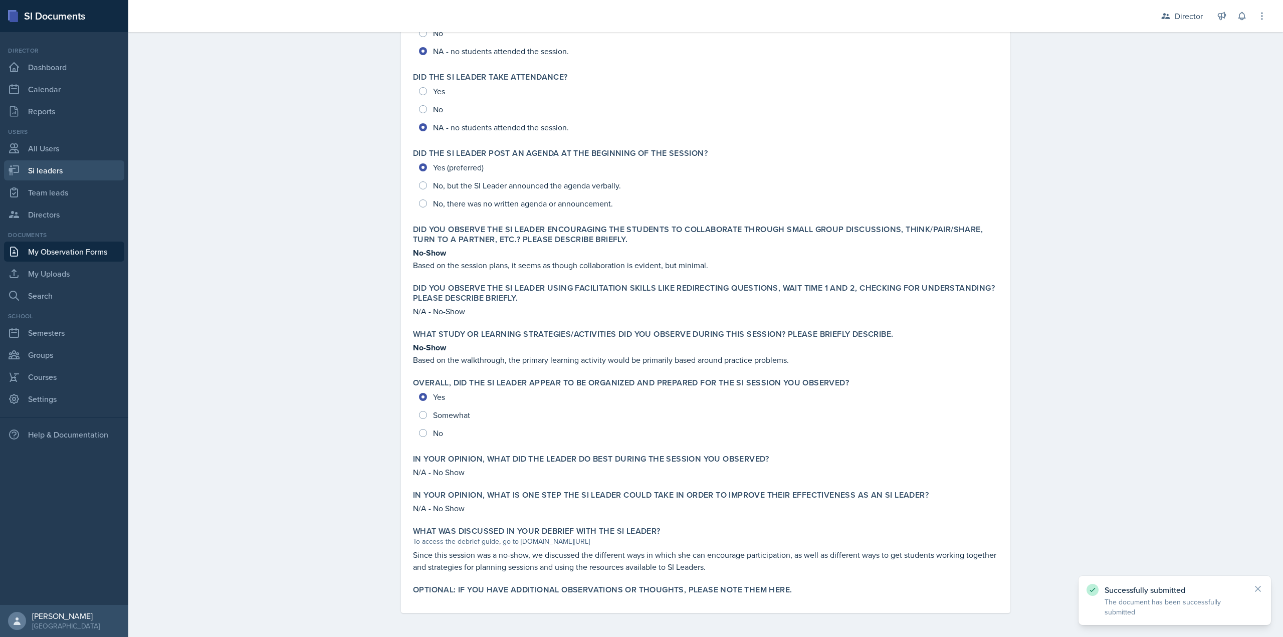
click at [72, 172] on link "Si leaders" at bounding box center [64, 170] width 120 height 20
select select "2bed604d-1099-4043-b1bc-2365e8740244"
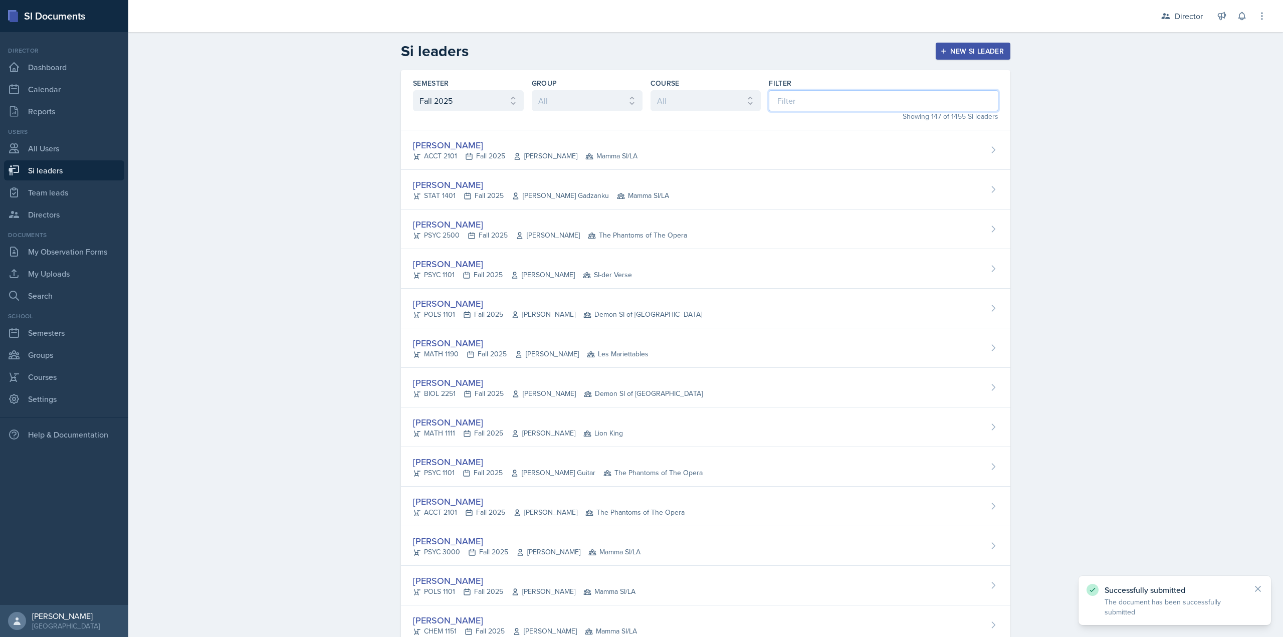
click at [838, 111] on input at bounding box center [884, 100] width 230 height 21
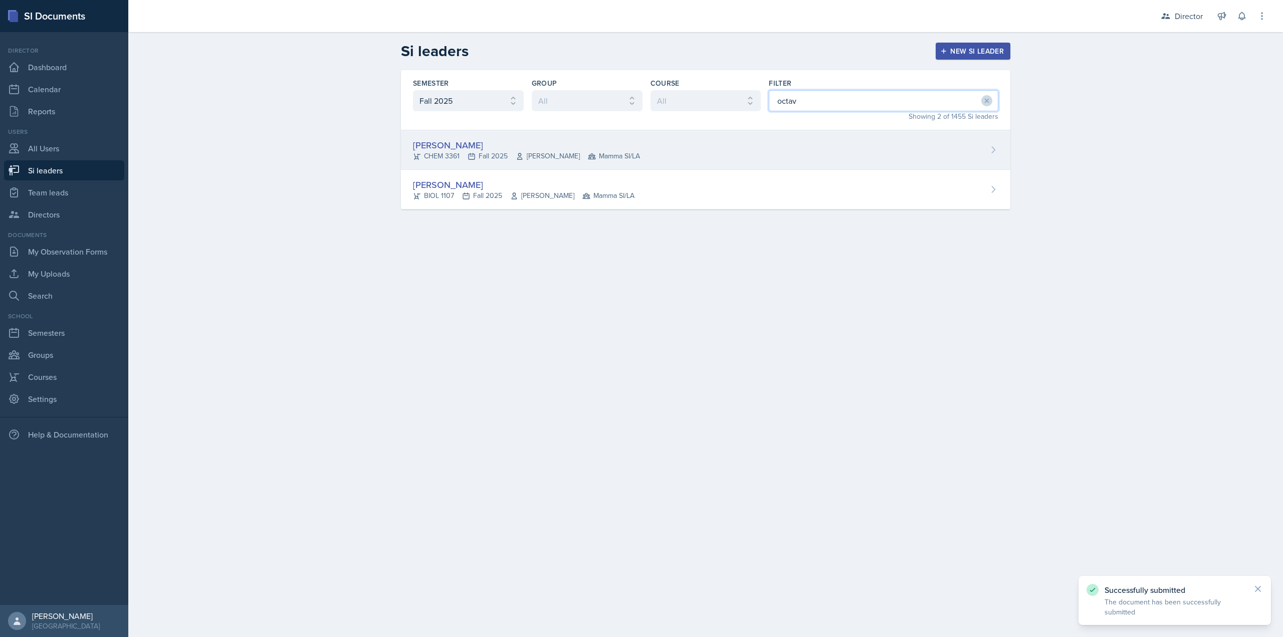
type input "octav"
click at [778, 141] on div "Octavia Kaham CHEM 3361 Fall 2025 Jack Duff Mamma SI/LA" at bounding box center [706, 150] width 610 height 40
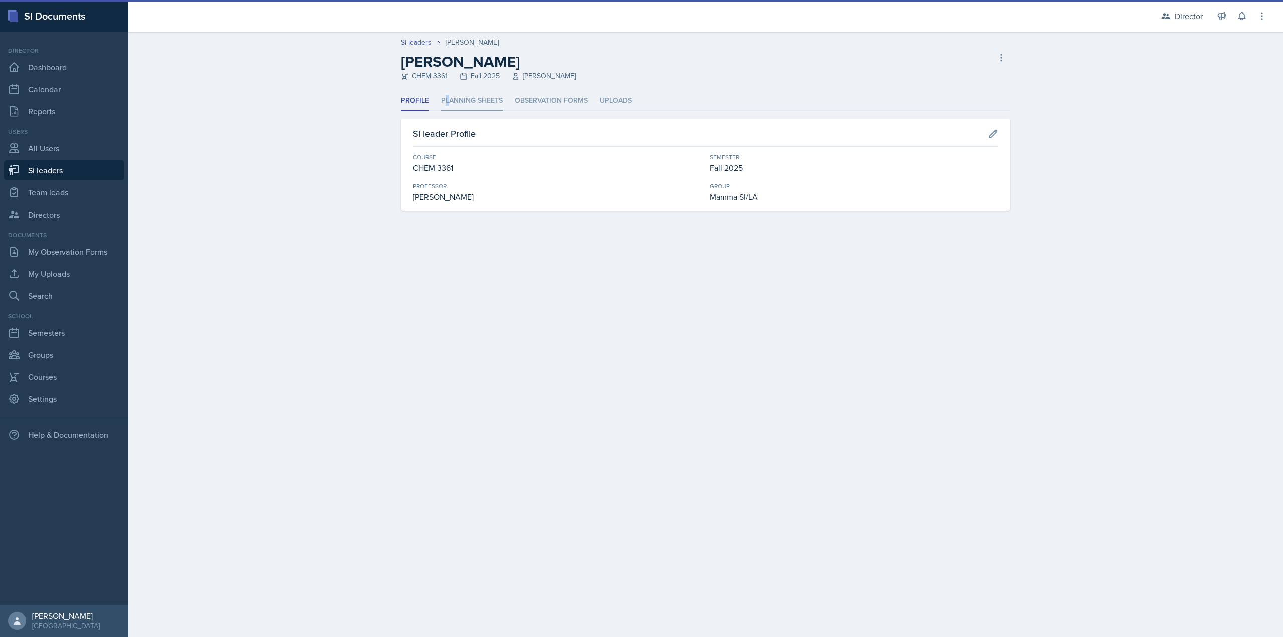
click at [447, 100] on li "Planning Sheets" at bounding box center [472, 101] width 62 height 20
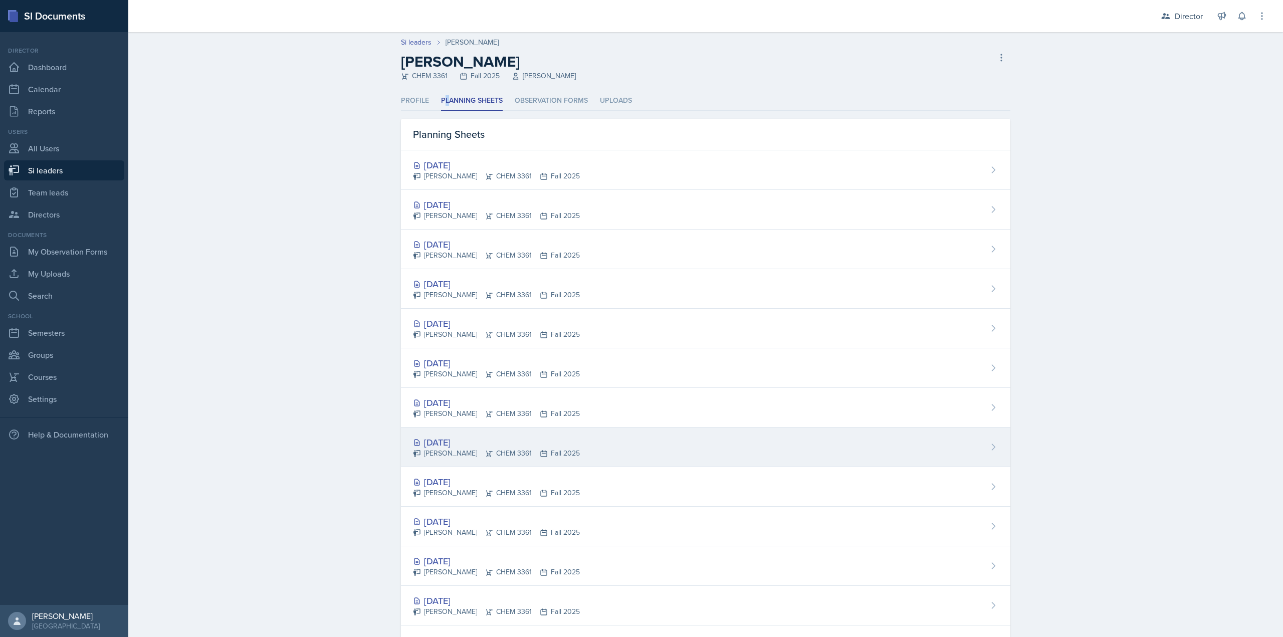
click at [470, 448] on div "Oct 1st, 2025" at bounding box center [496, 443] width 167 height 14
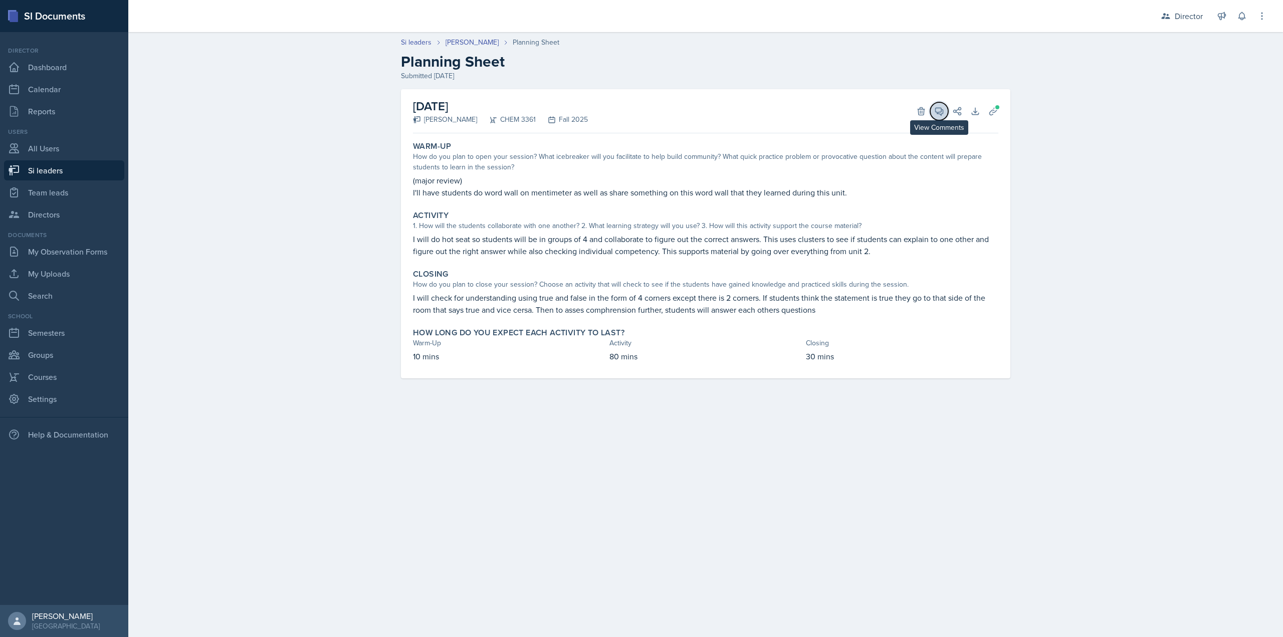
click at [938, 114] on icon at bounding box center [939, 111] width 10 height 10
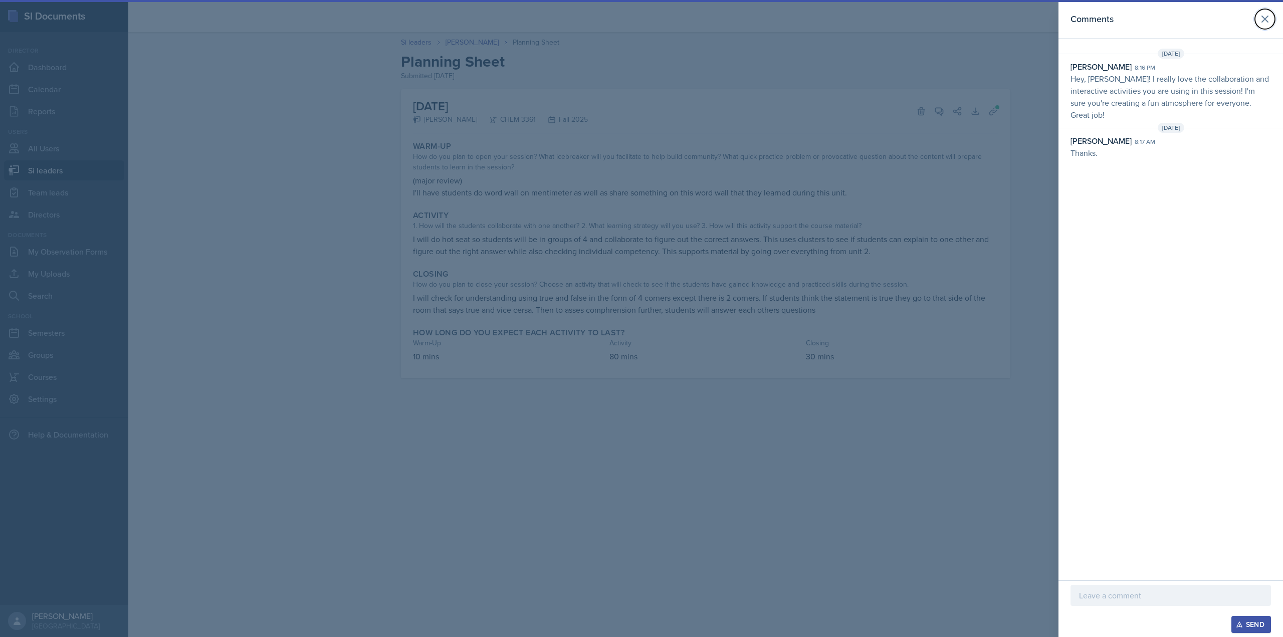
drag, startPoint x: 1265, startPoint y: 21, endPoint x: 1273, endPoint y: 35, distance: 16.4
click at [1265, 21] on icon at bounding box center [1265, 19] width 12 height 12
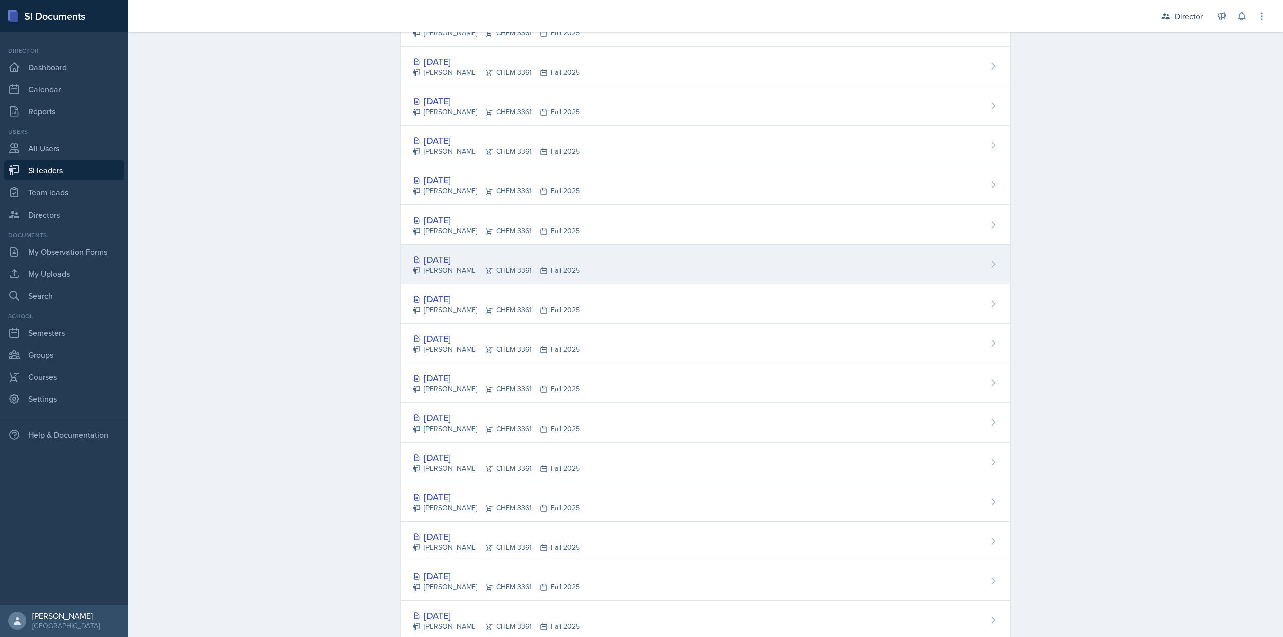
scroll to position [250, 0]
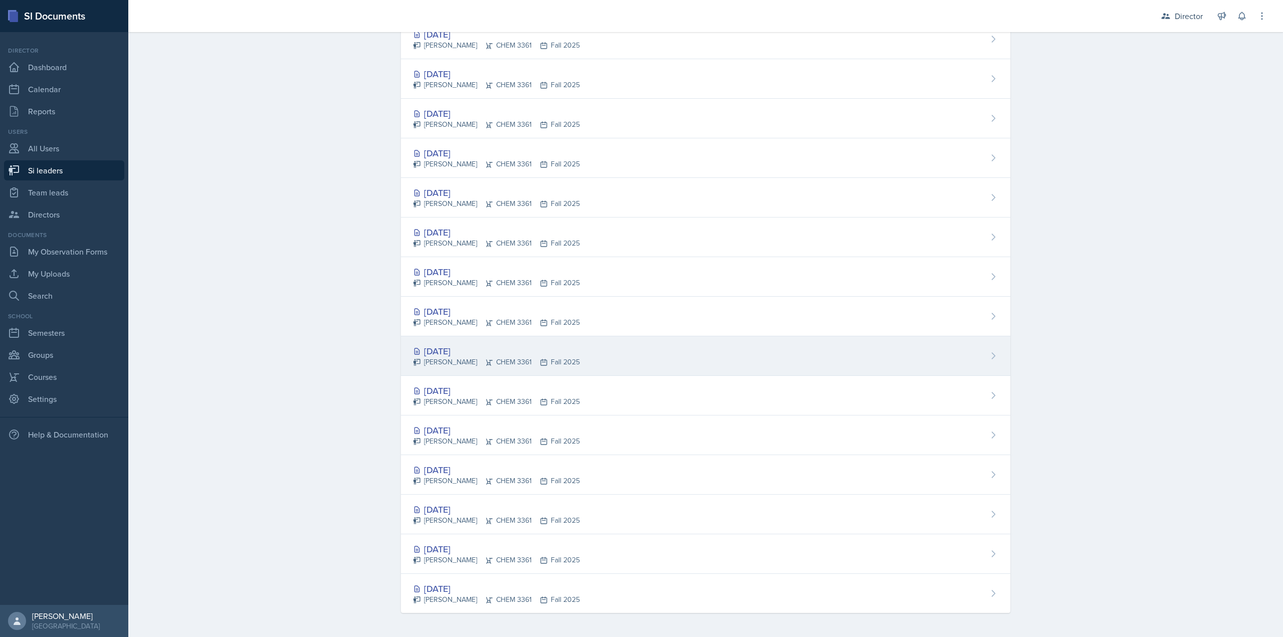
click at [500, 360] on div "Octavia Kaham CHEM 3361 Fall 2025" at bounding box center [496, 362] width 167 height 11
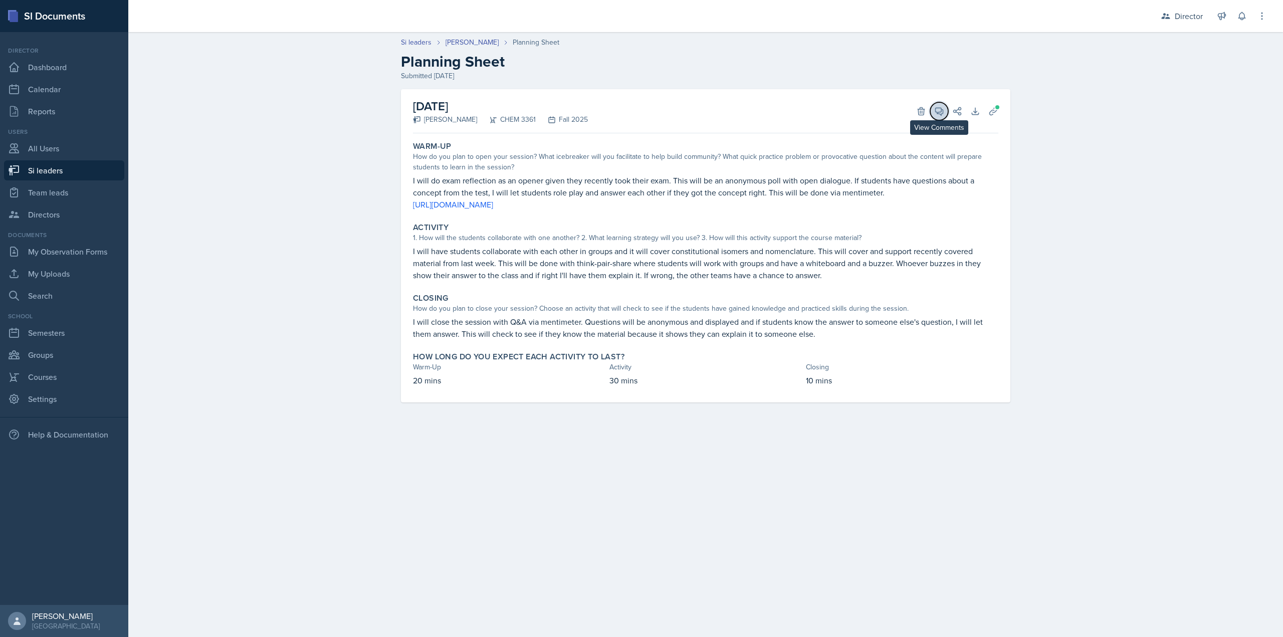
click at [939, 109] on icon at bounding box center [939, 111] width 10 height 10
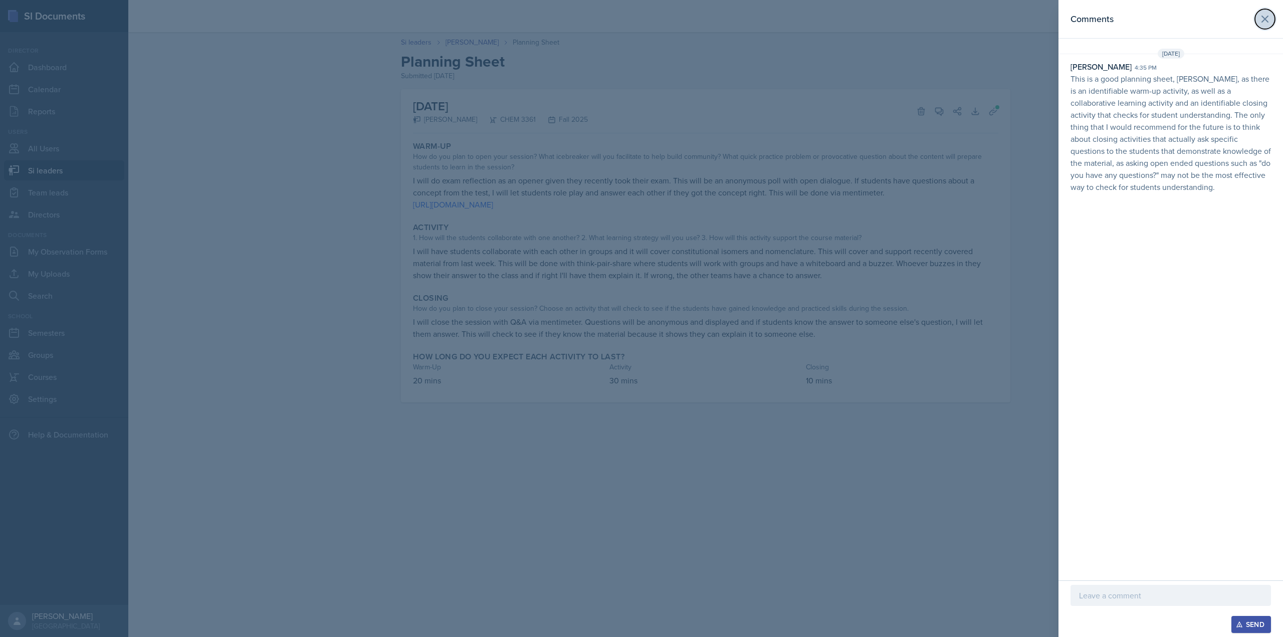
click at [1261, 20] on icon at bounding box center [1265, 19] width 12 height 12
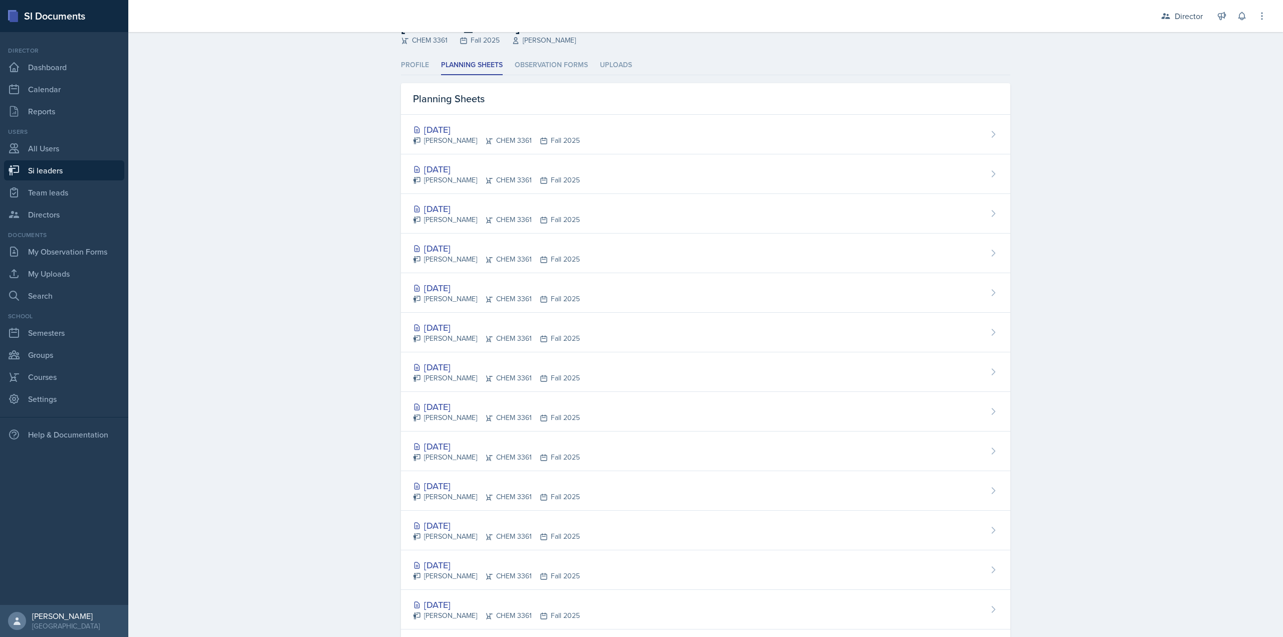
scroll to position [250, 0]
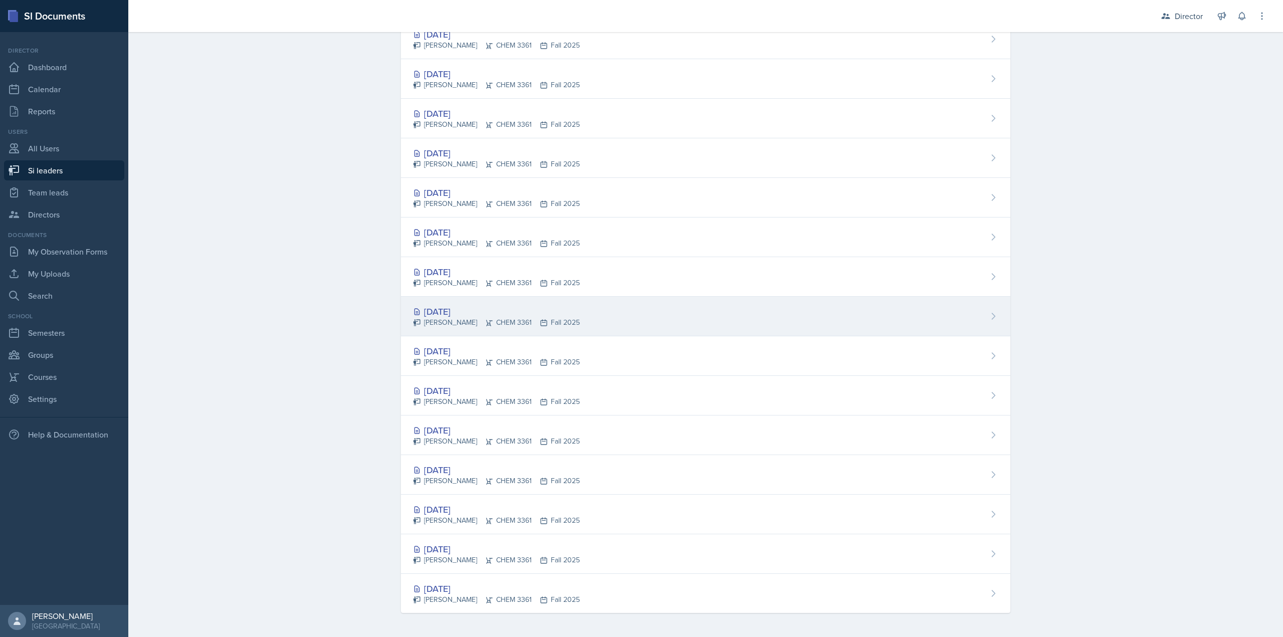
drag, startPoint x: 517, startPoint y: 316, endPoint x: 575, endPoint y: 287, distance: 65.0
click at [517, 317] on div "Sep 18th, 2025" at bounding box center [496, 312] width 167 height 14
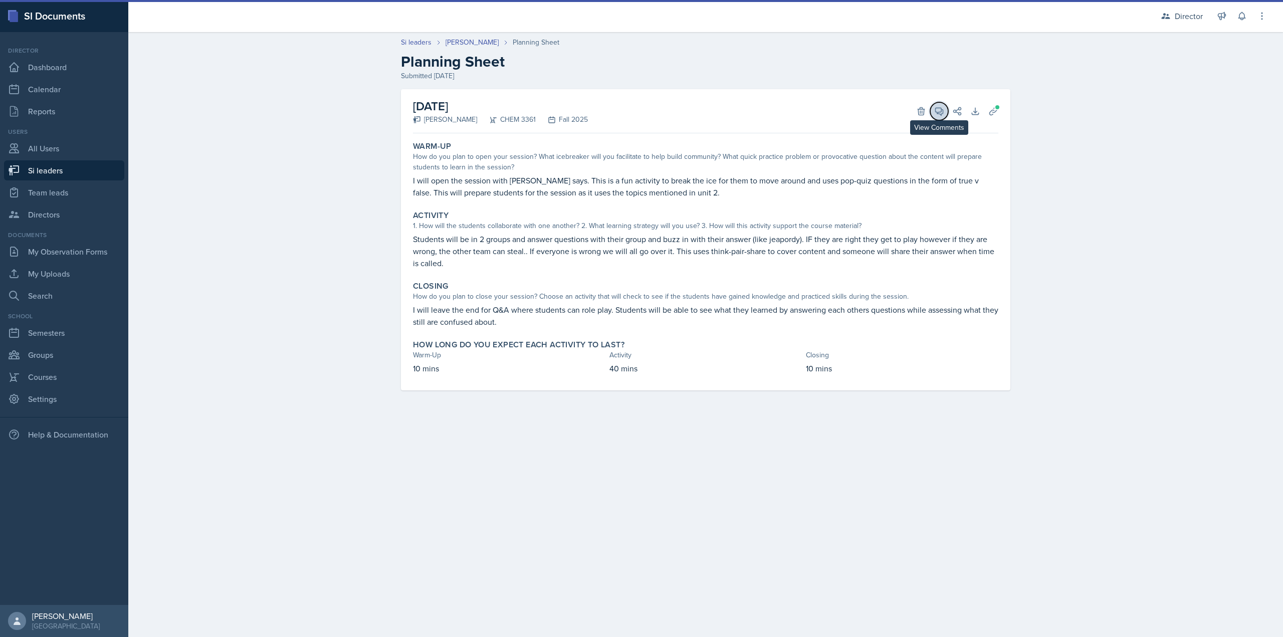
click at [943, 113] on icon at bounding box center [940, 112] width 8 height 8
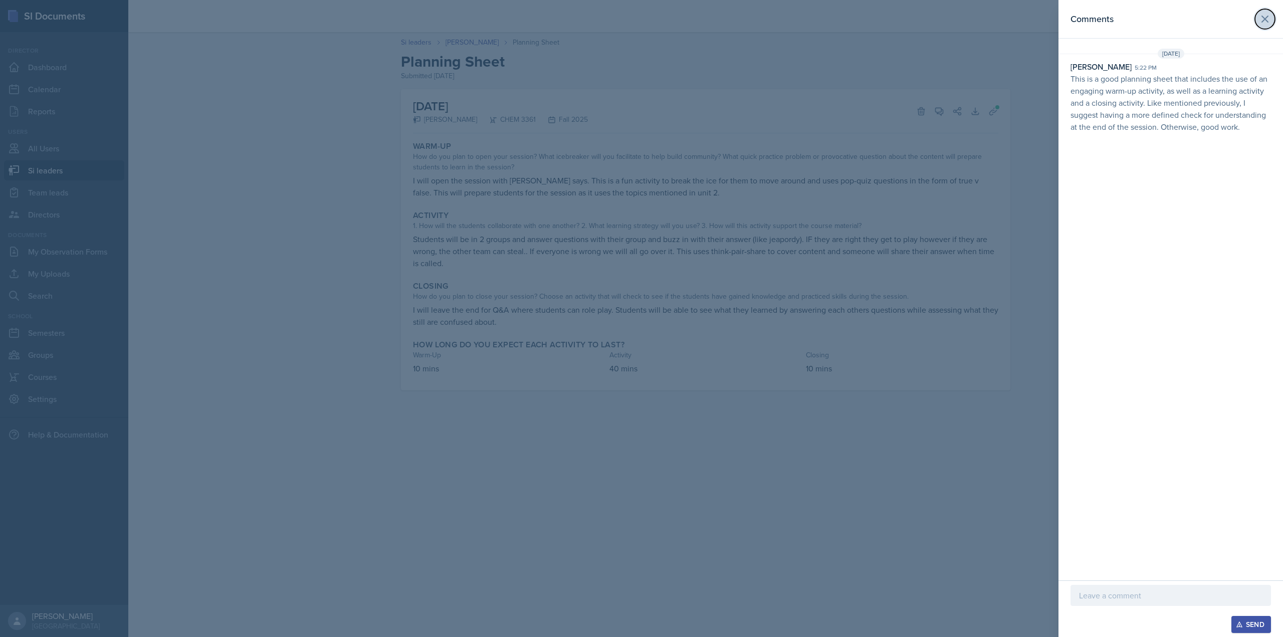
click at [1269, 22] on icon at bounding box center [1265, 19] width 12 height 12
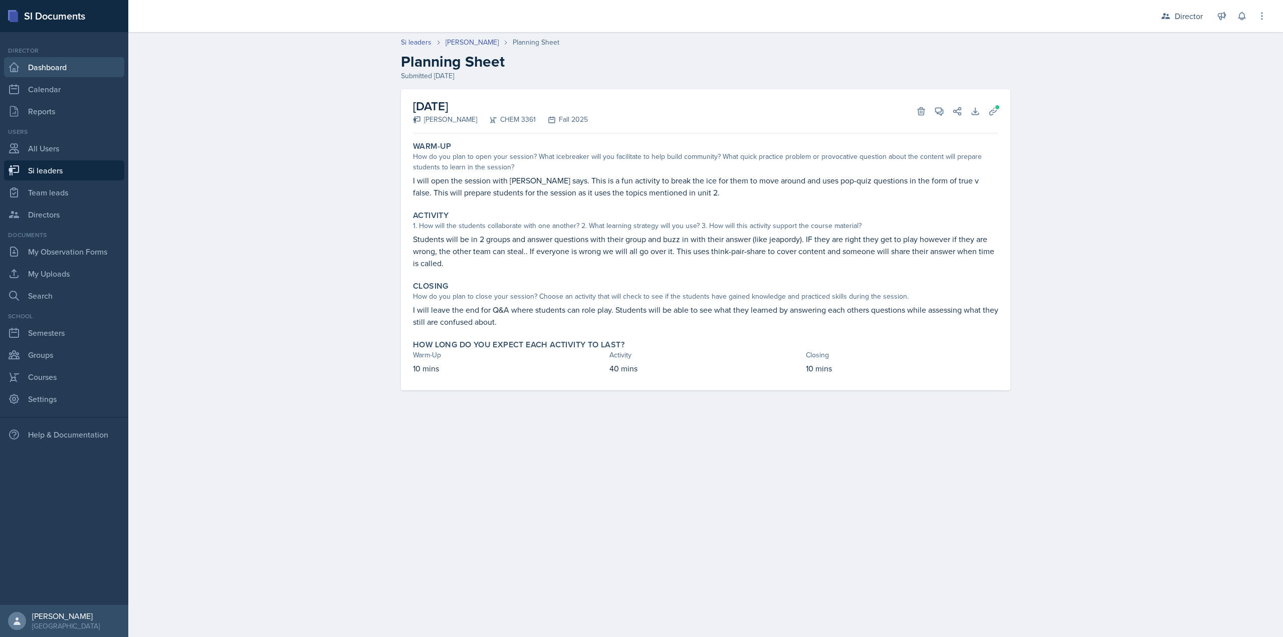
click at [103, 68] on link "Dashboard" at bounding box center [64, 67] width 120 height 20
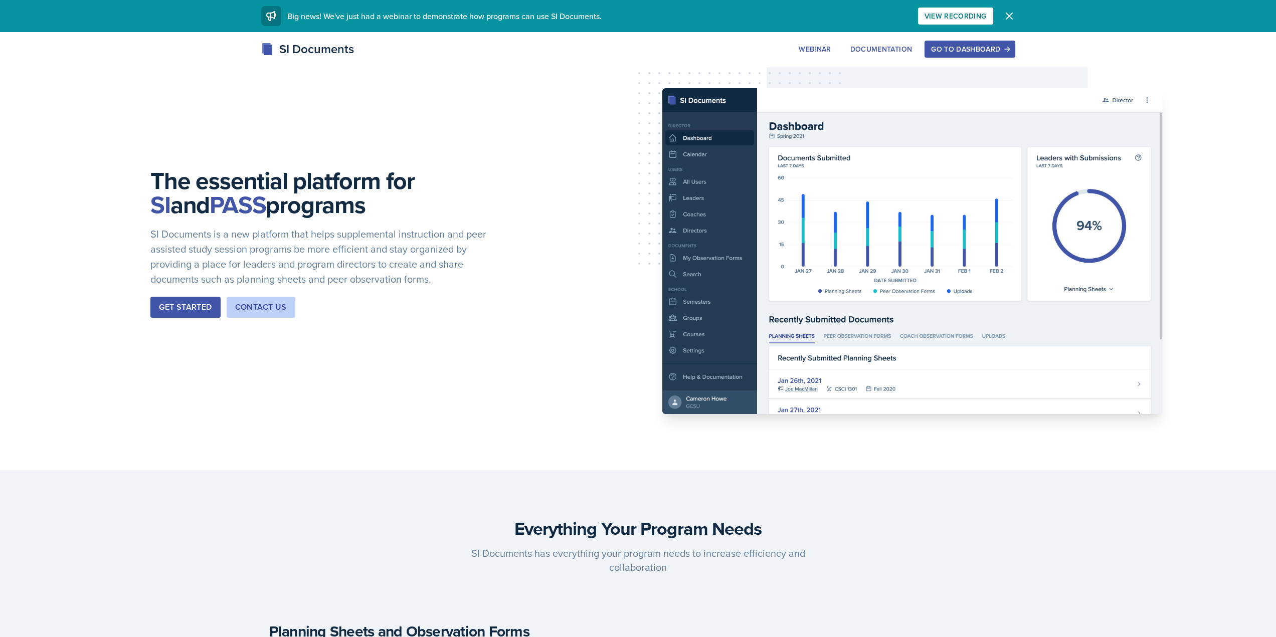
click at [417, 172] on div "The essential platform for SI and PASS programs SI Documents is a new platform …" at bounding box center [638, 251] width 1276 height 438
click at [935, 57] on button "Go to Dashboard" at bounding box center [969, 49] width 90 height 17
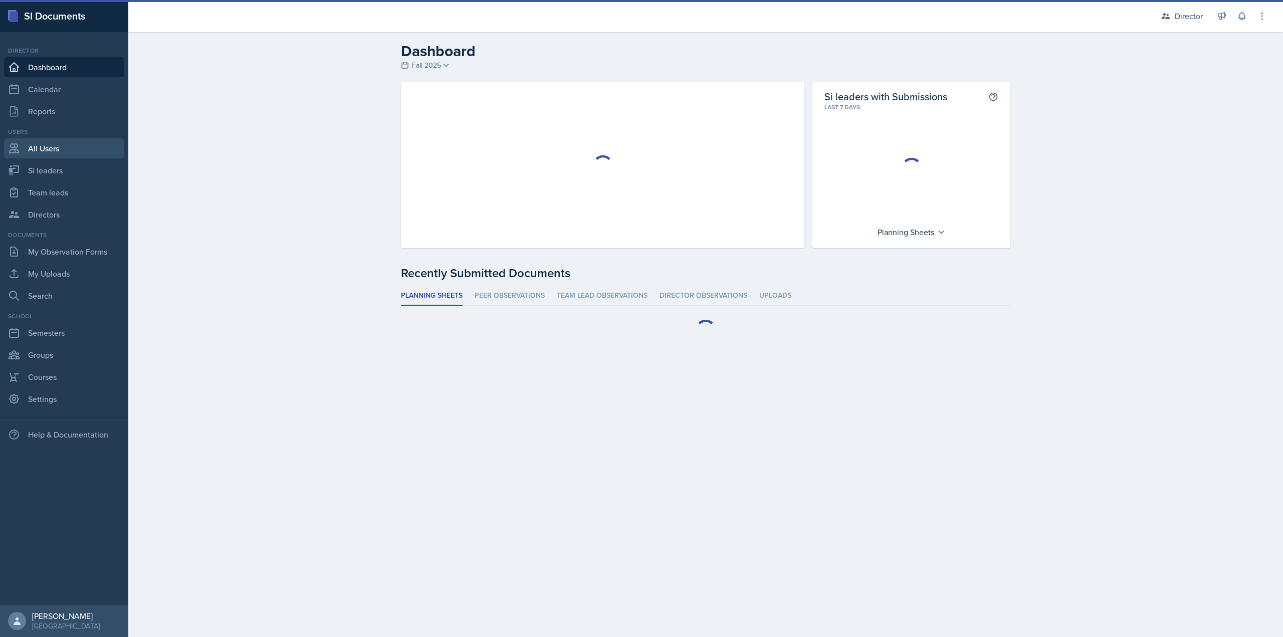
click at [95, 157] on link "All Users" at bounding box center [64, 148] width 120 height 20
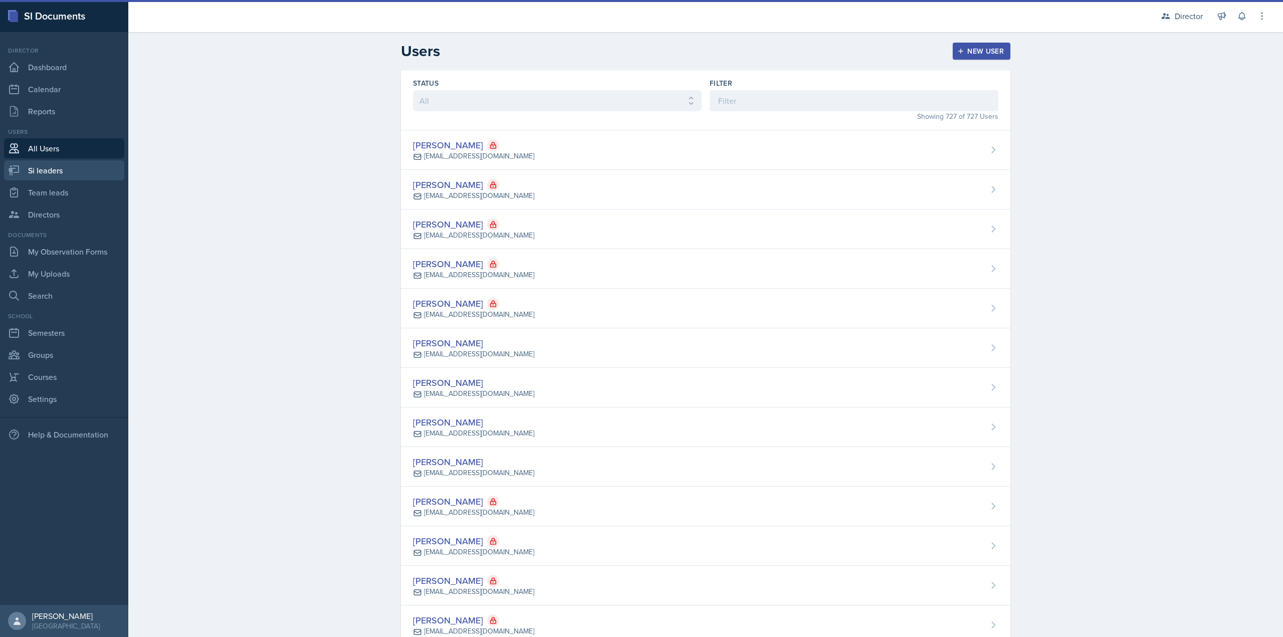
click at [89, 173] on link "Si leaders" at bounding box center [64, 170] width 120 height 20
select select "2bed604d-1099-4043-b1bc-2365e8740244"
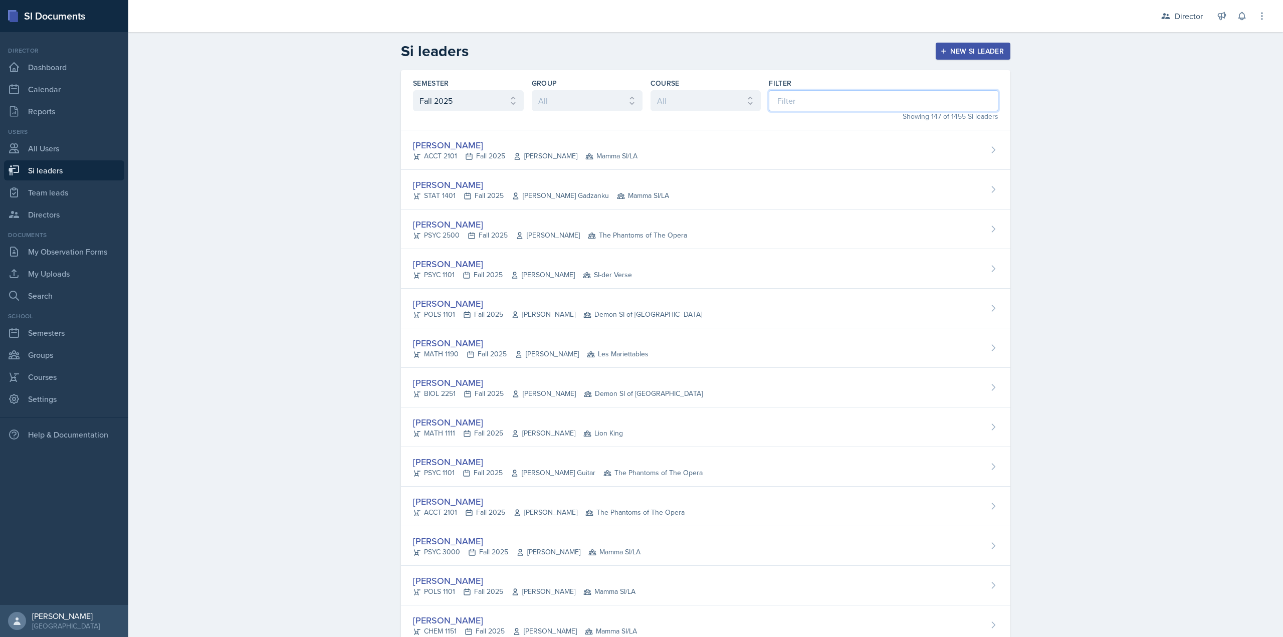
click at [794, 106] on input at bounding box center [884, 100] width 230 height 21
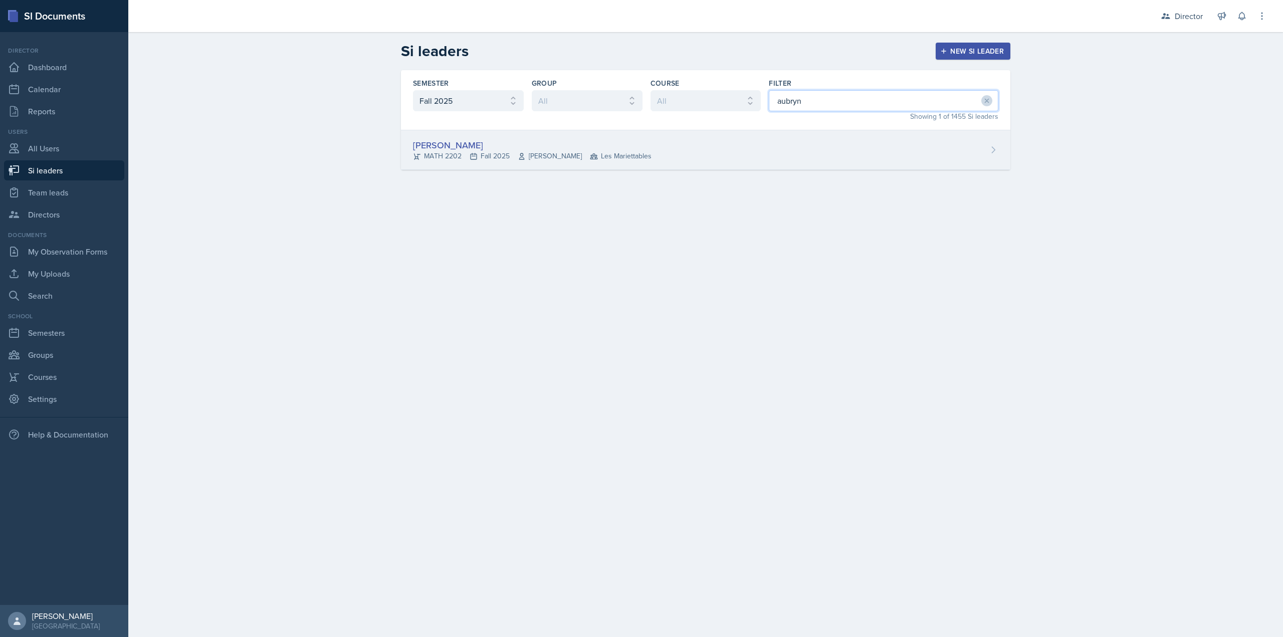
type input "aubryn"
click at [756, 139] on div "Aubryn Thomas MATH 2202 Fall 2025 Pengcheng Xiao Les Mariettables" at bounding box center [706, 150] width 610 height 40
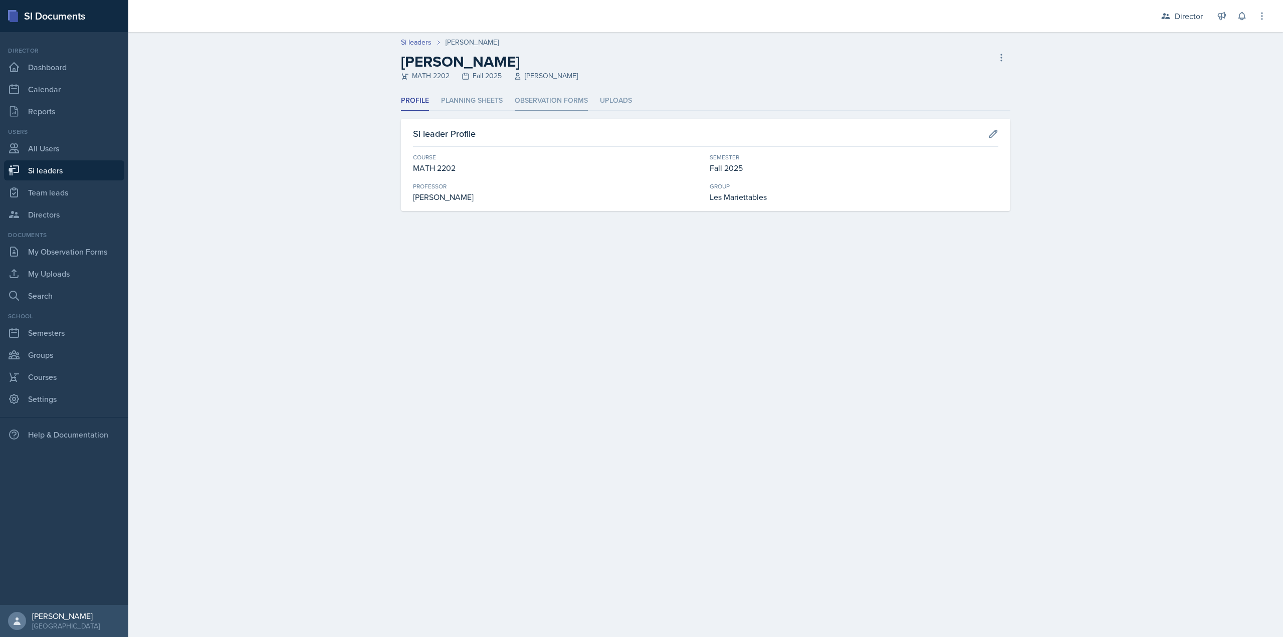
click at [545, 94] on li "Observation Forms" at bounding box center [551, 101] width 73 height 20
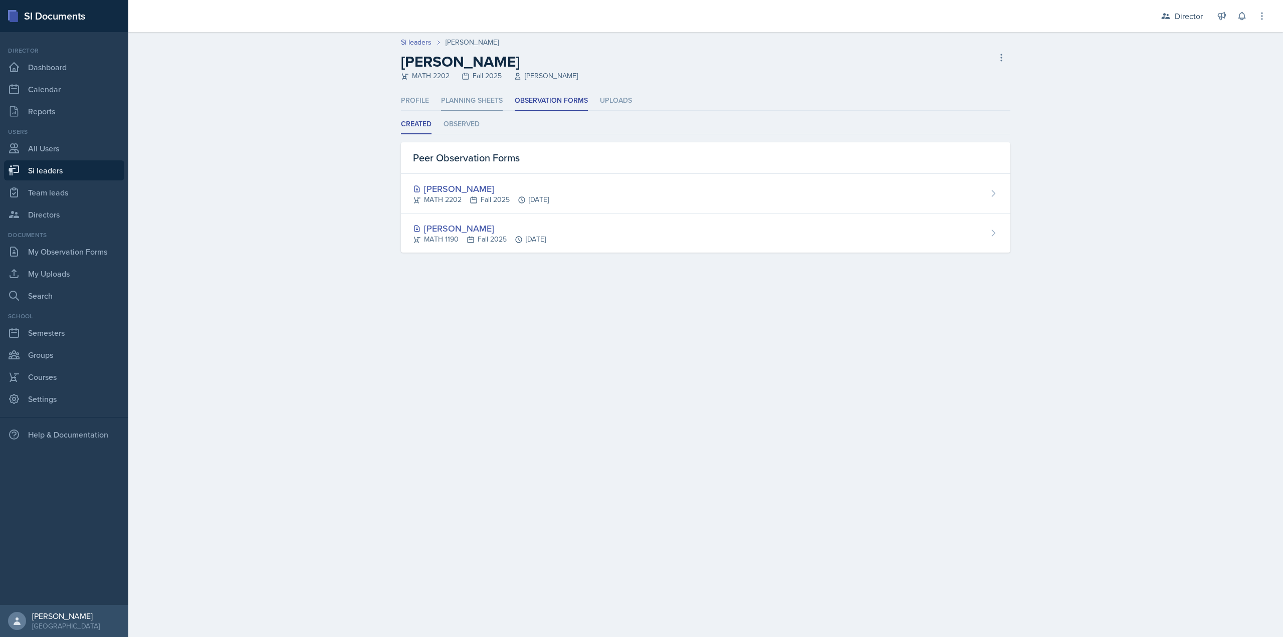
click at [475, 101] on li "Planning Sheets" at bounding box center [472, 101] width 62 height 20
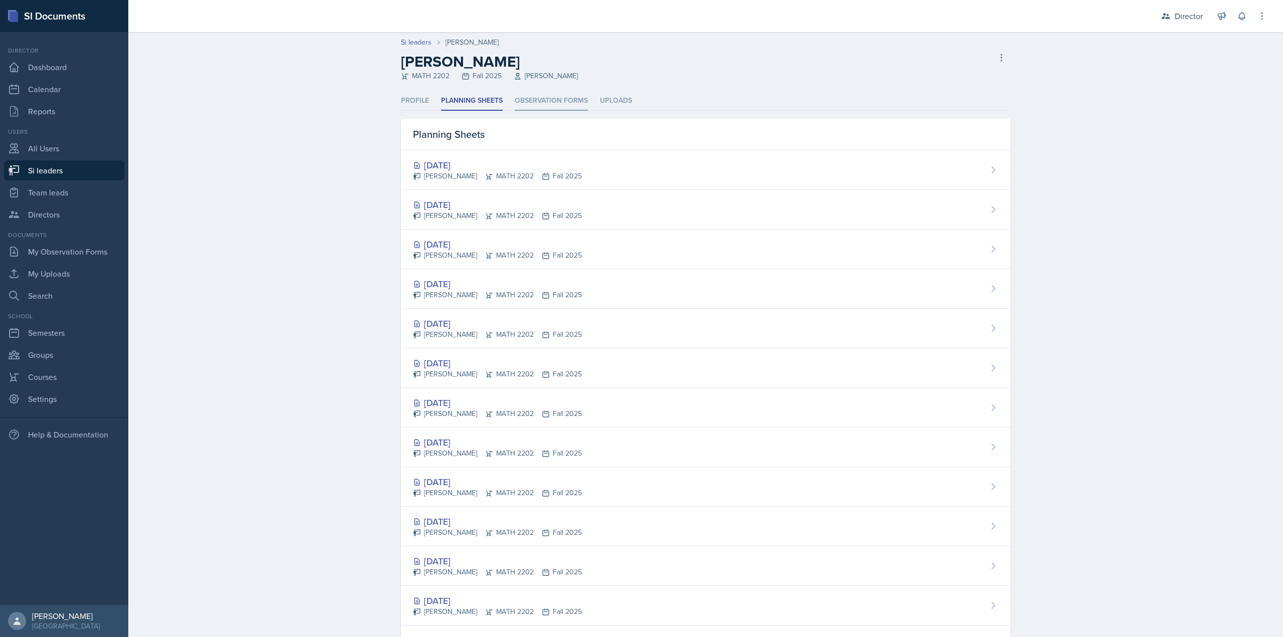
click at [557, 101] on li "Observation Forms" at bounding box center [551, 101] width 73 height 20
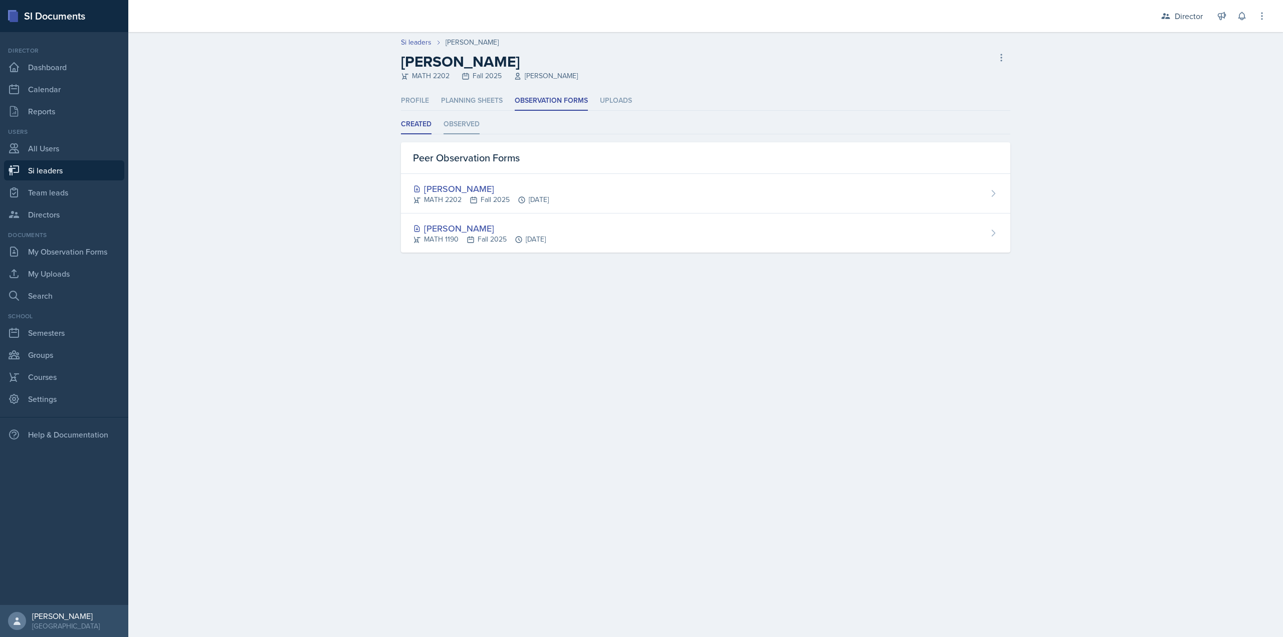
drag, startPoint x: 520, startPoint y: 132, endPoint x: 458, endPoint y: 125, distance: 62.5
click at [520, 132] on ul "Created Observed" at bounding box center [706, 125] width 610 height 20
drag, startPoint x: 405, startPoint y: 104, endPoint x: 460, endPoint y: 111, distance: 55.1
click at [407, 104] on li "Profile" at bounding box center [415, 101] width 28 height 20
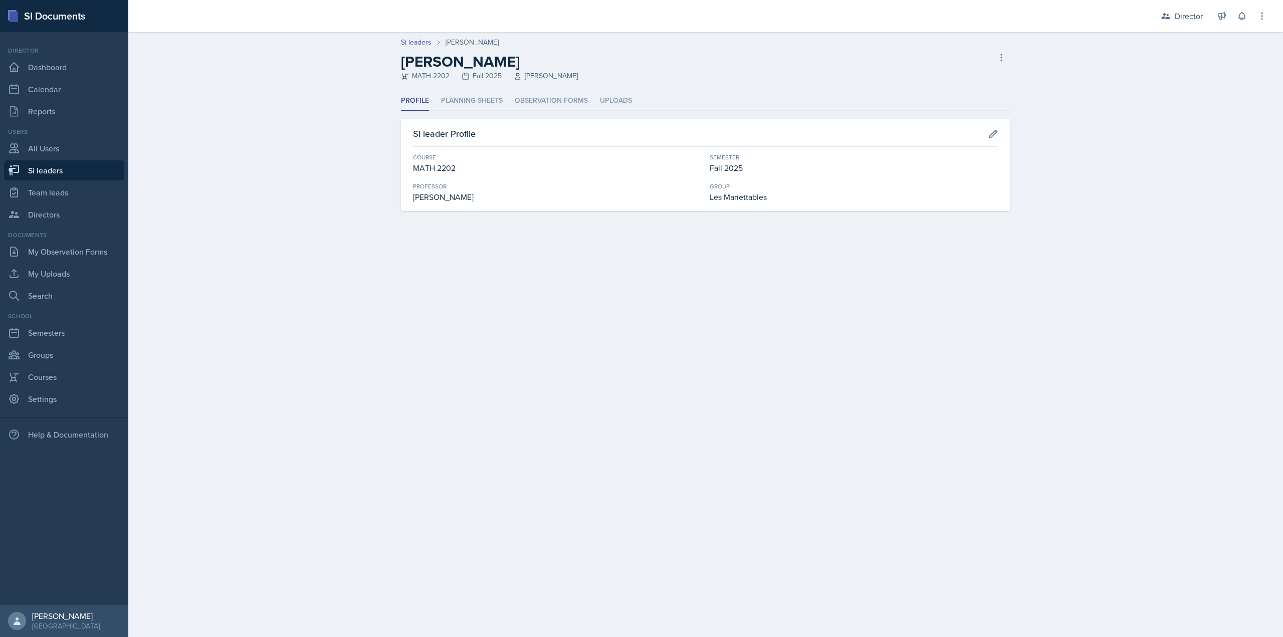
click at [478, 116] on div "Profile Planning Sheets Observation Forms Uploads Profile Planning Sheets Obser…" at bounding box center [706, 151] width 610 height 120
click at [552, 98] on li "Observation Forms" at bounding box center [551, 101] width 73 height 20
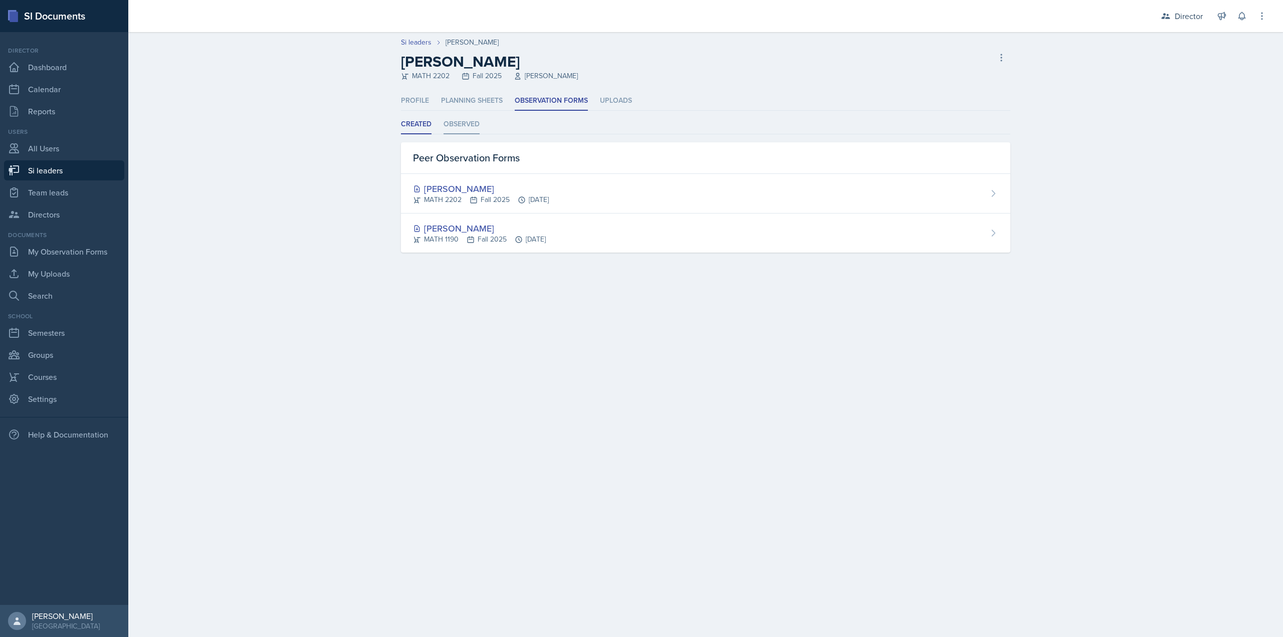
click at [476, 128] on li "Observed" at bounding box center [462, 125] width 36 height 20
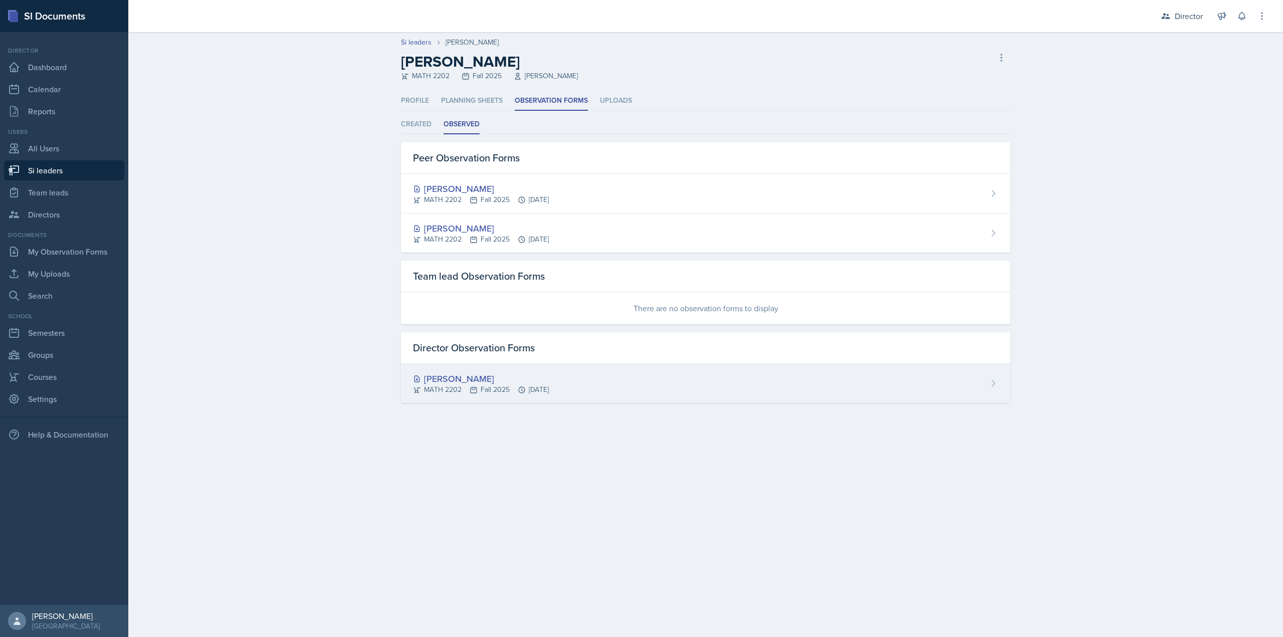
click at [515, 388] on div "MATH 2202 Fall 2025 Oct 7th, 2025" at bounding box center [481, 389] width 136 height 11
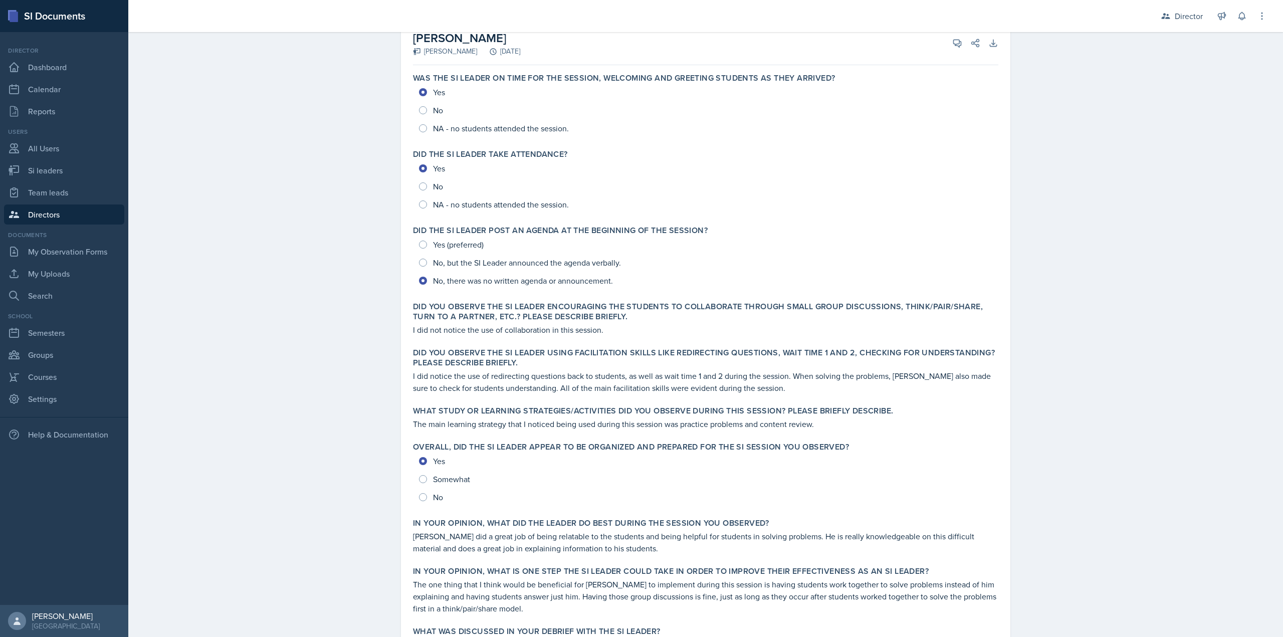
scroll to position [168, 0]
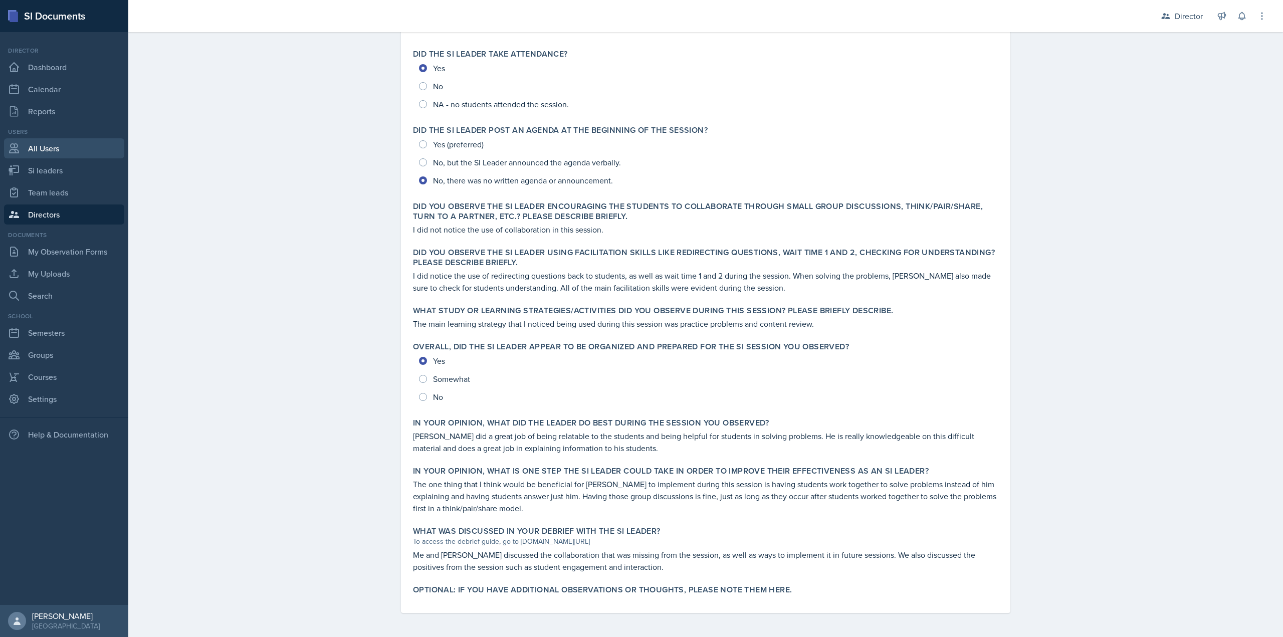
click at [49, 155] on link "All Users" at bounding box center [64, 148] width 120 height 20
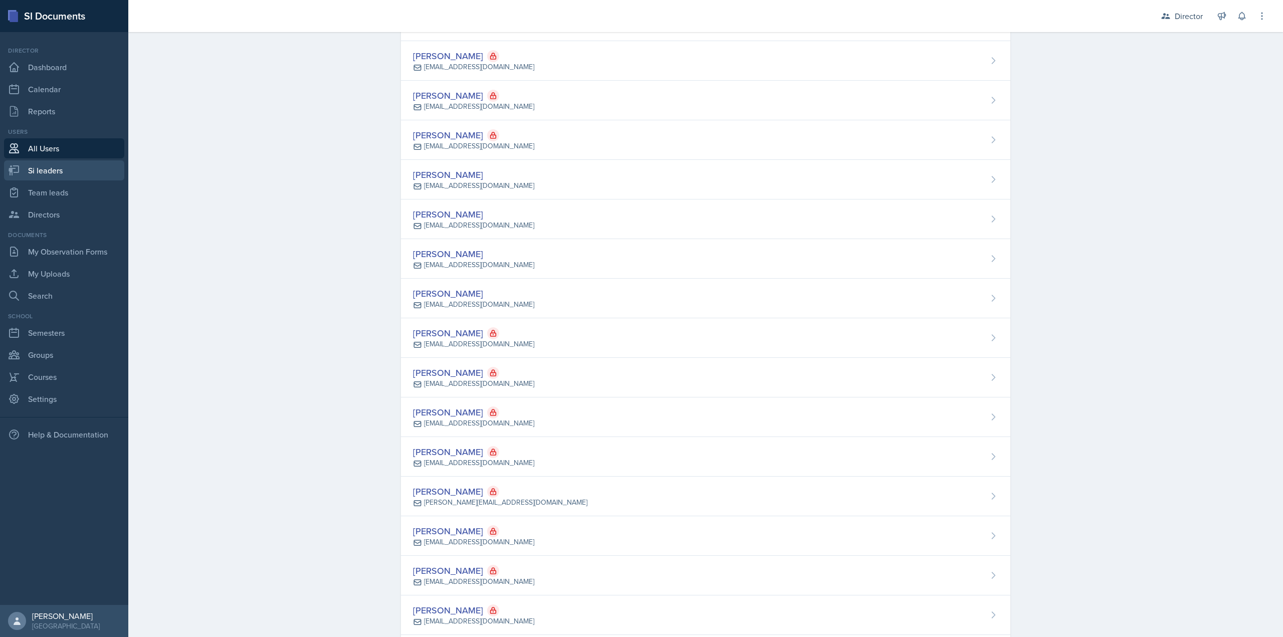
click at [48, 171] on link "Si leaders" at bounding box center [64, 170] width 120 height 20
select select "2bed604d-1099-4043-b1bc-2365e8740244"
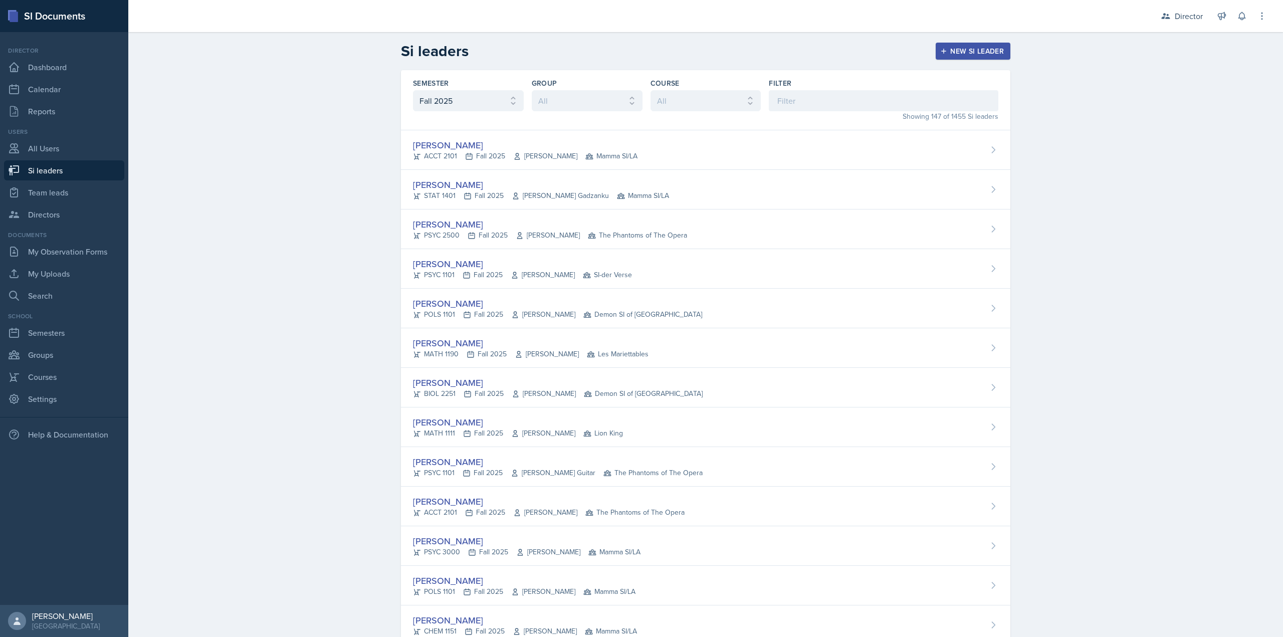
click at [762, 100] on div "Semester All Fall 2025 Summer 2025 Spring 2025 Fall 2024 Summer 2024 Spring 202…" at bounding box center [706, 100] width 610 height 60
click at [769, 99] on input at bounding box center [884, 100] width 230 height 21
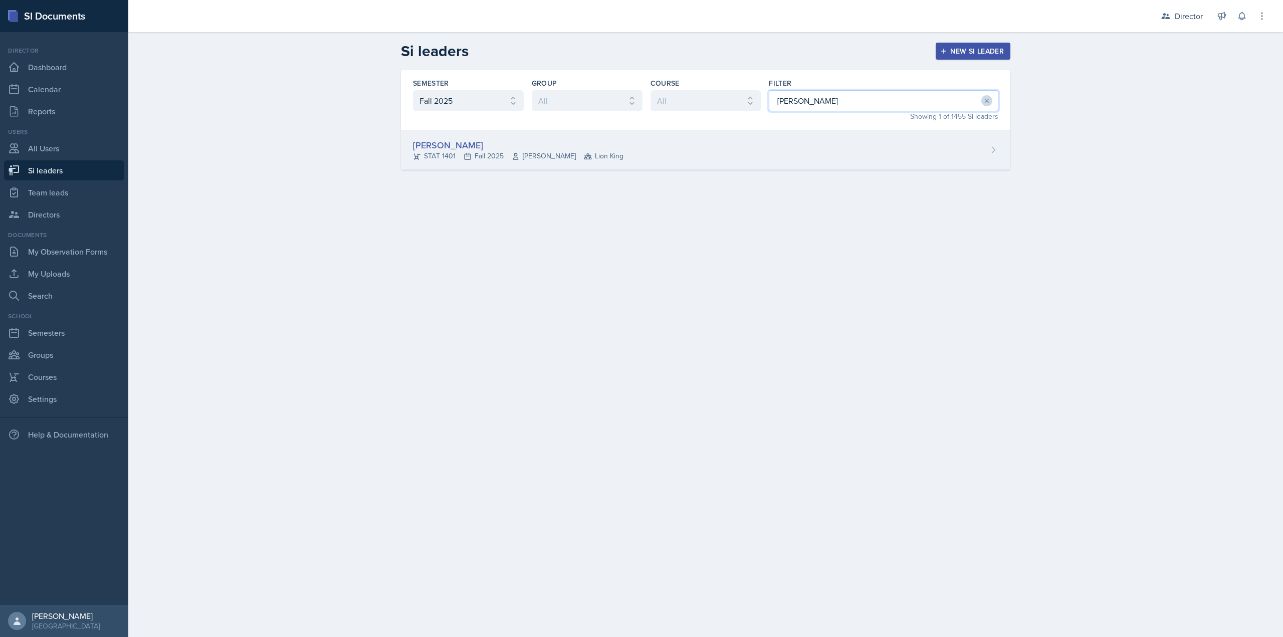
type input "nicol"
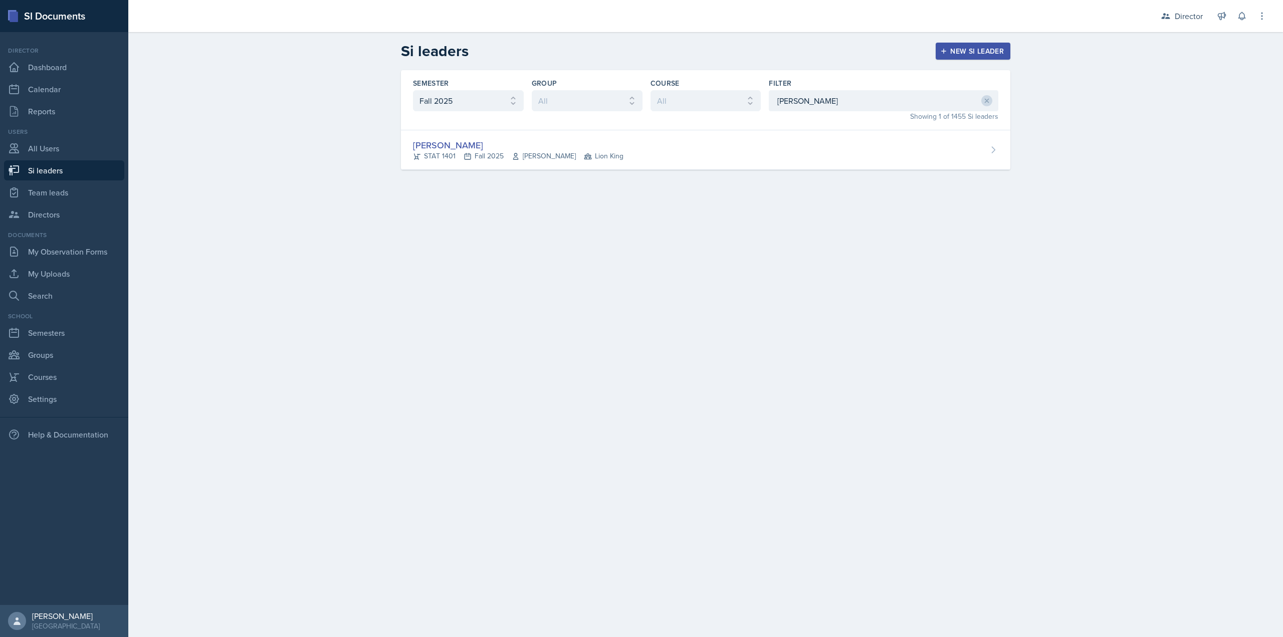
click at [698, 154] on div "Nicolle Maldonado STAT 1401 Fall 2025 Benjamin Watson Lion King" at bounding box center [706, 150] width 610 height 40
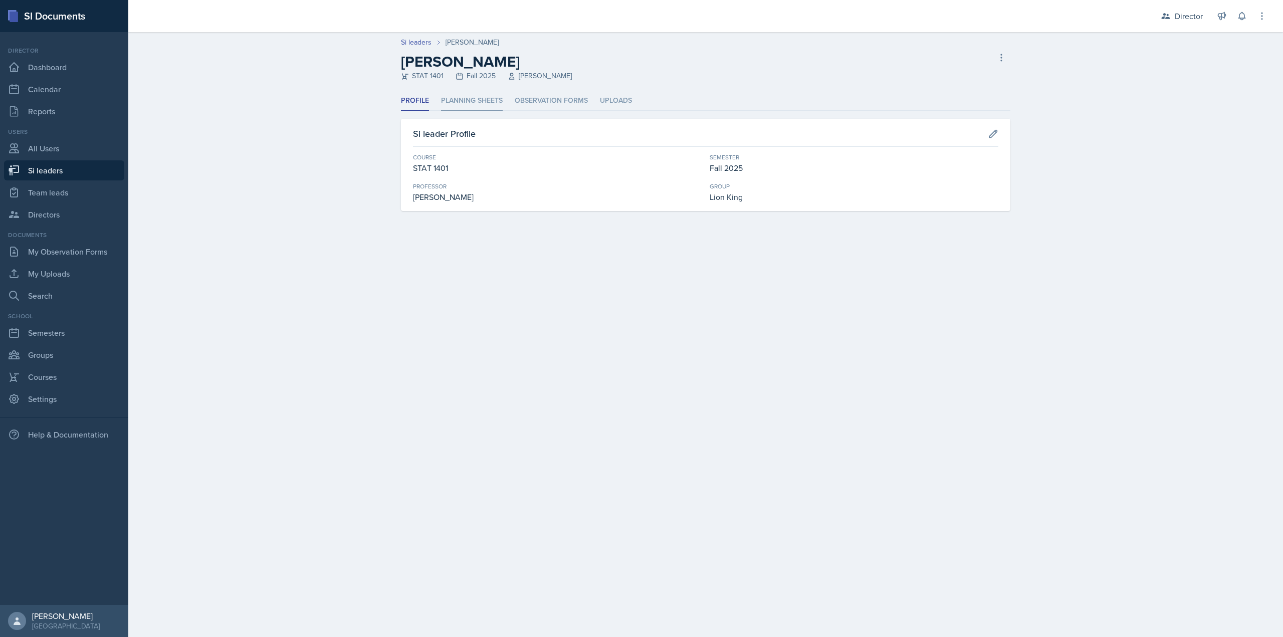
click at [479, 103] on li "Planning Sheets" at bounding box center [472, 101] width 62 height 20
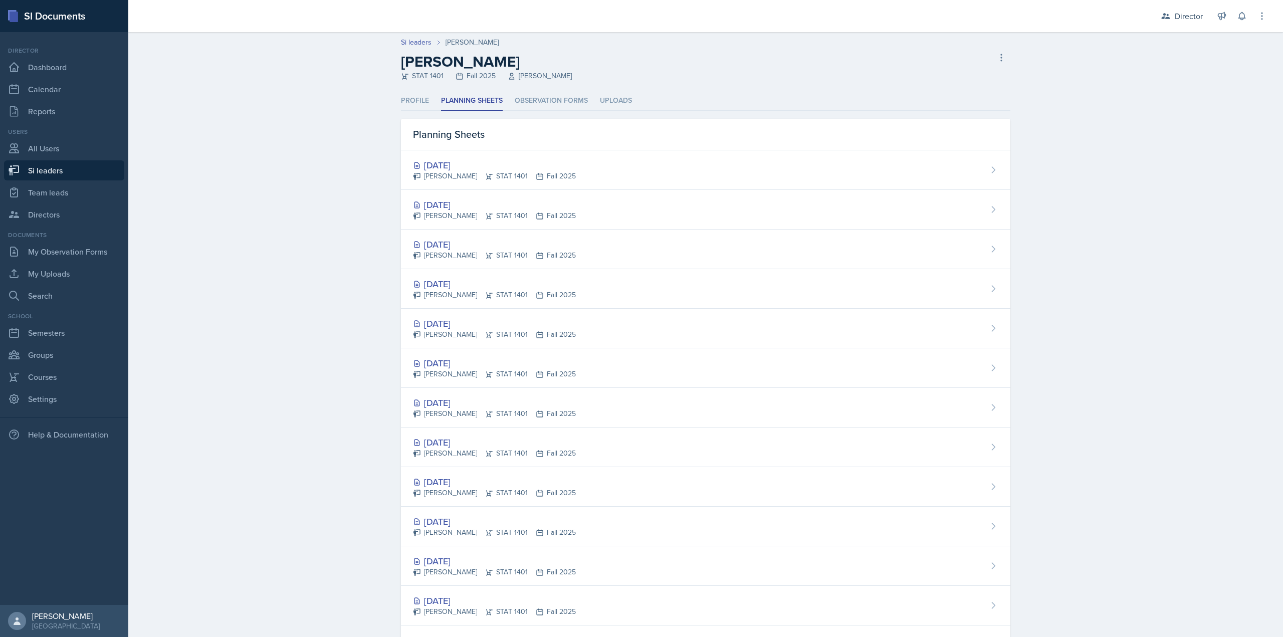
click at [499, 294] on div "Nicolle Maldonado STAT 1401 Fall 2025" at bounding box center [494, 295] width 163 height 11
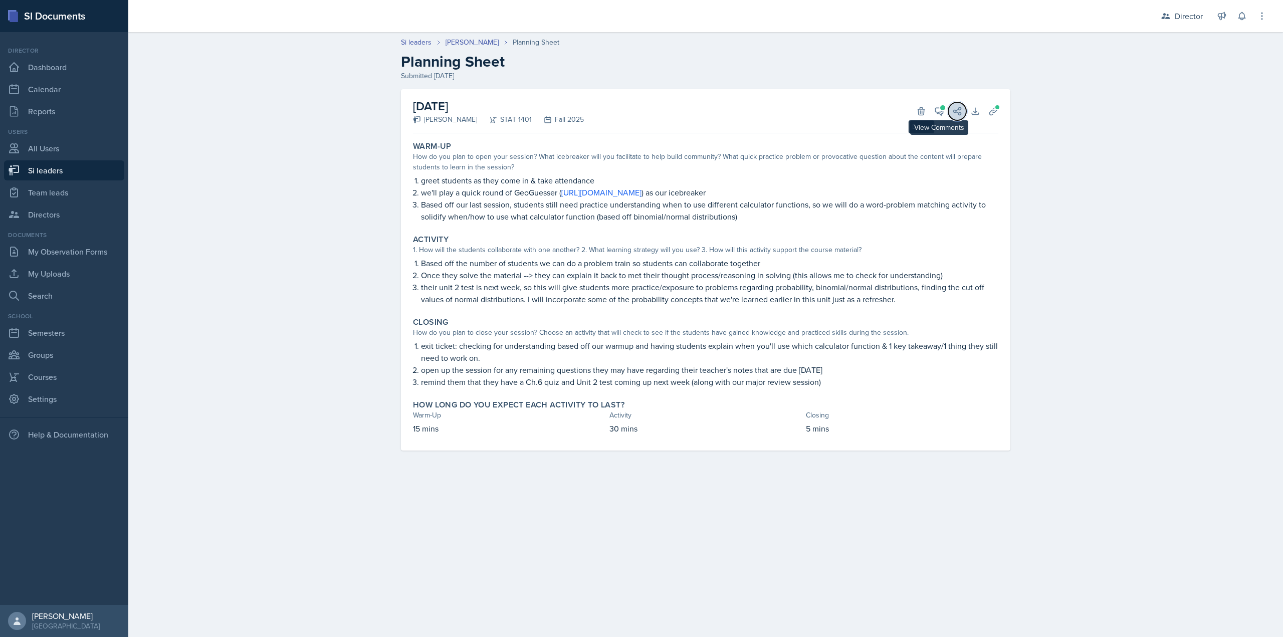
click at [951, 107] on button "Share" at bounding box center [957, 111] width 18 height 18
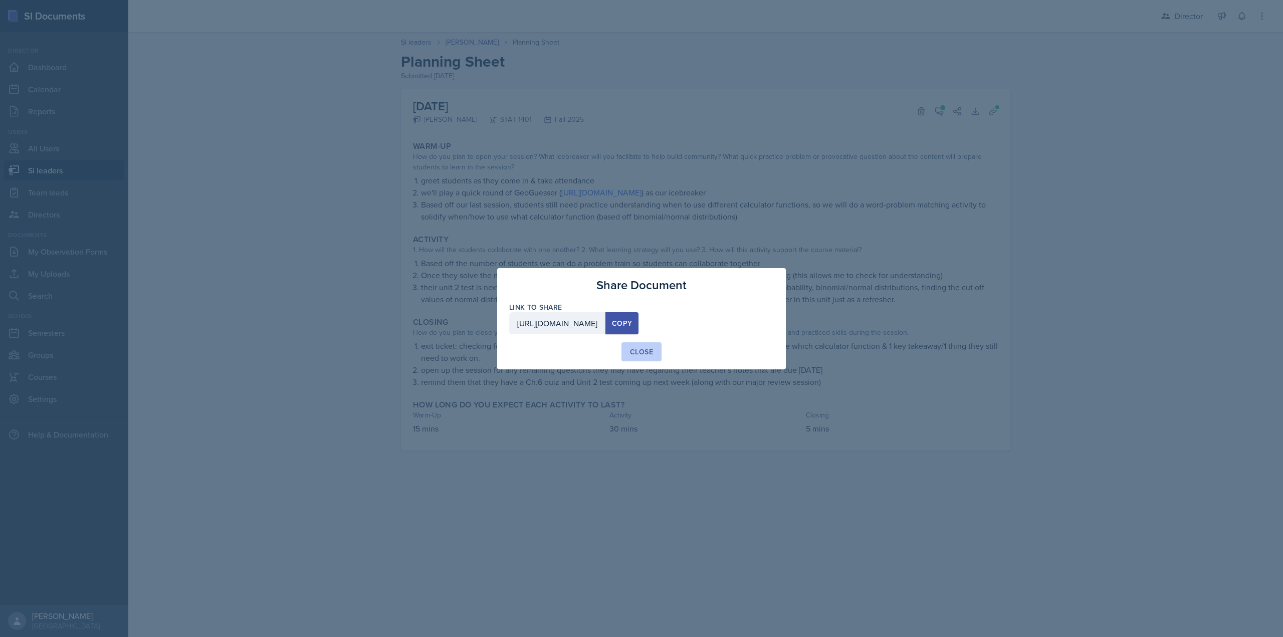
click at [638, 347] on div "Close" at bounding box center [641, 352] width 23 height 10
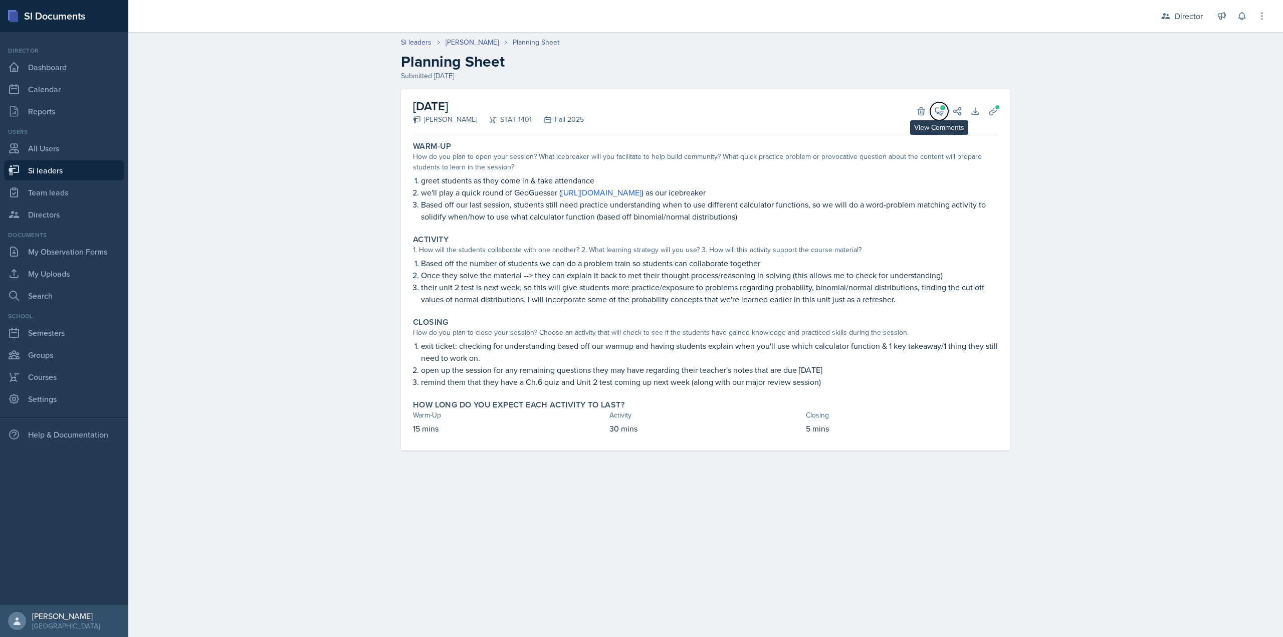
click at [938, 108] on icon at bounding box center [939, 111] width 10 height 10
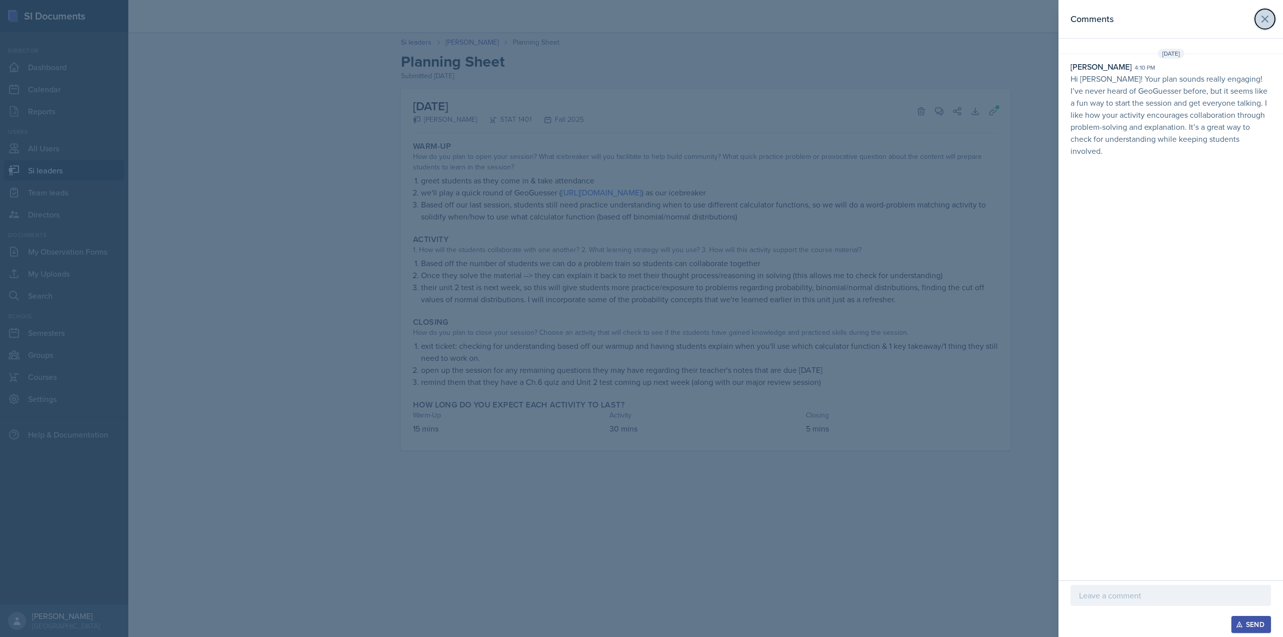
click at [1269, 21] on icon at bounding box center [1265, 19] width 12 height 12
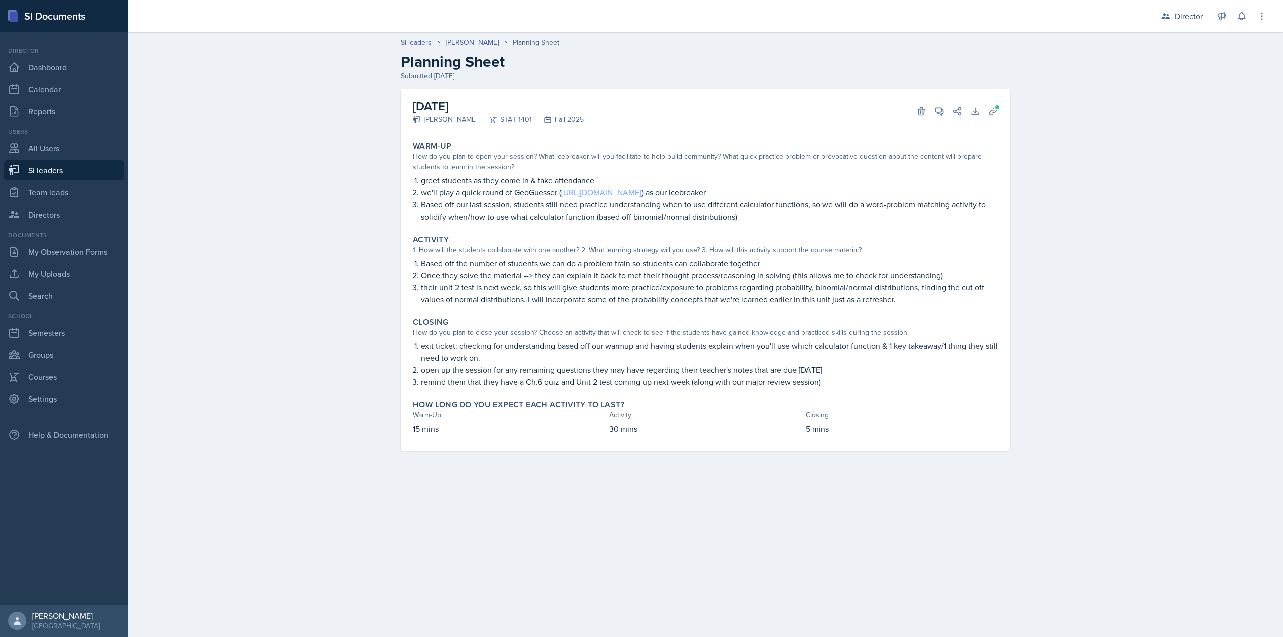
click at [617, 195] on link "https://game.geoguesser.io/" at bounding box center [601, 192] width 80 height 11
click at [940, 117] on button "View Comments" at bounding box center [939, 111] width 18 height 18
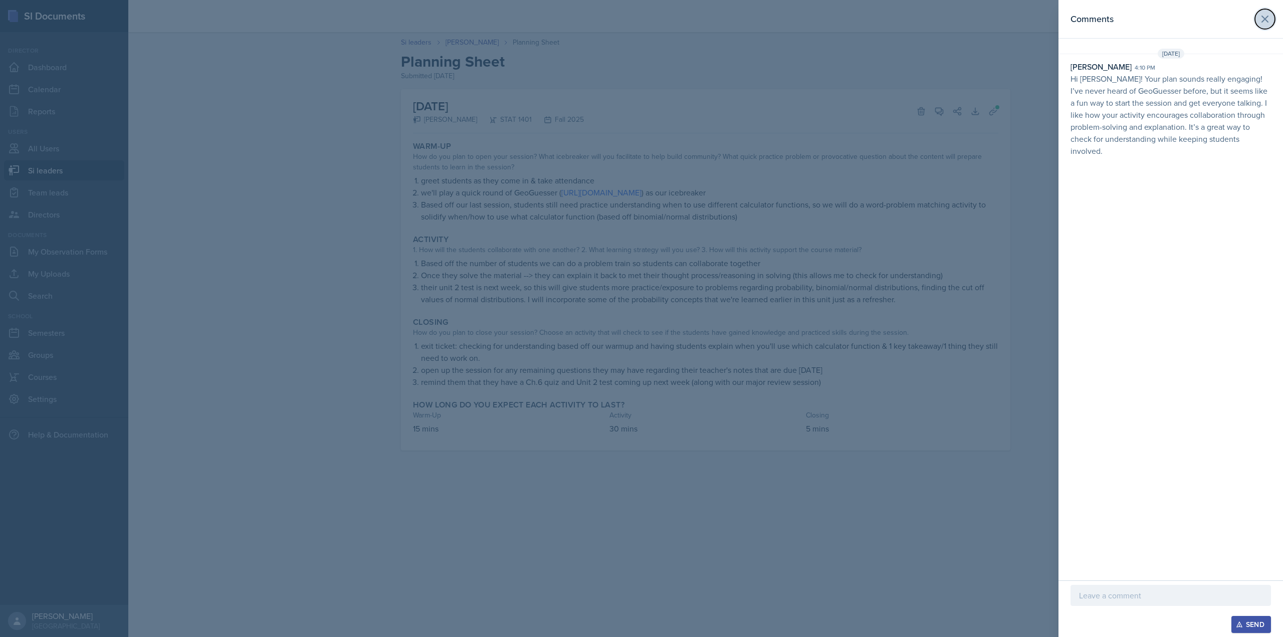
click at [1262, 16] on icon at bounding box center [1265, 19] width 12 height 12
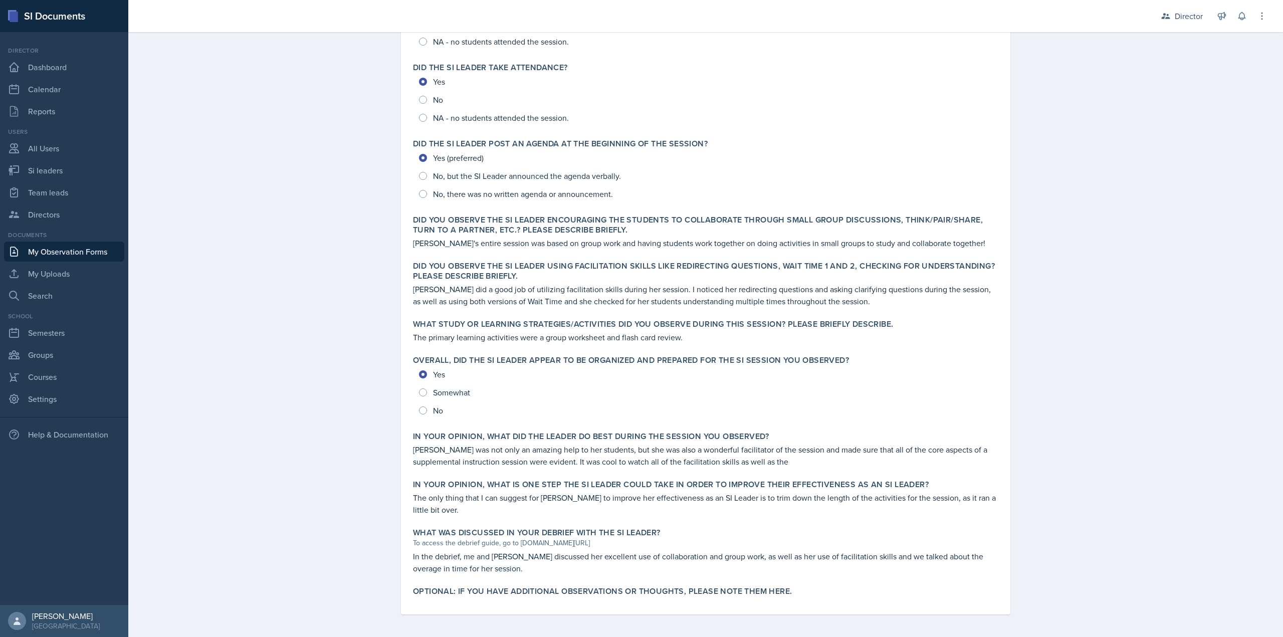
scroll to position [156, 0]
